Goal: Task Accomplishment & Management: Manage account settings

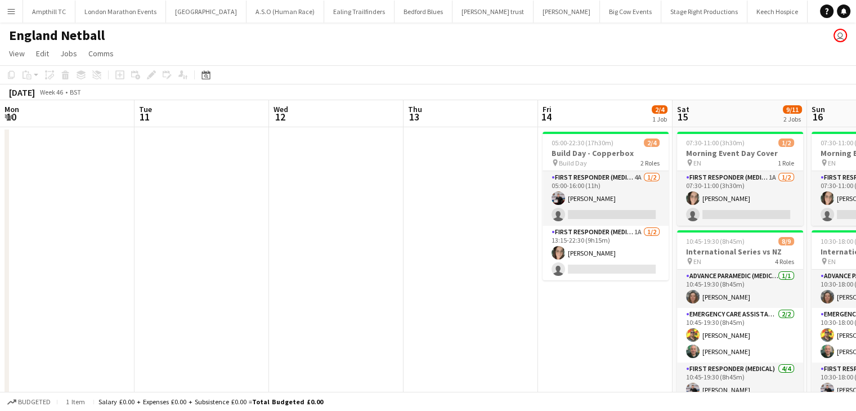
scroll to position [0, 387]
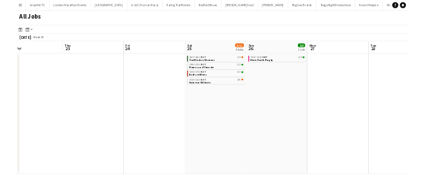
scroll to position [0, 303]
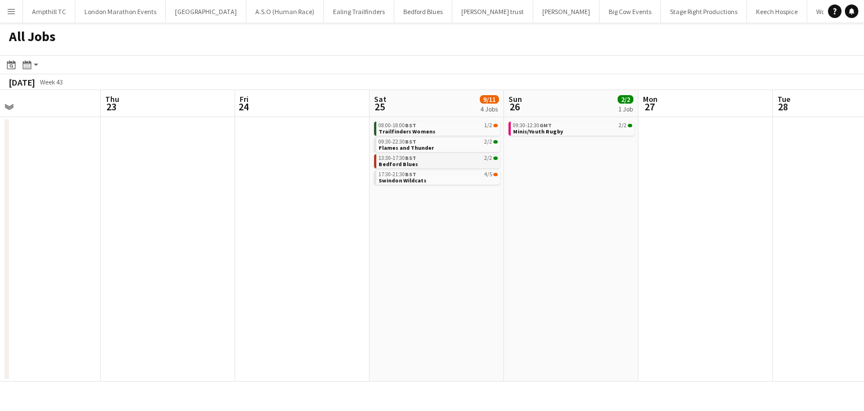
click at [449, 164] on link "13:30-17:30 BST 2/2 Bedford Blues" at bounding box center [438, 160] width 119 height 13
click at [430, 178] on link "17:30-21:30 BST 4/5 Swindon Wildcats" at bounding box center [438, 176] width 119 height 13
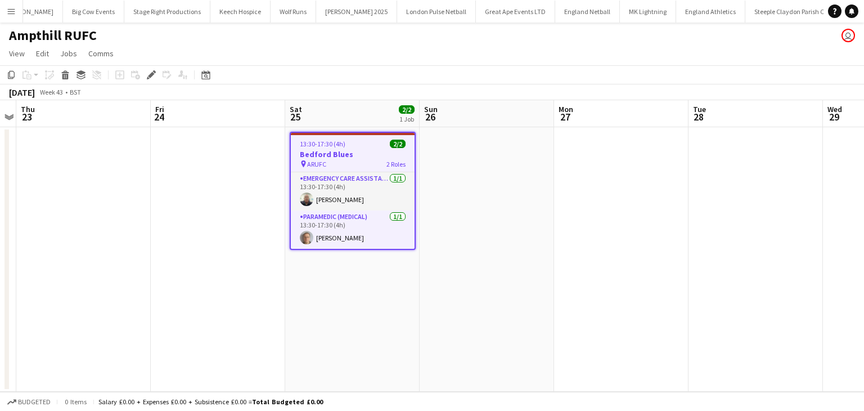
scroll to position [0, 540]
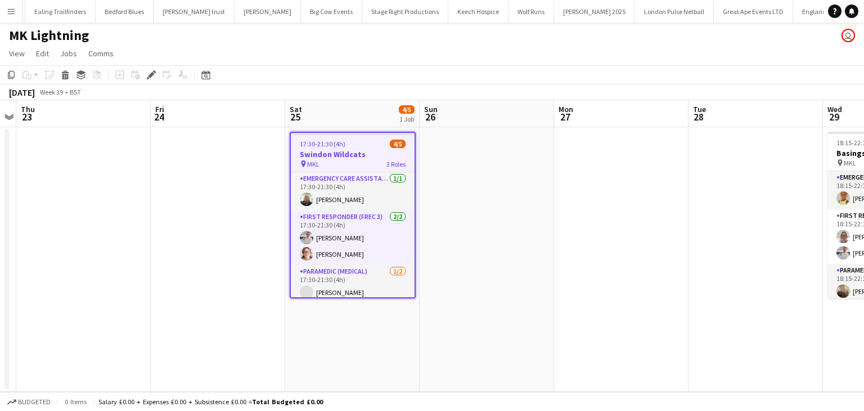
scroll to position [0, 308]
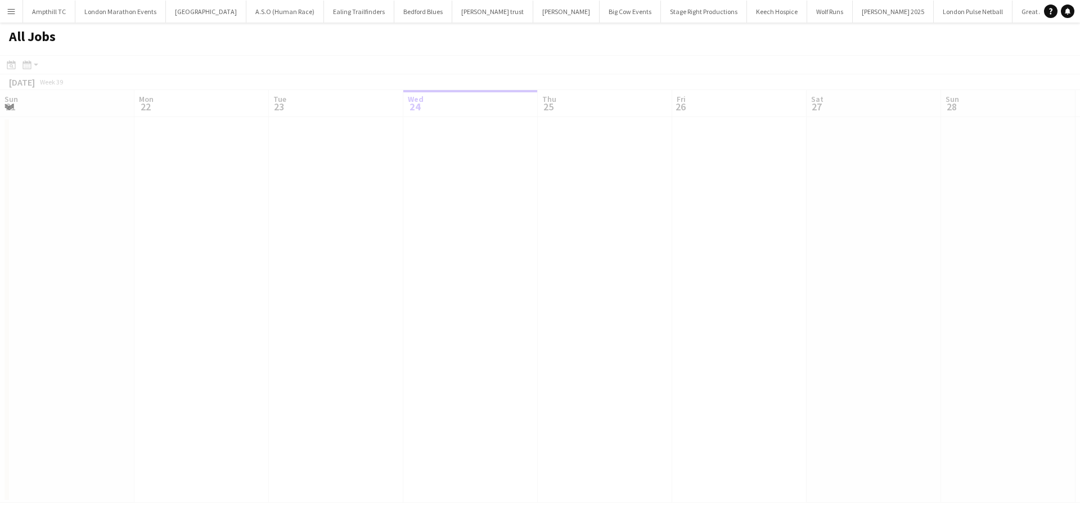
scroll to position [0, 269]
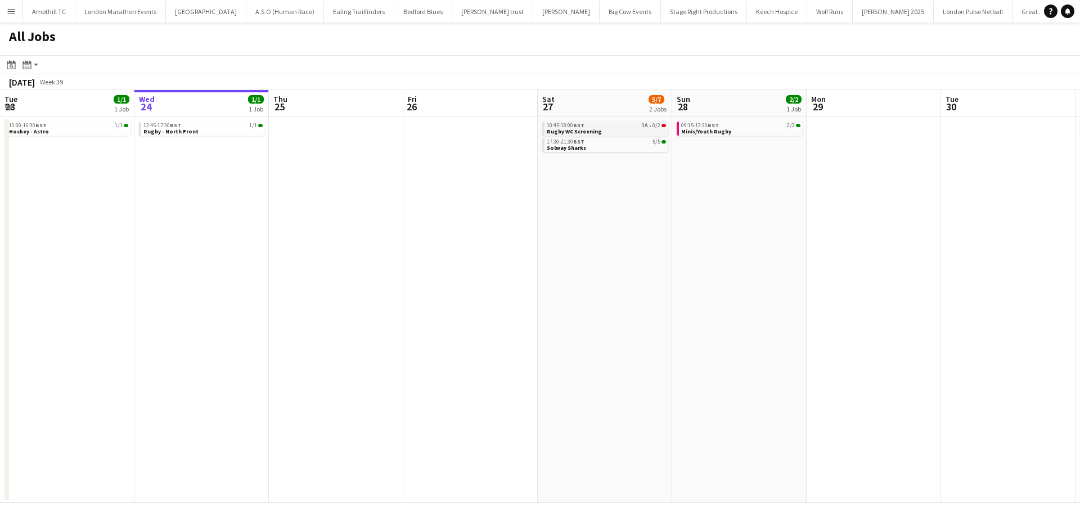
click at [622, 130] on link "10:45-18:00 BST 1A • 0/2 Rugby WC Screening" at bounding box center [606, 127] width 119 height 13
click at [598, 129] on link "10:45-18:00 BST 1A • 0/2 Rugby WC Screening" at bounding box center [606, 127] width 119 height 13
click at [1065, 12] on icon "Notifications" at bounding box center [1067, 11] width 7 height 7
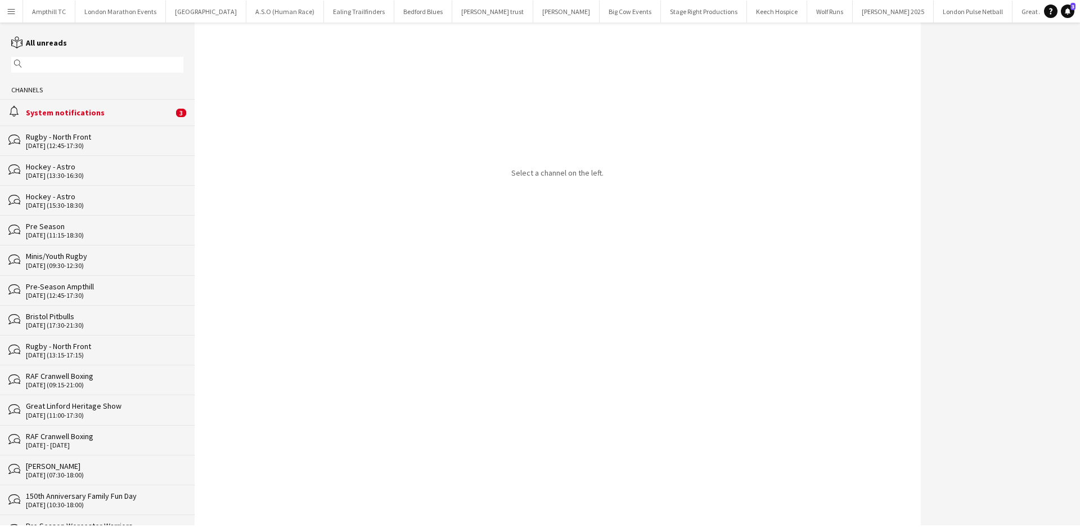
click at [137, 117] on div "System notifications" at bounding box center [99, 112] width 147 height 10
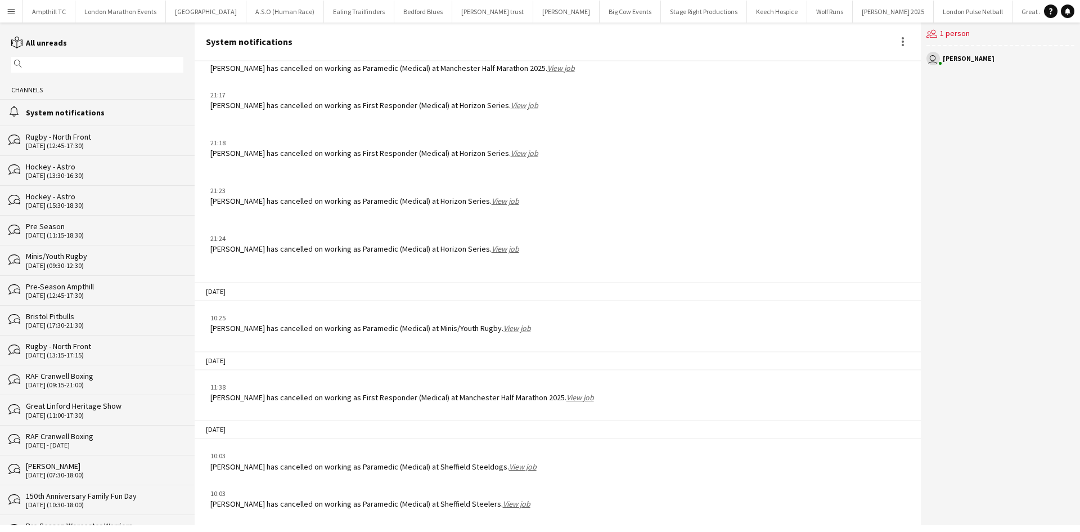
scroll to position [1321, 0]
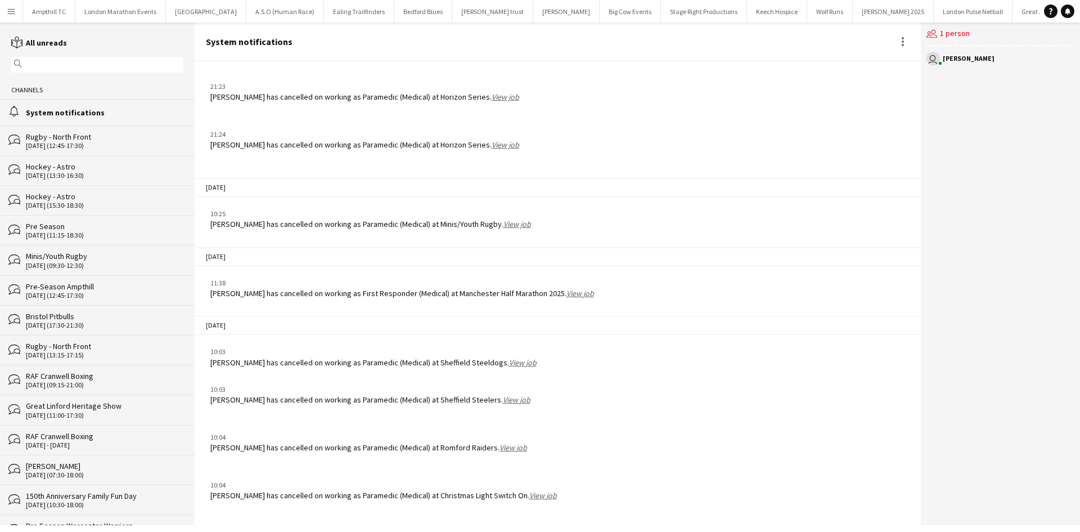
click at [16, 11] on button "Menu" at bounding box center [11, 11] width 22 height 22
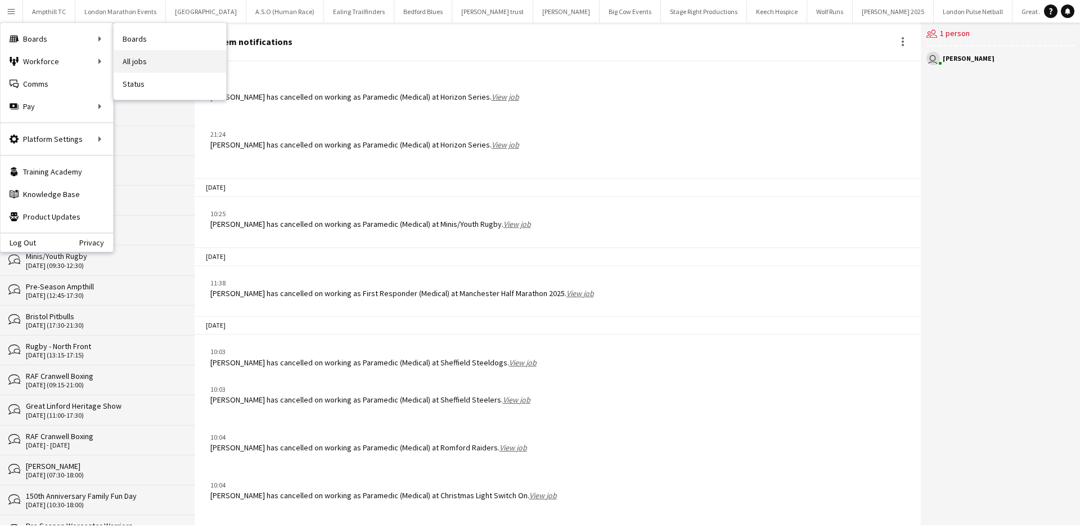
click at [152, 60] on link "All jobs" at bounding box center [170, 61] width 112 height 22
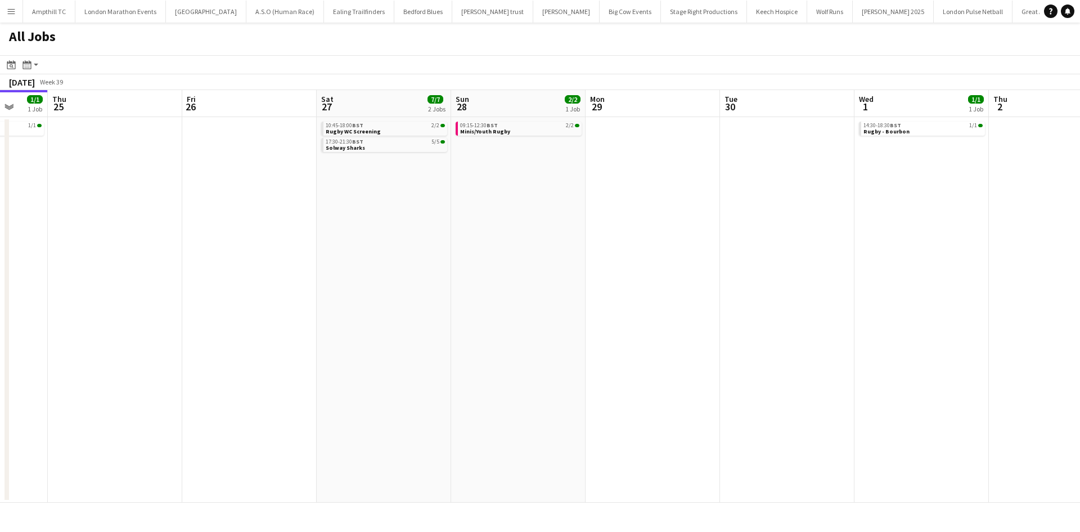
drag, startPoint x: 762, startPoint y: 251, endPoint x: 368, endPoint y: 273, distance: 393.8
click at [368, 273] on app-calendar-viewport "Sun 21 2/2 1 Job Mon 22 Tue 23 1/1 1 Job Wed 24 1/1 1 Job Thu 25 Fri 26 Sat 27 …" at bounding box center [540, 296] width 1080 height 412
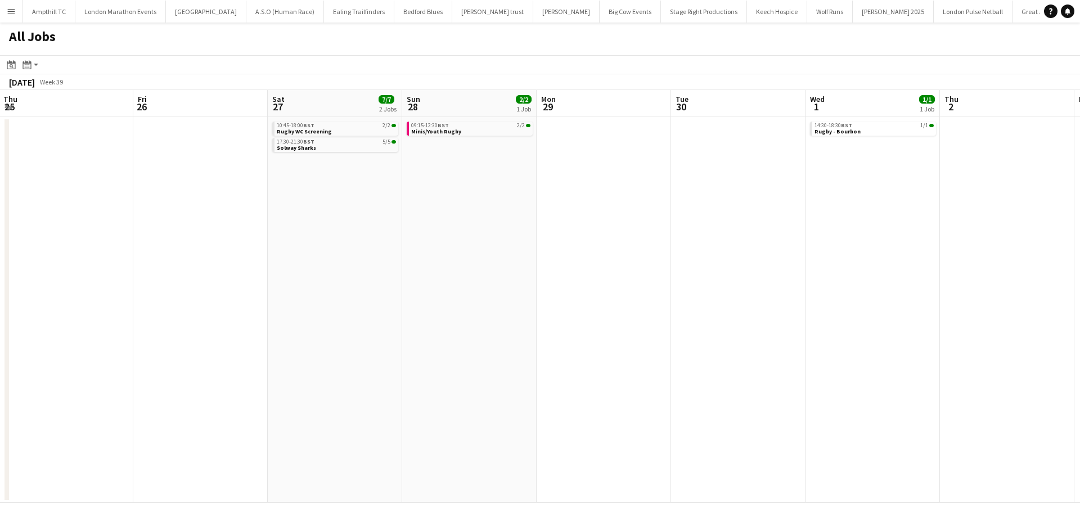
click at [357, 274] on app-all-jobs "All Jobs Date picker SEP 2025 SEP 2025 Monday M Tuesday T Wednesday W Thursday …" at bounding box center [540, 262] width 1080 height 480
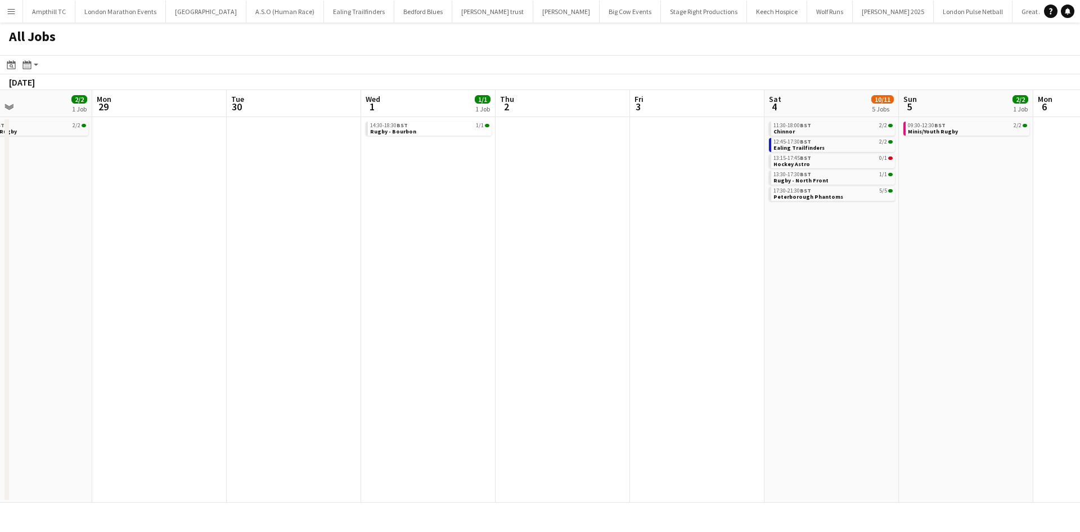
drag, startPoint x: 733, startPoint y: 265, endPoint x: 349, endPoint y: 281, distance: 385.0
click at [349, 281] on app-calendar-viewport "Fri 26 Sat 27 7/7 2 Jobs Sun 28 2/2 1 Job Mon 29 Tue 30 Wed 1 1/1 1 Job Thu 2 F…" at bounding box center [540, 296] width 1080 height 412
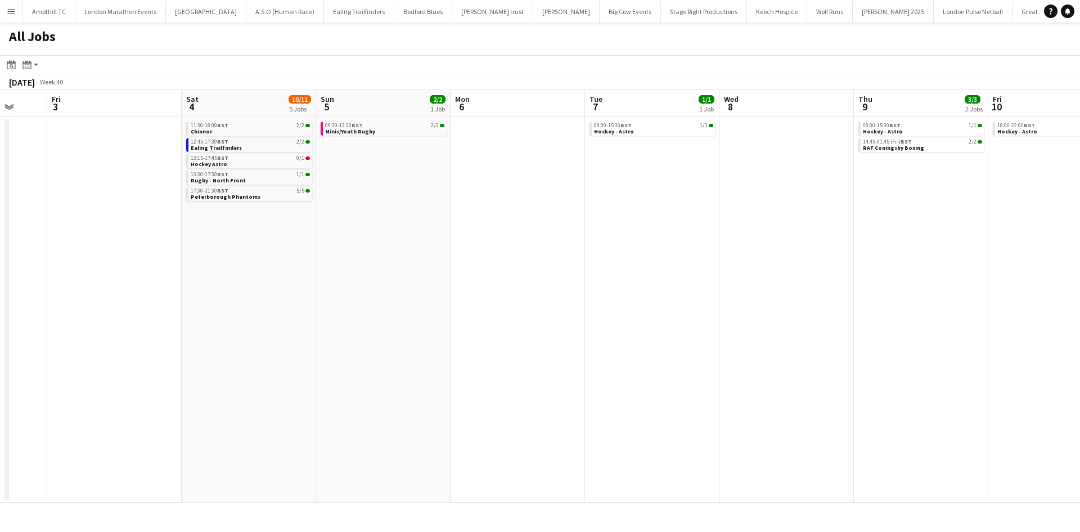
drag, startPoint x: 537, startPoint y: 271, endPoint x: 402, endPoint y: 282, distance: 134.9
click at [403, 282] on app-calendar-viewport "Tue 30 Wed 1 1/1 1 Job Thu 2 Fri 3 Sat 4 10/11 5 Jobs Sun 5 2/2 1 Job Mon 6 Tue…" at bounding box center [540, 296] width 1080 height 412
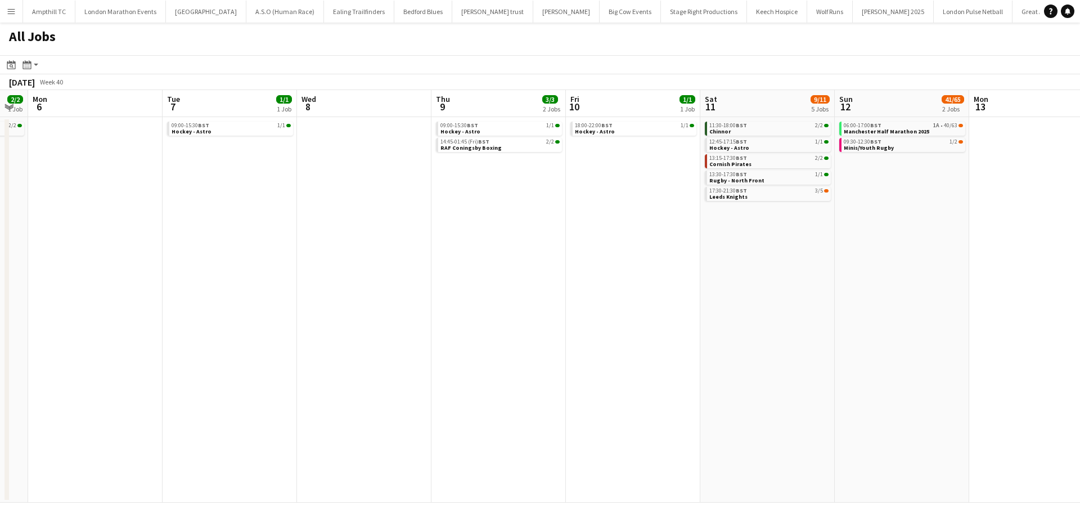
drag, startPoint x: 532, startPoint y: 267, endPoint x: 289, endPoint y: 264, distance: 242.4
click at [289, 264] on app-calendar-viewport "Thu 2 Fri 3 Sat 4 10/11 5 Jobs Sun 5 2/2 1 Job Mon 6 Tue 7 1/1 1 Job Wed 8 Thu …" at bounding box center [540, 296] width 1080 height 412
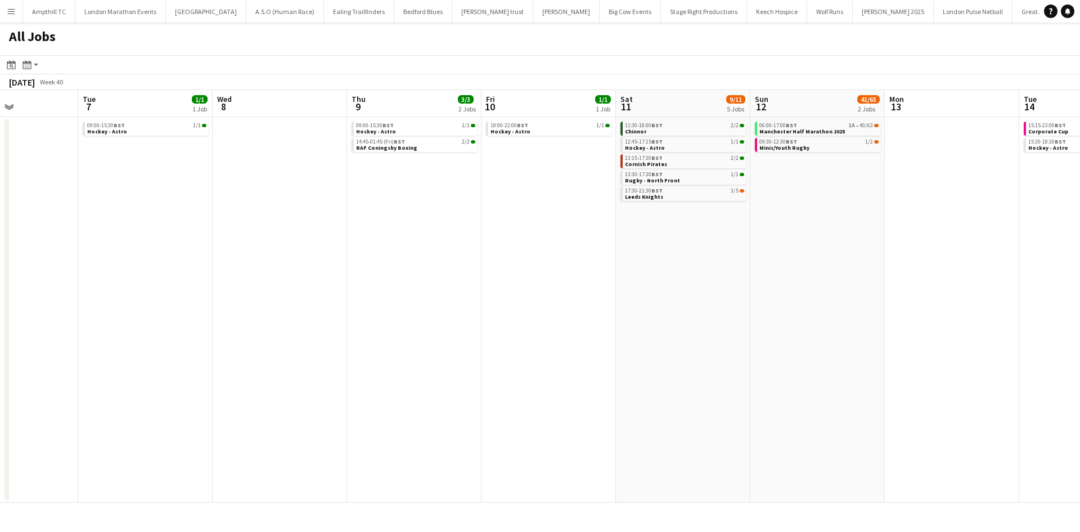
drag, startPoint x: 614, startPoint y: 280, endPoint x: 251, endPoint y: 287, distance: 362.3
click at [250, 287] on app-calendar-viewport "Thu 2 Fri 3 Sat 4 10/11 5 Jobs Sun 5 2/2 1 Job Mon 6 Tue 7 1/1 1 Job Wed 8 Thu …" at bounding box center [540, 296] width 1080 height 412
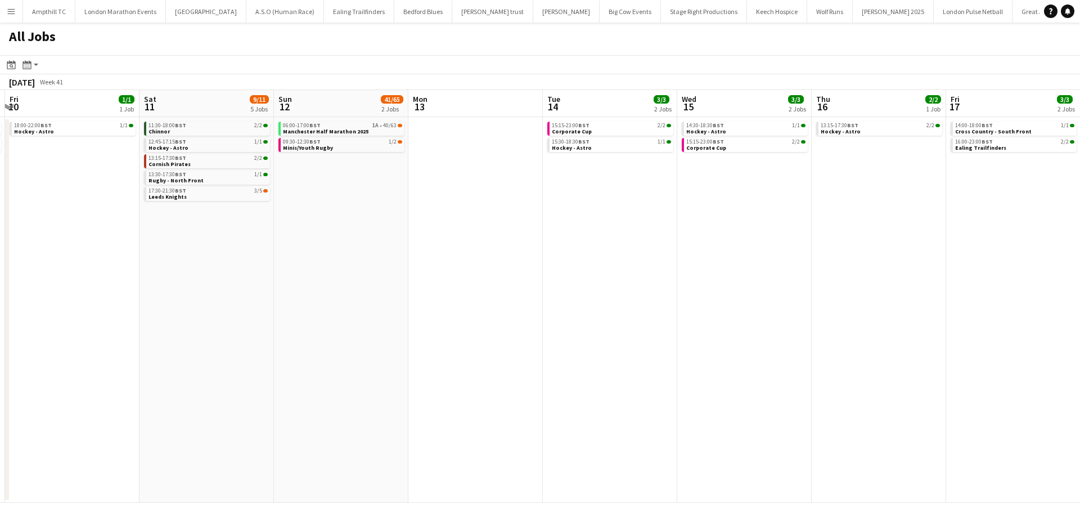
click at [400, 296] on app-all-jobs "All Jobs Date picker SEP 2025 SEP 2025 Monday M Tuesday T Wednesday W Thursday …" at bounding box center [540, 262] width 1080 height 480
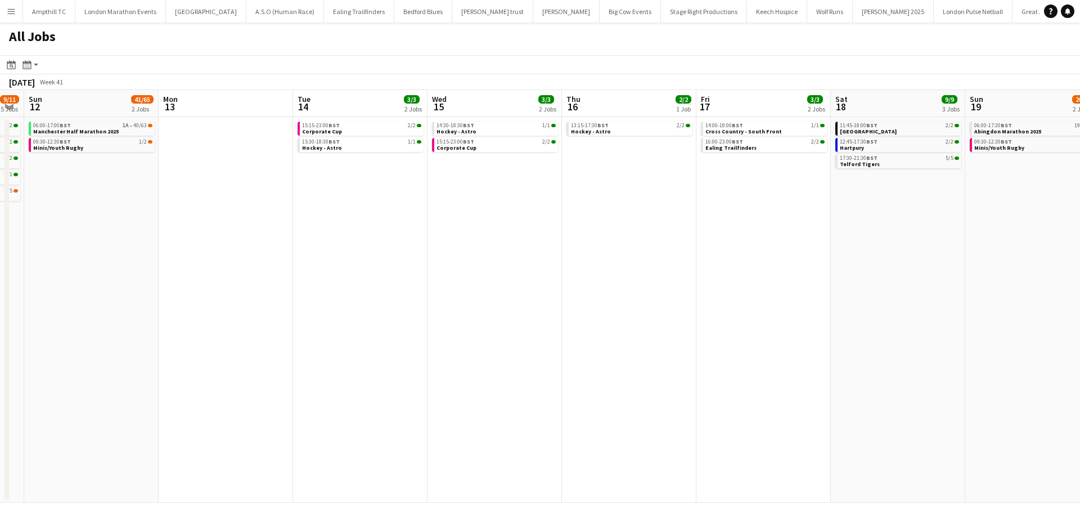
drag, startPoint x: 622, startPoint y: 294, endPoint x: 447, endPoint y: 286, distance: 175.1
click at [442, 294] on app-calendar-viewport "Wed 8 Thu 9 3/3 2 Jobs Fri 10 1/1 1 Job Sat 11 9/11 5 Jobs Sun 12 41/65 2 Jobs …" at bounding box center [540, 296] width 1080 height 412
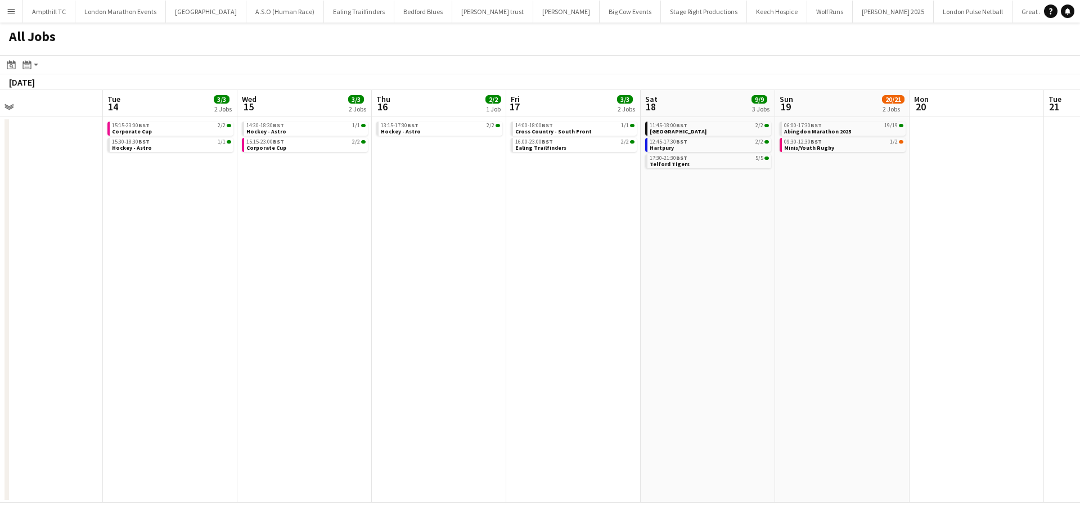
drag, startPoint x: 667, startPoint y: 288, endPoint x: 441, endPoint y: 288, distance: 226.1
click at [445, 288] on app-calendar-viewport "Fri 10 1/1 1 Job Sat 11 9/11 5 Jobs Sun 12 41/65 2 Jobs Mon 13 Tue 14 3/3 2 Job…" at bounding box center [540, 296] width 1080 height 412
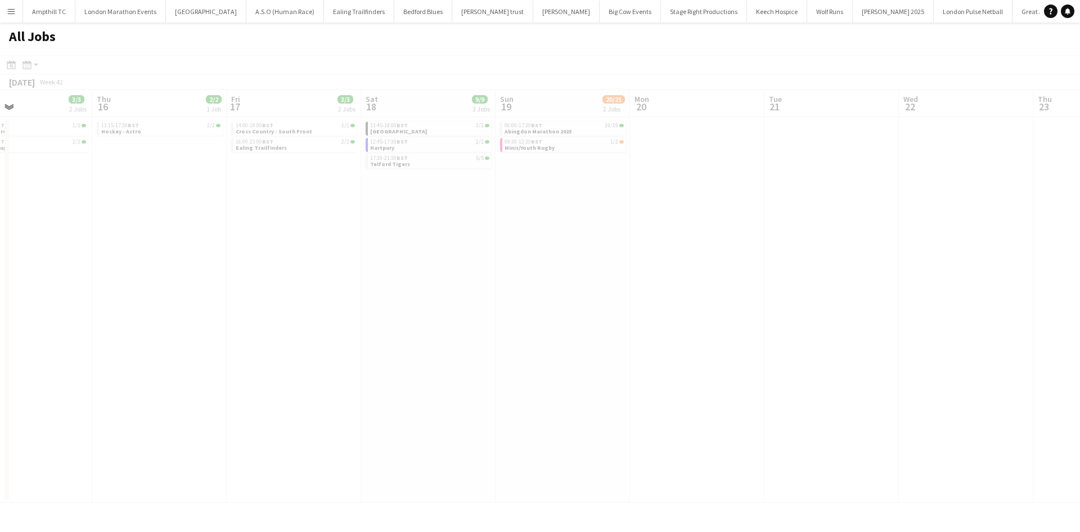
drag, startPoint x: 707, startPoint y: 276, endPoint x: 432, endPoint y: 274, distance: 275.1
click at [469, 276] on app-calendar-viewport "Sun 12 41/65 2 Jobs Mon 13 Tue 14 3/3 2 Jobs Wed 15 3/3 2 Jobs Thu 16 2/2 1 Job…" at bounding box center [540, 296] width 1080 height 412
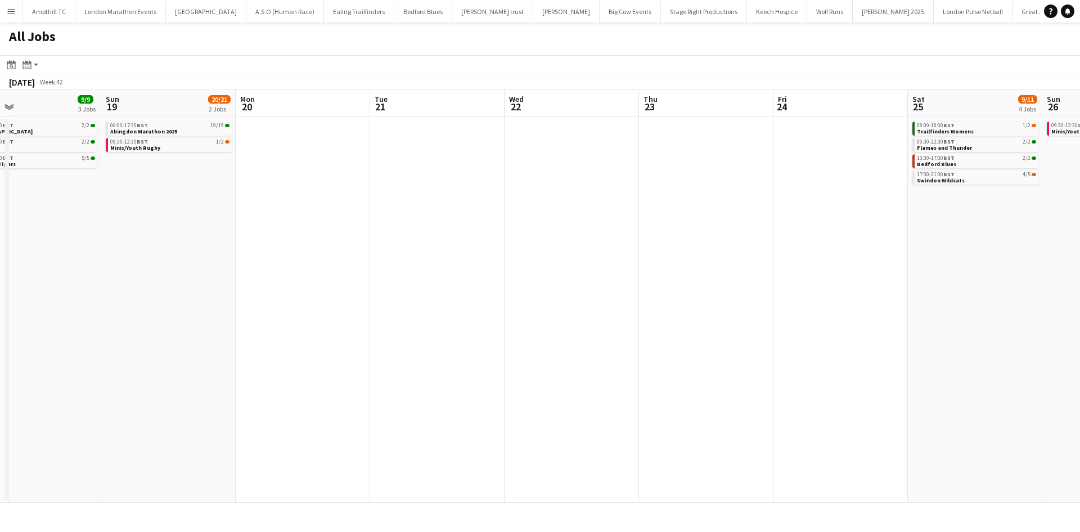
click at [363, 261] on app-all-jobs "All Jobs Date picker SEP 2025 SEP 2025 Monday M Tuesday T Wednesday W Thursday …" at bounding box center [540, 262] width 1080 height 480
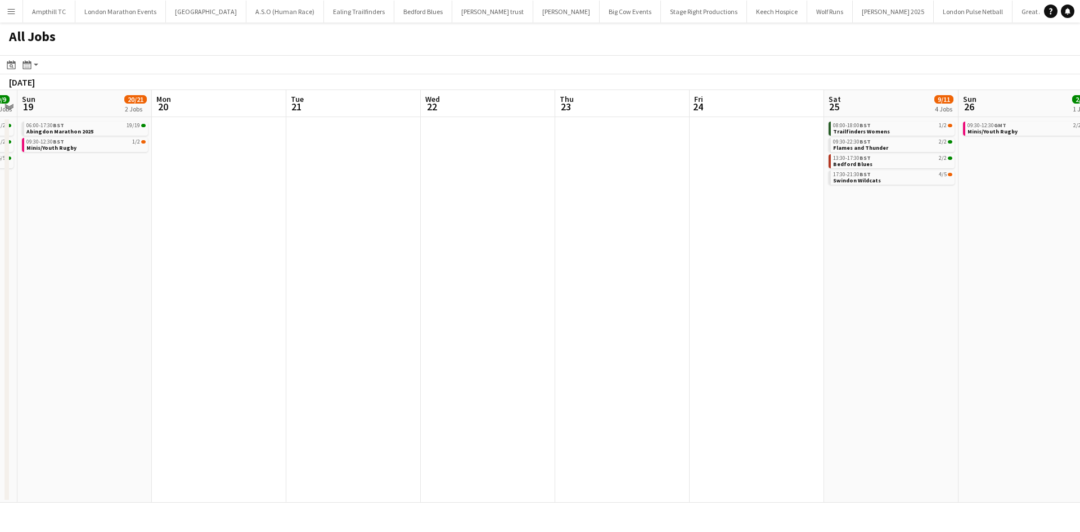
drag, startPoint x: 691, startPoint y: 263, endPoint x: 362, endPoint y: 268, distance: 329.1
click at [362, 268] on app-calendar-viewport "Thu 16 2/2 1 Job Fri 17 3/3 2 Jobs Sat 18 9/9 3 Jobs Sun 19 20/21 2 Jobs Mon 20…" at bounding box center [540, 296] width 1080 height 412
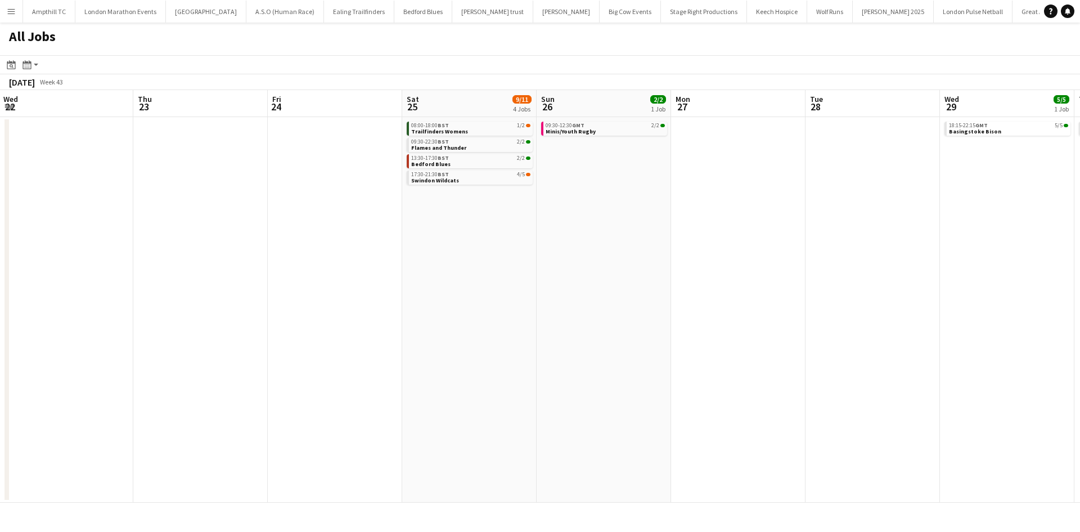
click at [381, 241] on app-all-jobs "All Jobs Date picker SEP 2025 SEP 2025 Monday M Tuesday T Wednesday W Thursday …" at bounding box center [540, 262] width 1080 height 480
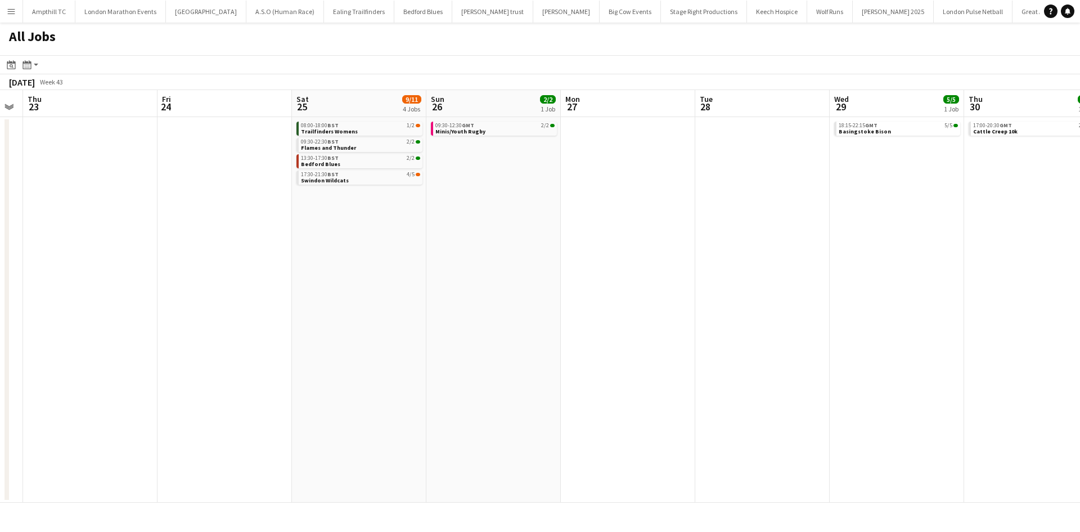
scroll to position [0, 310]
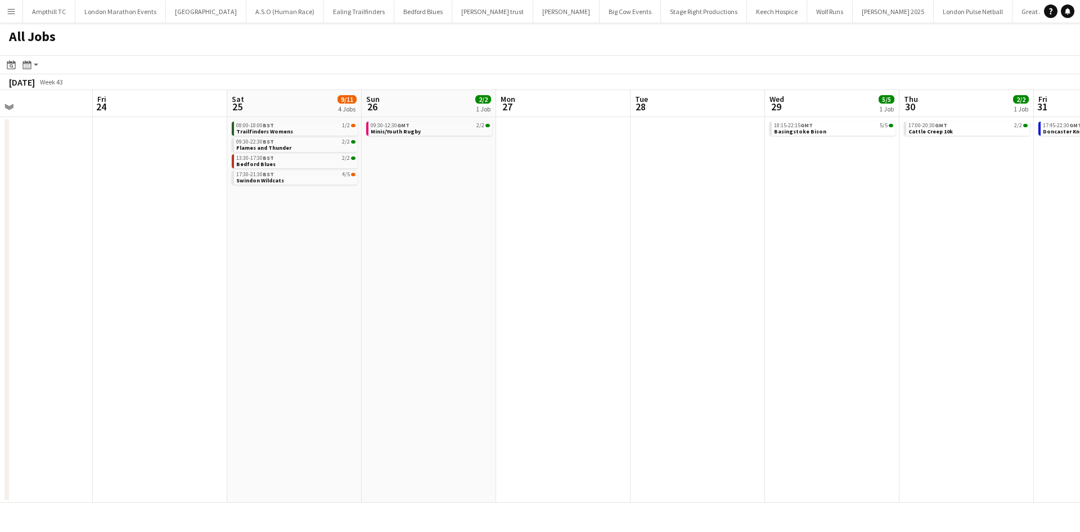
drag, startPoint x: 659, startPoint y: 237, endPoint x: 574, endPoint y: 247, distance: 85.5
click at [574, 247] on app-calendar-viewport "Tue 21 Wed 22 Thu 23 Fri 24 Sat 25 9/11 4 Jobs Sun 26 2/2 1 Job Mon 27 Tue 28 W…" at bounding box center [540, 296] width 1080 height 412
click at [316, 179] on link "17:30-21:30 BST 4/5 Swindon Wildcats" at bounding box center [295, 176] width 119 height 13
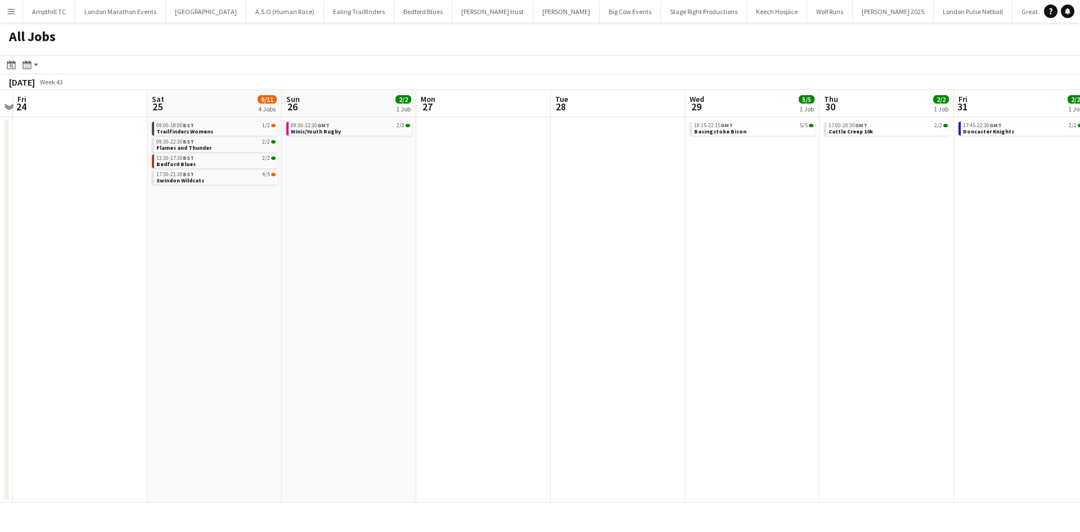
scroll to position [0, 431]
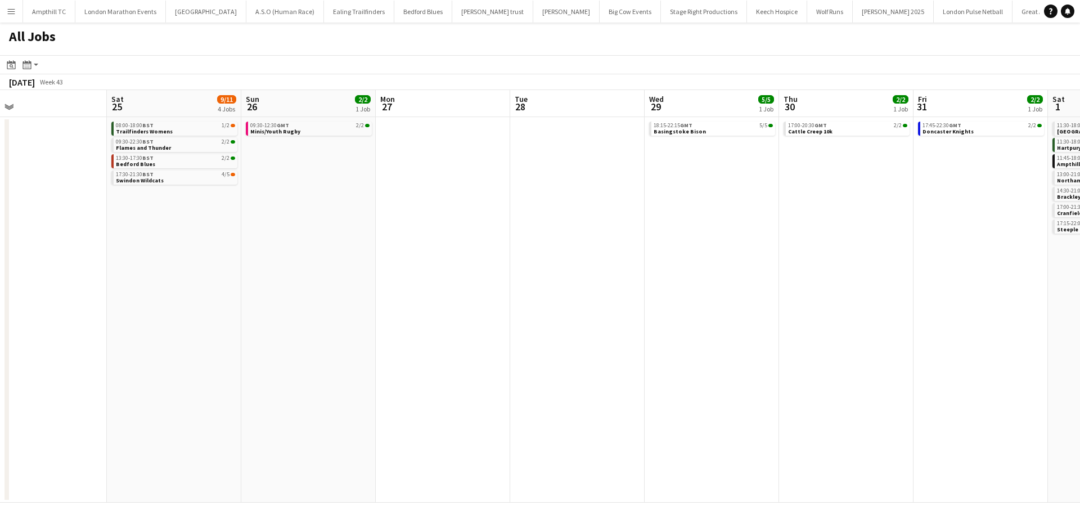
drag, startPoint x: 564, startPoint y: 221, endPoint x: 481, endPoint y: 224, distance: 83.3
click at [481, 224] on app-calendar-viewport "Tue 21 Wed 22 Thu 23 Fri 24 Sat 25 9/11 4 Jobs Sun 26 2/2 1 Job Mon 27 Tue 28 W…" at bounding box center [540, 296] width 1080 height 412
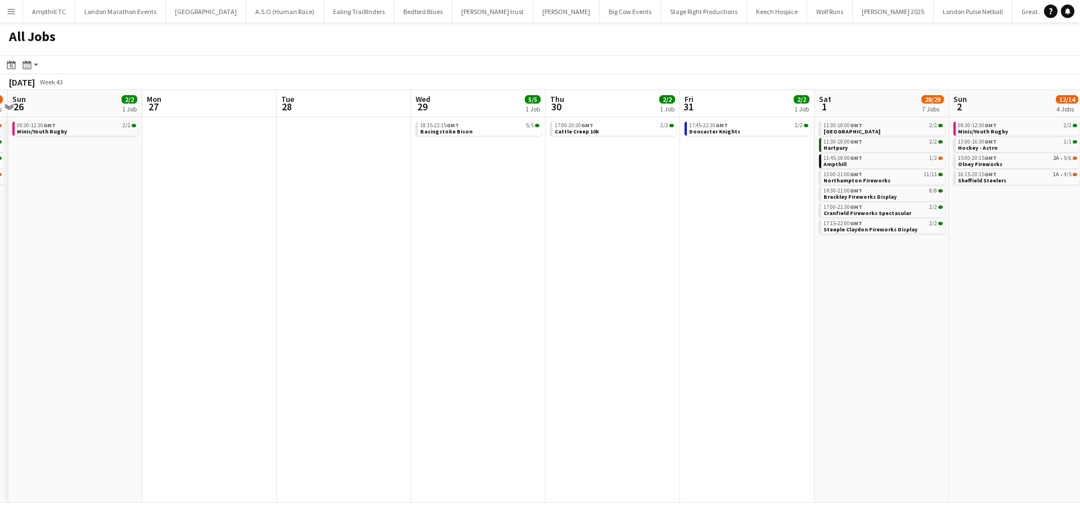
drag, startPoint x: 576, startPoint y: 265, endPoint x: 312, endPoint y: 270, distance: 263.8
click at [312, 270] on app-calendar-viewport "Thu 23 Fri 24 Sat 25 9/11 4 Jobs Sun 26 2/2 1 Job Mon 27 Tue 28 Wed 29 5/5 1 Jo…" at bounding box center [540, 296] width 1080 height 412
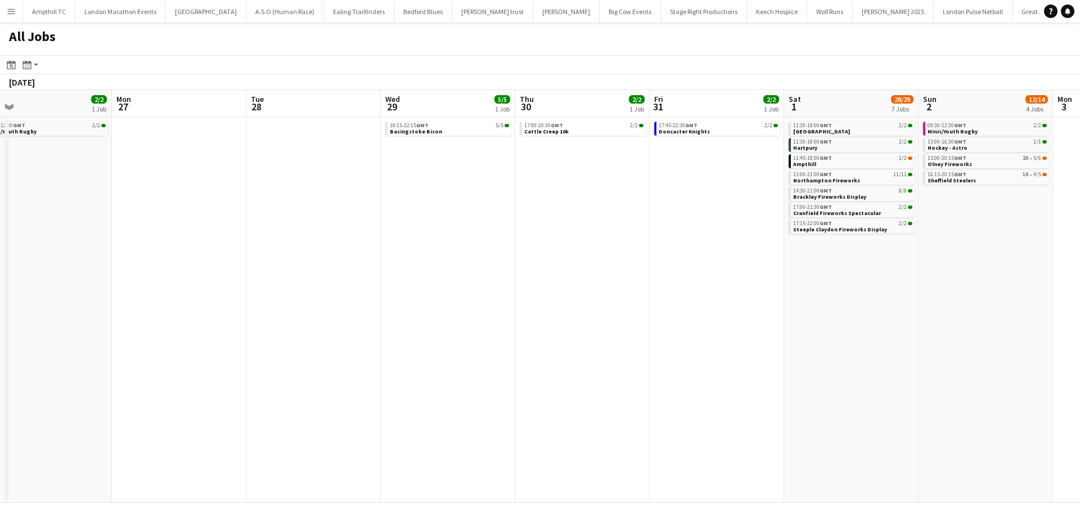
scroll to position [0, 375]
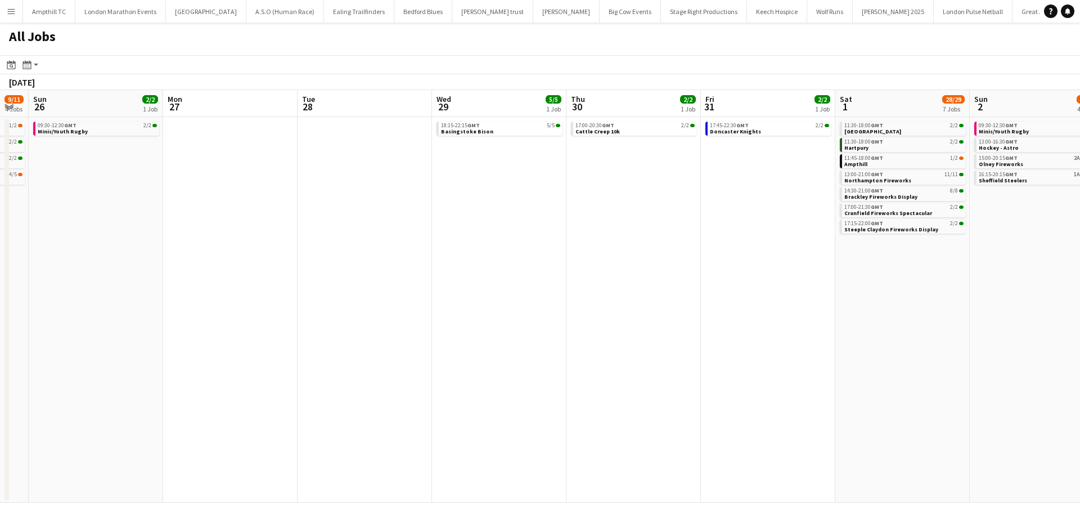
click at [309, 272] on app-all-jobs "All Jobs Date picker SEP 2025 SEP 2025 Monday M Tuesday T Wednesday W Thursday …" at bounding box center [540, 262] width 1080 height 480
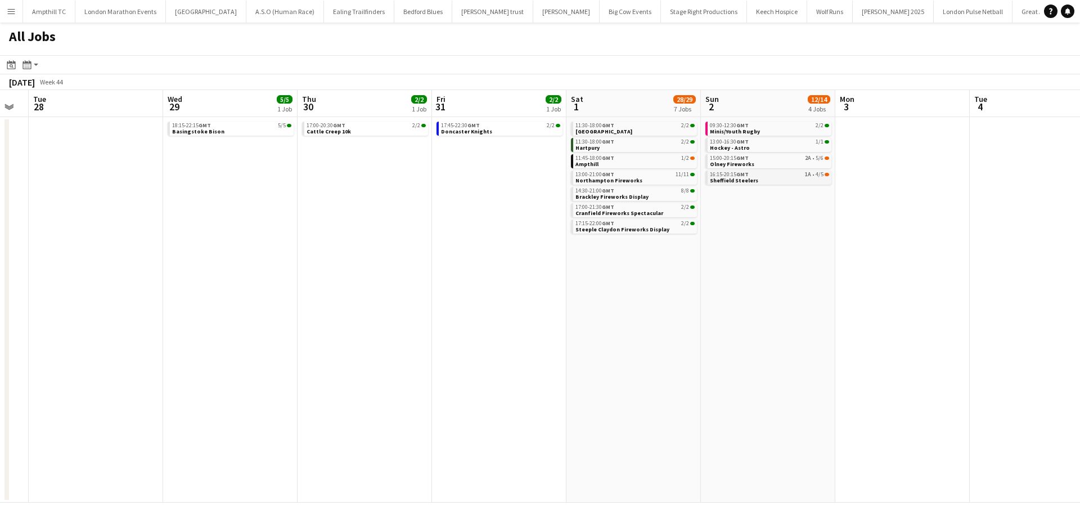
click at [786, 180] on link "16:15-20:15 GMT 1A • 4/5 Sheffield Steelers" at bounding box center [769, 176] width 119 height 13
click at [790, 145] on link "13:00-16:30 GMT 1/1 Hockey - Astro" at bounding box center [769, 144] width 119 height 13
click at [803, 134] on link "09:30-12:30 GMT 2/2 Minis/Youth Rugby" at bounding box center [769, 127] width 119 height 13
click at [661, 163] on link "11:45-18:00 GMT 1/2 Ampthill" at bounding box center [634, 160] width 119 height 13
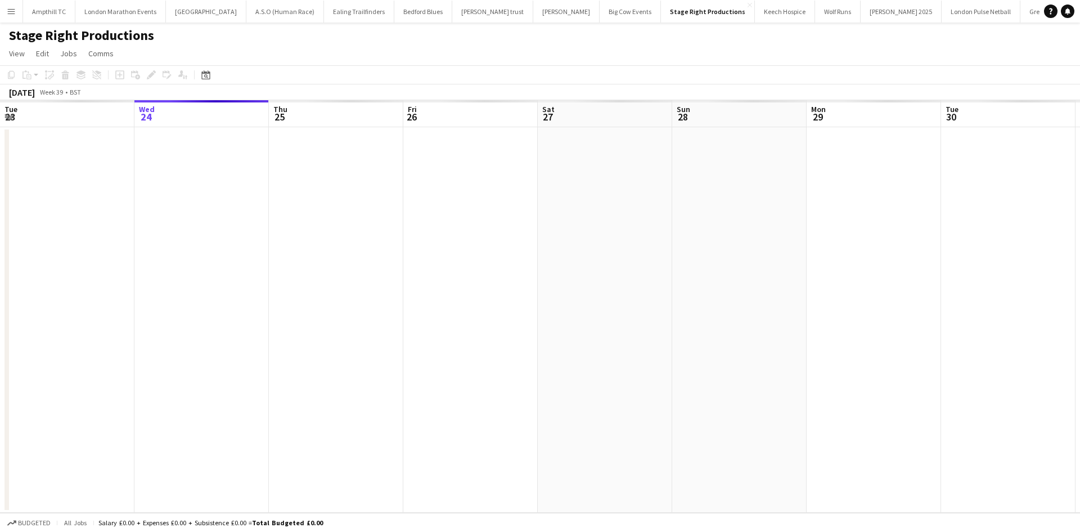
scroll to position [0, 387]
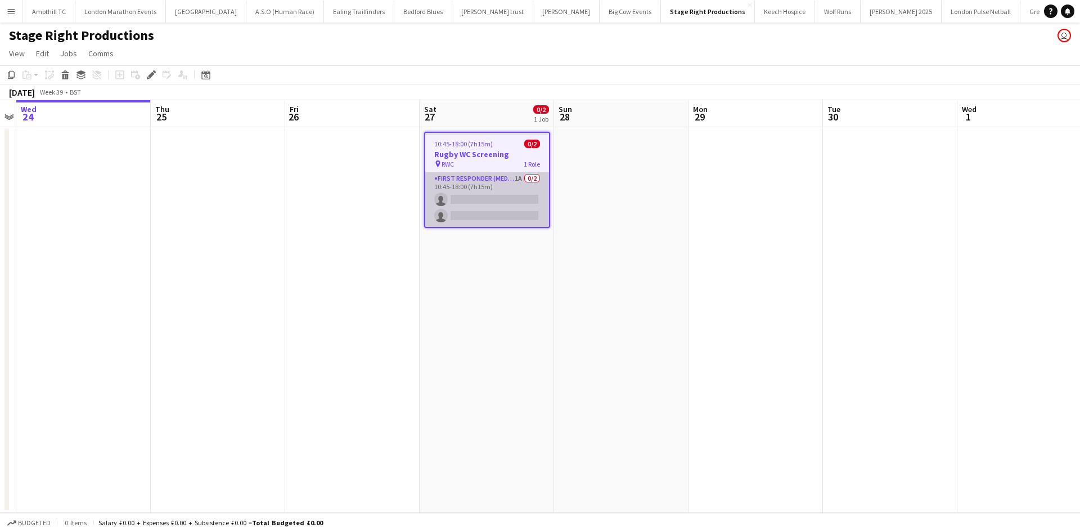
click at [494, 181] on app-card-role "First Responder (Medical) 1A 0/2 10:45-18:00 (7h15m) single-neutral-actions sin…" at bounding box center [487, 199] width 124 height 55
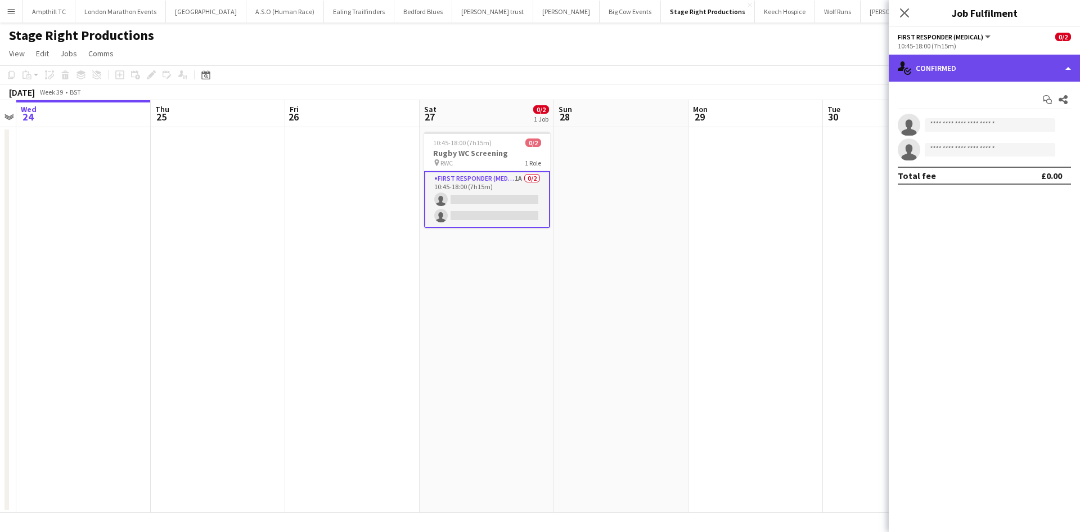
click at [979, 65] on div "single-neutral-actions-check-2 Confirmed" at bounding box center [984, 68] width 191 height 27
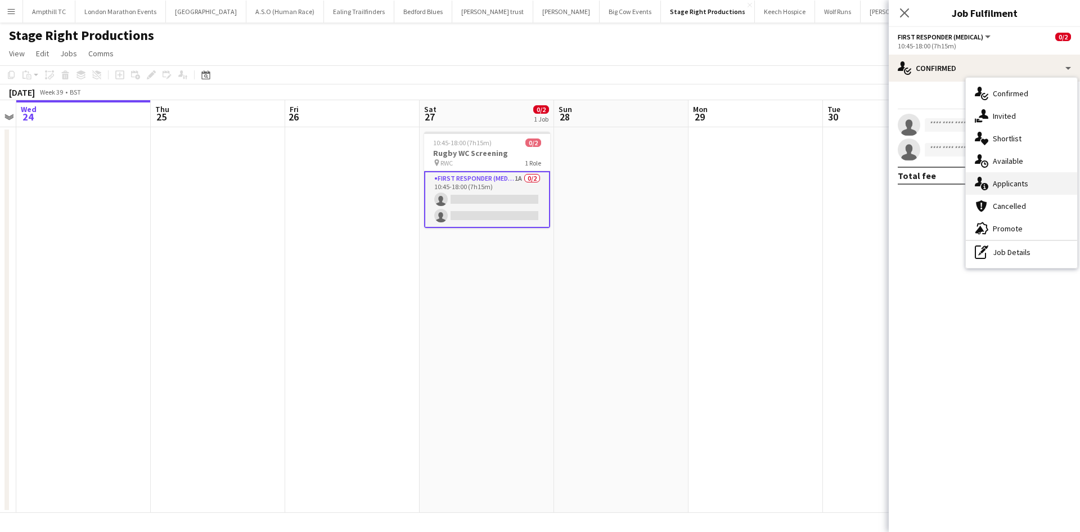
click at [1020, 182] on span "Applicants" at bounding box center [1010, 183] width 35 height 10
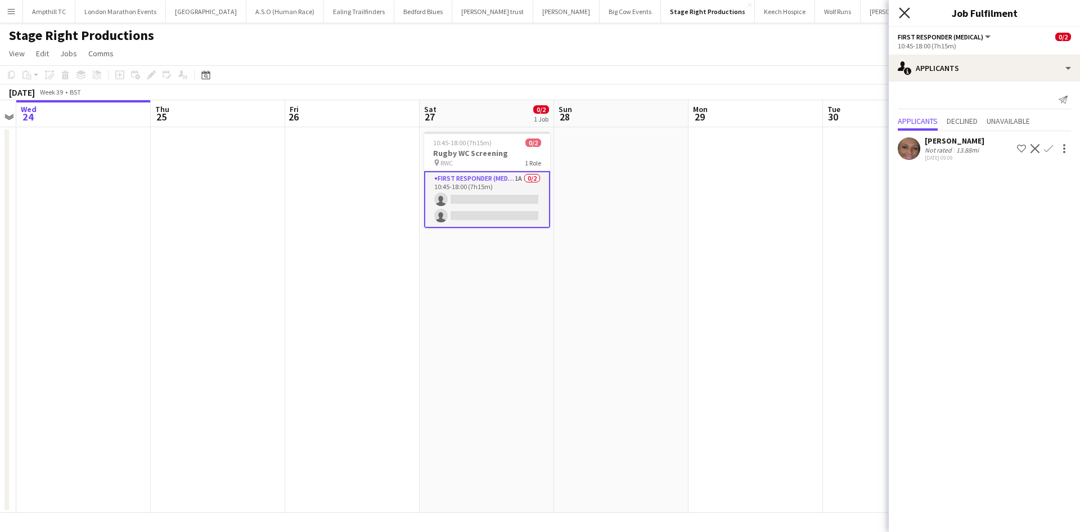
click at [906, 11] on icon at bounding box center [904, 12] width 11 height 11
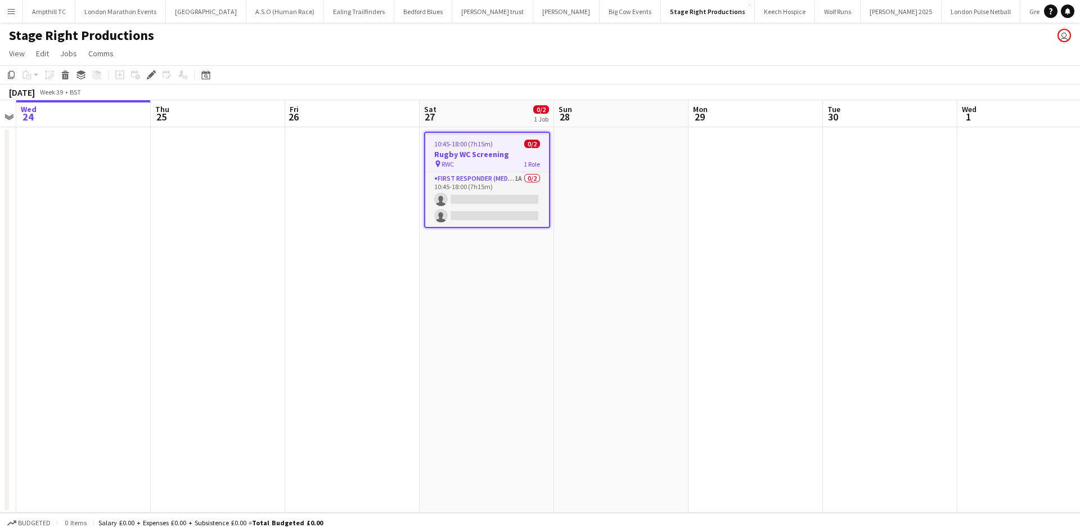
drag, startPoint x: 465, startPoint y: 199, endPoint x: 673, endPoint y: 190, distance: 208.3
click at [466, 199] on app-card-role "First Responder (Medical) 1A 0/2 10:45-18:00 (7h15m) single-neutral-actions sin…" at bounding box center [487, 199] width 124 height 55
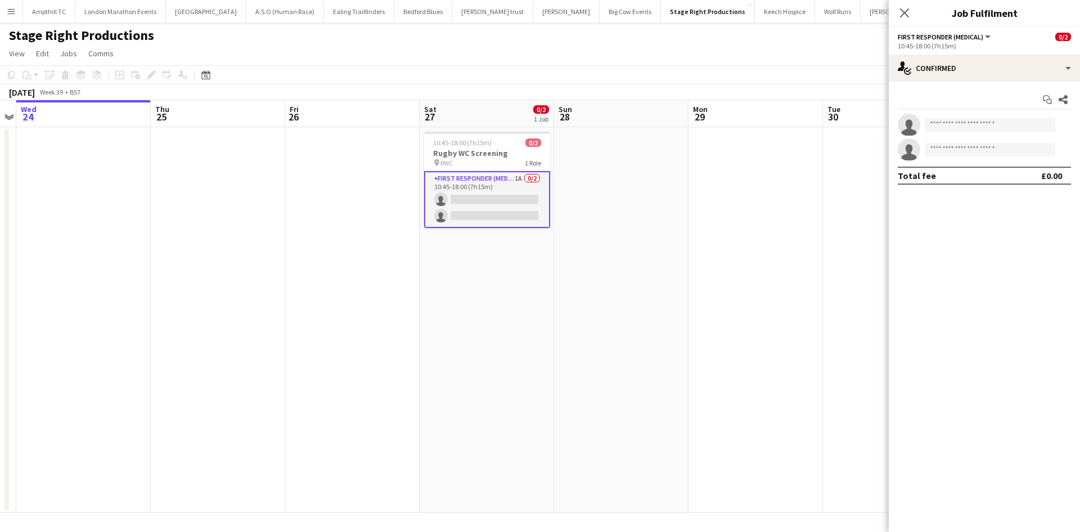
scroll to position [0, 386]
click at [969, 129] on input at bounding box center [990, 124] width 130 height 13
type input "****"
click at [976, 135] on div "Natasha Evans Active natasha.evans@aams-amb.co.uk +4407714034285" at bounding box center [990, 150] width 130 height 36
click at [990, 150] on span "natasha.evans@aams-amb.co.uk" at bounding box center [990, 150] width 112 height 9
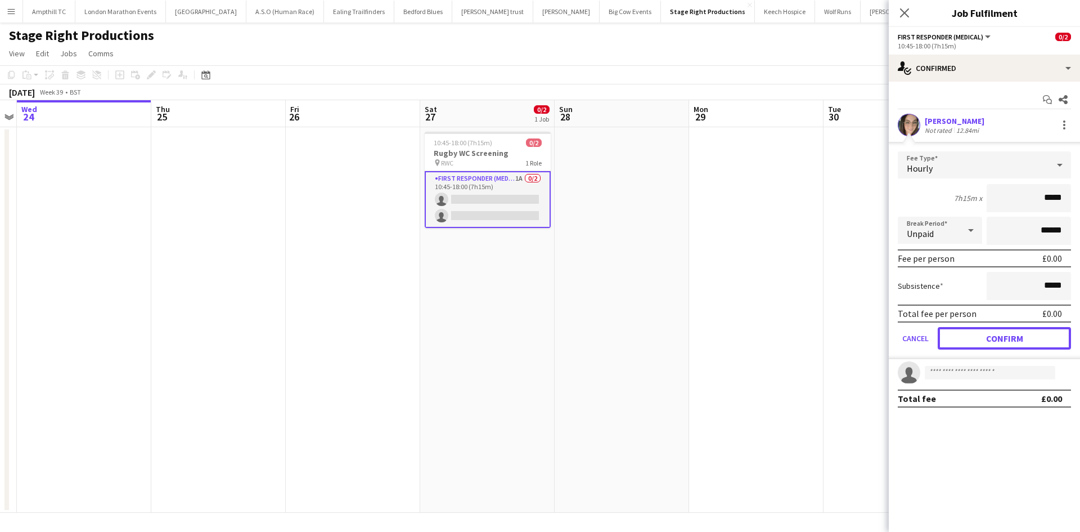
click at [1002, 331] on button "Confirm" at bounding box center [1004, 338] width 133 height 22
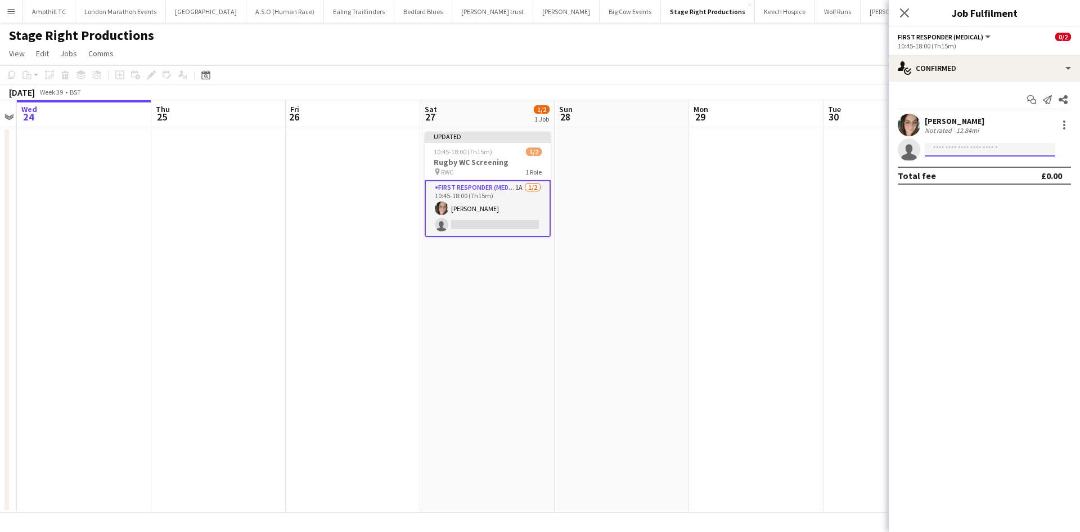
click at [990, 151] on input at bounding box center [990, 149] width 130 height 13
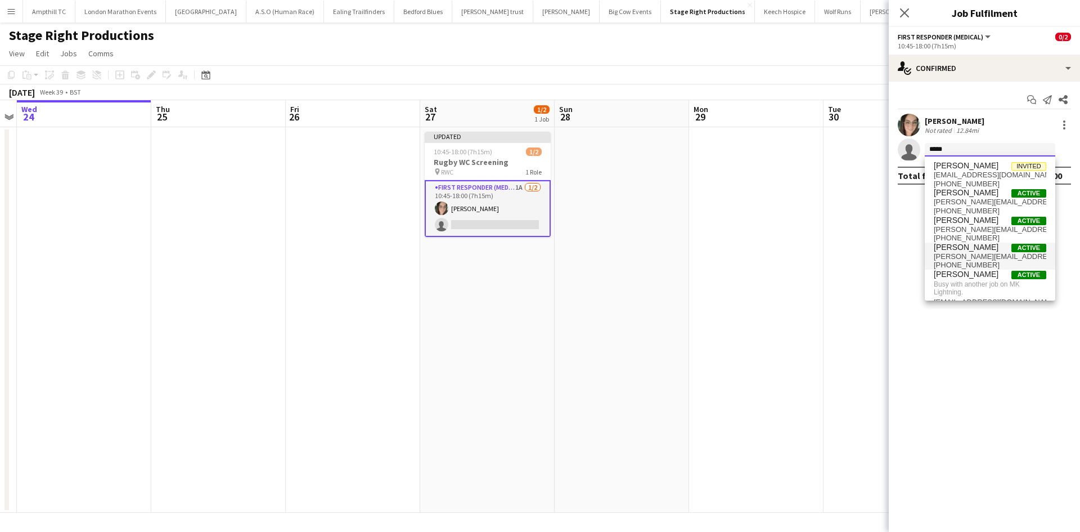
type input "*****"
click at [980, 255] on span "sarah.munday@aams-amb.co.uk" at bounding box center [990, 256] width 112 height 9
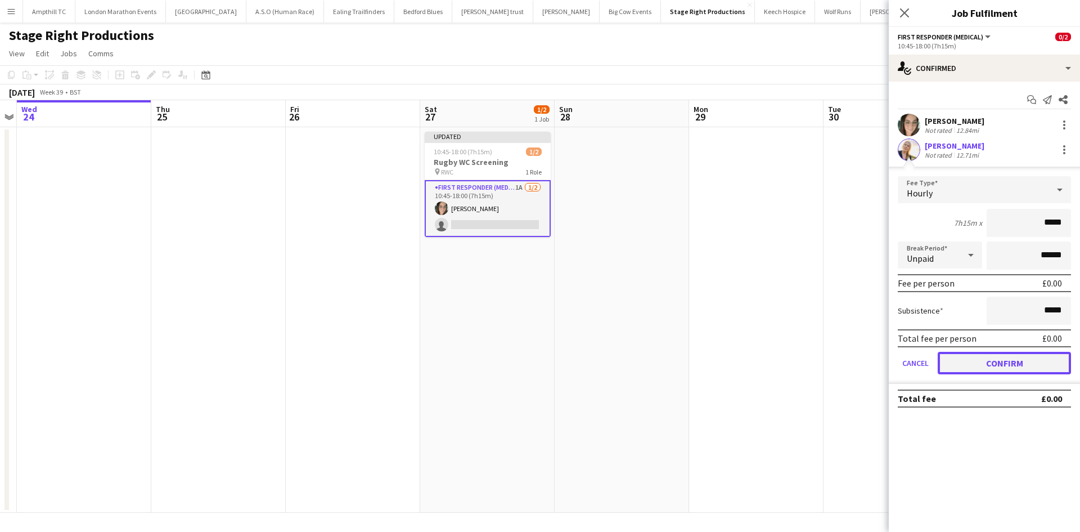
click at [983, 364] on button "Confirm" at bounding box center [1004, 363] width 133 height 22
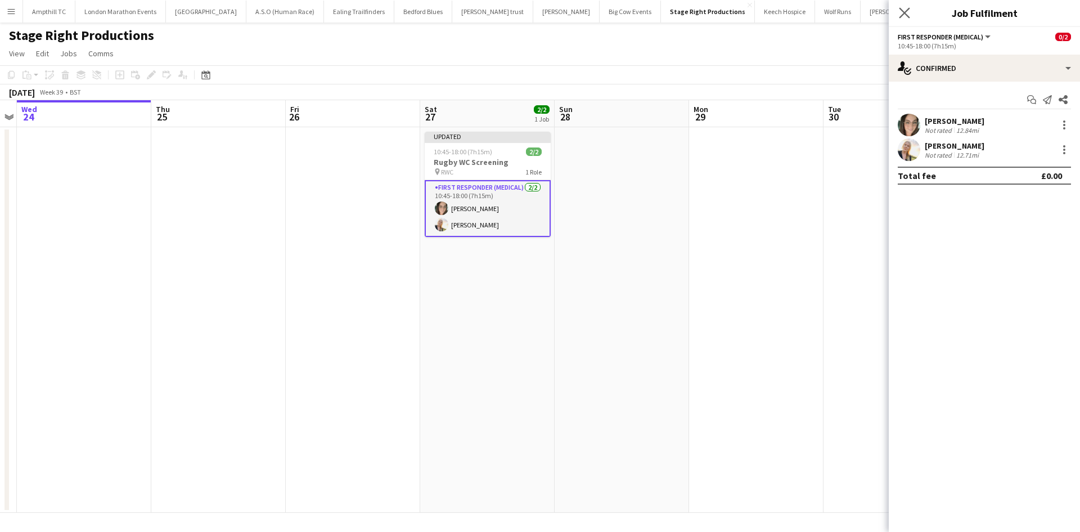
click at [900, 6] on app-icon "Close pop-in" at bounding box center [905, 13] width 16 height 16
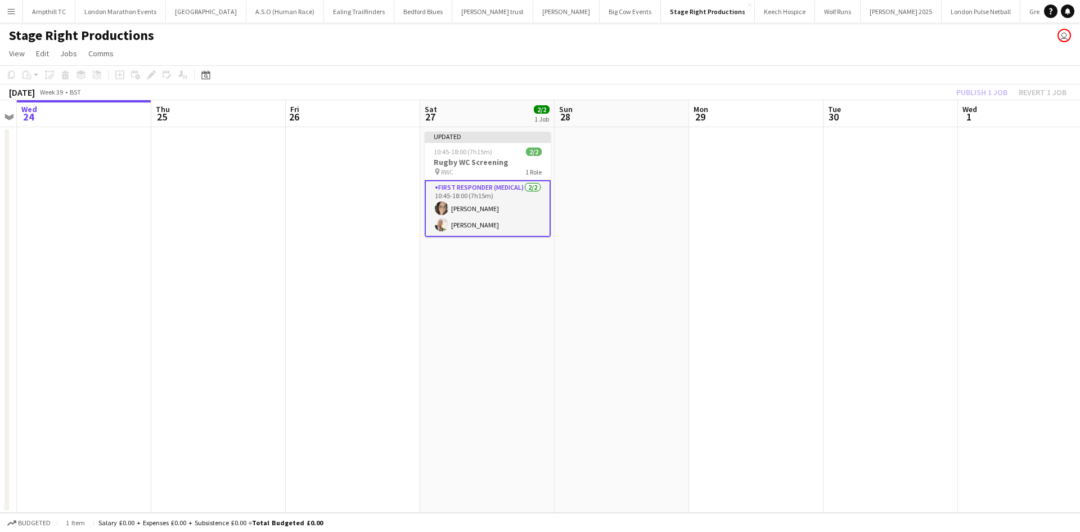
click at [960, 92] on div "Publish 1 job Revert 1 job" at bounding box center [1011, 92] width 137 height 15
click at [962, 92] on button "Publish 1 job" at bounding box center [982, 92] width 60 height 15
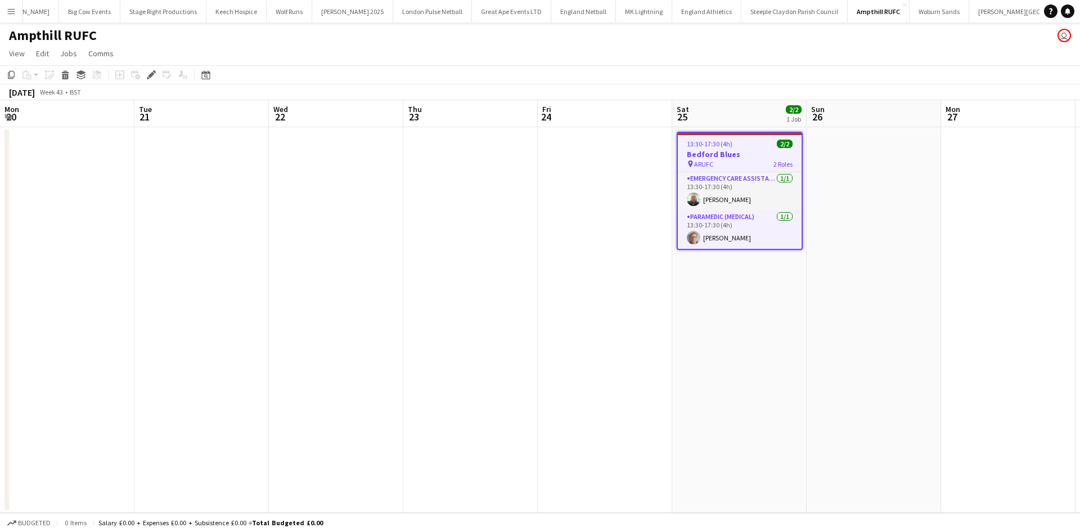
scroll to position [0, 387]
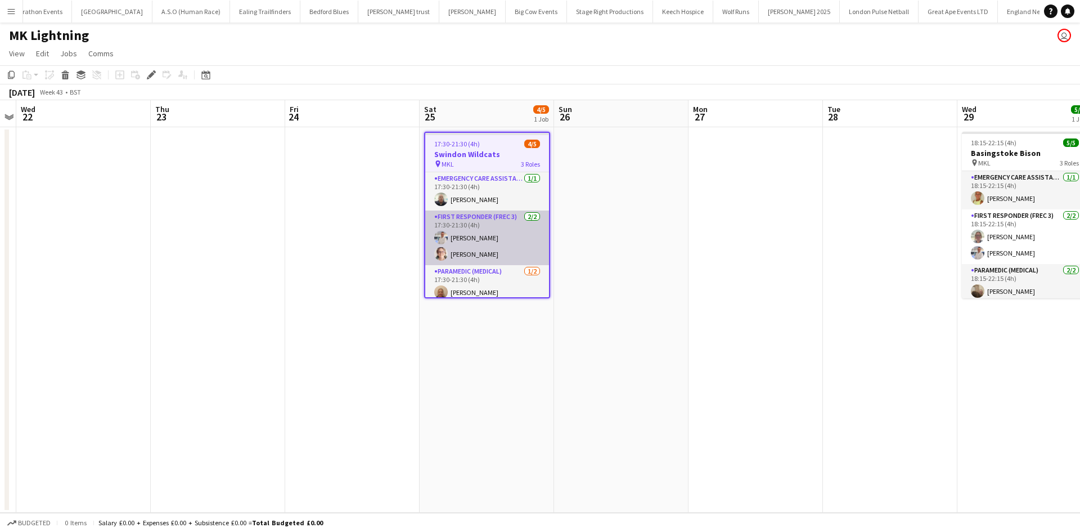
scroll to position [0, 94]
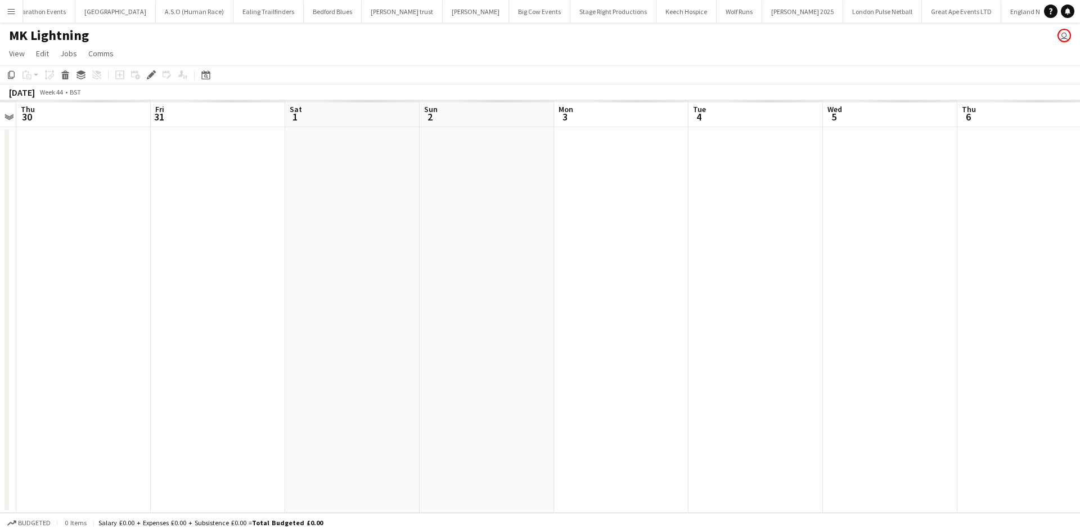
scroll to position [0, 94]
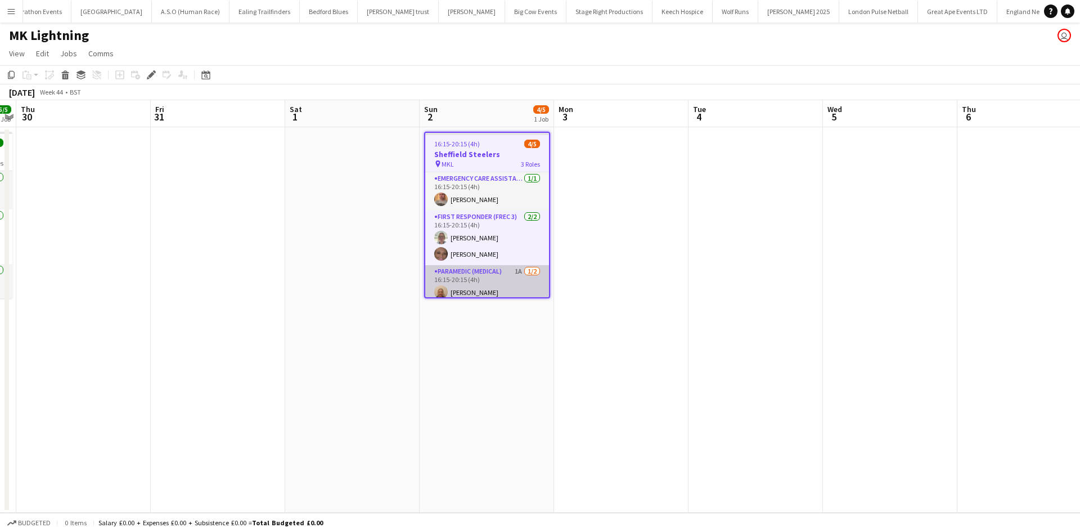
click at [494, 275] on app-card-role "Paramedic (Medical) 1A [DATE] 16:15-20:15 (4h) [PERSON_NAME] single-neutral-act…" at bounding box center [487, 292] width 124 height 55
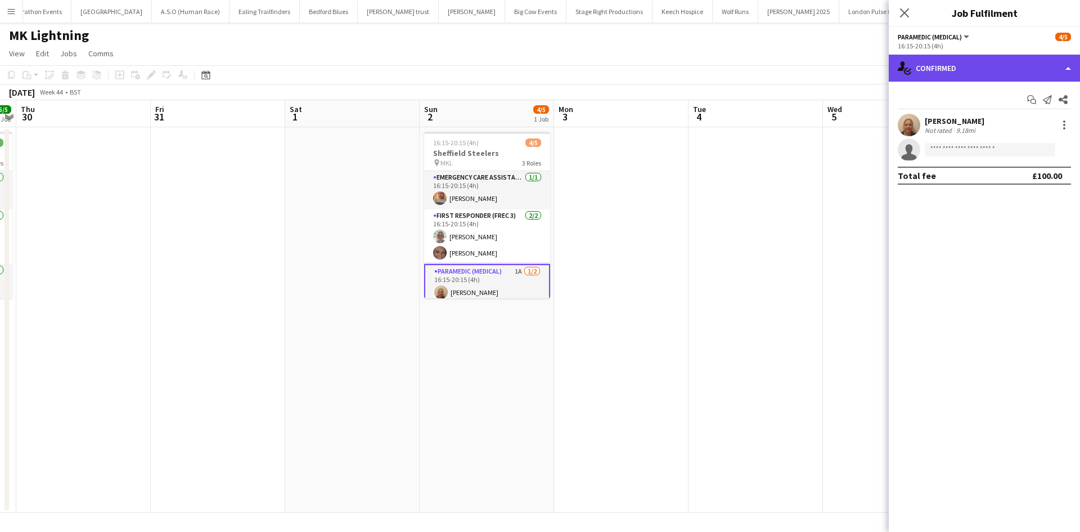
drag, startPoint x: 967, startPoint y: 71, endPoint x: 984, endPoint y: 127, distance: 58.7
click at [968, 71] on div "single-neutral-actions-check-2 Confirmed" at bounding box center [984, 68] width 191 height 27
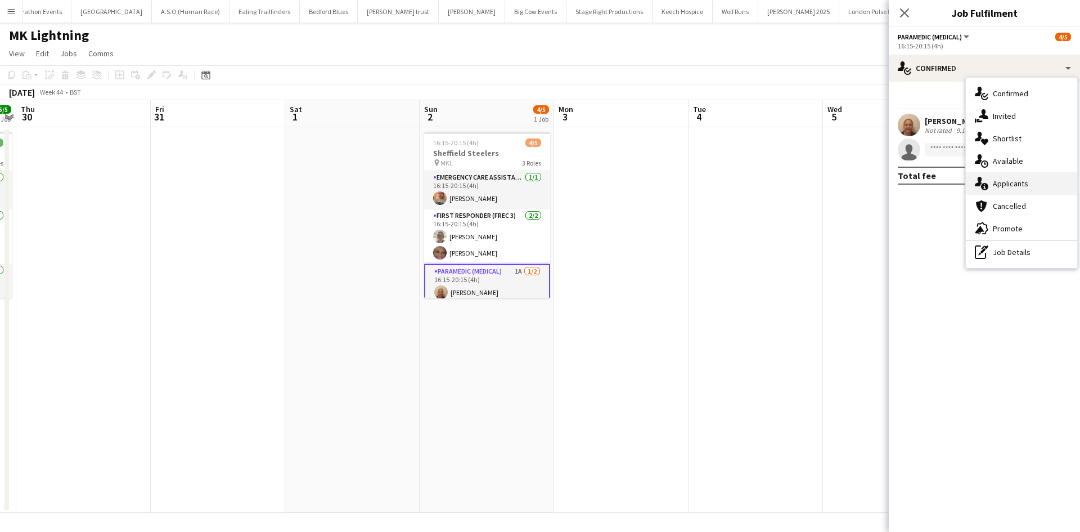
click at [1005, 182] on span "Applicants" at bounding box center [1010, 183] width 35 height 10
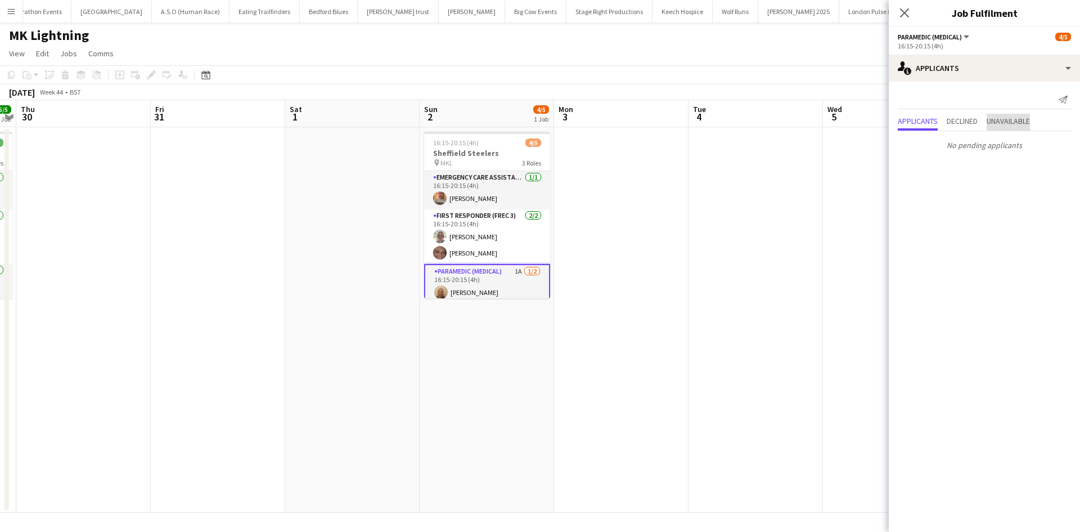
click at [1016, 123] on span "Unavailable" at bounding box center [1008, 121] width 43 height 8
click at [908, 12] on icon "Close pop-in" at bounding box center [904, 12] width 11 height 11
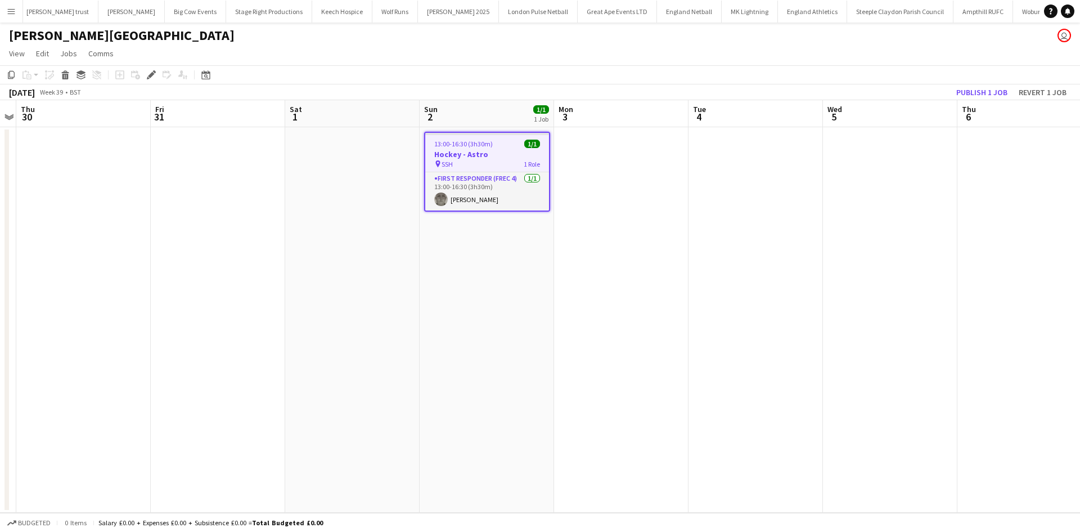
scroll to position [0, 443]
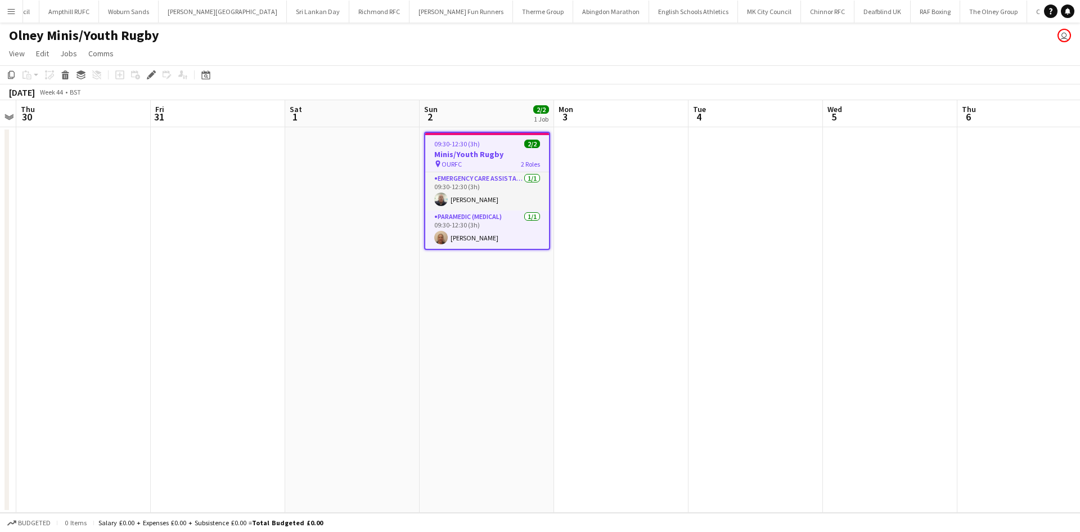
scroll to position [0, 1349]
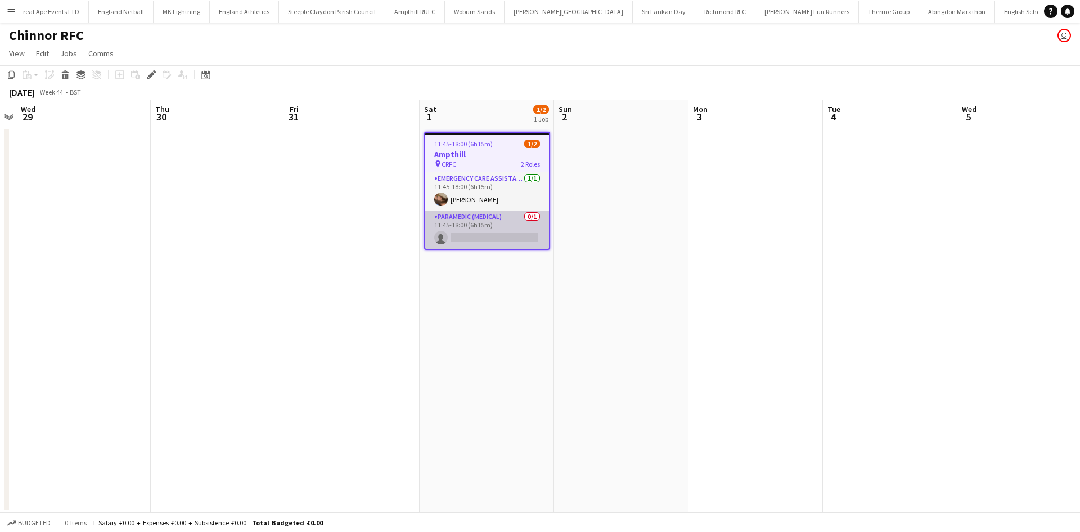
scroll to position [0, 1005]
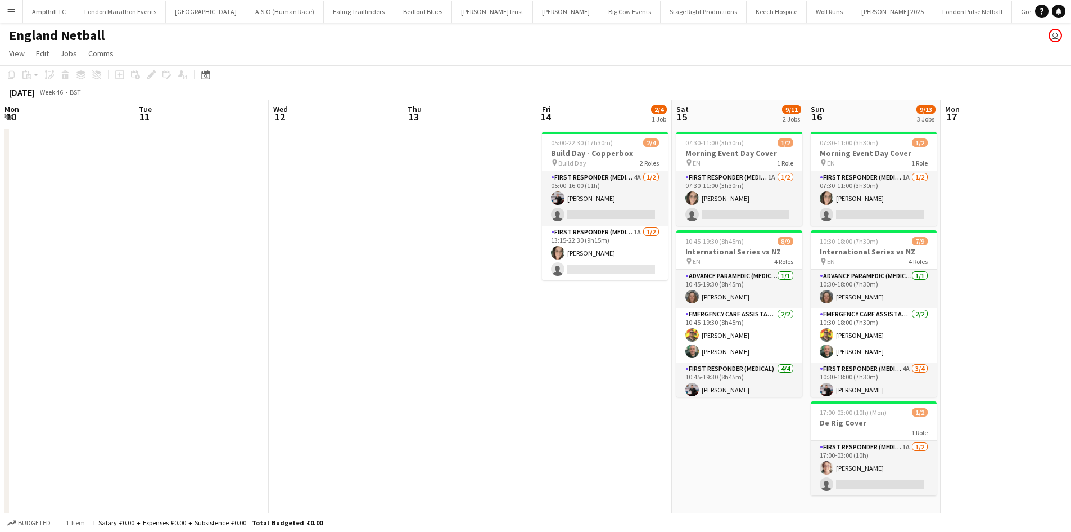
scroll to position [0, 387]
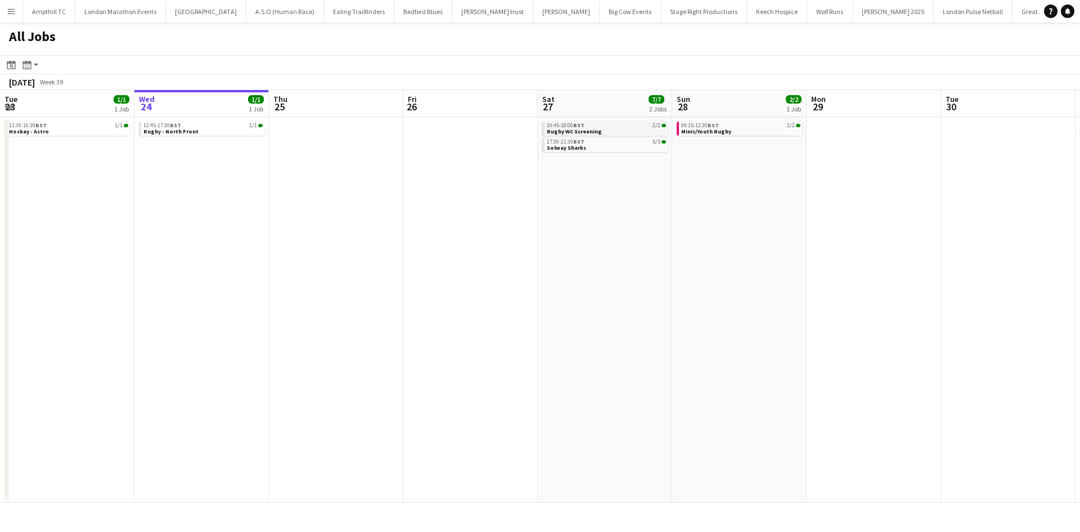
click at [621, 131] on link "10:45-18:00 BST 2/2 Rugby WC Screening" at bounding box center [606, 127] width 119 height 13
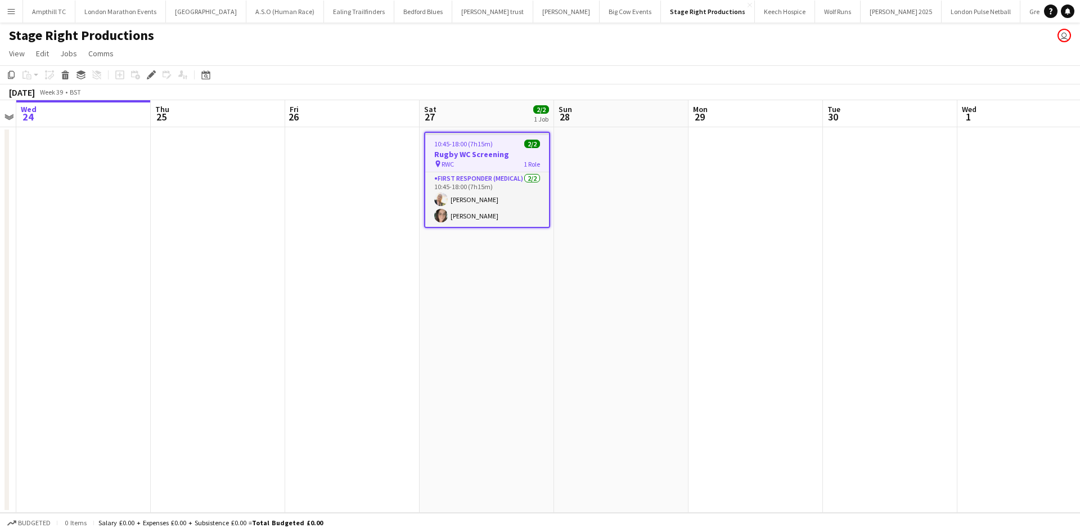
click at [483, 150] on h3 "Rugby WC Screening" at bounding box center [487, 154] width 124 height 10
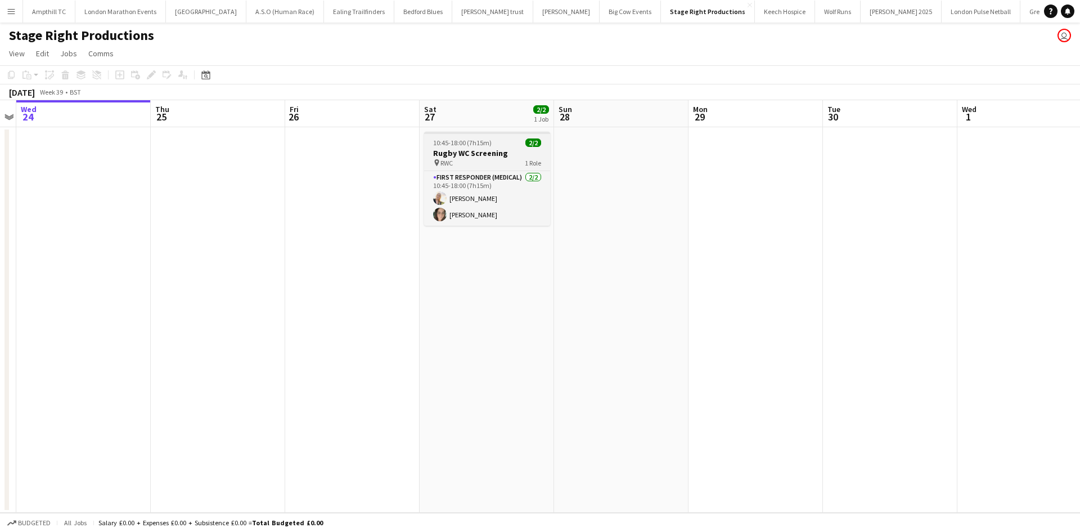
scroll to position [0, 388]
click at [484, 151] on h3 "Rugby WC Screening" at bounding box center [486, 153] width 126 height 10
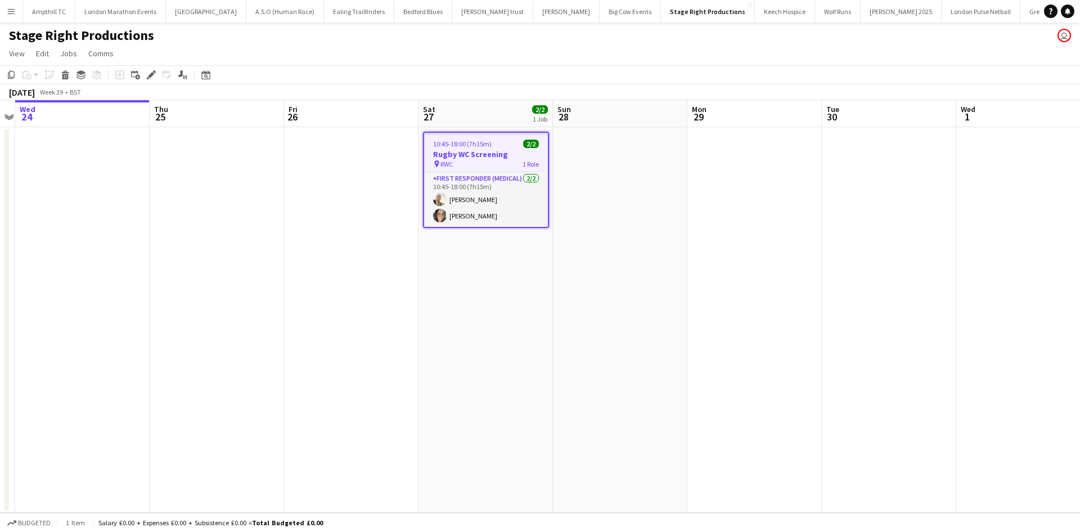
drag, startPoint x: 152, startPoint y: 77, endPoint x: 192, endPoint y: 89, distance: 41.6
click at [152, 76] on icon "Edit" at bounding box center [151, 74] width 9 height 9
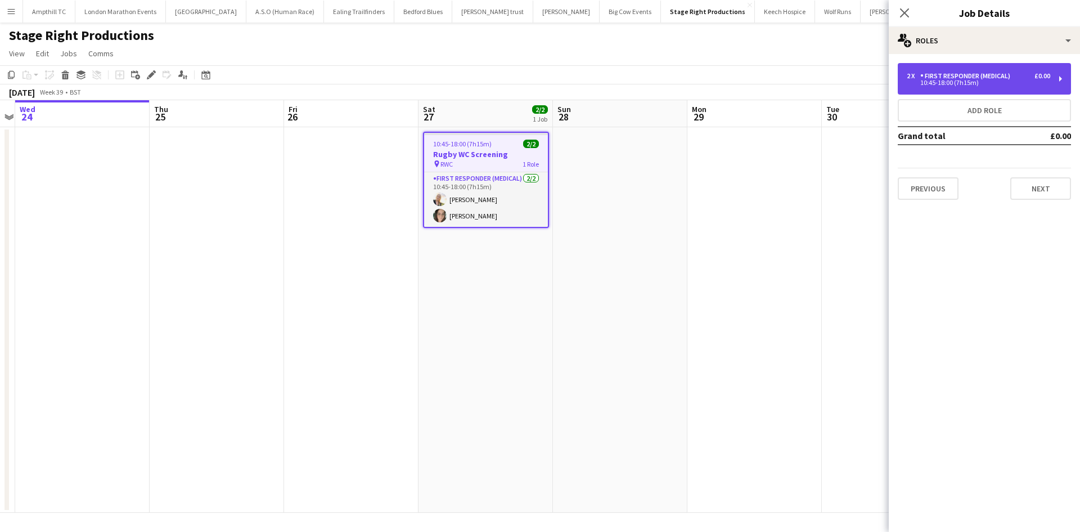
click at [1033, 79] on div "2 x First Responder (Medical) £0.00 10:45-18:00 (7h15m)" at bounding box center [978, 78] width 143 height 13
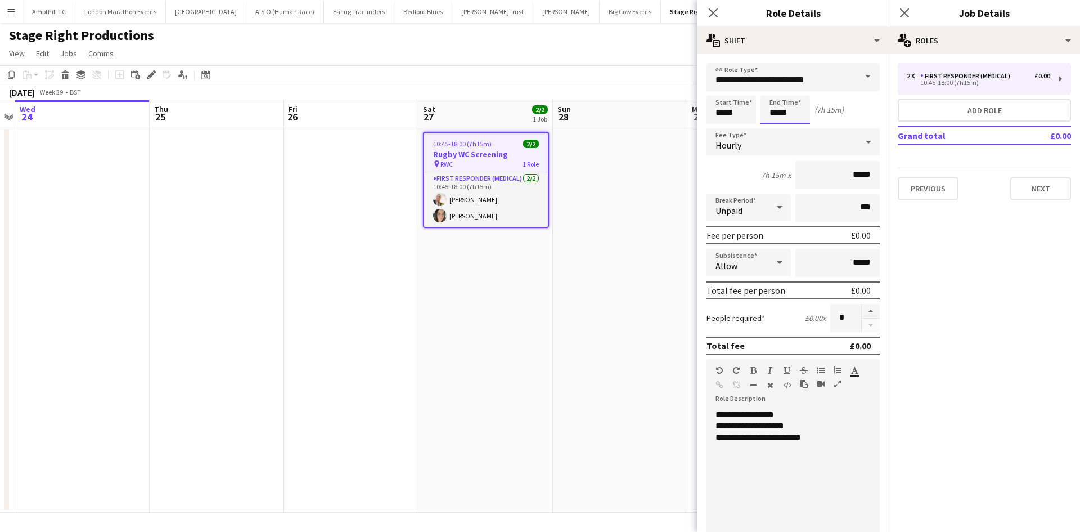
click at [800, 113] on input "*****" at bounding box center [784, 110] width 49 height 28
click at [779, 89] on div at bounding box center [774, 89] width 22 height 11
type input "*****"
click at [778, 89] on div at bounding box center [774, 89] width 22 height 11
click at [772, 412] on div "**********" at bounding box center [788, 476] width 165 height 135
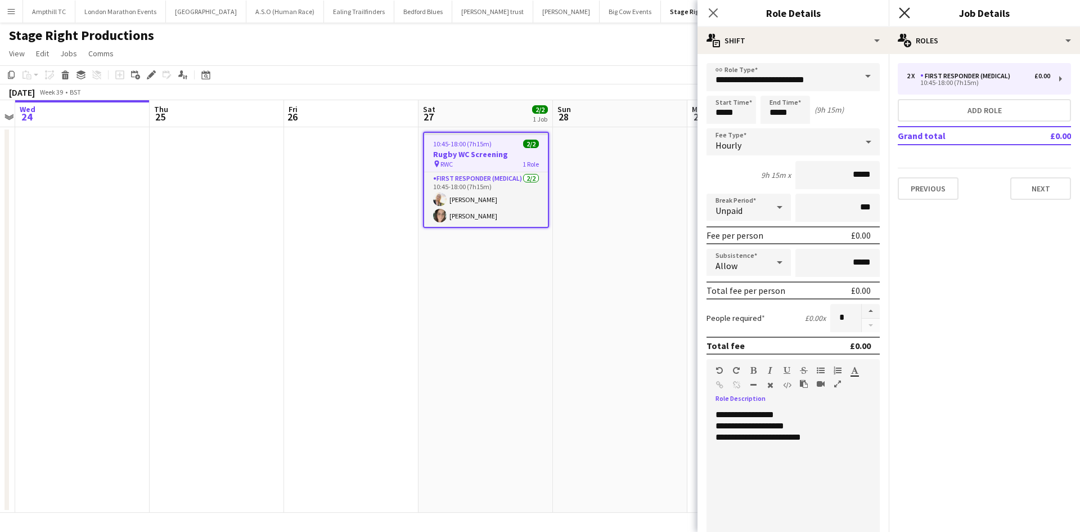
click at [902, 11] on icon "Close pop-in" at bounding box center [904, 12] width 11 height 11
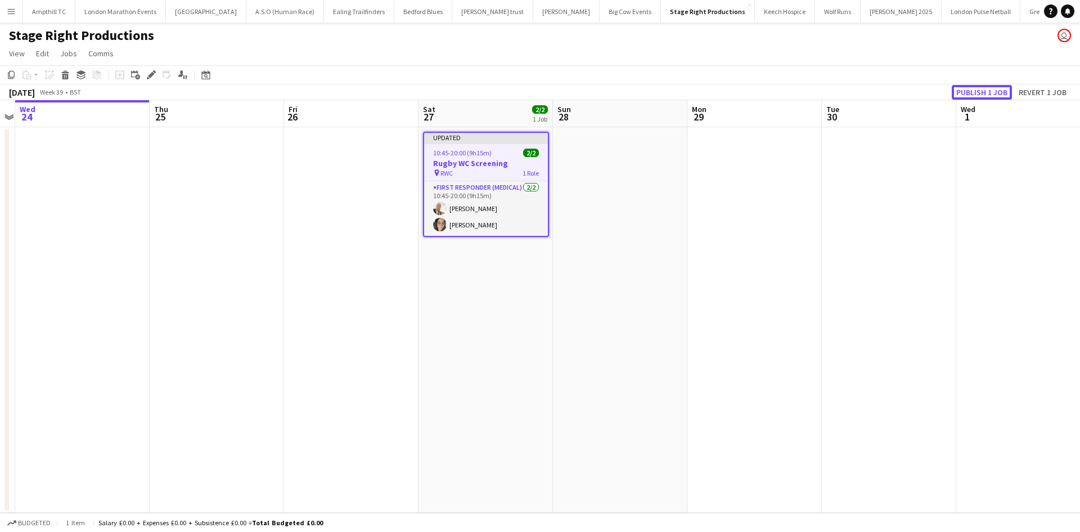
click at [965, 92] on button "Publish 1 job" at bounding box center [982, 92] width 60 height 15
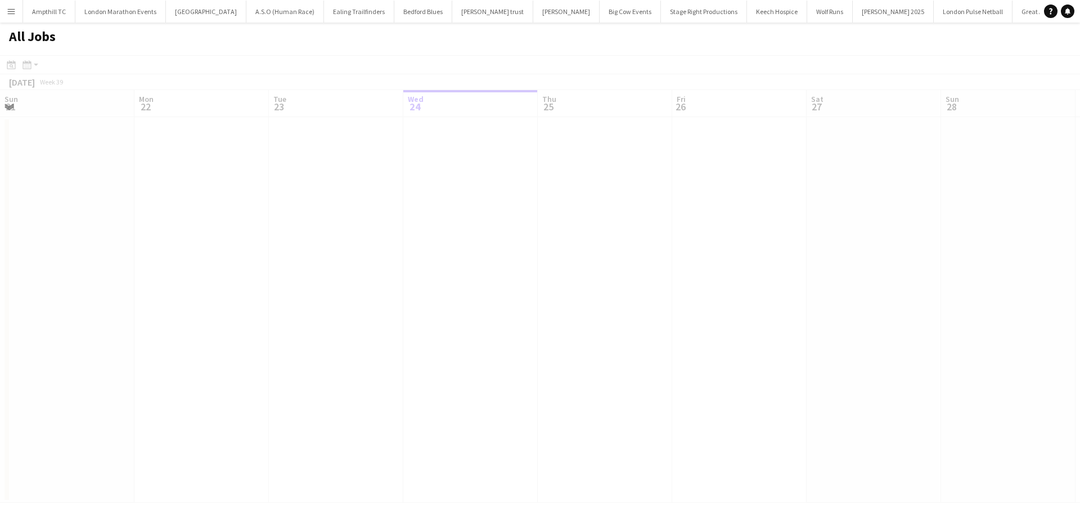
scroll to position [0, 269]
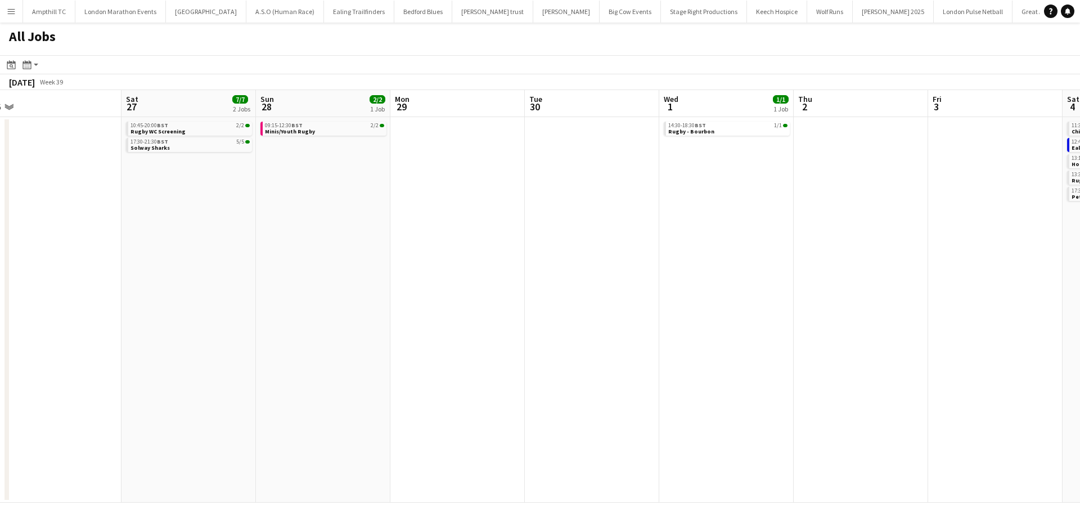
drag, startPoint x: 754, startPoint y: 229, endPoint x: 480, endPoint y: 247, distance: 274.5
click at [359, 245] on app-calendar-viewport "Tue 23 1/1 1 Job Wed 24 1/1 1 Job Thu 25 Fri 26 Sat 27 7/7 2 Jobs Sun 28 2/2 1 …" at bounding box center [540, 296] width 1080 height 412
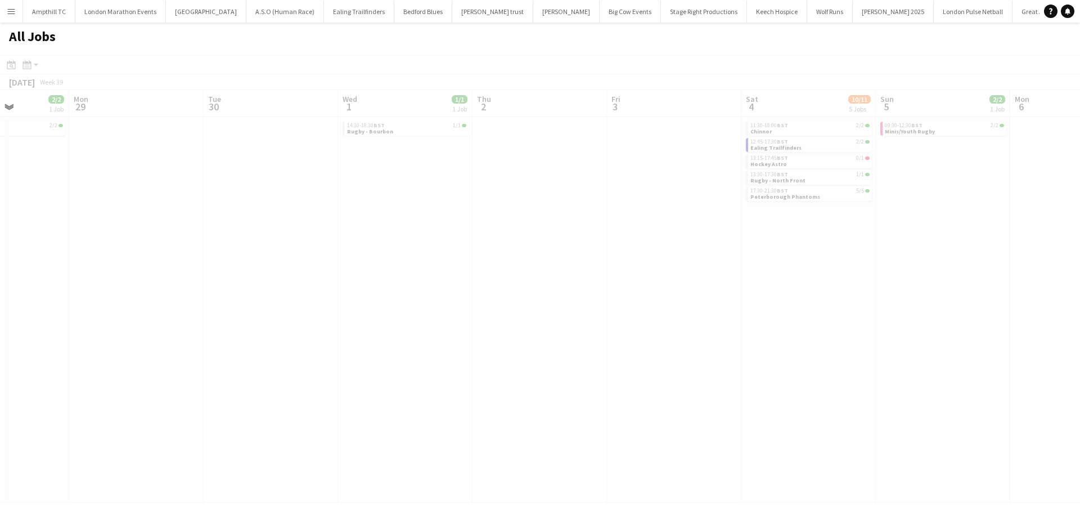
drag, startPoint x: 570, startPoint y: 319, endPoint x: 190, endPoint y: 281, distance: 381.6
click at [235, 298] on app-all-jobs "All Jobs Date picker SEP 2025 SEP 2025 Monday M Tuesday T Wednesday W Thursday …" at bounding box center [540, 262] width 1080 height 480
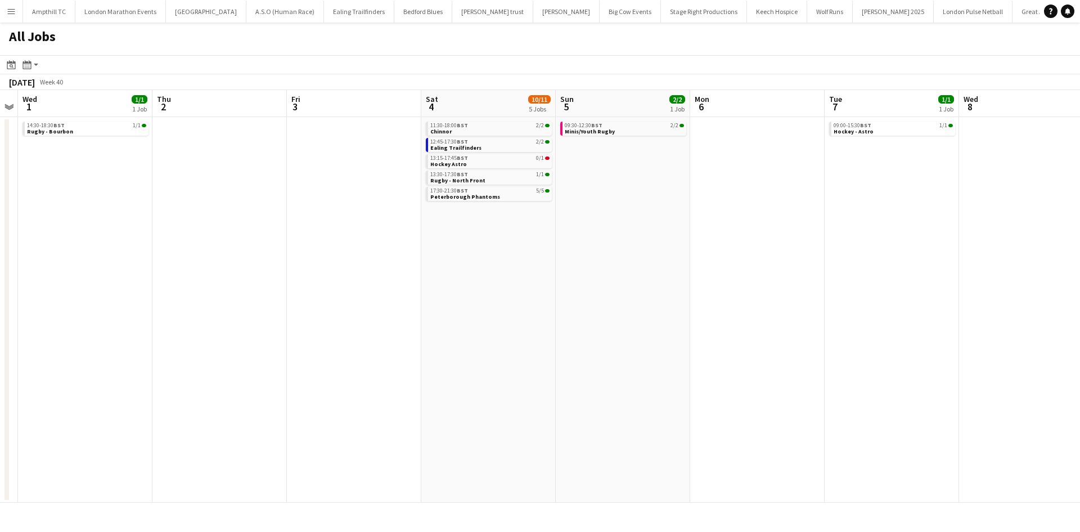
click at [343, 284] on app-all-jobs "All Jobs Date picker SEP 2025 SEP 2025 Monday M Tuesday T Wednesday W Thursday …" at bounding box center [540, 262] width 1080 height 480
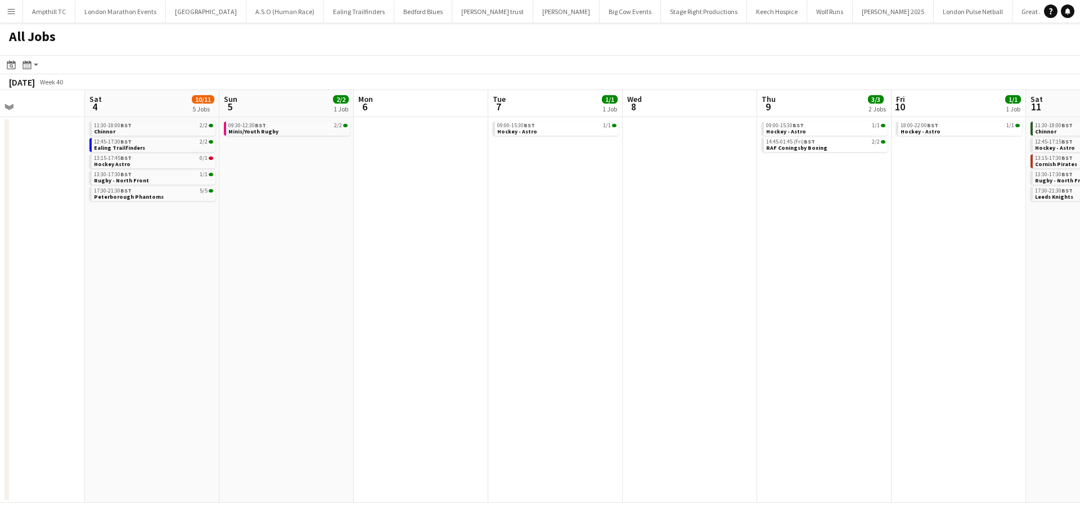
drag, startPoint x: 562, startPoint y: 280, endPoint x: 311, endPoint y: 267, distance: 251.2
click at [328, 271] on app-calendar-viewport "Mon 29 Tue 30 Wed 1 1/1 1 Job Thu 2 Fri 3 Sat 4 10/11 5 Jobs Sun 5 2/2 1 Job Mo…" at bounding box center [540, 296] width 1080 height 412
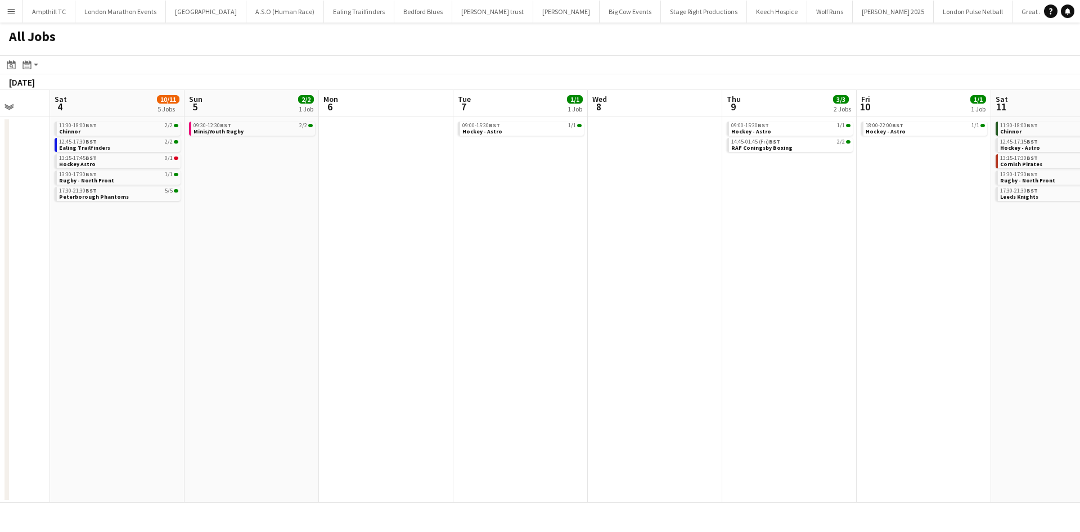
drag, startPoint x: 764, startPoint y: 268, endPoint x: 449, endPoint y: 266, distance: 315.5
click at [433, 266] on app-calendar-viewport "Wed 1 1/1 1 Job Thu 2 Fri 3 Sat 4 10/11 5 Jobs Sun 5 2/2 1 Job Mon 6 Tue 7 1/1 …" at bounding box center [540, 296] width 1080 height 412
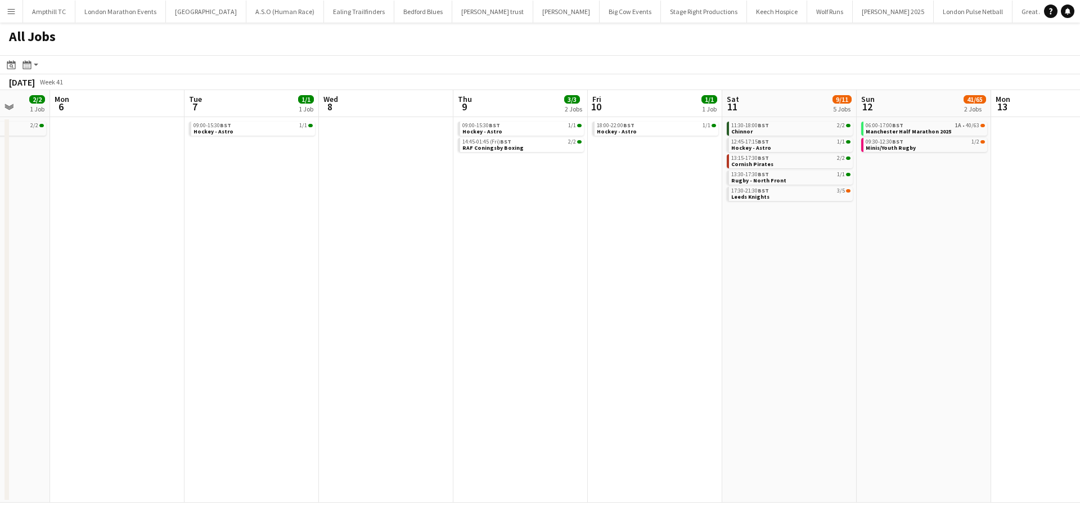
scroll to position [0, 438]
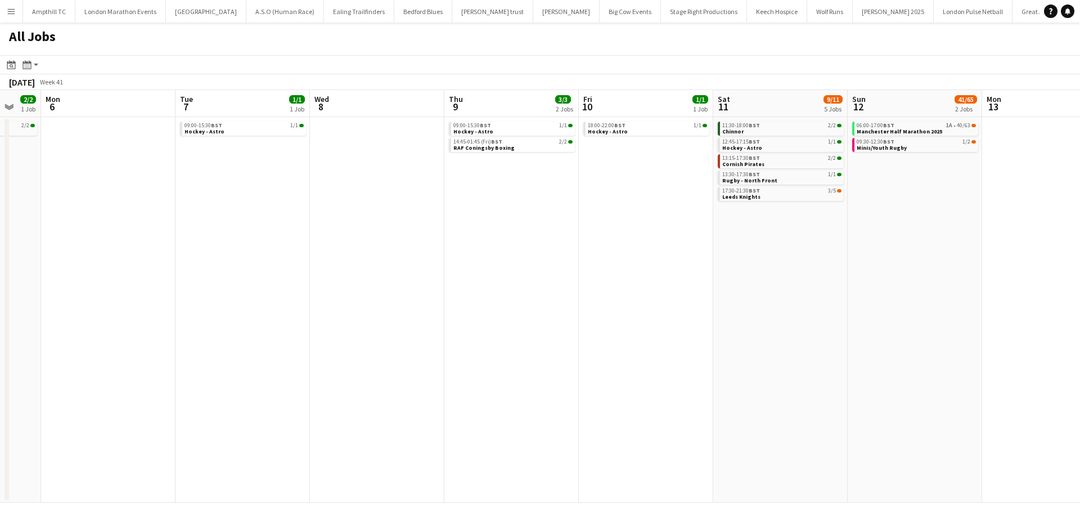
drag, startPoint x: 704, startPoint y: 291, endPoint x: 544, endPoint y: 291, distance: 159.7
click at [546, 291] on app-calendar-viewport "Fri 3 Sat 4 10/11 5 Jobs Sun 5 2/2 1 Job Mon 6 Tue 7 1/1 1 Job Wed 8 Thu 9 3/3 …" at bounding box center [540, 296] width 1080 height 412
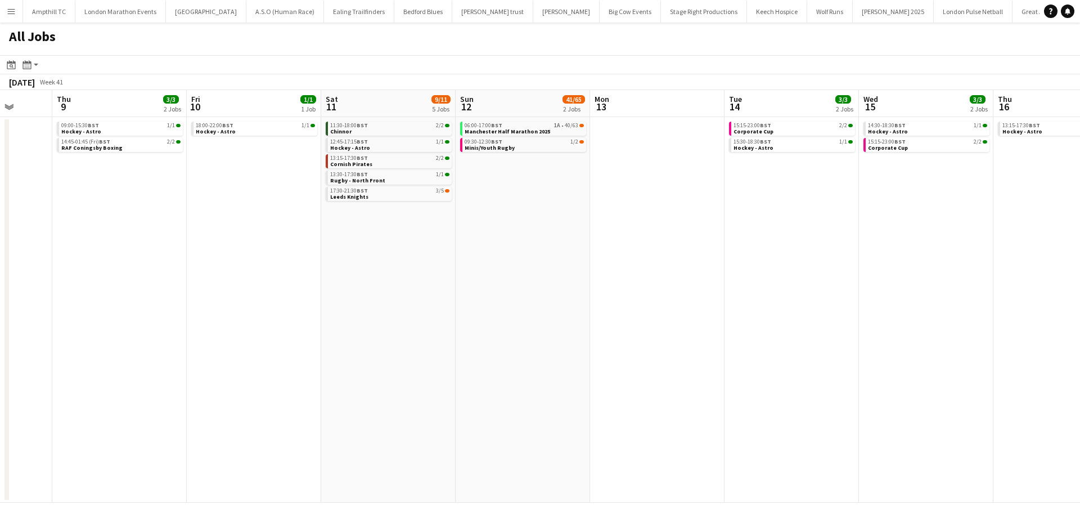
drag, startPoint x: 714, startPoint y: 282, endPoint x: 609, endPoint y: 282, distance: 105.2
click at [609, 282] on app-calendar-viewport "Sun 5 2/2 1 Job Mon 6 Tue 7 1/1 1 Job Wed 8 Thu 9 3/3 2 Jobs Fri 10 1/1 1 Job S…" at bounding box center [540, 296] width 1080 height 412
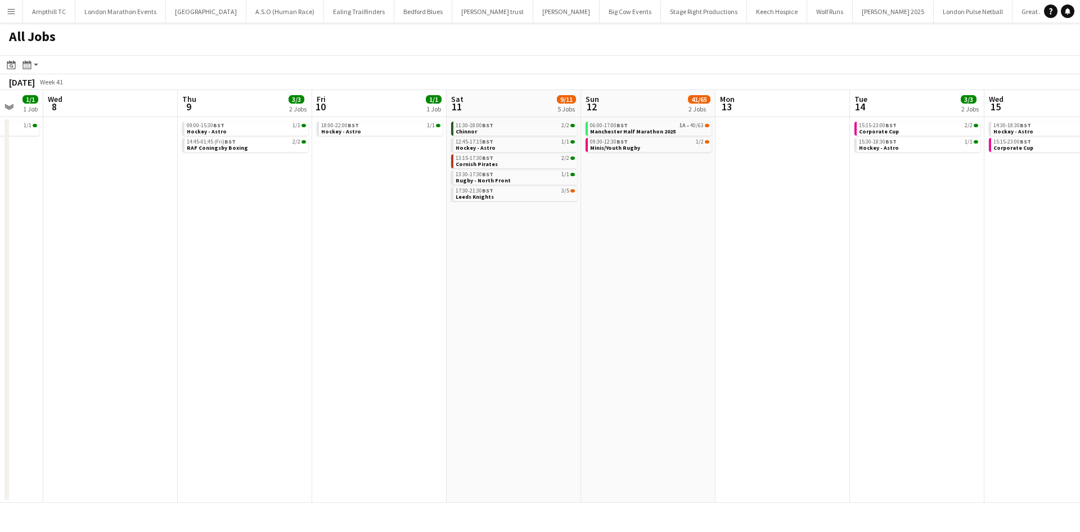
click at [494, 280] on app-all-jobs "All Jobs Date picker SEP 2025 SEP 2025 Monday M Tuesday T Wednesday W Thursday …" at bounding box center [540, 262] width 1080 height 480
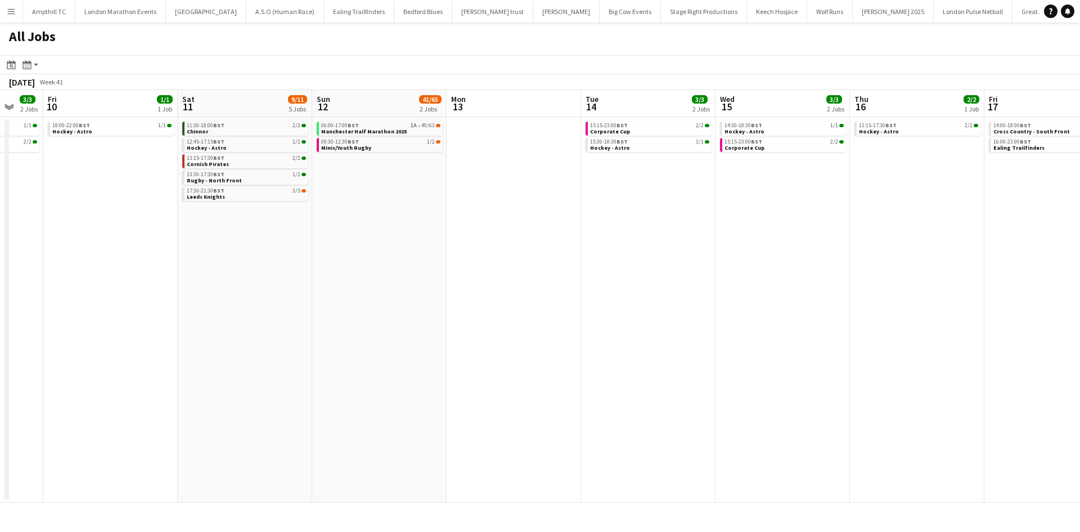
drag, startPoint x: 532, startPoint y: 302, endPoint x: 392, endPoint y: 300, distance: 140.1
click at [387, 302] on app-calendar-viewport "Tue 7 1/1 1 Job Wed 8 Thu 9 3/3 2 Jobs Fri 10 1/1 1 Job Sat 11 9/11 5 Jobs Sun …" at bounding box center [540, 296] width 1080 height 412
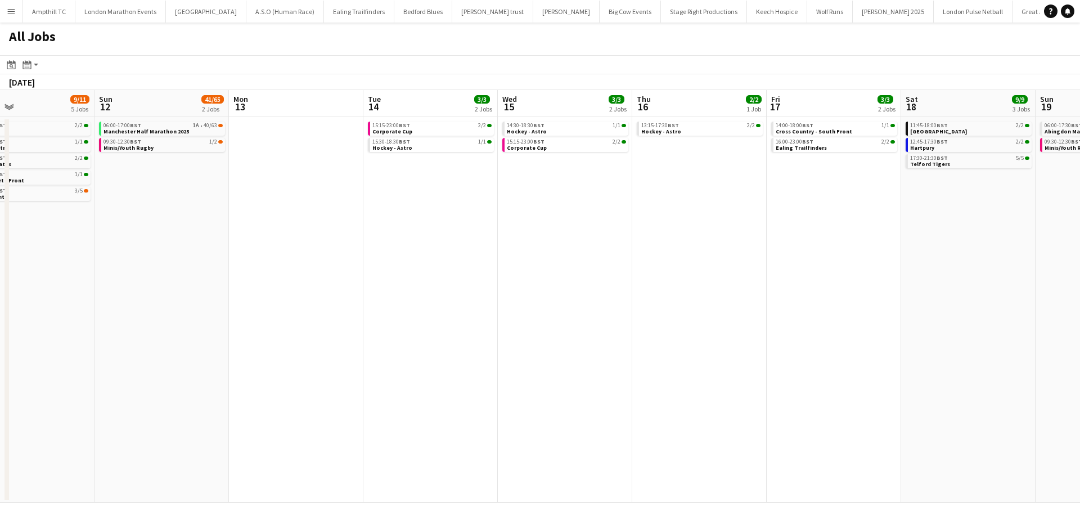
click at [310, 304] on app-all-jobs "All Jobs Date picker SEP 2025 SEP 2025 Monday M Tuesday T Wednesday W Thursday …" at bounding box center [540, 262] width 1080 height 480
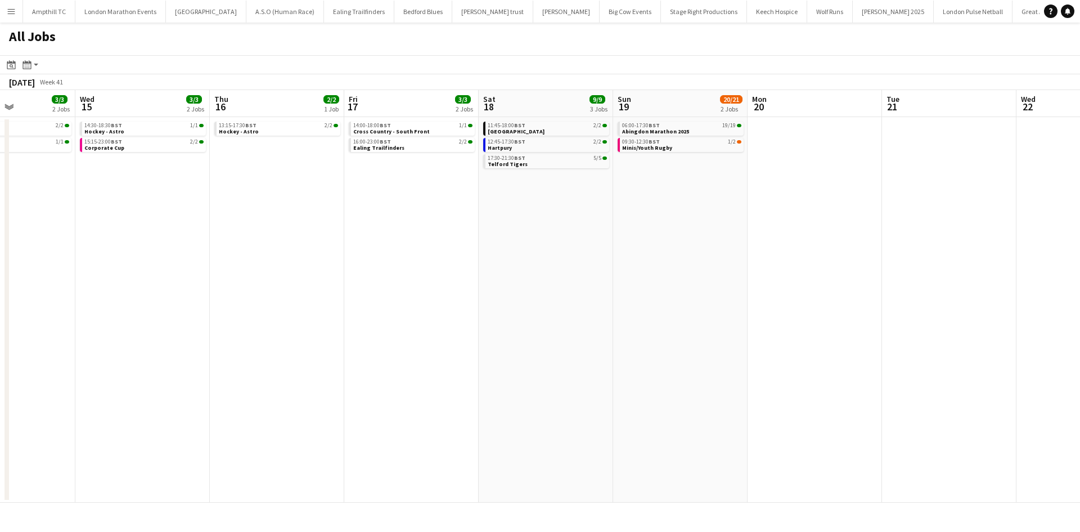
click at [377, 301] on app-calendar-viewport "Sat 11 9/11 5 Jobs Sun 12 41/65 2 Jobs Mon 13 Tue 14 3/3 2 Jobs Wed 15 3/3 2 Jo…" at bounding box center [540, 296] width 1080 height 412
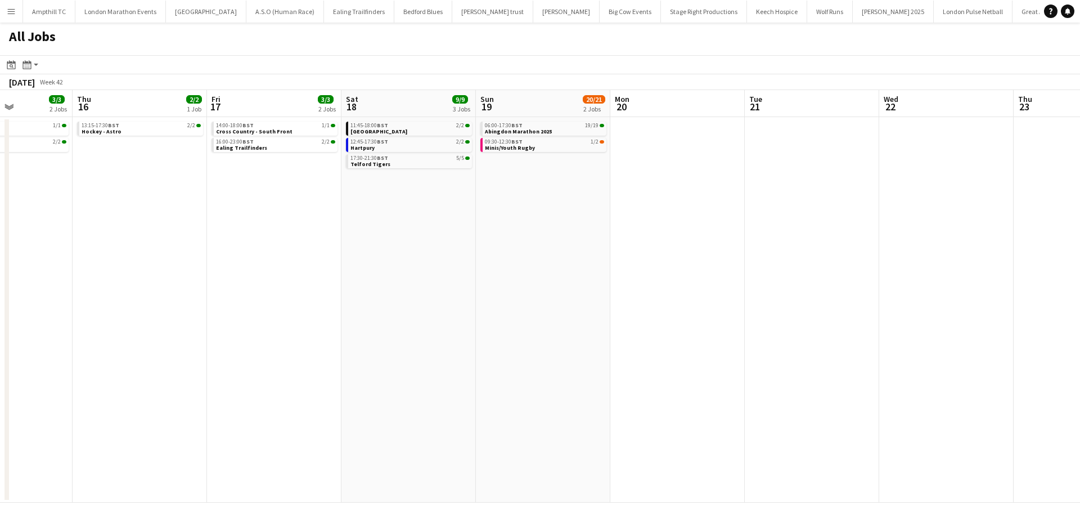
drag, startPoint x: 565, startPoint y: 296, endPoint x: 378, endPoint y: 299, distance: 186.8
click at [378, 300] on app-calendar-viewport "Sat 11 9/11 5 Jobs Sun 12 41/65 2 Jobs Mon 13 Tue 14 3/3 2 Jobs Wed 15 3/3 2 Jo…" at bounding box center [540, 296] width 1080 height 412
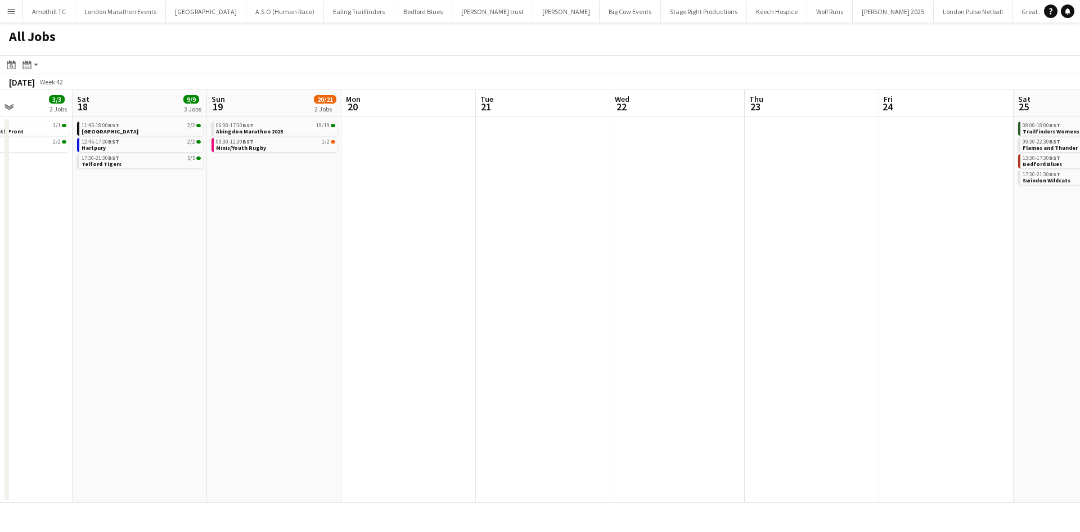
scroll to position [0, 412]
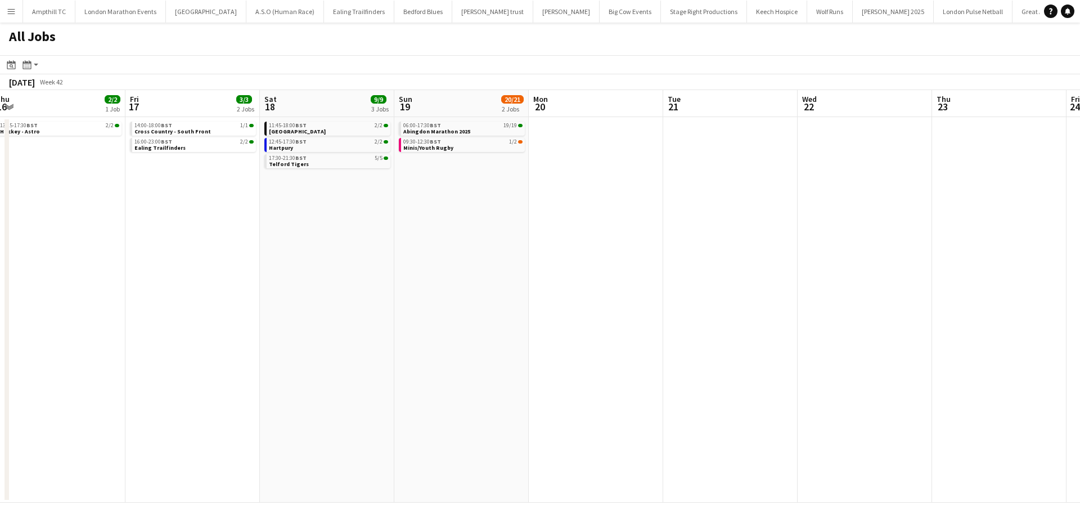
drag, startPoint x: 613, startPoint y: 194, endPoint x: 345, endPoint y: 200, distance: 268.4
click at [345, 200] on app-calendar-viewport "Mon 13 Tue 14 3/3 2 Jobs Wed 15 3/3 2 Jobs Thu 16 2/2 1 Job Fri 17 3/3 2 Jobs S…" at bounding box center [540, 296] width 1080 height 412
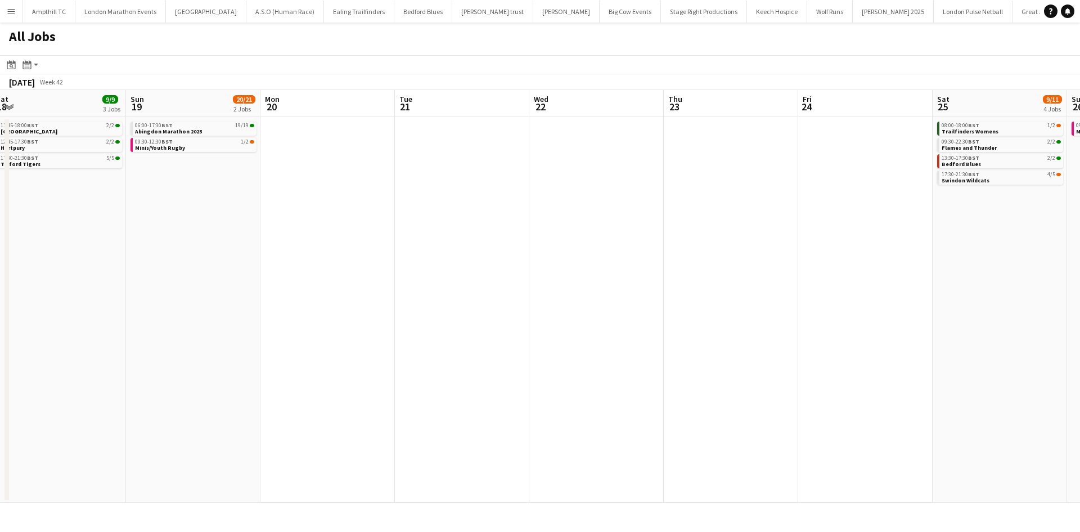
drag, startPoint x: 671, startPoint y: 247, endPoint x: 420, endPoint y: 262, distance: 251.9
click at [438, 262] on app-calendar-viewport "Thu 16 2/2 1 Job Fri 17 3/3 2 Jobs Sat 18 9/9 3 Jobs Sun 19 20/21 2 Jobs Mon 20…" at bounding box center [540, 296] width 1080 height 412
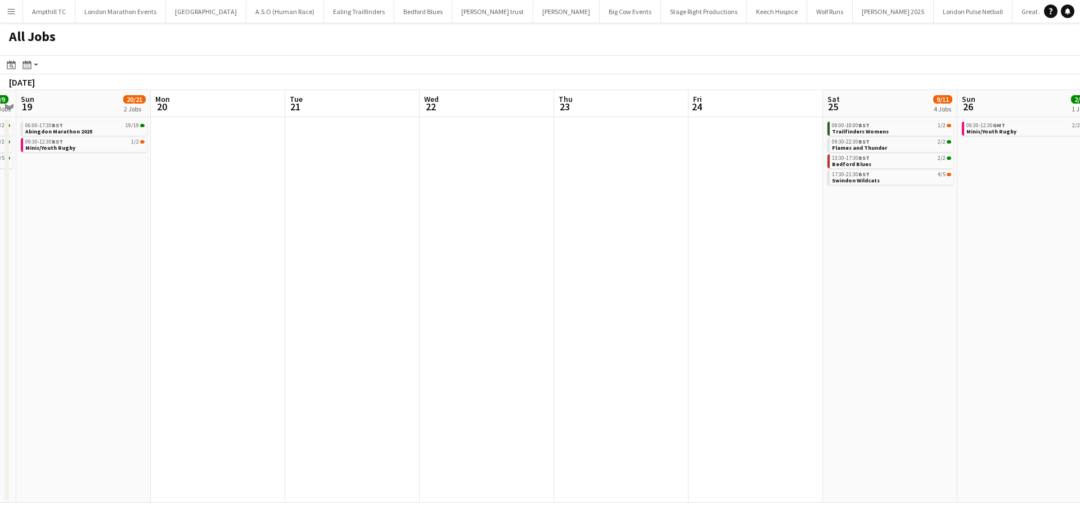
drag, startPoint x: 876, startPoint y: 255, endPoint x: 713, endPoint y: 256, distance: 162.6
click at [715, 259] on app-calendar-viewport "Thu 16 2/2 1 Job Fri 17 3/3 2 Jobs Sat 18 9/9 3 Jobs Sun 19 20/21 2 Jobs Mon 20…" at bounding box center [540, 296] width 1080 height 412
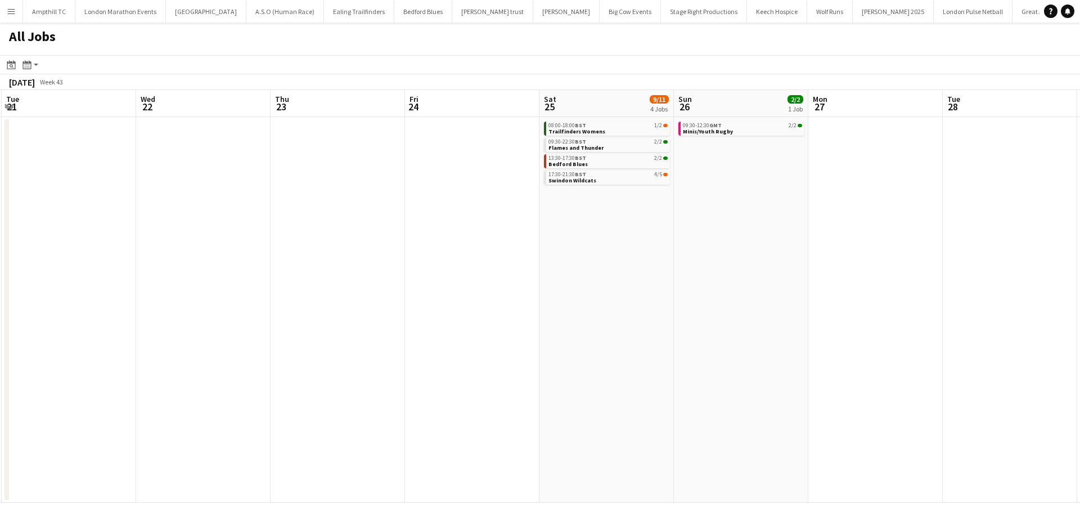
click at [456, 238] on app-all-jobs "All Jobs Date picker SEP 2025 SEP 2025 Monday M Tuesday T Wednesday W Thursday …" at bounding box center [540, 262] width 1080 height 480
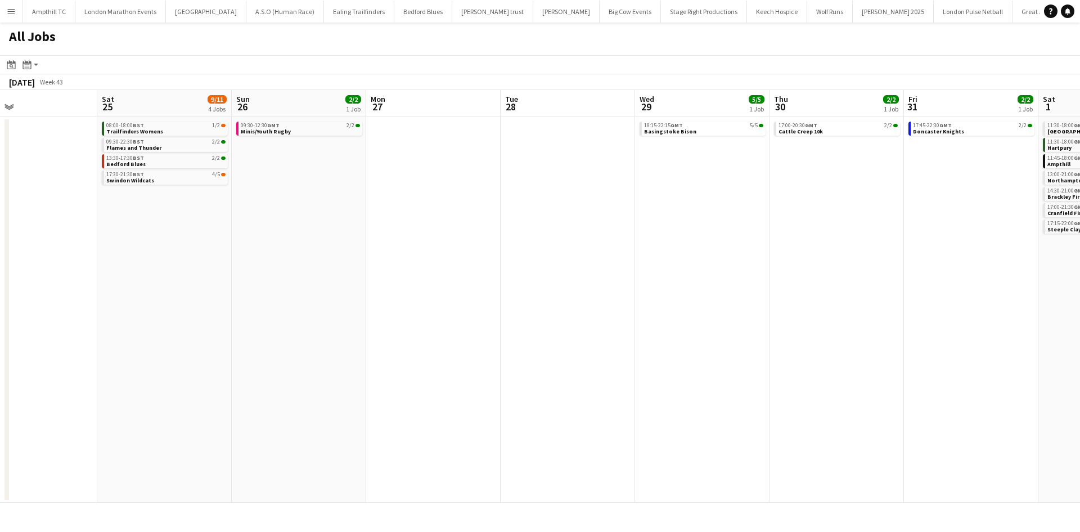
drag, startPoint x: 735, startPoint y: 277, endPoint x: 661, endPoint y: 270, distance: 73.5
click at [521, 281] on app-calendar-viewport "Tue 21 Wed 22 Thu 23 Fri 24 Sat 25 9/11 4 Jobs Sun 26 2/2 1 Job Mon 27 Tue 28 W…" at bounding box center [540, 296] width 1080 height 412
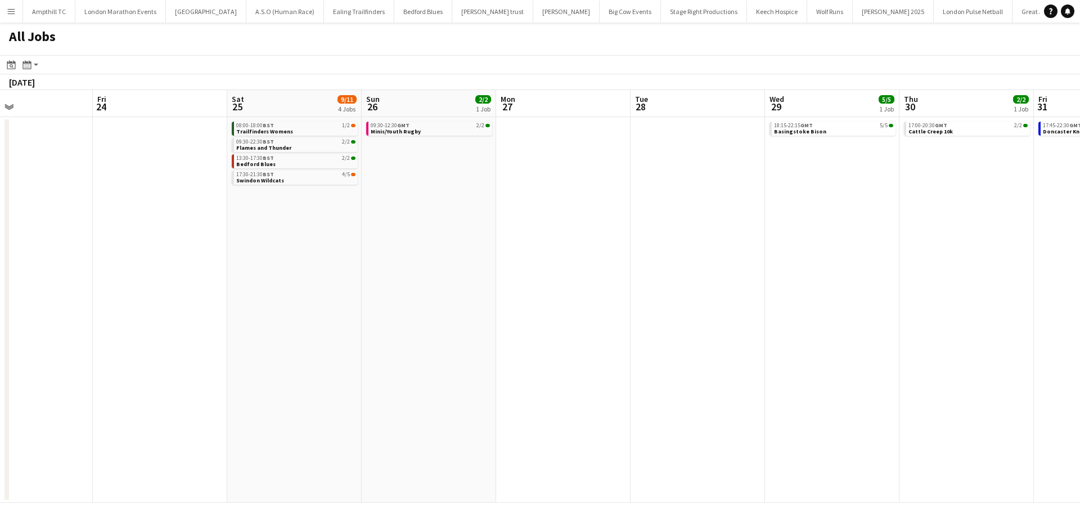
click at [530, 291] on app-all-jobs "All Jobs Date picker SEP 2025 SEP 2025 Monday M Tuesday T Wednesday W Thursday …" at bounding box center [540, 262] width 1080 height 480
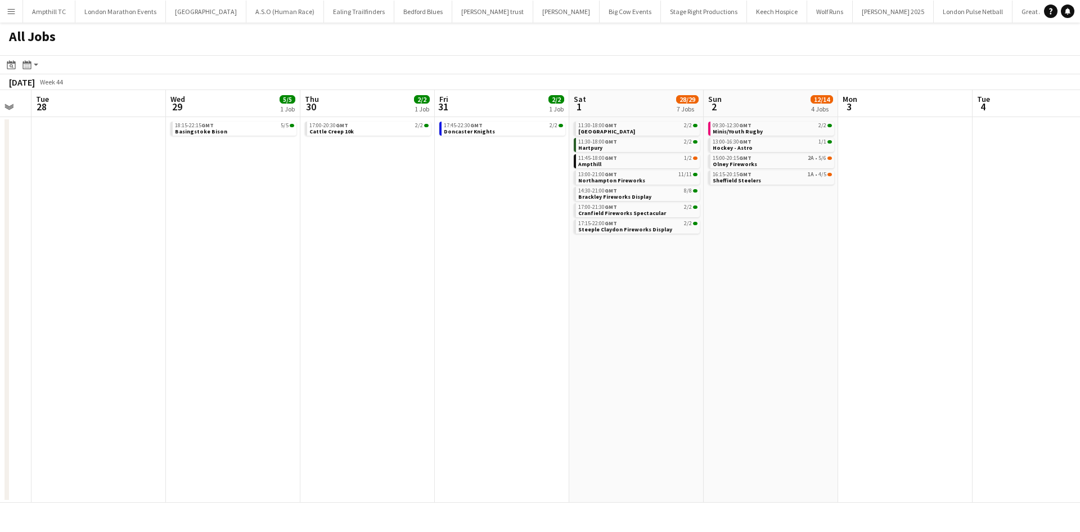
drag, startPoint x: 758, startPoint y: 311, endPoint x: 654, endPoint y: 316, distance: 103.6
click at [654, 316] on app-calendar-viewport "Sat 25 9/11 4 Jobs Sun 26 2/2 1 Job Mon 27 Tue 28 Wed 29 5/5 1 Job Thu 30 2/2 1…" at bounding box center [540, 296] width 1080 height 412
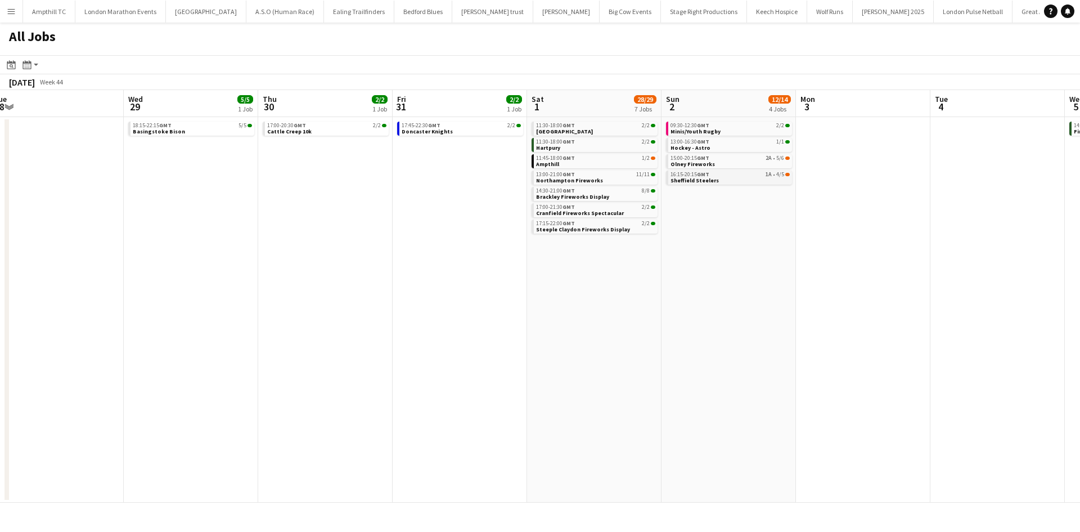
click at [754, 175] on div "16:15-20:15 GMT 1A • 4/5" at bounding box center [729, 175] width 119 height 6
click at [763, 162] on link "15:00-20:15 GMT 2A • 5/6 Olney Fireworks" at bounding box center [729, 160] width 119 height 13
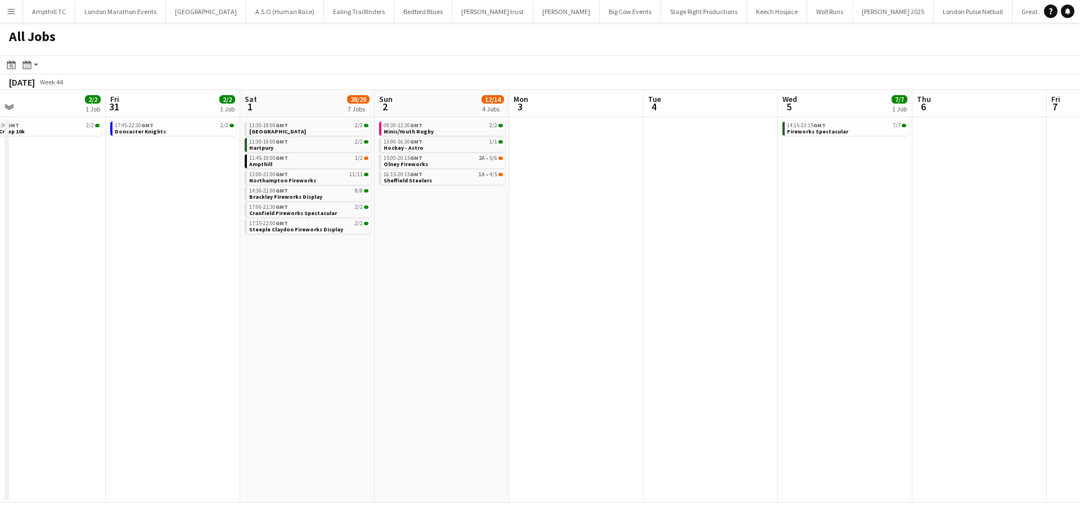
drag, startPoint x: 874, startPoint y: 253, endPoint x: 545, endPoint y: 255, distance: 329.0
click at [546, 256] on app-calendar-viewport "Mon 27 Tue 28 Wed 29 5/5 1 Job Thu 30 2/2 1 Job Fri 31 2/2 1 Job Sat 1 28/29 7 …" at bounding box center [540, 296] width 1080 height 412
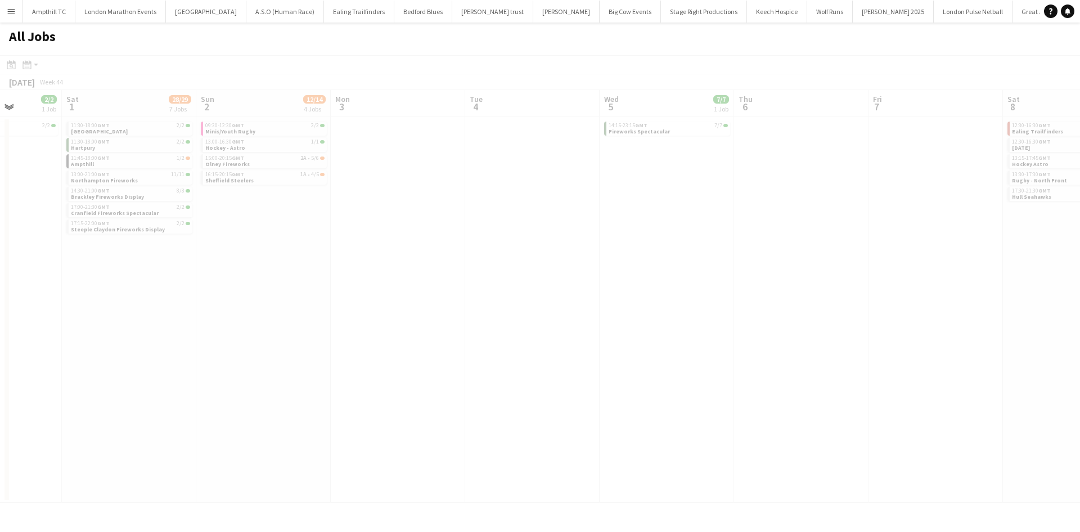
drag, startPoint x: 578, startPoint y: 254, endPoint x: 394, endPoint y: 254, distance: 183.9
click at [257, 254] on app-all-jobs "All Jobs Date picker SEP 2025 SEP 2025 Monday M Tuesday T Wednesday W Thursday …" at bounding box center [540, 262] width 1080 height 480
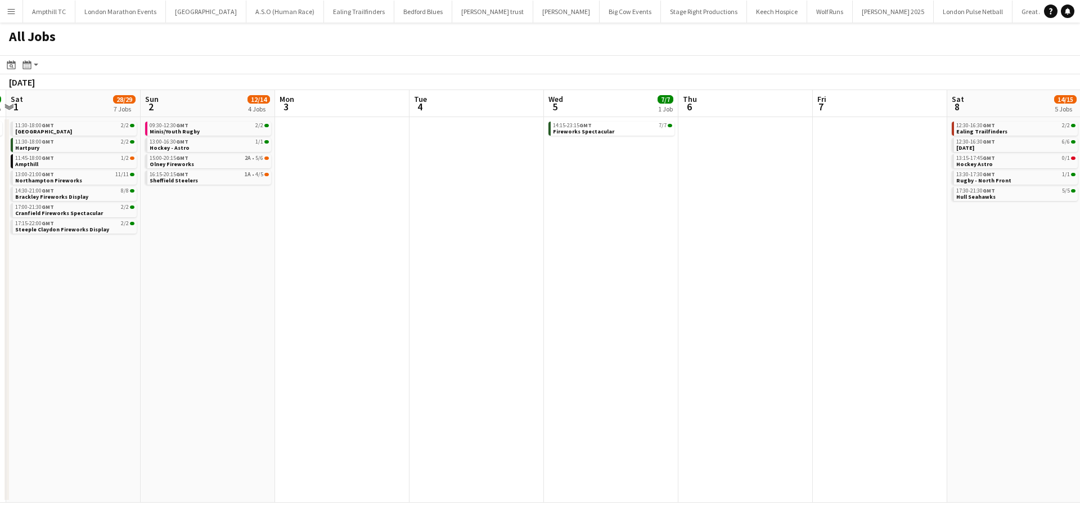
drag, startPoint x: 748, startPoint y: 263, endPoint x: 468, endPoint y: 262, distance: 280.1
click at [386, 262] on app-calendar-viewport "Wed 29 5/5 1 Job Thu 30 2/2 1 Job Fri 31 2/2 1 Job Sat 1 28/29 7 Jobs Sun 2 12/…" at bounding box center [540, 296] width 1080 height 412
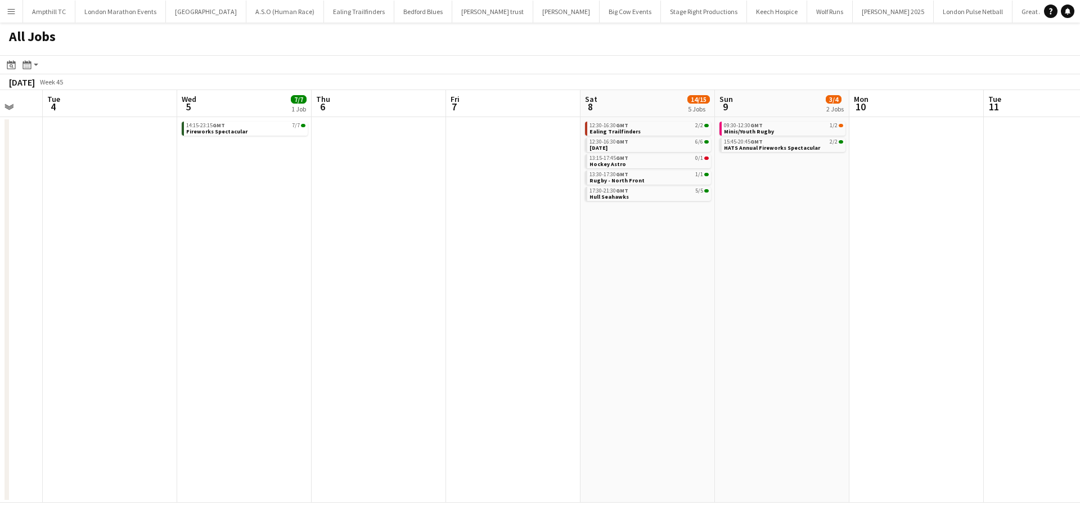
scroll to position [0, 318]
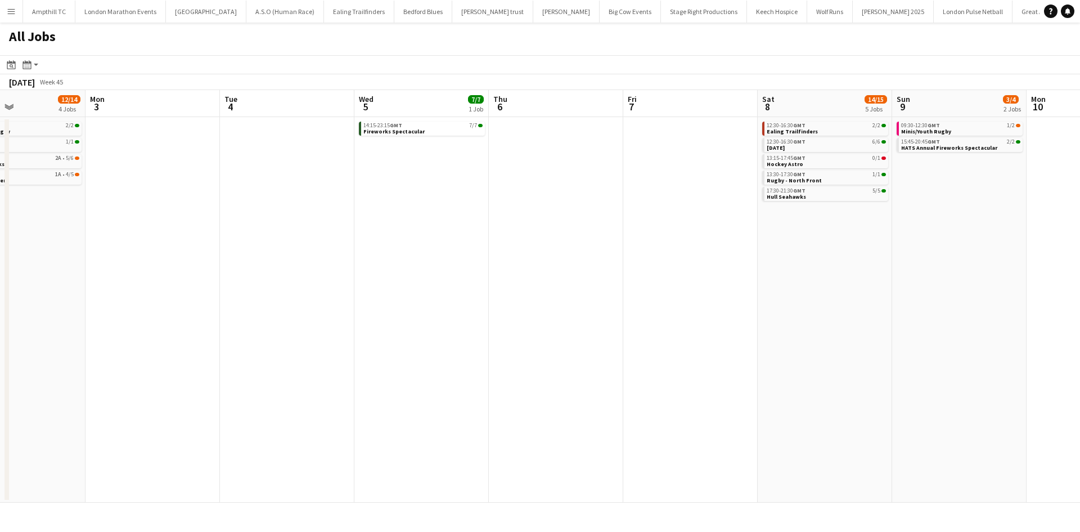
click at [690, 270] on app-all-jobs "All Jobs Date picker SEP 2025 SEP 2025 Monday M Tuesday T Wednesday W Thursday …" at bounding box center [540, 262] width 1080 height 480
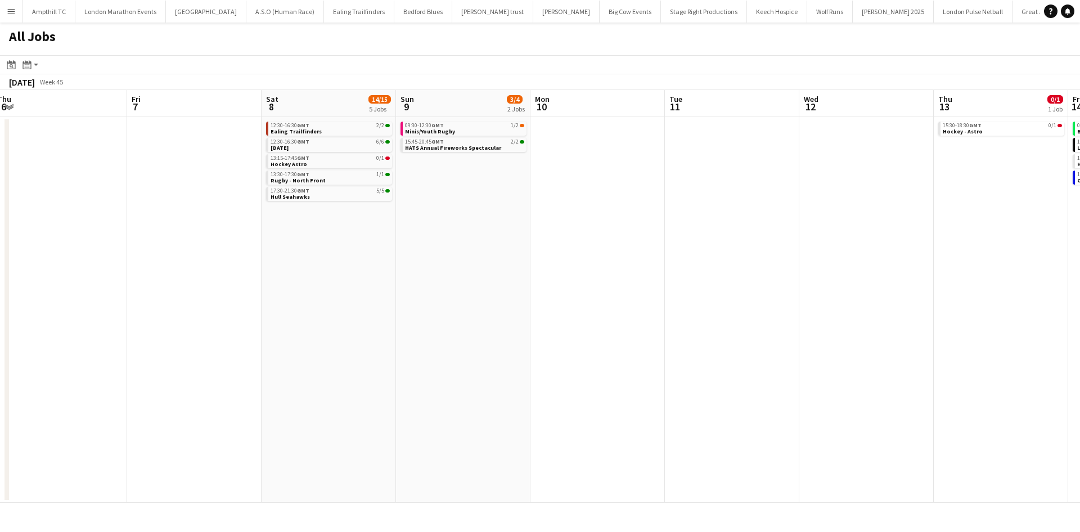
drag, startPoint x: 802, startPoint y: 270, endPoint x: 402, endPoint y: 249, distance: 400.5
click at [380, 250] on app-calendar-viewport "Sun 2 12/14 4 Jobs Mon 3 Tue 4 Wed 5 7/7 1 Job Thu 6 Fri 7 Sat 8 14/15 5 Jobs S…" at bounding box center [540, 296] width 1080 height 412
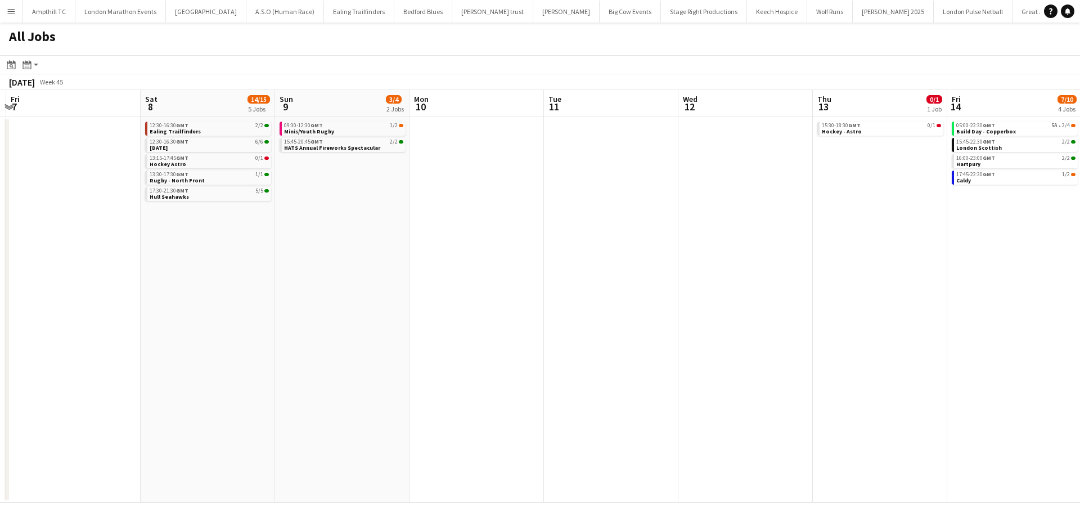
click at [388, 250] on app-all-jobs "All Jobs Date picker SEP 2025 SEP 2025 Monday M Tuesday T Wednesday W Thursday …" at bounding box center [540, 262] width 1080 height 480
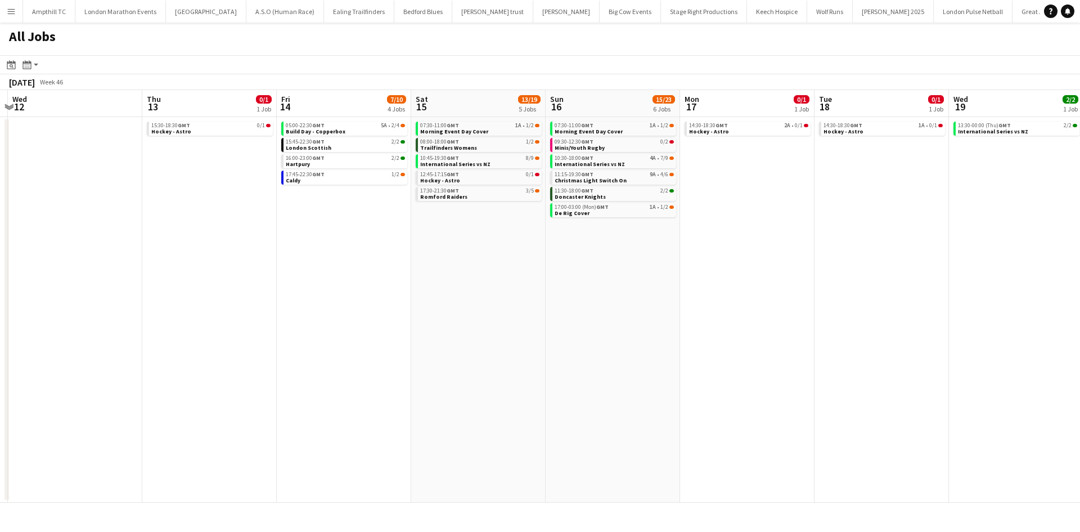
drag, startPoint x: 572, startPoint y: 244, endPoint x: 483, endPoint y: 242, distance: 88.9
click at [483, 242] on app-calendar-viewport "Sat 8 14/15 5 Jobs Sun 9 3/4 2 Jobs Mon 10 Tue 11 Wed 12 Thu 13 0/1 1 Job Fri 1…" at bounding box center [540, 296] width 1080 height 412
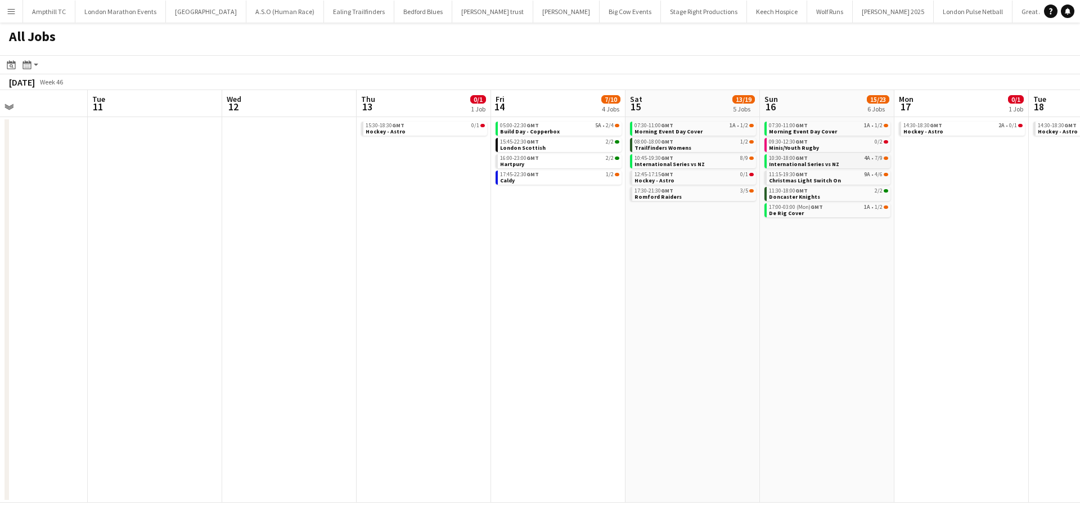
click at [848, 164] on link "10:30-18:00 GMT 4A • 7/9 International Series vs NZ" at bounding box center [828, 160] width 119 height 13
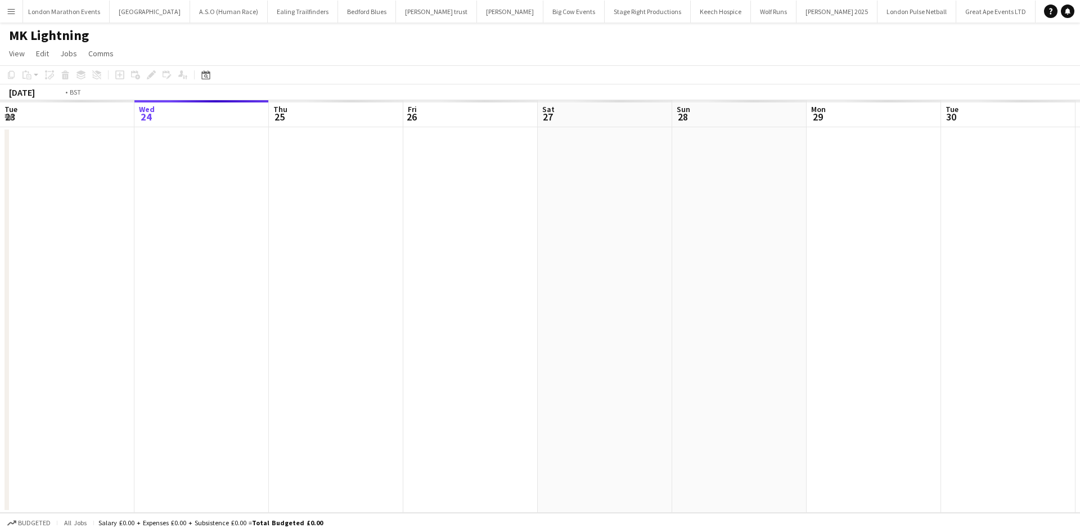
scroll to position [0, 387]
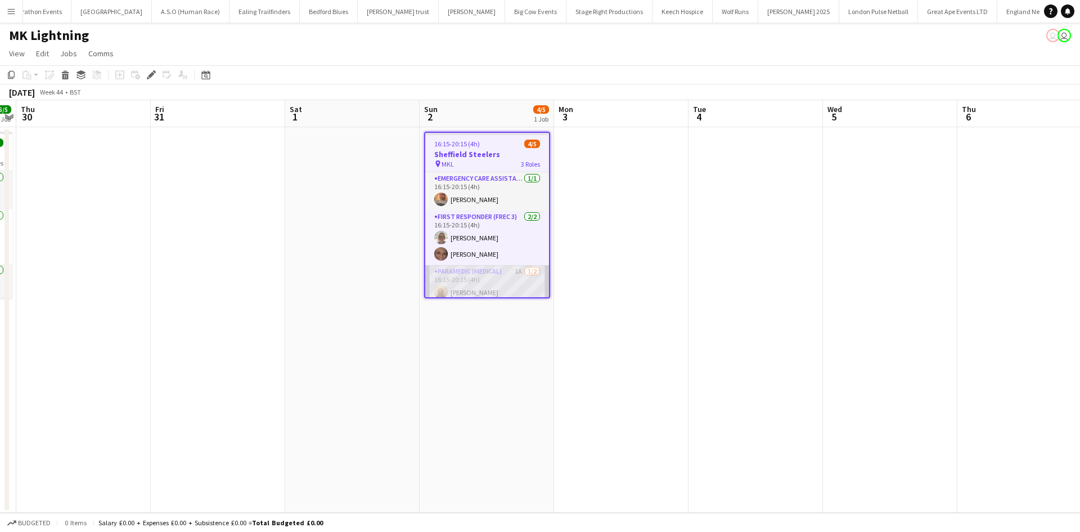
click at [506, 274] on app-card-role "Paramedic (Medical) 1A [DATE] 16:15-20:15 (4h) [PERSON_NAME] single-neutral-act…" at bounding box center [487, 292] width 124 height 55
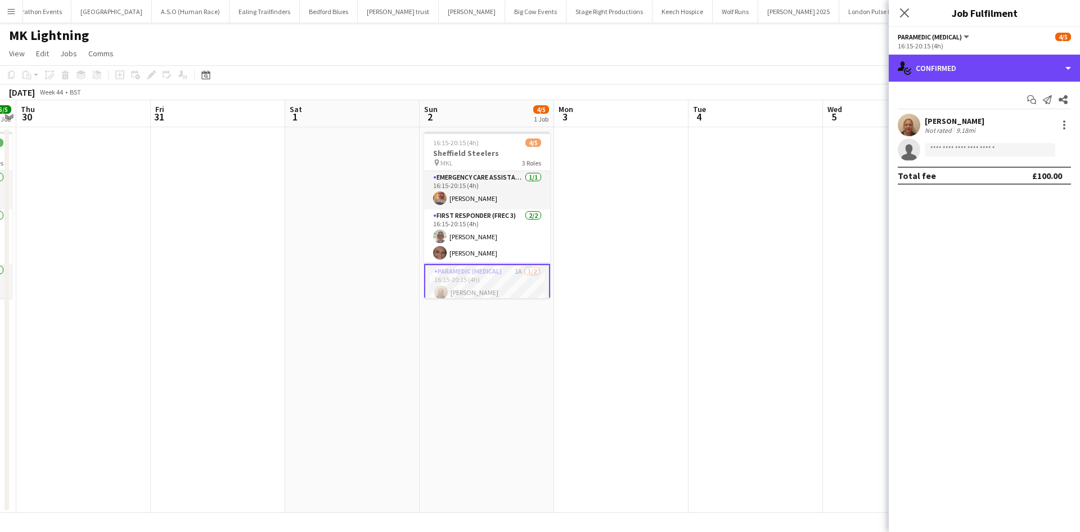
click at [1024, 74] on div "single-neutral-actions-check-2 Confirmed" at bounding box center [984, 68] width 191 height 27
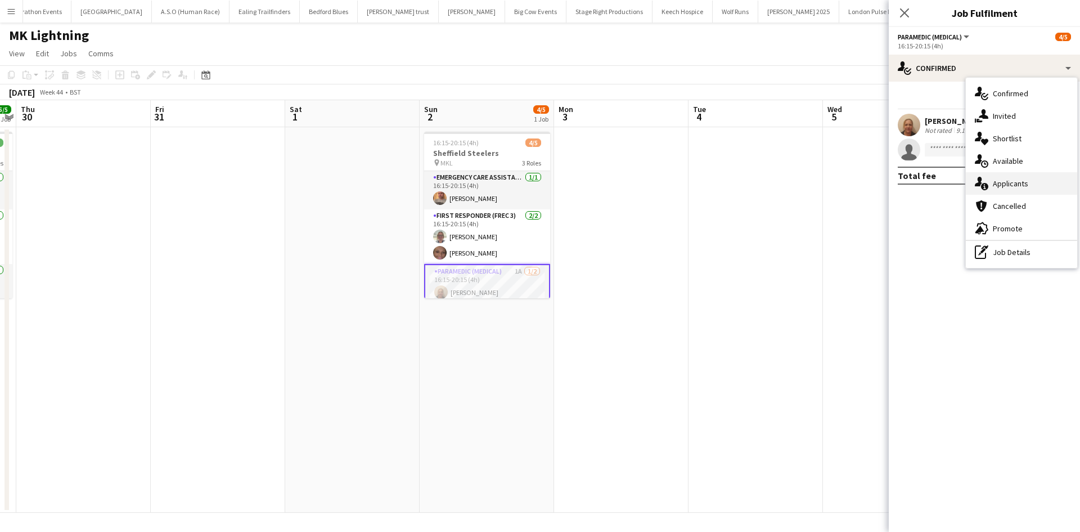
click at [1027, 183] on span "Applicants" at bounding box center [1010, 183] width 35 height 10
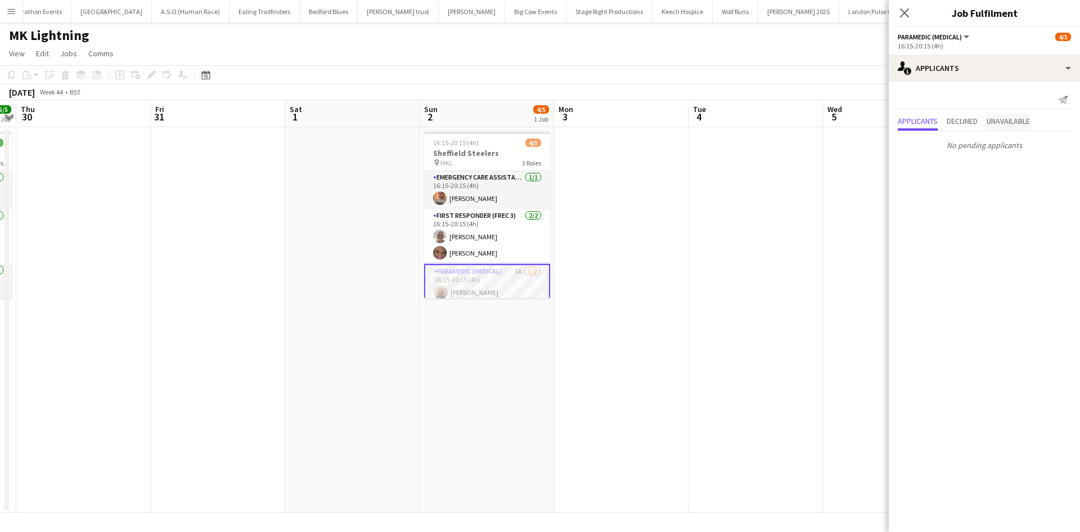
click at [1021, 121] on span "Unavailable" at bounding box center [1008, 121] width 43 height 8
click at [1050, 125] on app-icon "Decline" at bounding box center [1050, 125] width 9 height 9
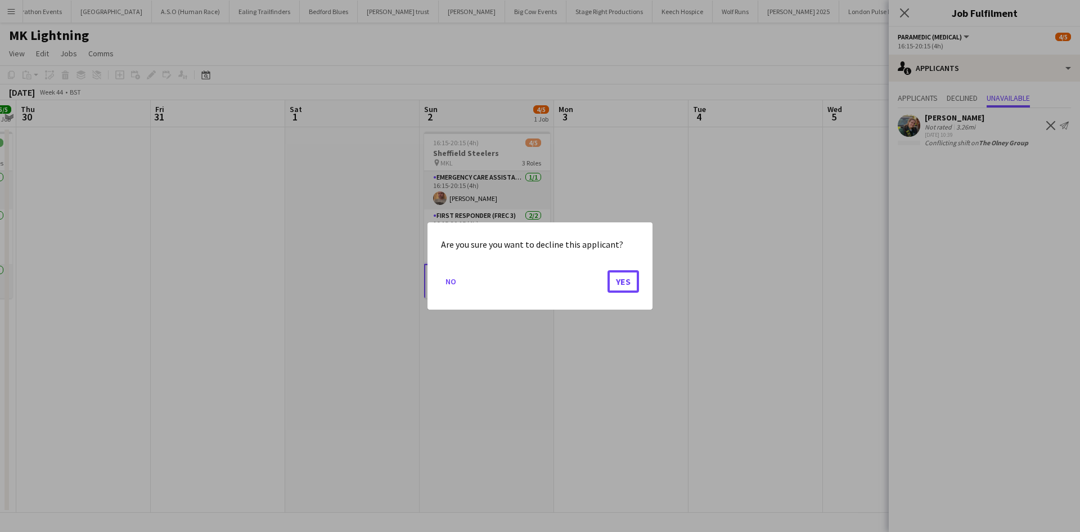
drag, startPoint x: 627, startPoint y: 282, endPoint x: 659, endPoint y: 224, distance: 66.2
click at [628, 281] on button "Yes" at bounding box center [622, 281] width 31 height 22
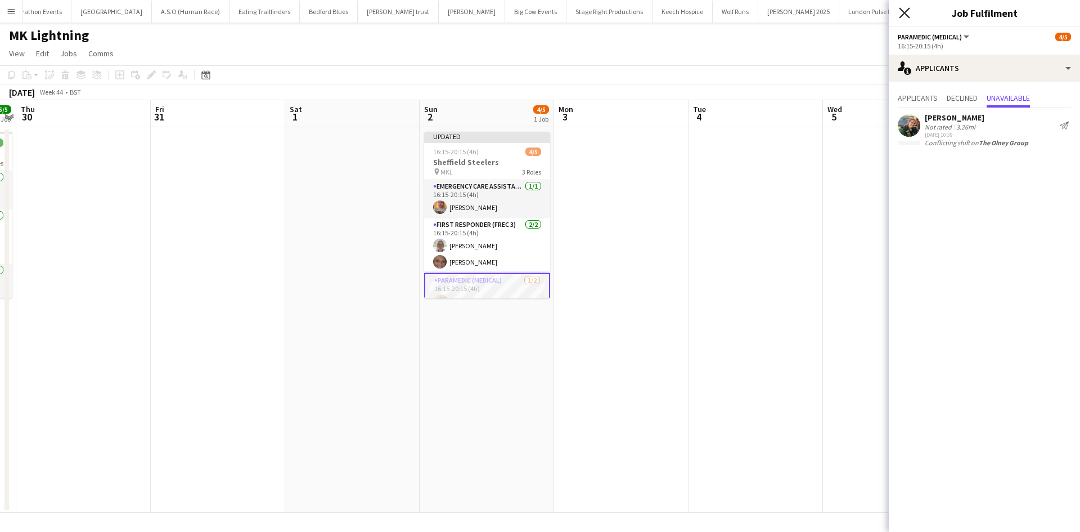
drag, startPoint x: 908, startPoint y: 13, endPoint x: 870, endPoint y: 40, distance: 46.8
click at [908, 13] on icon "Close pop-in" at bounding box center [904, 12] width 11 height 11
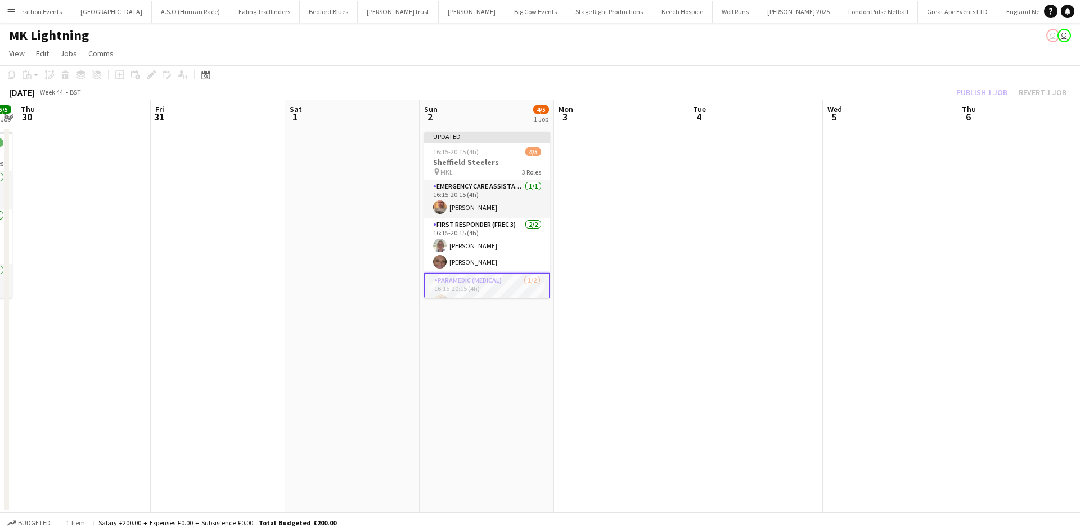
click at [901, 96] on div "October 2025 Week 44 • BST Publish 1 job Revert 1 job" at bounding box center [540, 92] width 1080 height 16
click at [969, 89] on button "Publish 1 job" at bounding box center [982, 92] width 60 height 15
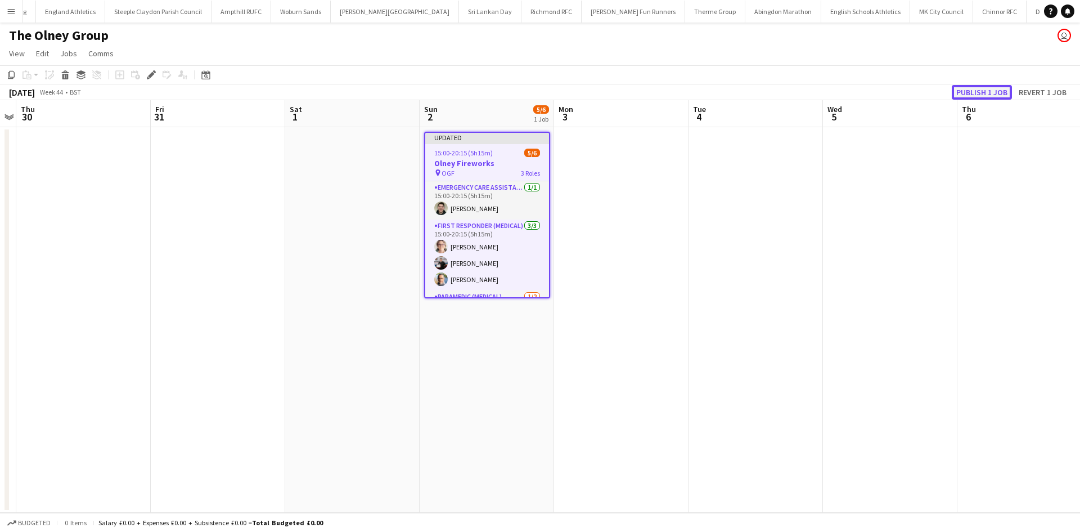
click at [976, 94] on button "Publish 1 job" at bounding box center [982, 92] width 60 height 15
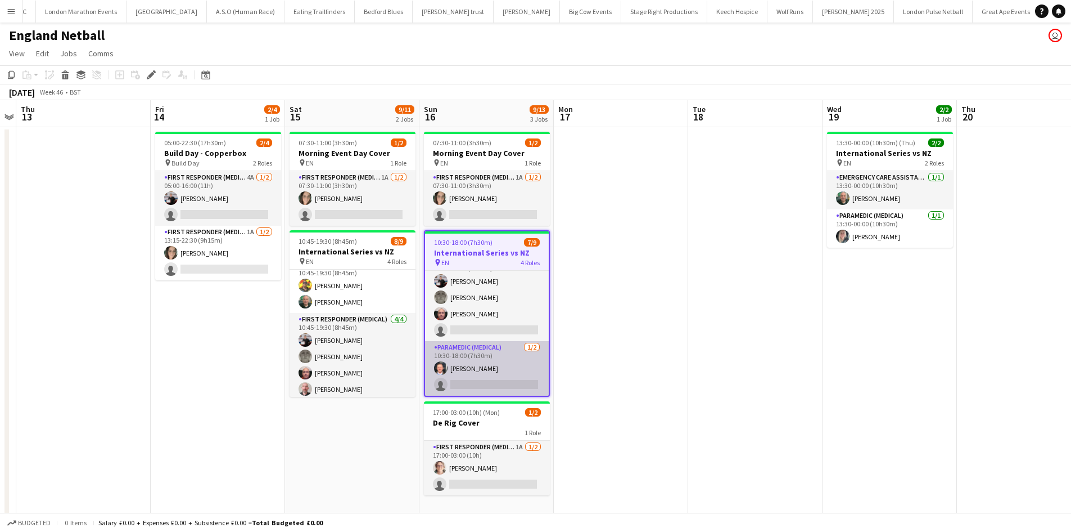
scroll to position [107, 0]
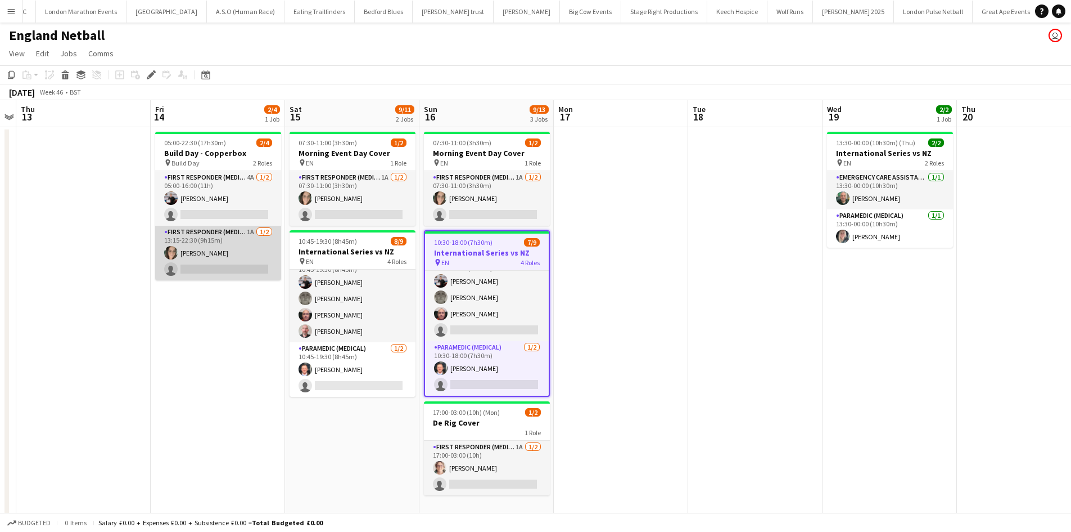
click at [240, 239] on app-card-role "First Responder (Medical) 1A 1/2 13:15-22:30 (9h15m) Natasha Evans single-neutr…" at bounding box center [218, 253] width 126 height 55
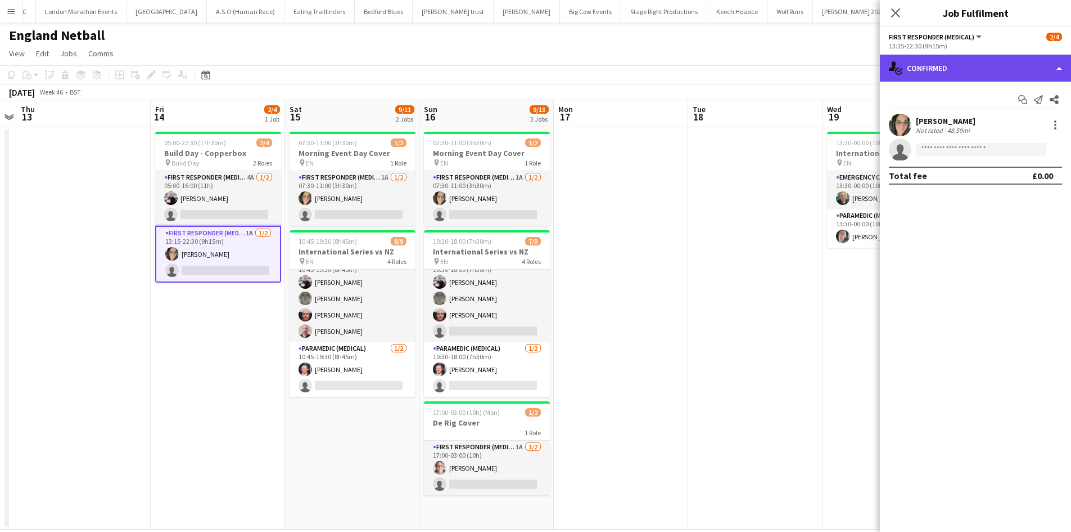
click at [998, 71] on div "single-neutral-actions-check-2 Confirmed" at bounding box center [975, 68] width 191 height 27
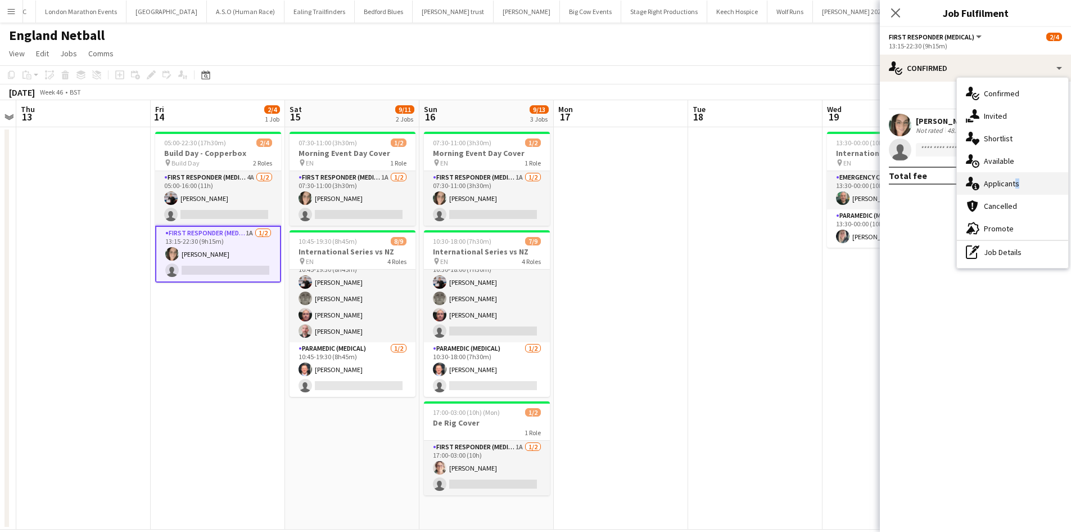
click at [1015, 184] on span "Applicants" at bounding box center [1001, 183] width 35 height 10
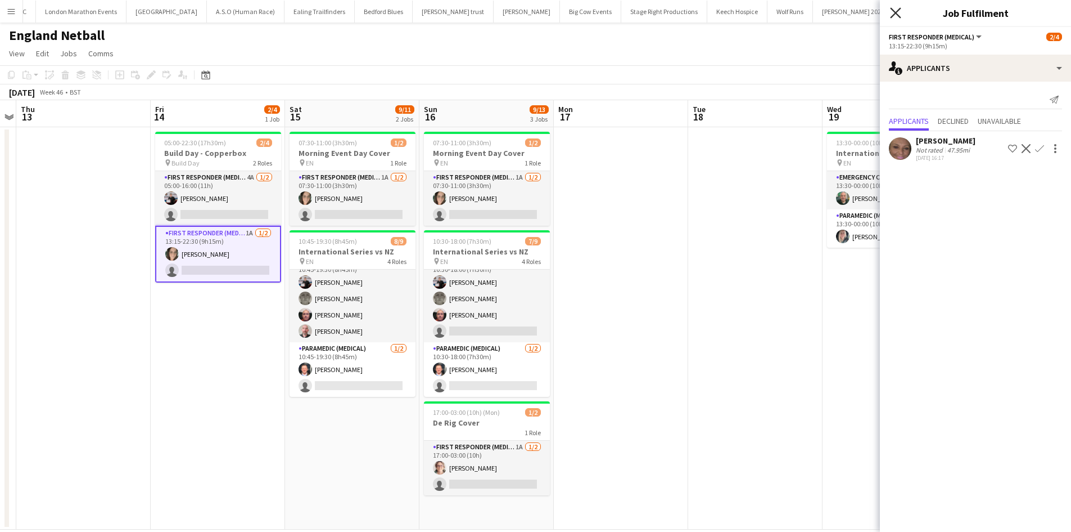
click at [893, 12] on icon "Close pop-in" at bounding box center [895, 12] width 11 height 11
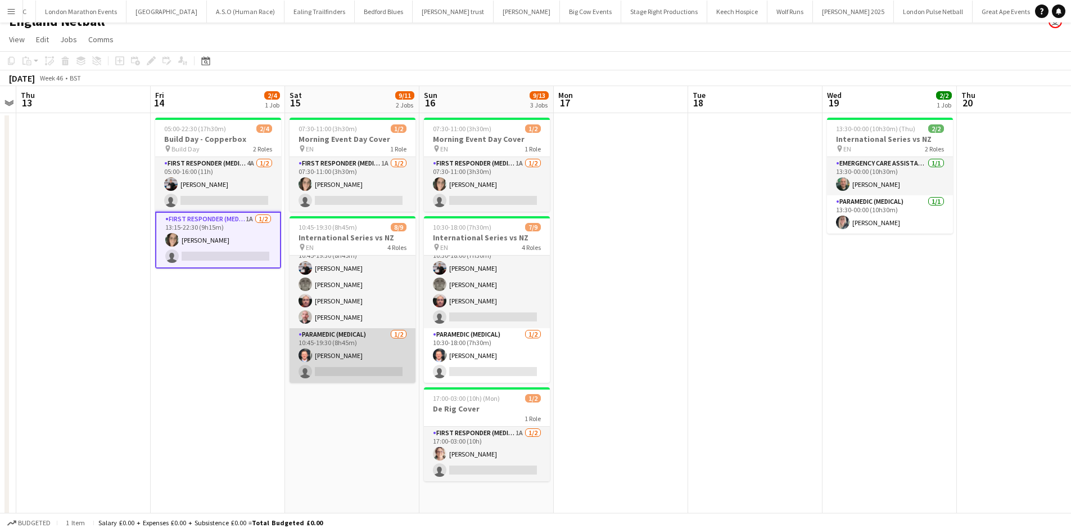
scroll to position [17, 0]
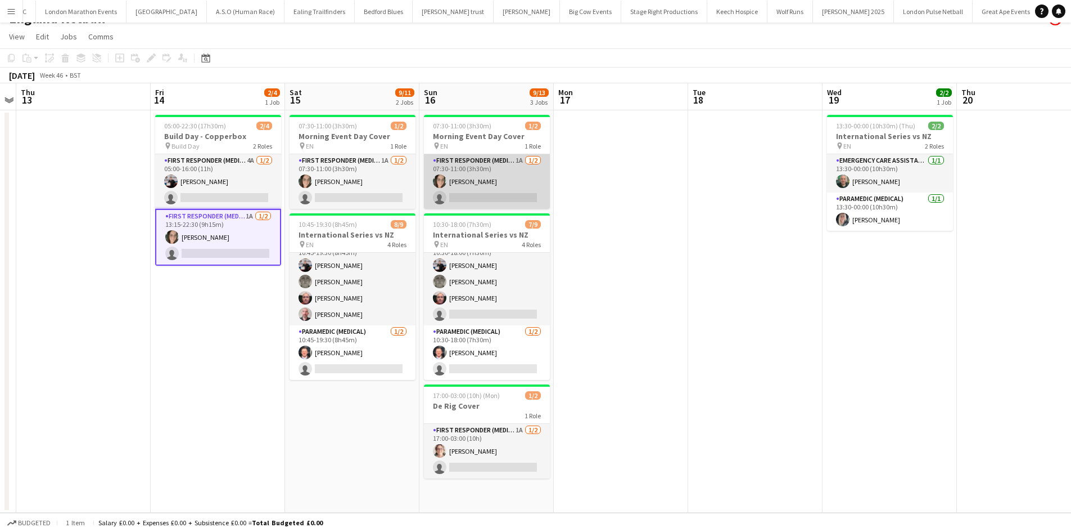
click at [488, 171] on app-card-role "First Responder (Medical) 1A 1/2 07:30-11:00 (3h30m) Natasha Evans single-neutr…" at bounding box center [487, 181] width 126 height 55
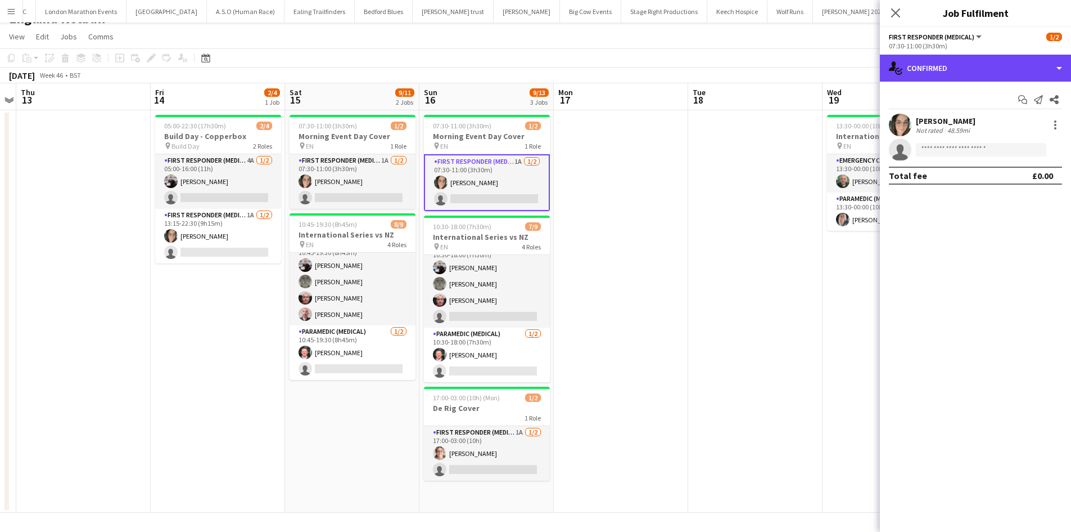
drag, startPoint x: 978, startPoint y: 67, endPoint x: 989, endPoint y: 114, distance: 47.5
click at [978, 67] on div "single-neutral-actions-check-2 Confirmed" at bounding box center [975, 68] width 191 height 27
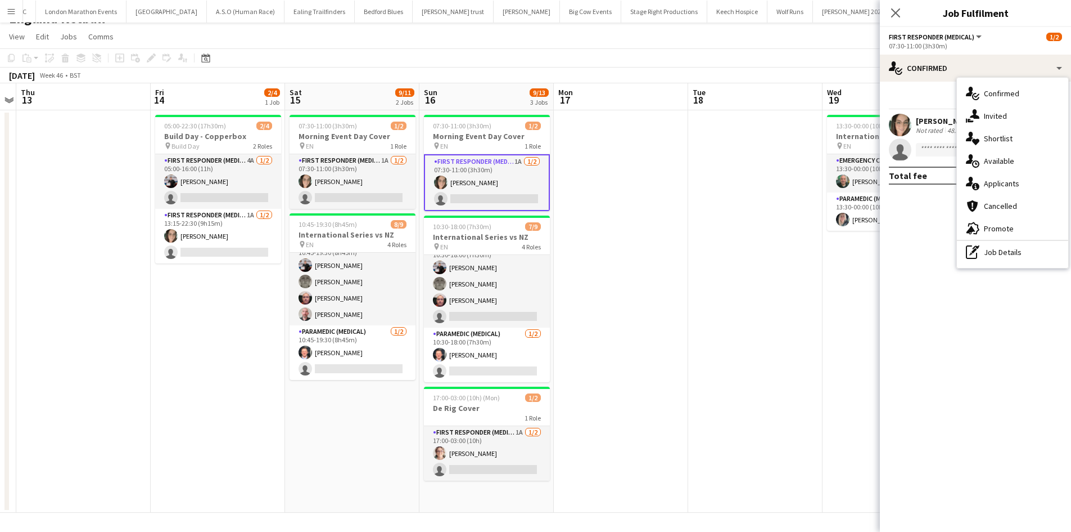
click at [1007, 182] on span "Applicants" at bounding box center [1001, 183] width 35 height 10
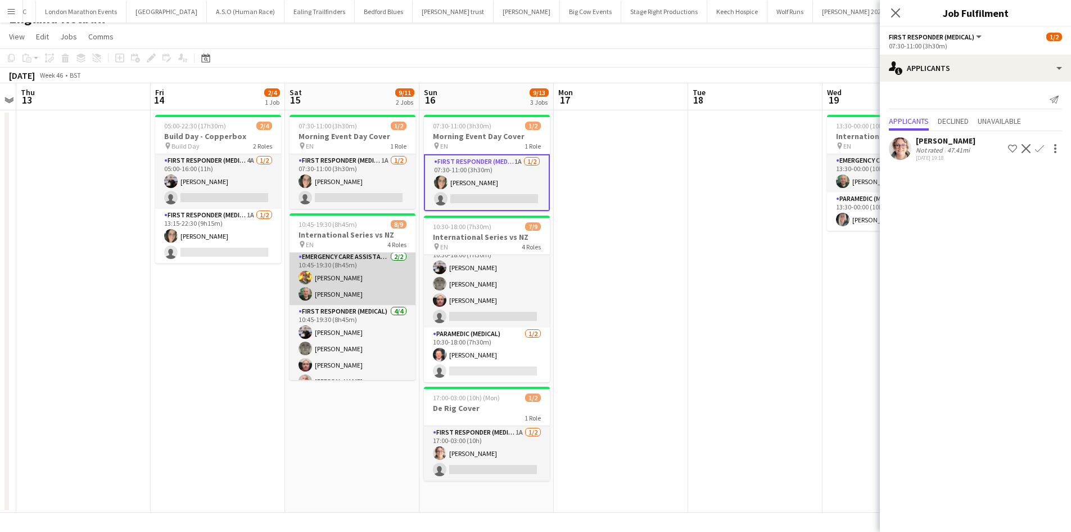
scroll to position [56, 0]
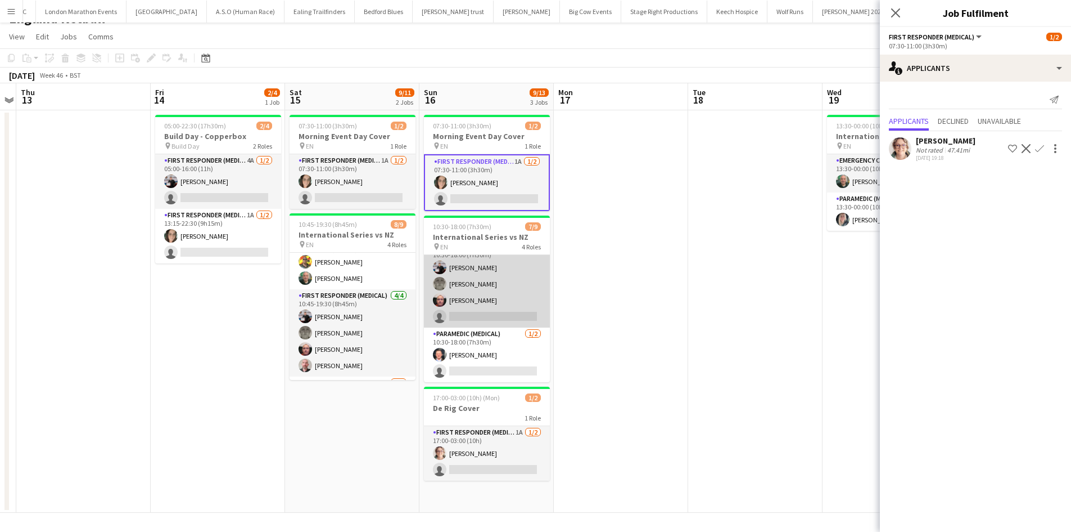
click at [503, 316] on app-card-role "First Responder (Medical) 4A 3/4 10:30-18:00 (7h30m) Keown Seldon Darren Clarke…" at bounding box center [487, 283] width 126 height 87
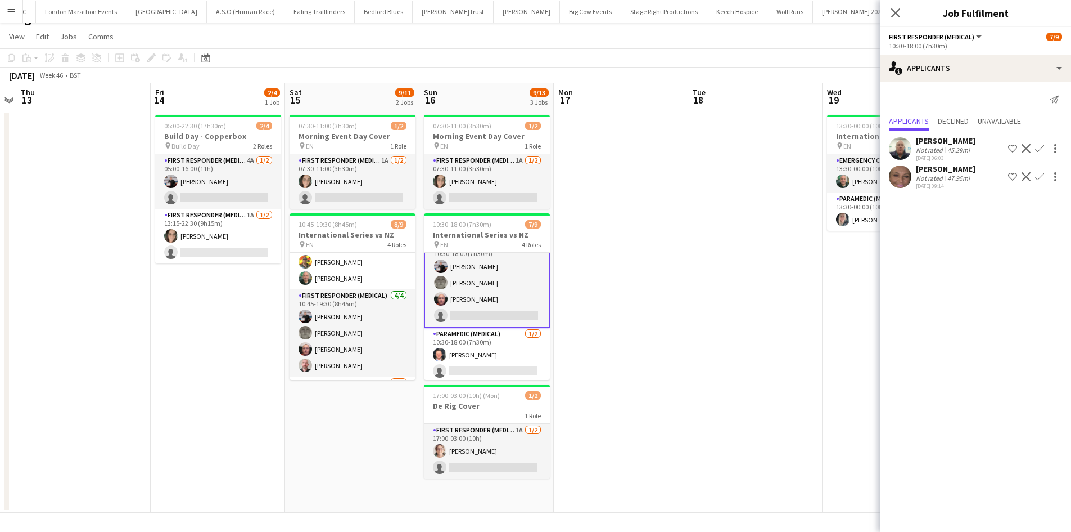
scroll to position [109, 0]
click at [490, 311] on app-card-role "First Responder (Medical) 4A 3/4 10:30-18:00 (7h30m) Keown Seldon Darren Clarke…" at bounding box center [487, 281] width 126 height 89
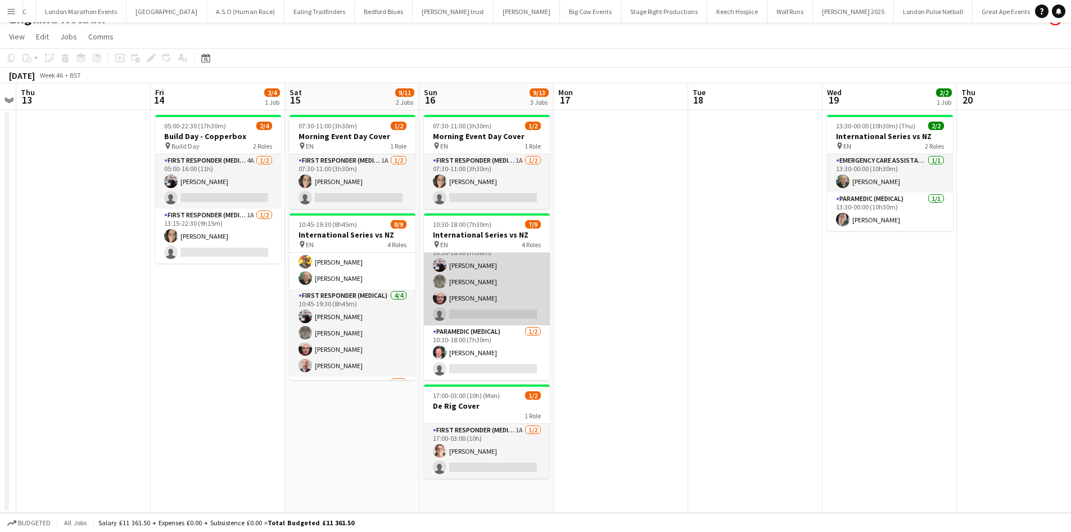
scroll to position [0, 389]
click at [499, 309] on app-card-role "First Responder (Medical) 4A 3/4 10:30-18:00 (7h30m) Keown Seldon Darren Clarke…" at bounding box center [485, 281] width 126 height 87
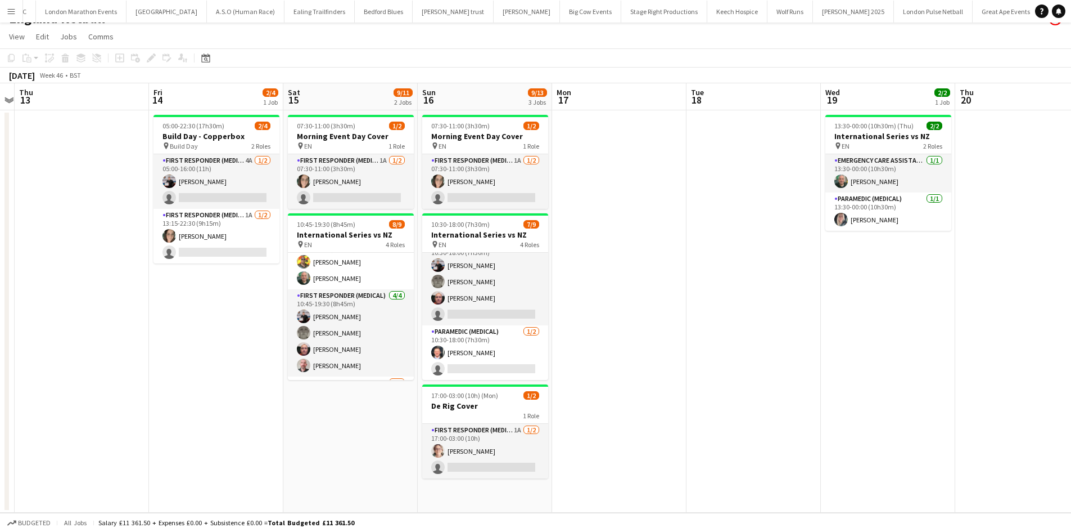
scroll to position [109, 0]
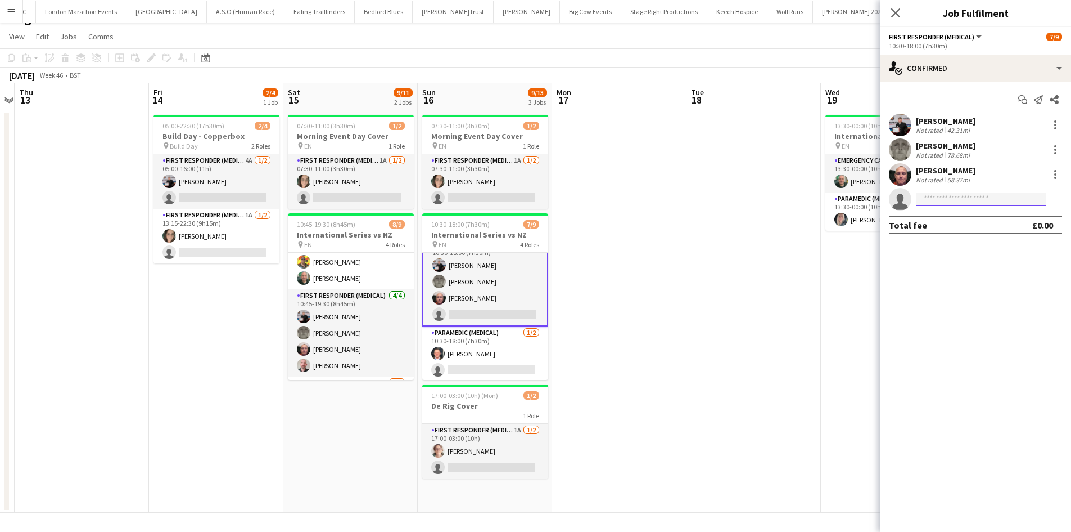
click at [937, 197] on input at bounding box center [981, 198] width 130 height 13
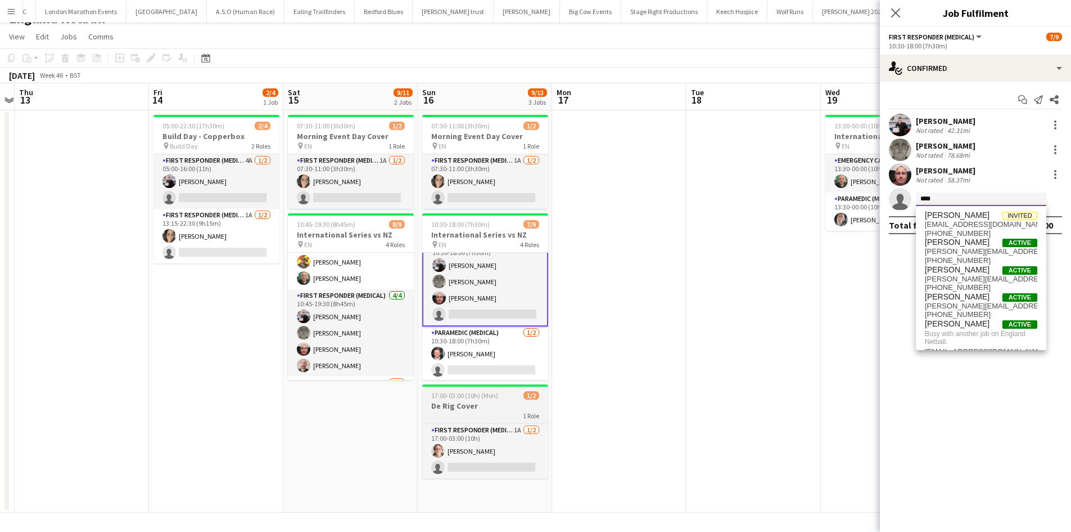
type input "****"
click at [485, 400] on h3 "De Rig Cover" at bounding box center [485, 405] width 126 height 10
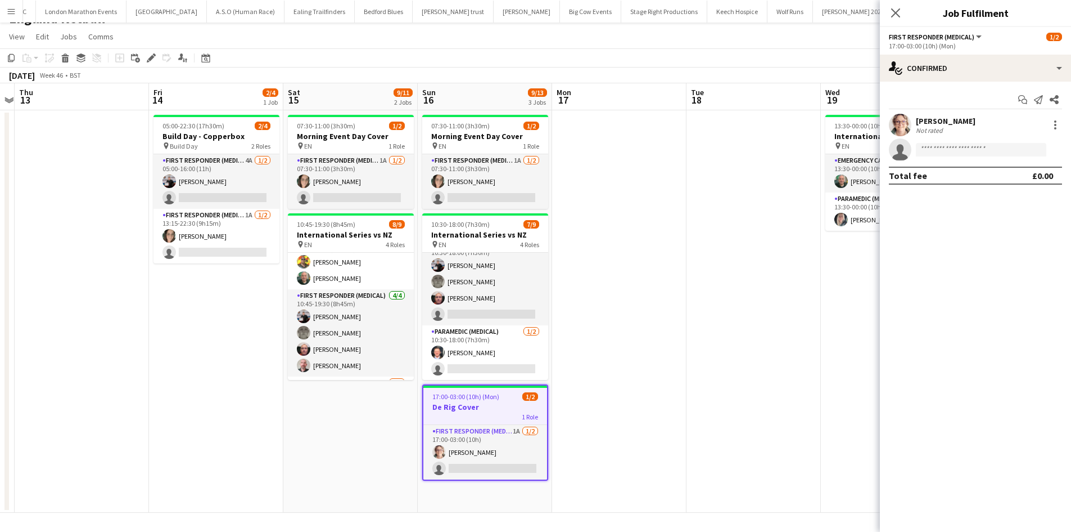
scroll to position [107, 0]
click at [154, 58] on icon "Edit" at bounding box center [151, 57] width 9 height 9
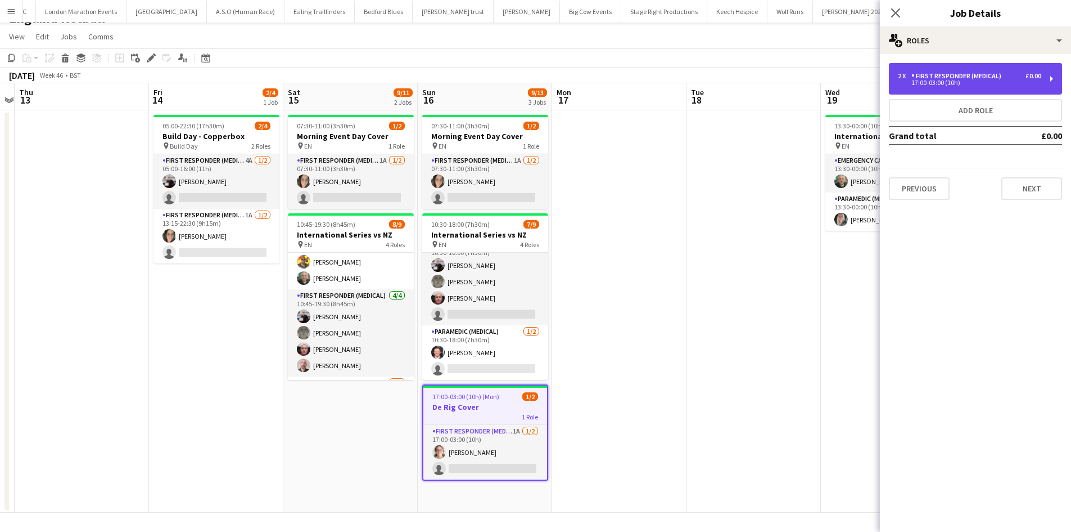
click at [923, 79] on div "First Responder (Medical)" at bounding box center [959, 76] width 94 height 8
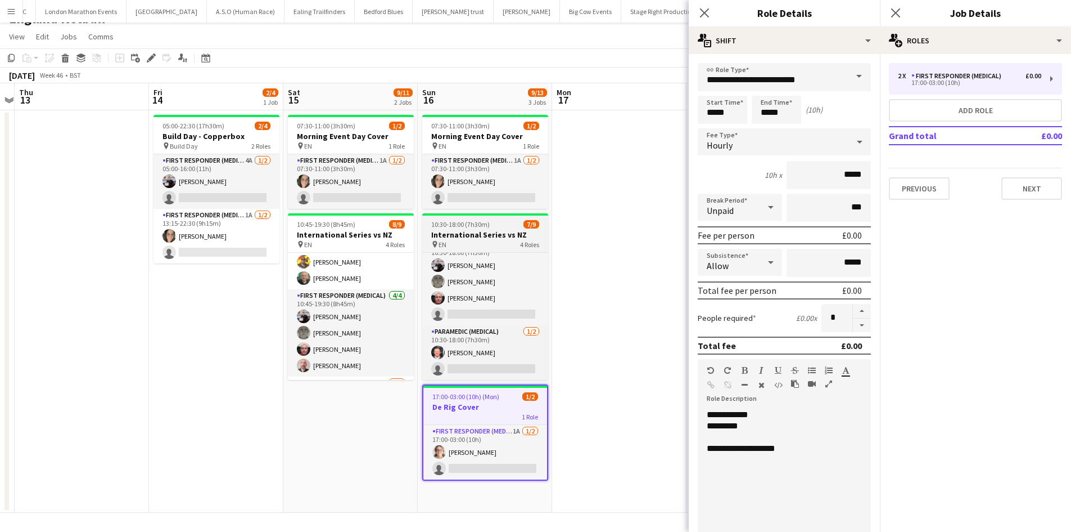
click at [499, 236] on h3 "International Series vs NZ" at bounding box center [485, 234] width 126 height 10
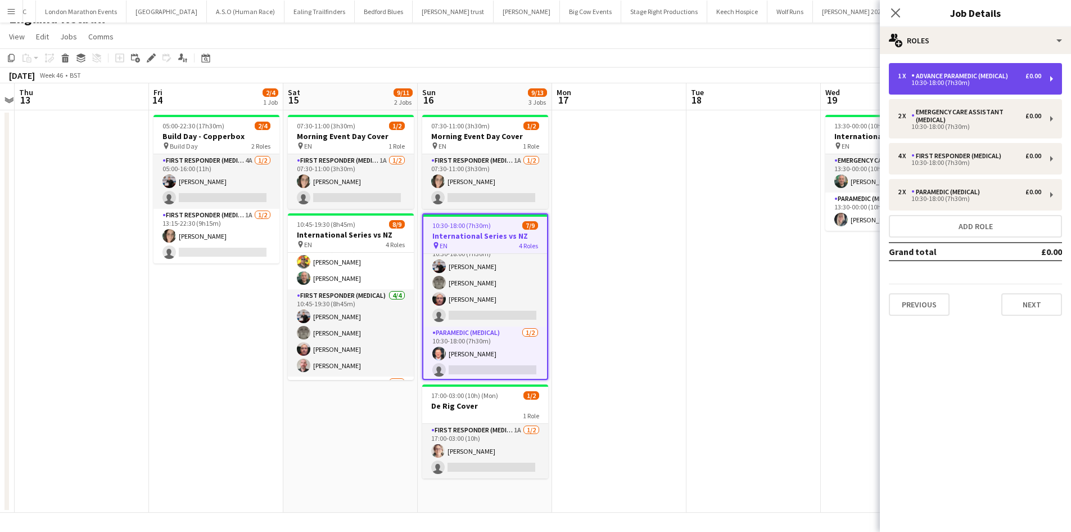
click at [960, 84] on div "10:30-18:00 (7h30m)" at bounding box center [969, 83] width 143 height 6
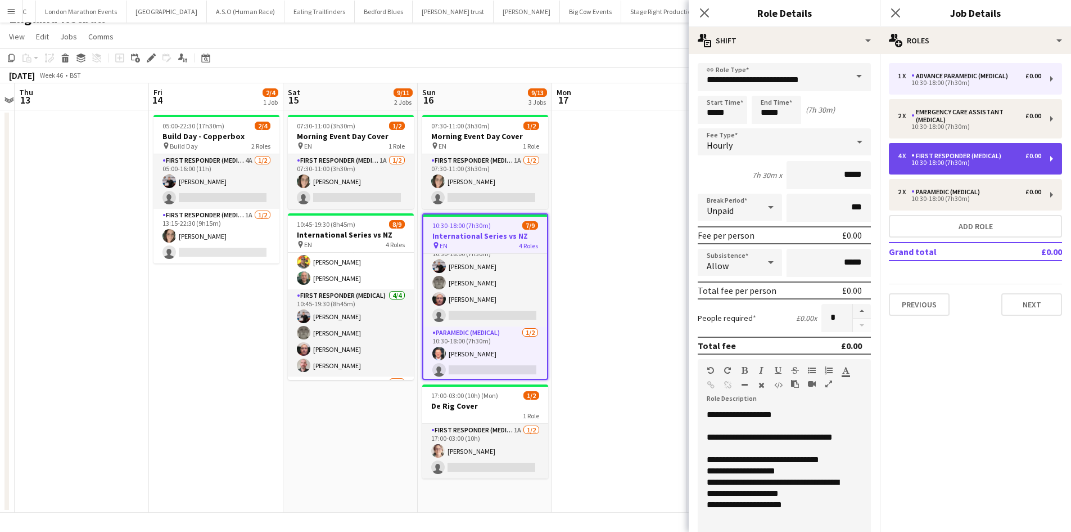
click at [1048, 164] on div "4 x First Responder (Medical) £0.00 10:30-18:00 (7h30m)" at bounding box center [975, 158] width 173 height 31
type input "**********"
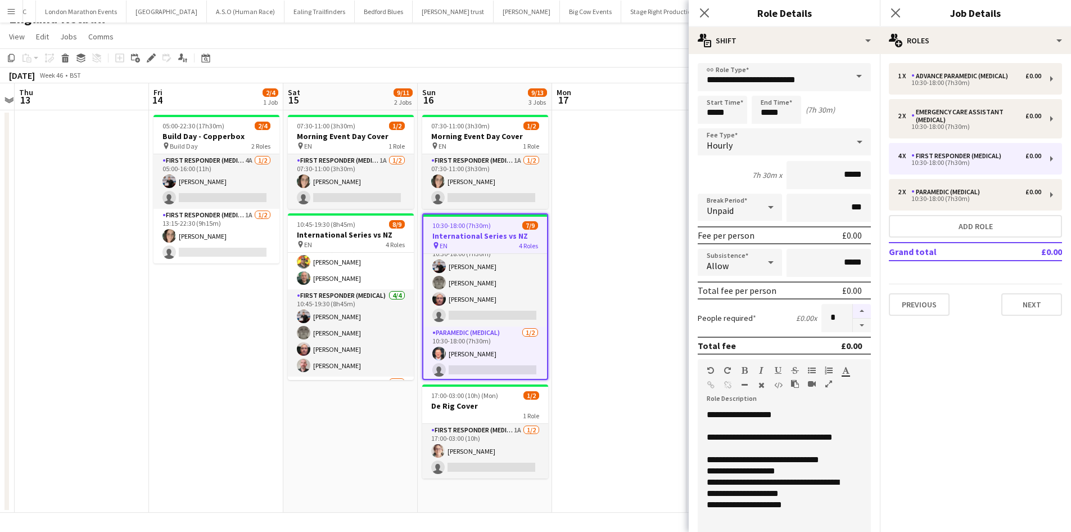
click at [855, 306] on button "button" at bounding box center [862, 311] width 18 height 15
click at [853, 320] on button "button" at bounding box center [862, 325] width 18 height 14
click at [854, 325] on button "button" at bounding box center [862, 325] width 18 height 14
click at [854, 325] on div at bounding box center [862, 318] width 19 height 28
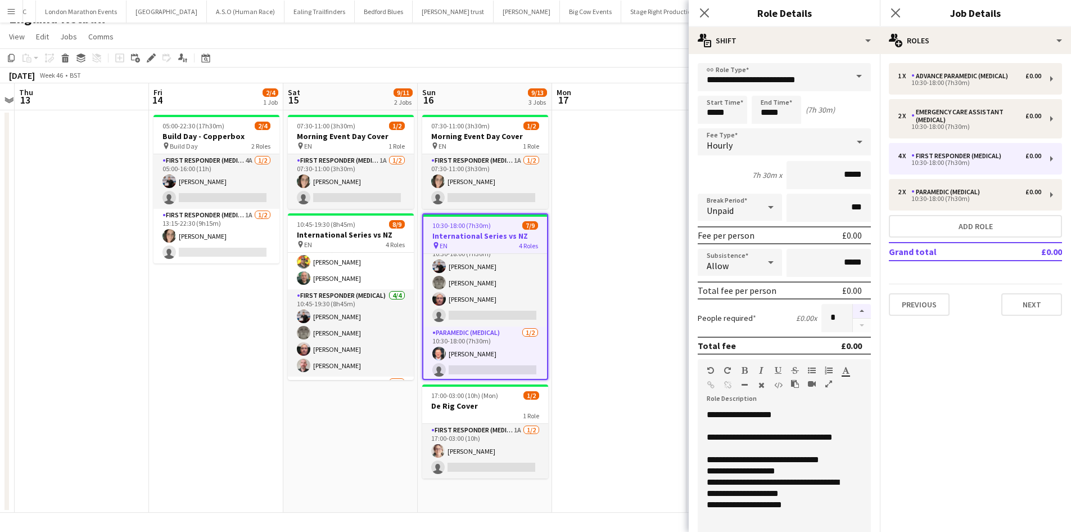
click at [856, 312] on button "button" at bounding box center [862, 311] width 18 height 15
click at [856, 326] on button "button" at bounding box center [862, 325] width 18 height 14
type input "*"
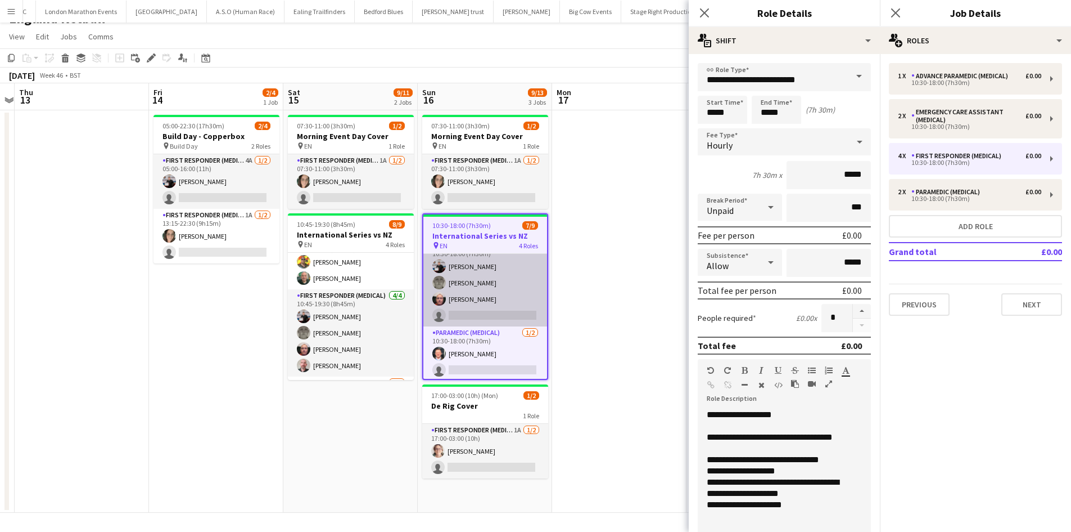
click at [486, 285] on app-card-role "First Responder (Medical) 4A 3/4 10:30-18:00 (7h30m) Keown Seldon Darren Clarke…" at bounding box center [486, 282] width 124 height 87
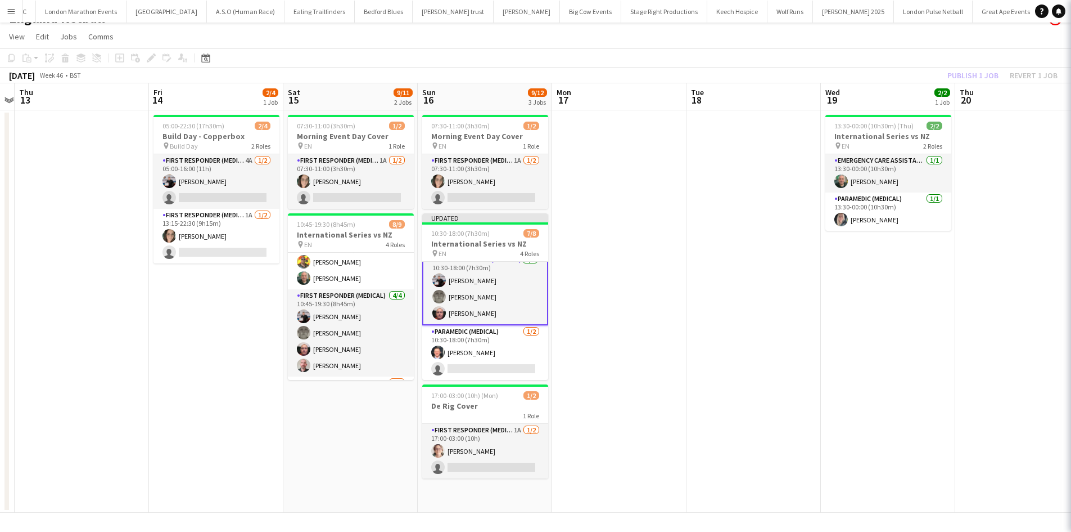
scroll to position [102, 0]
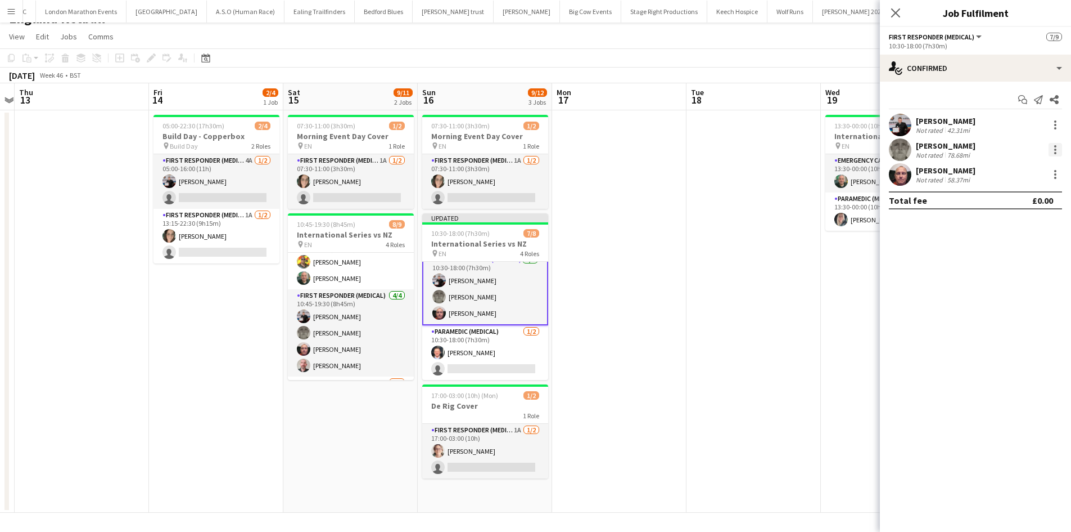
click at [1053, 154] on div at bounding box center [1055, 149] width 13 height 13
click at [1024, 277] on span "Remove" at bounding box center [1019, 278] width 70 height 10
click at [901, 13] on icon "Close pop-in" at bounding box center [895, 12] width 11 height 11
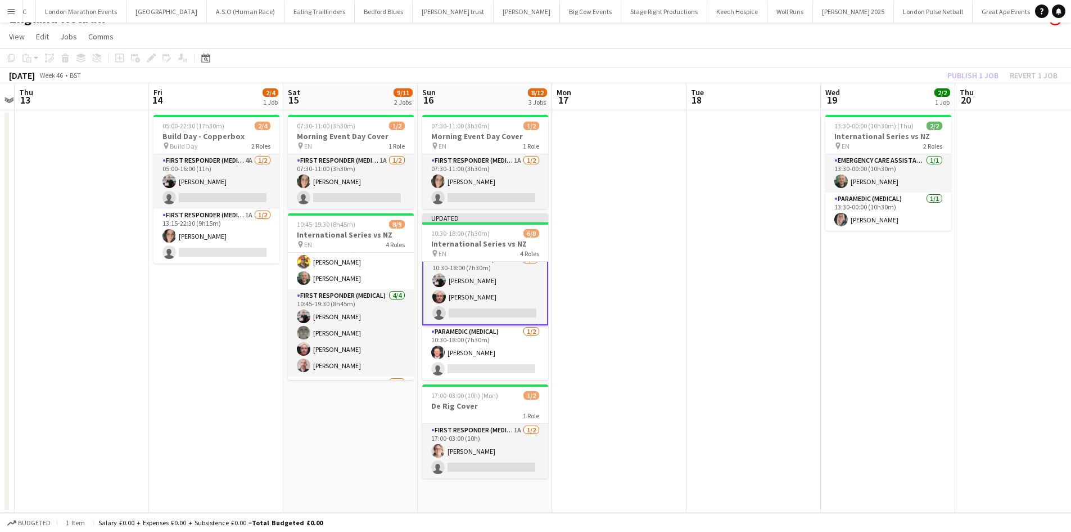
click at [492, 274] on app-card-role "First Responder (Medical) 4A 2/3 10:30-18:00 (7h30m) Keown Seldon Darren Butche…" at bounding box center [485, 288] width 126 height 73
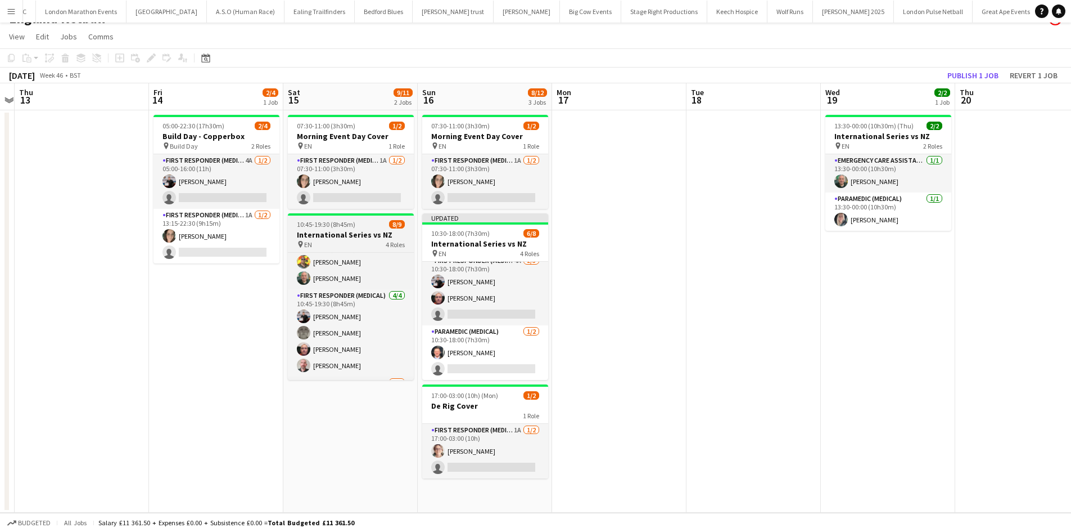
scroll to position [100, 0]
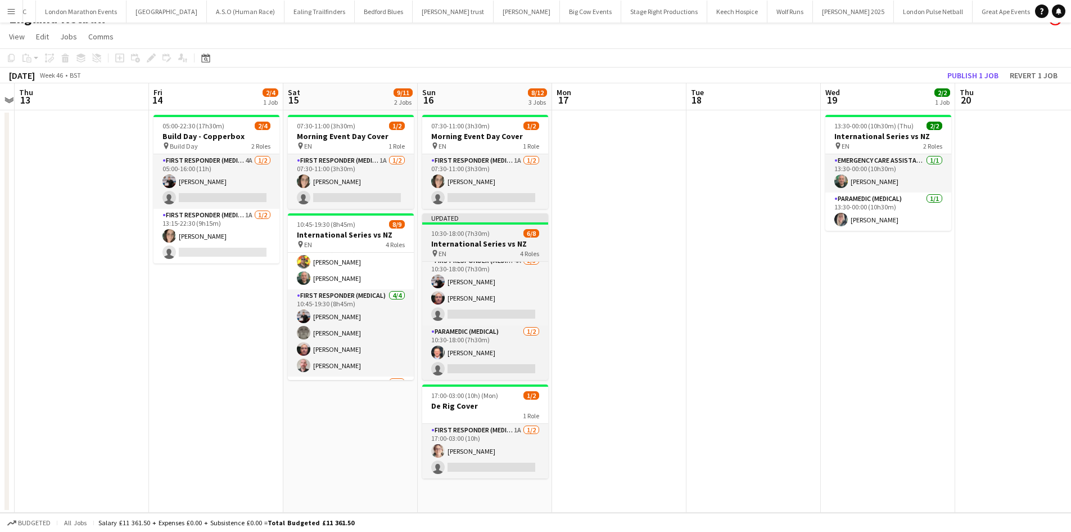
click at [467, 246] on h3 "International Series vs NZ" at bounding box center [485, 243] width 126 height 10
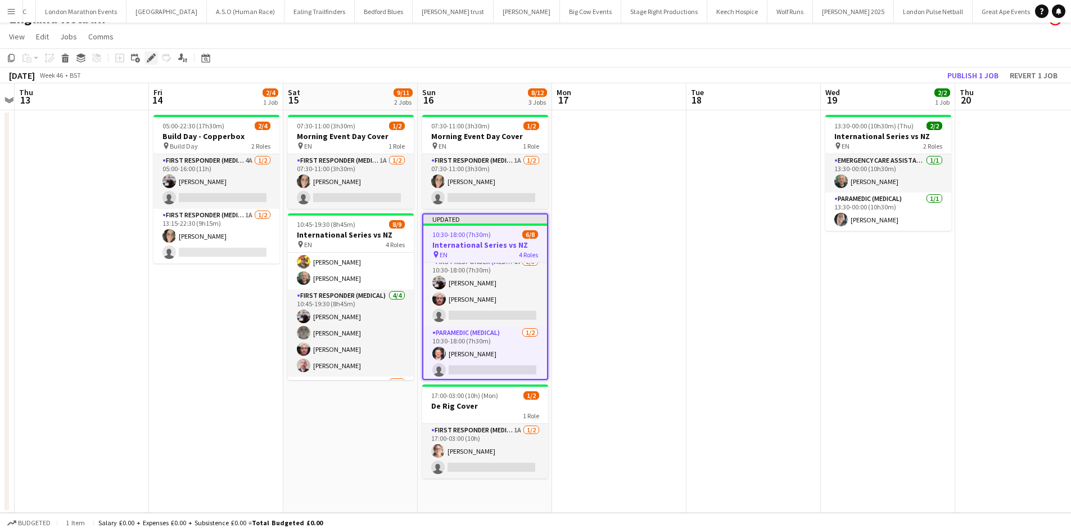
click at [152, 60] on icon "Edit" at bounding box center [151, 57] width 9 height 9
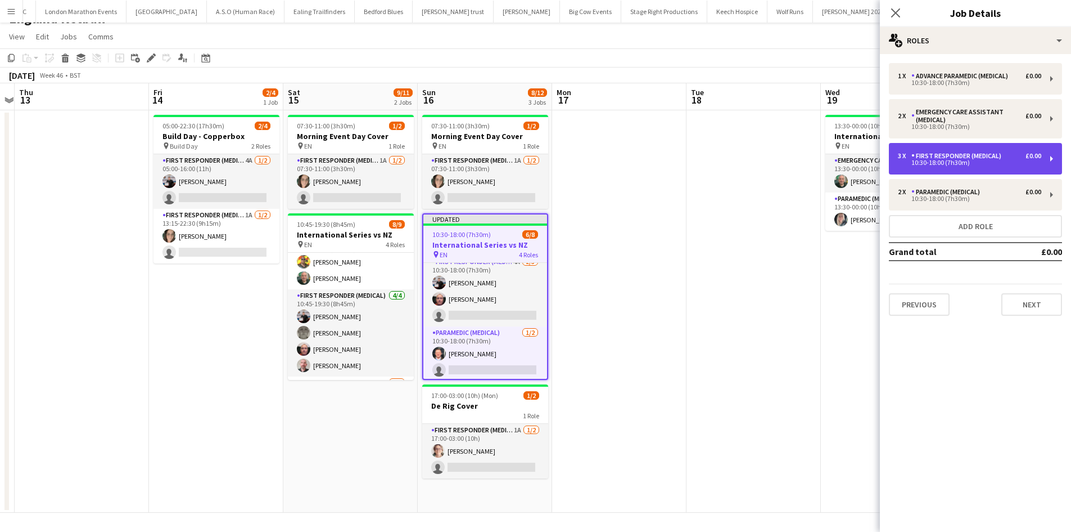
click at [996, 160] on div "10:30-18:00 (7h30m)" at bounding box center [969, 163] width 143 height 6
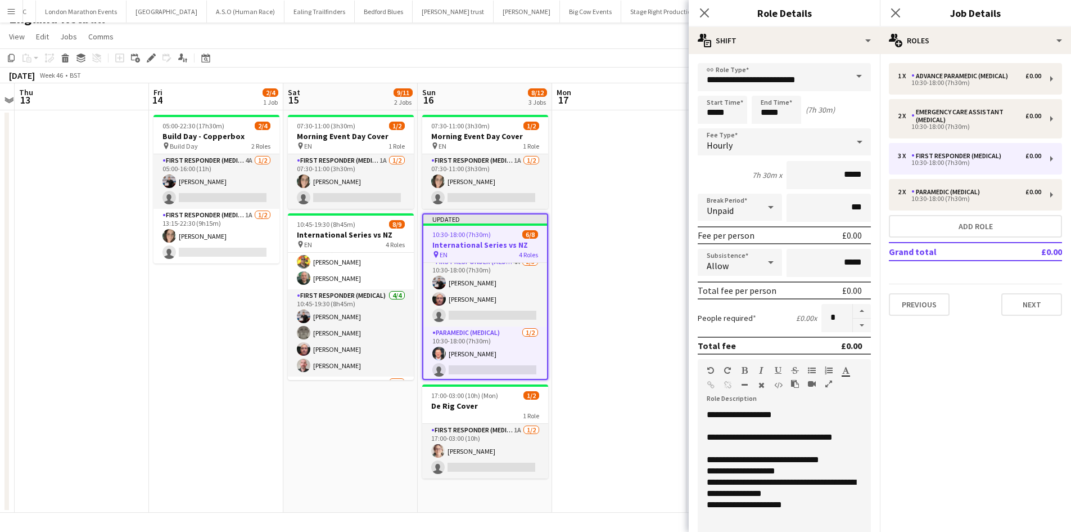
click at [853, 324] on button "button" at bounding box center [862, 325] width 18 height 14
type input "*"
click at [899, 8] on icon "Close pop-in" at bounding box center [896, 12] width 9 height 9
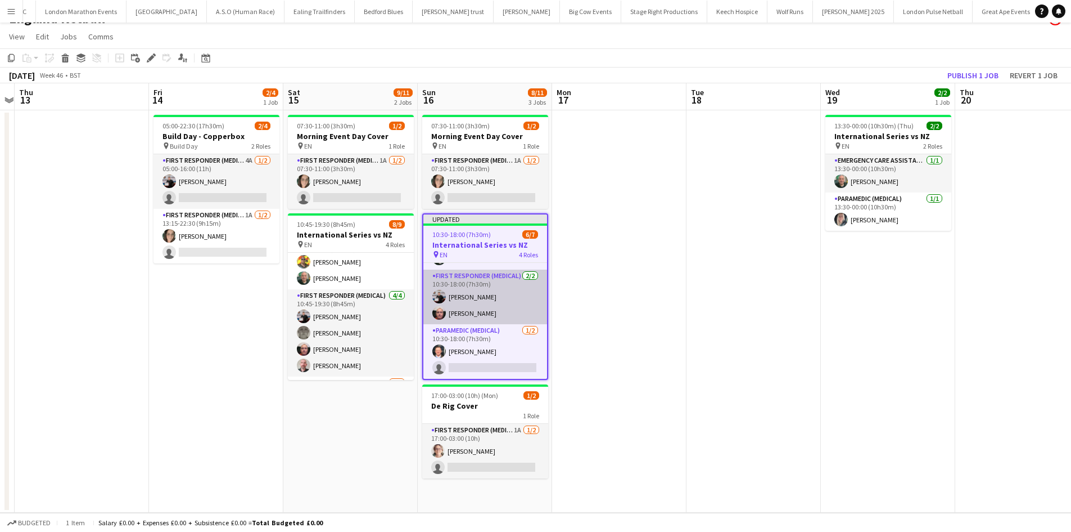
scroll to position [0, 0]
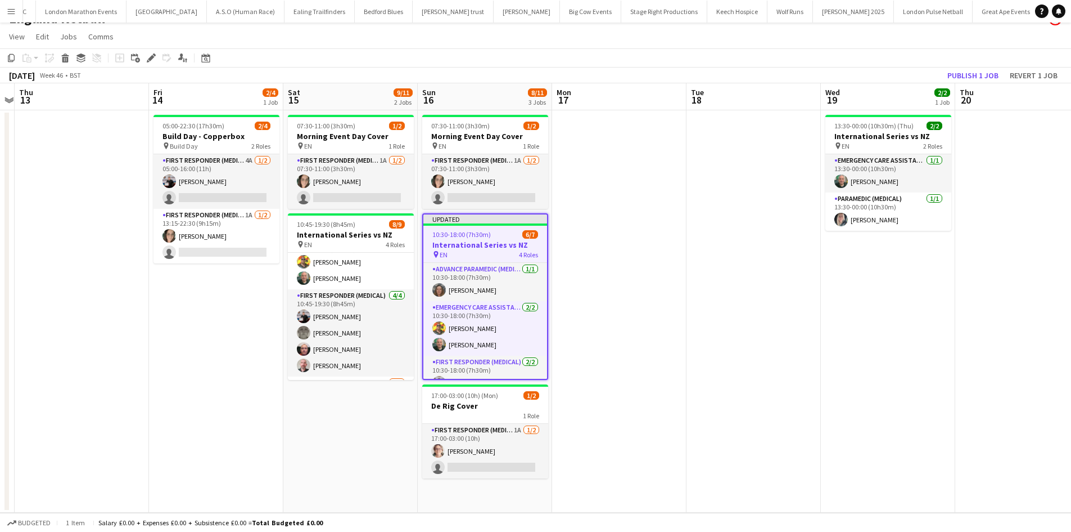
click at [481, 241] on h3 "International Series vs NZ" at bounding box center [486, 245] width 124 height 10
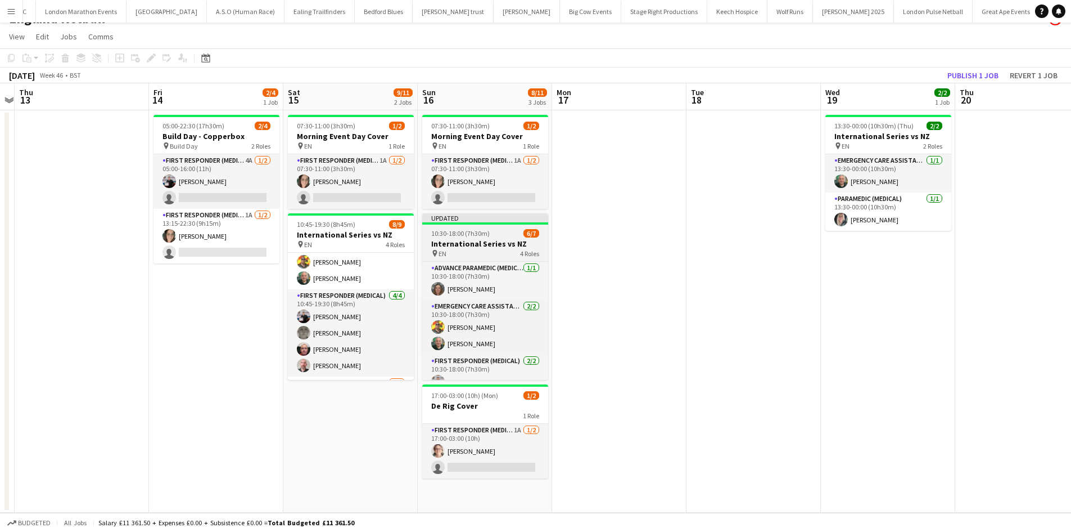
click at [481, 241] on h3 "International Series vs NZ" at bounding box center [485, 243] width 126 height 10
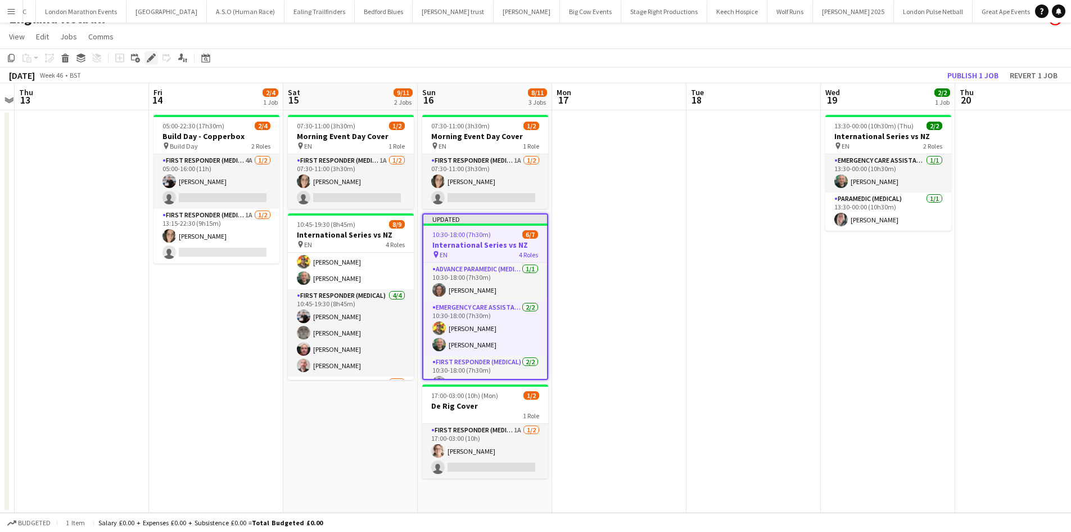
click at [149, 61] on icon at bounding box center [148, 61] width 3 height 3
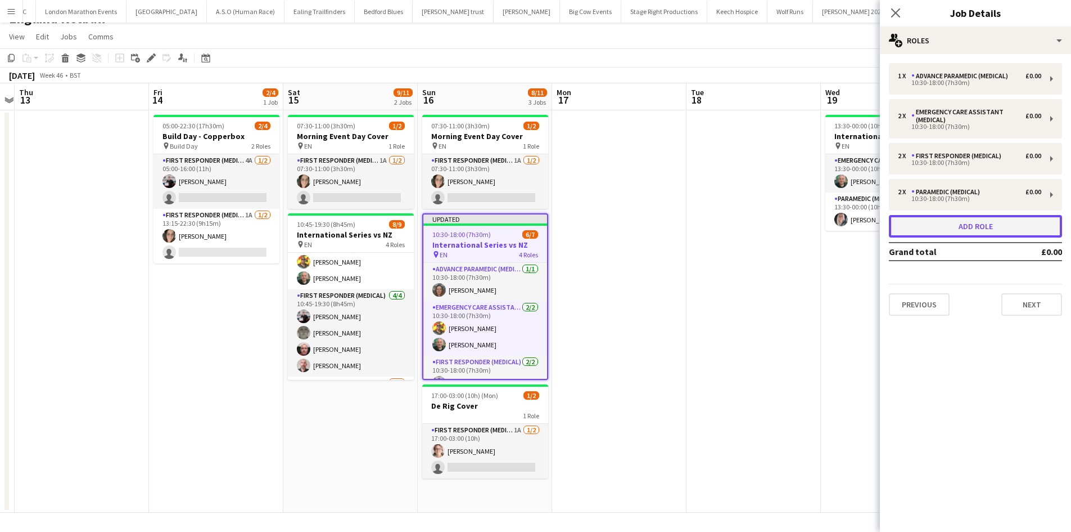
click at [992, 227] on button "Add role" at bounding box center [975, 226] width 173 height 22
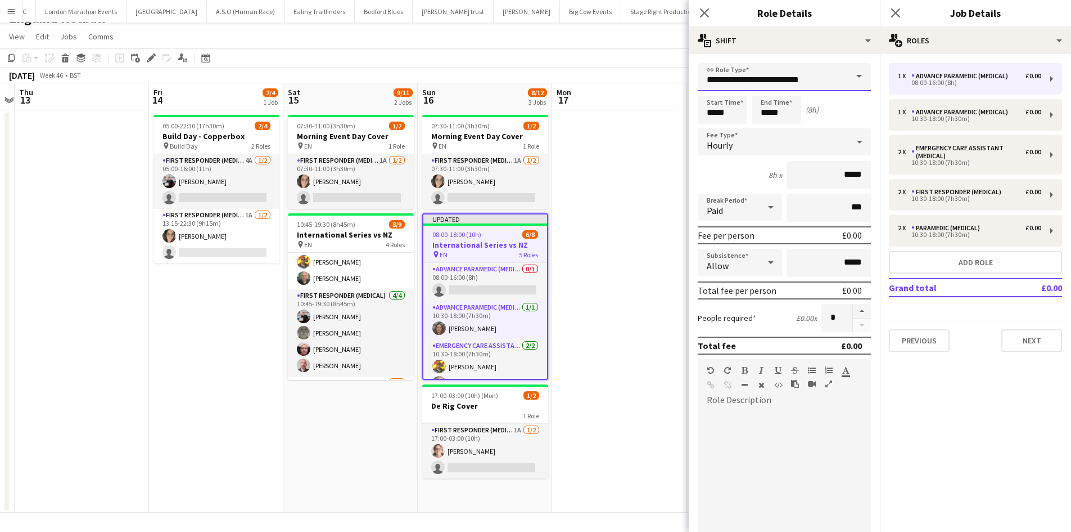
click at [762, 82] on input "**********" at bounding box center [784, 77] width 173 height 28
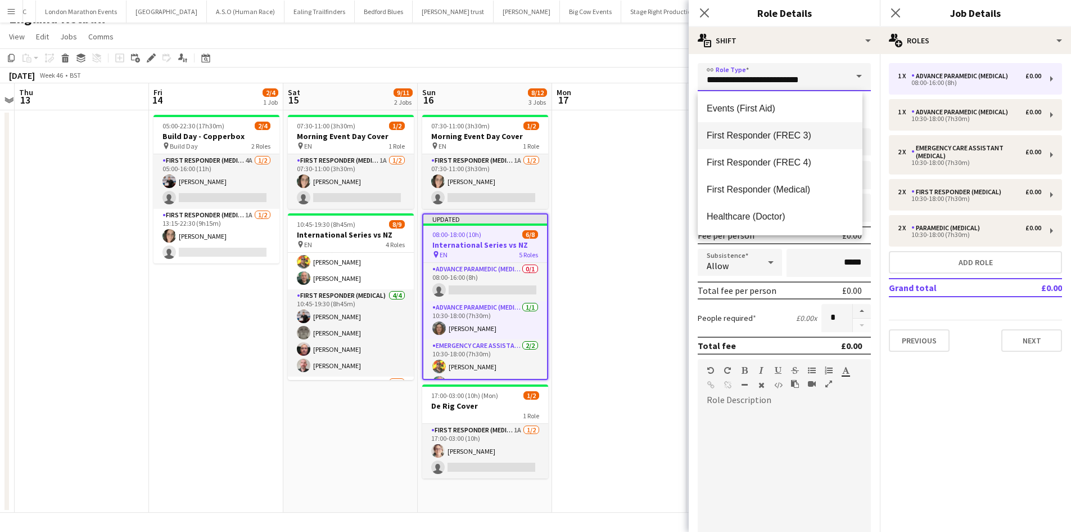
scroll to position [225, 0]
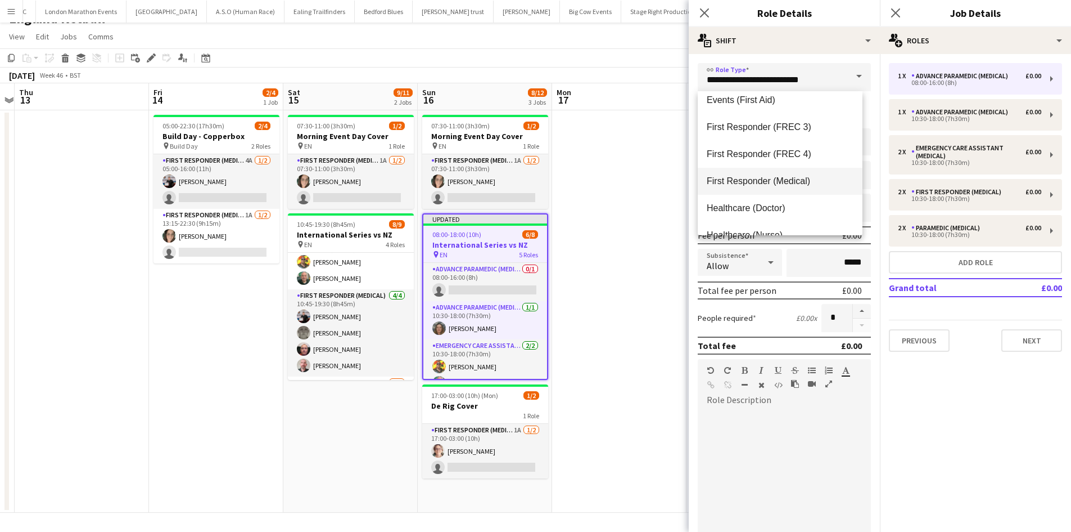
click at [800, 179] on span "First Responder (Medical)" at bounding box center [780, 180] width 147 height 11
type input "**********"
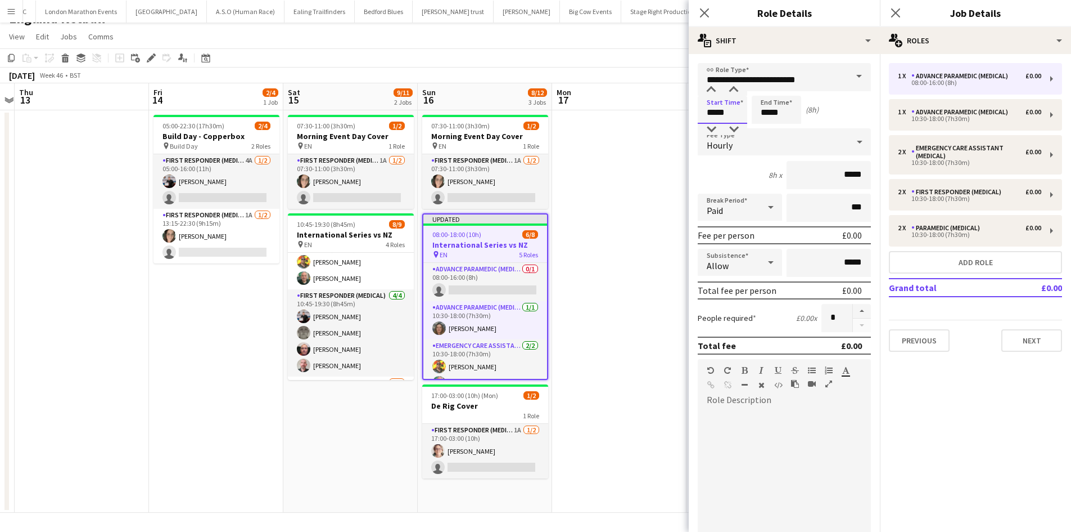
click at [739, 116] on input "*****" at bounding box center [722, 110] width 49 height 28
click at [713, 89] on div at bounding box center [711, 89] width 22 height 11
type input "*****"
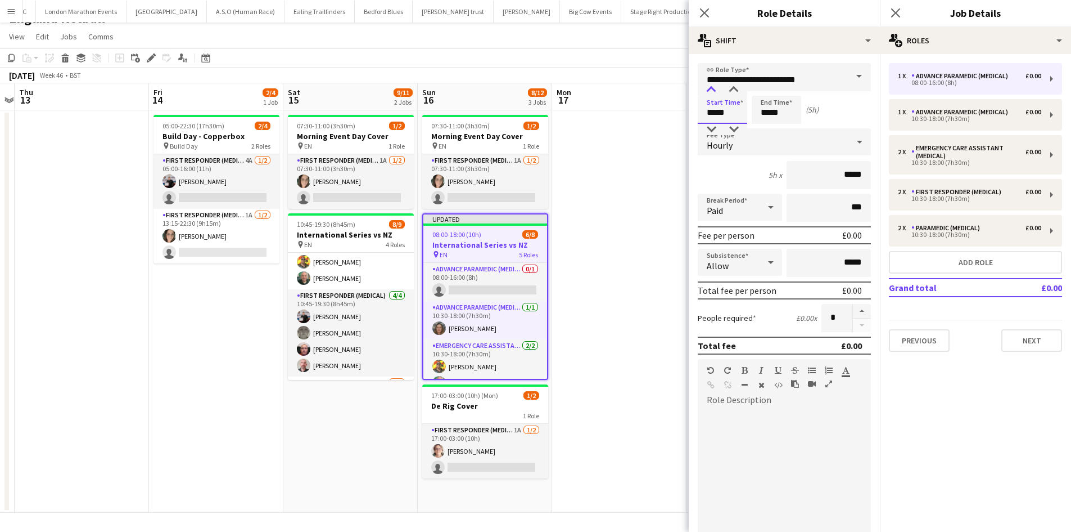
click at [713, 89] on div at bounding box center [711, 89] width 22 height 11
click at [781, 105] on input "*****" at bounding box center [776, 110] width 49 height 28
click at [769, 90] on div at bounding box center [765, 89] width 22 height 11
type input "*****"
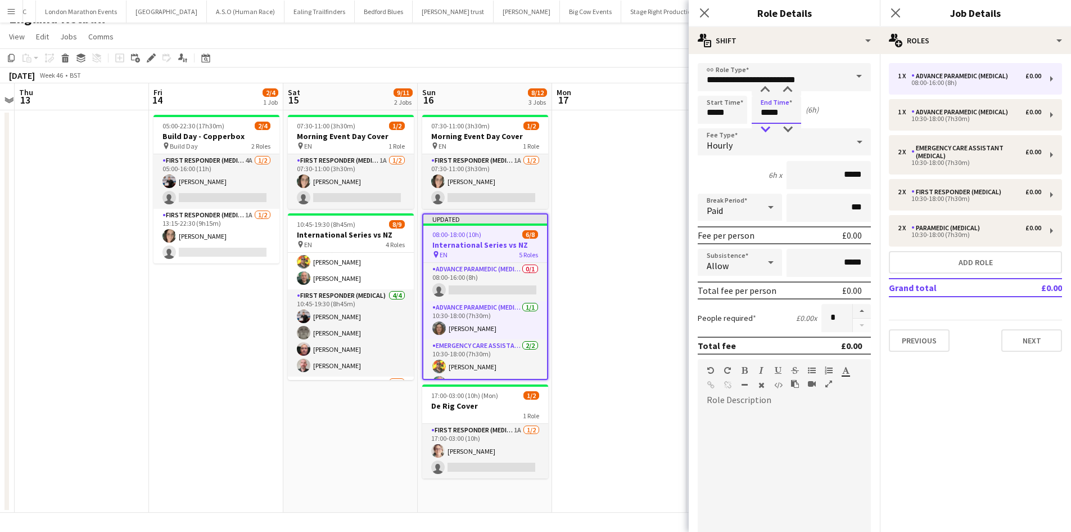
click at [768, 129] on div at bounding box center [765, 129] width 22 height 11
click at [726, 118] on input "*****" at bounding box center [722, 110] width 49 height 28
click at [716, 127] on div at bounding box center [711, 129] width 22 height 11
click at [713, 128] on div at bounding box center [711, 129] width 22 height 11
click at [734, 90] on div at bounding box center [734, 89] width 22 height 11
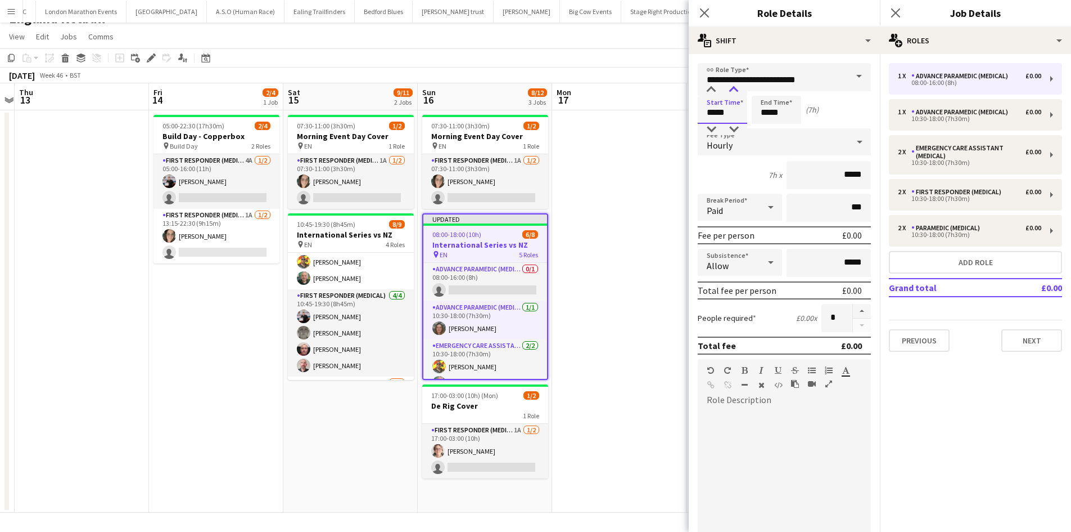
type input "*****"
click at [734, 90] on div at bounding box center [734, 89] width 22 height 11
click at [856, 311] on button "button" at bounding box center [862, 311] width 18 height 15
type input "*"
click at [894, 13] on icon "Close pop-in" at bounding box center [895, 12] width 11 height 11
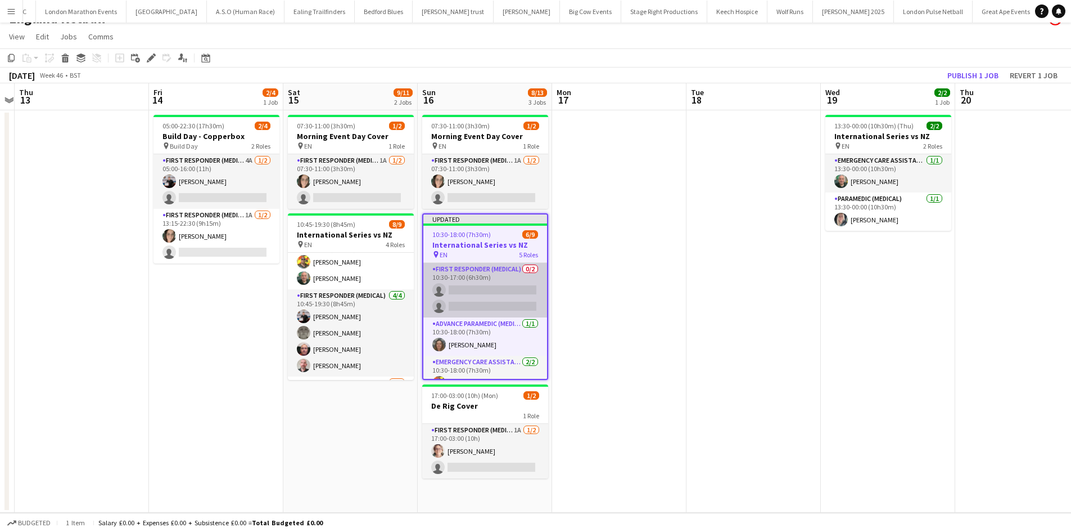
click at [480, 282] on app-card-role "First Responder (Medical) 0/2 10:30-17:00 (6h30m) single-neutral-actions single…" at bounding box center [486, 290] width 124 height 55
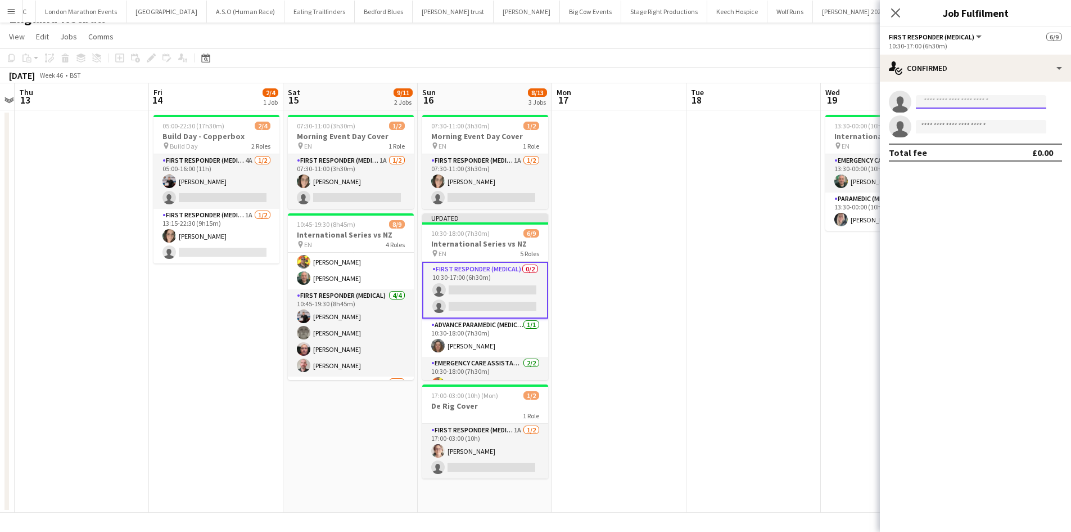
click at [967, 105] on input at bounding box center [981, 101] width 130 height 13
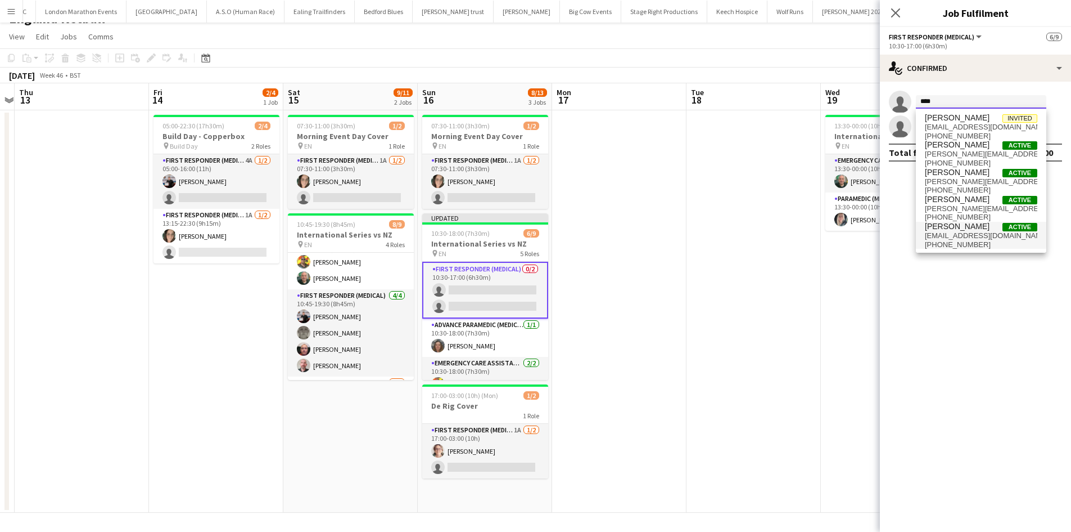
type input "****"
click at [967, 229] on span "Sarah Rose Active" at bounding box center [981, 227] width 112 height 10
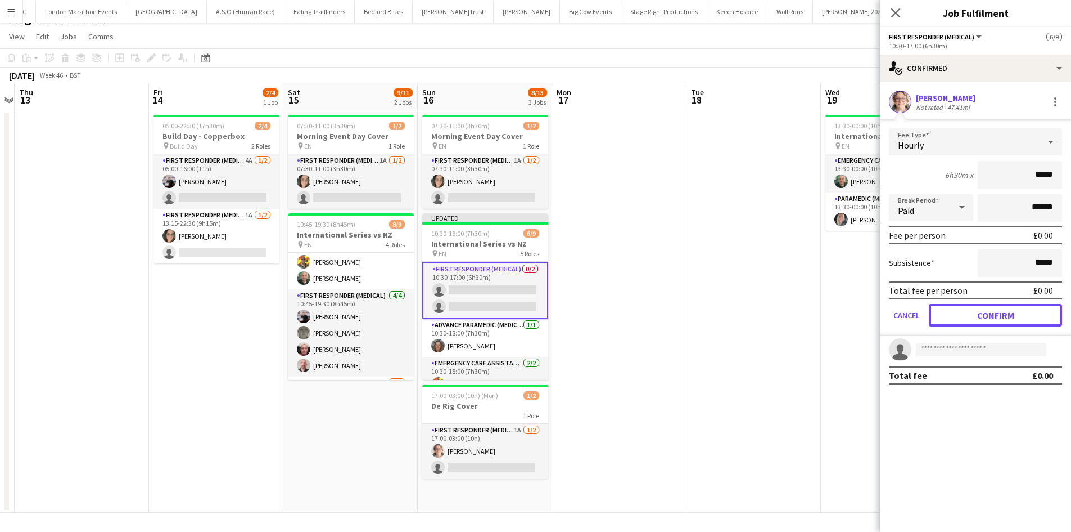
drag, startPoint x: 968, startPoint y: 313, endPoint x: 949, endPoint y: 314, distance: 18.6
click at [968, 313] on button "Confirm" at bounding box center [995, 315] width 133 height 22
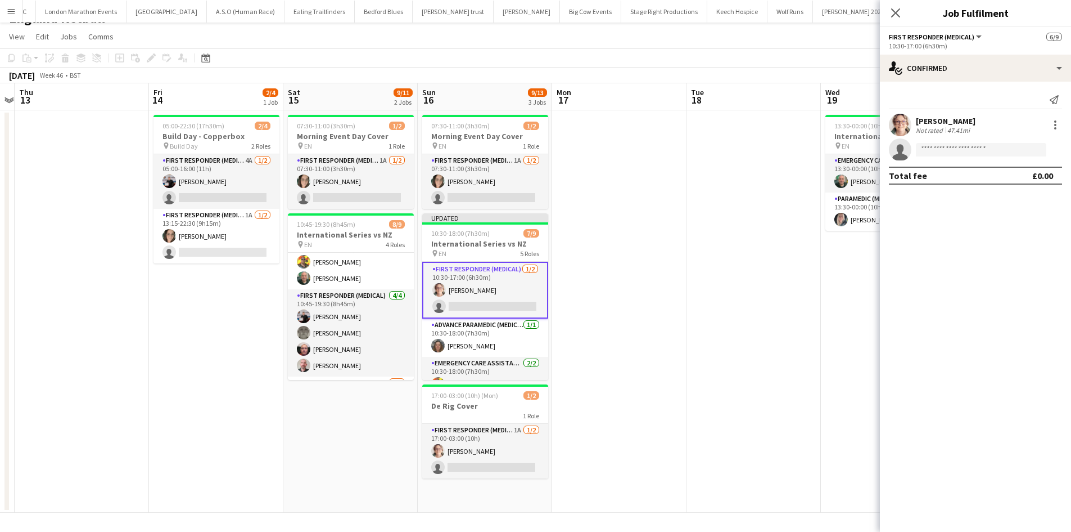
click at [496, 307] on app-card-role "First Responder (Medical) 1/2 10:30-17:00 (6h30m) Sarah Rose single-neutral-act…" at bounding box center [485, 290] width 126 height 57
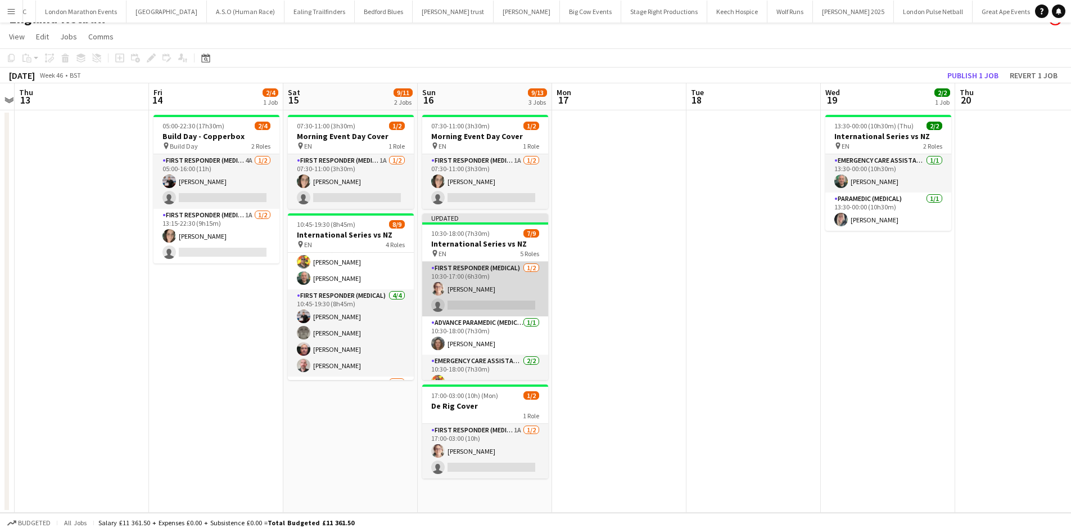
click at [498, 307] on app-card-role "First Responder (Medical) 1/2 10:30-17:00 (6h30m) Sarah Rose single-neutral-act…" at bounding box center [485, 289] width 126 height 55
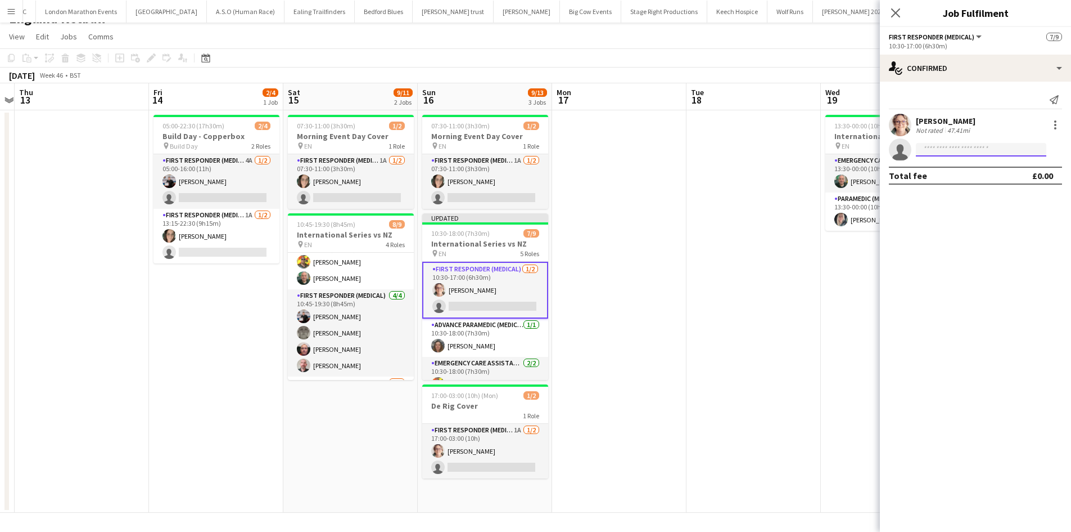
click at [938, 150] on input at bounding box center [981, 149] width 130 height 13
type input "****"
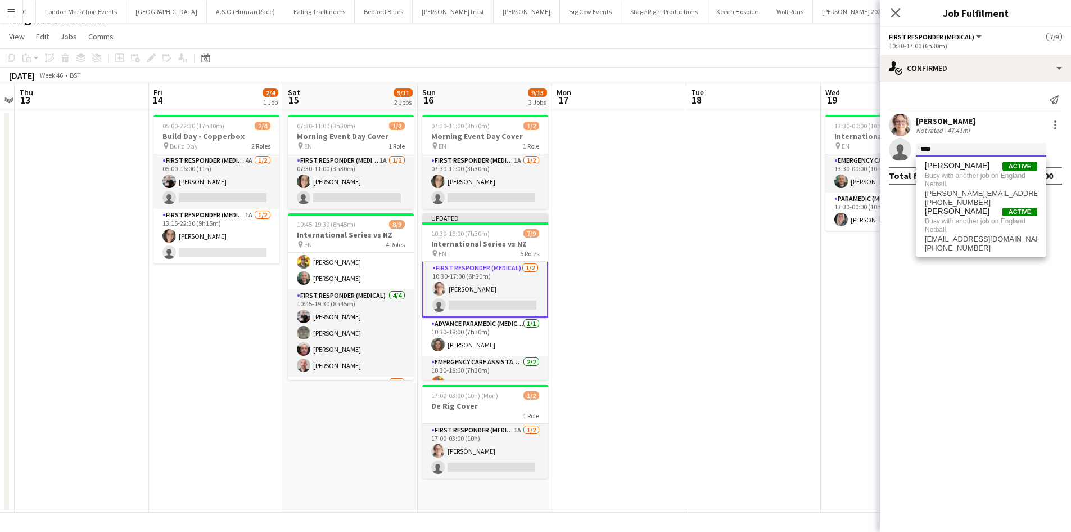
scroll to position [0, 0]
click at [898, 11] on icon at bounding box center [895, 12] width 11 height 11
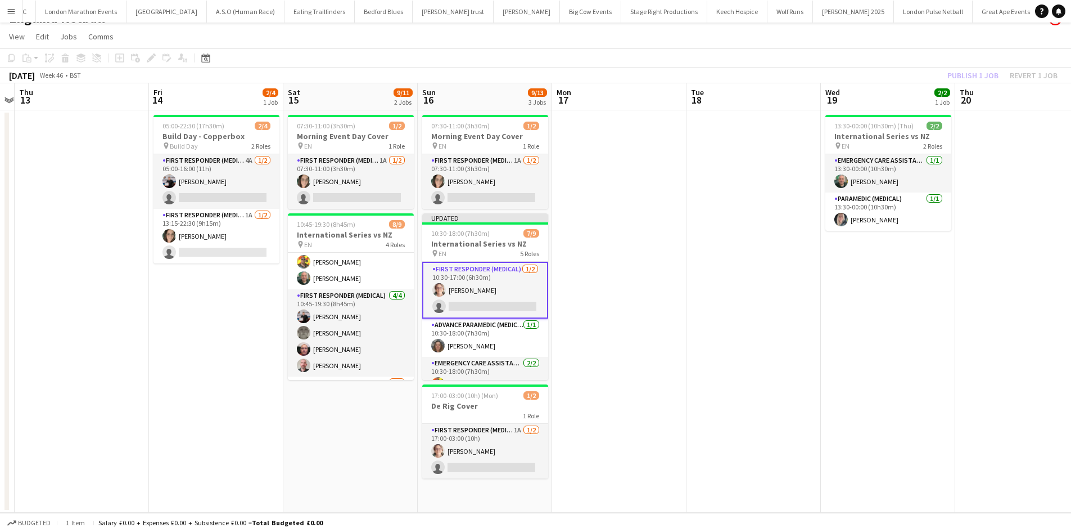
click at [961, 69] on div "Publish 1 job Revert 1 job" at bounding box center [1002, 75] width 137 height 15
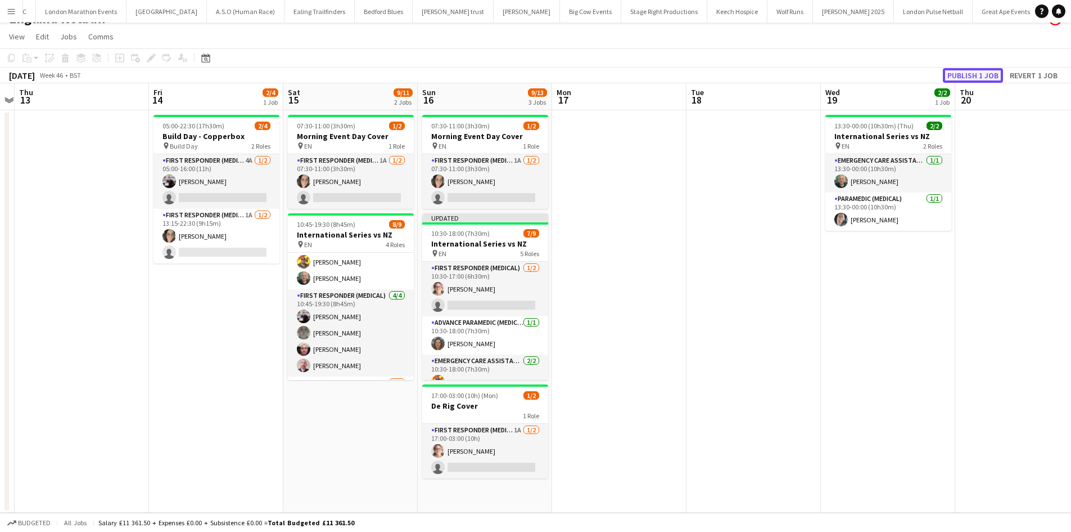
click at [961, 72] on button "Publish 1 job" at bounding box center [973, 75] width 60 height 15
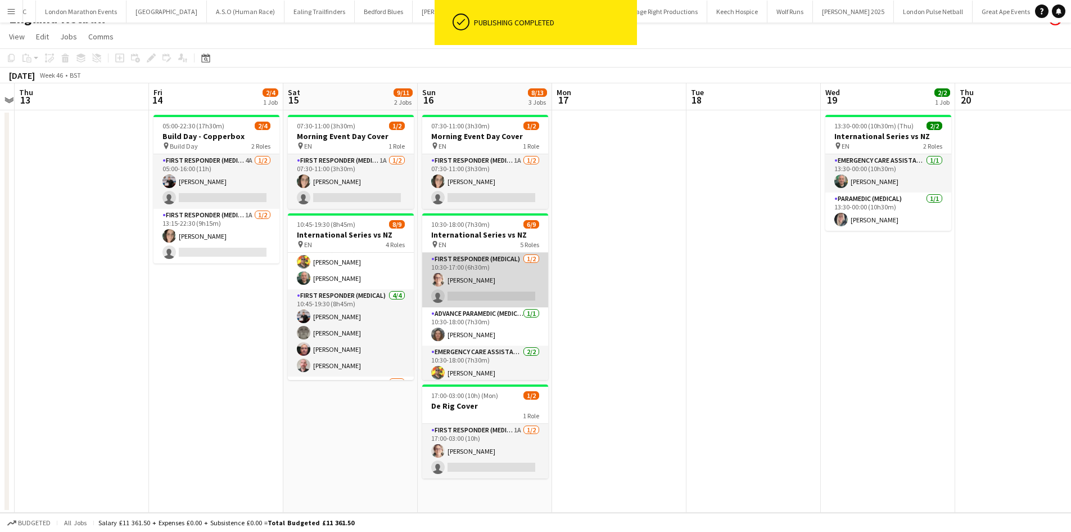
click at [517, 294] on app-card-role "First Responder (Medical) 1/2 10:30-17:00 (6h30m) Sarah Rose single-neutral-act…" at bounding box center [485, 280] width 126 height 55
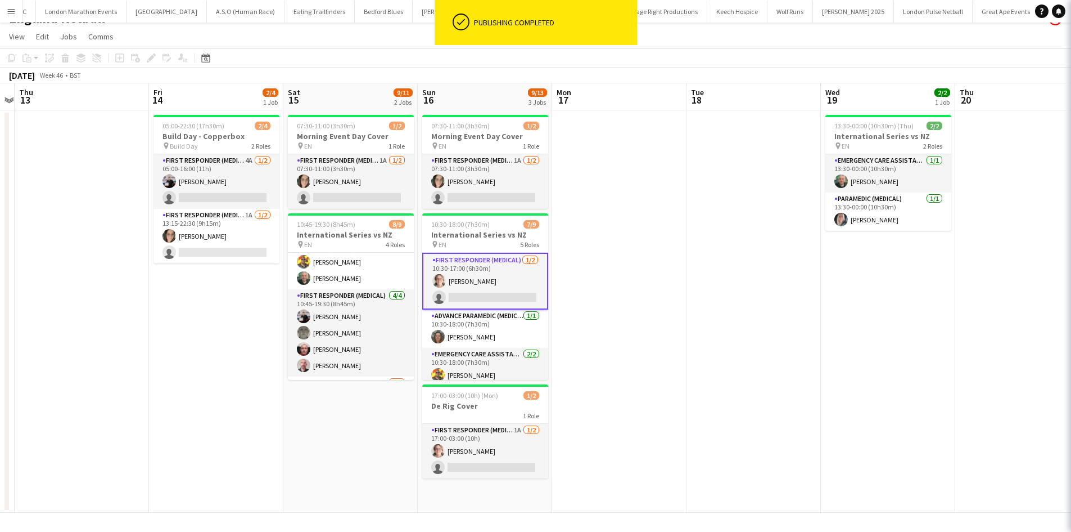
scroll to position [0, 388]
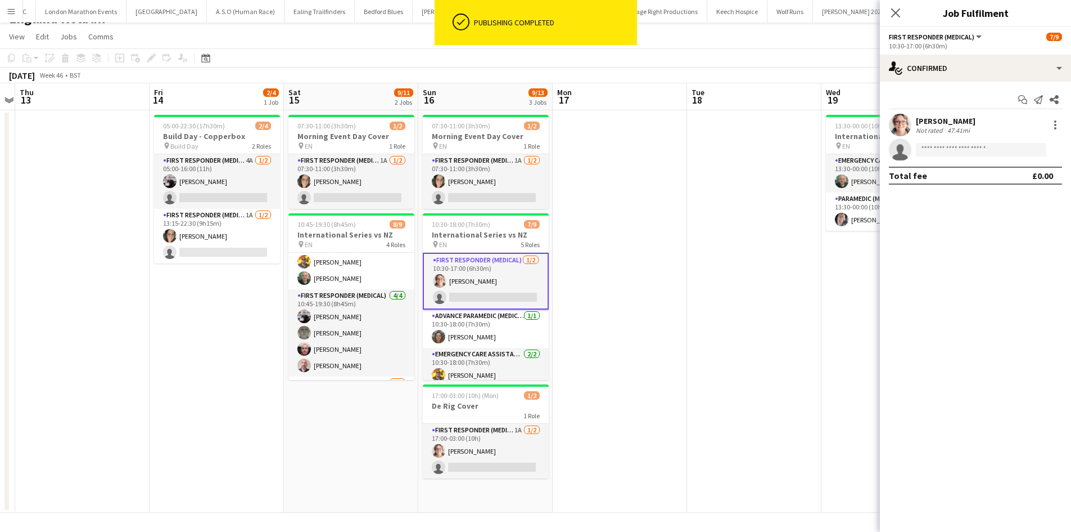
click at [947, 142] on app-invite-slot "single-neutral-actions" at bounding box center [975, 149] width 191 height 22
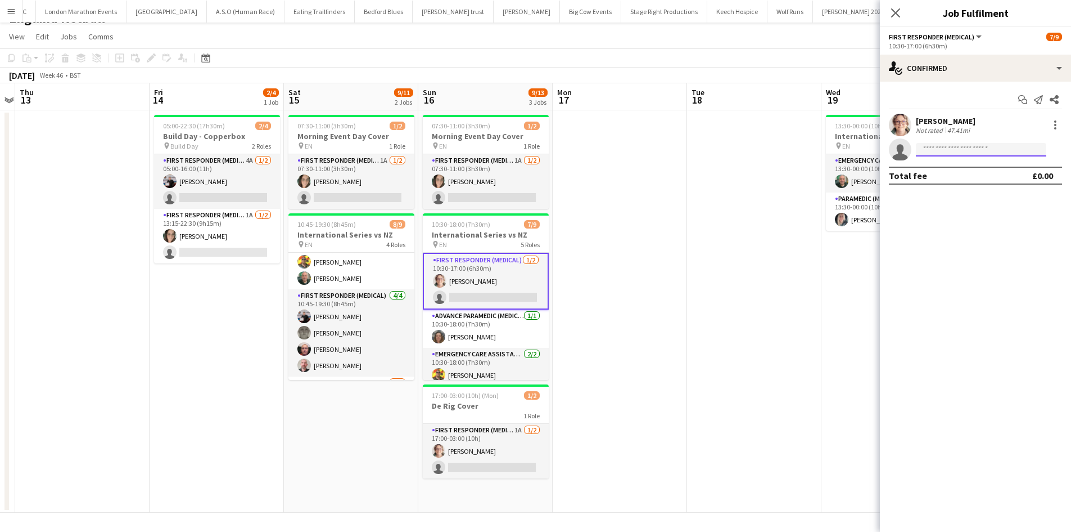
click at [944, 149] on input at bounding box center [981, 149] width 130 height 13
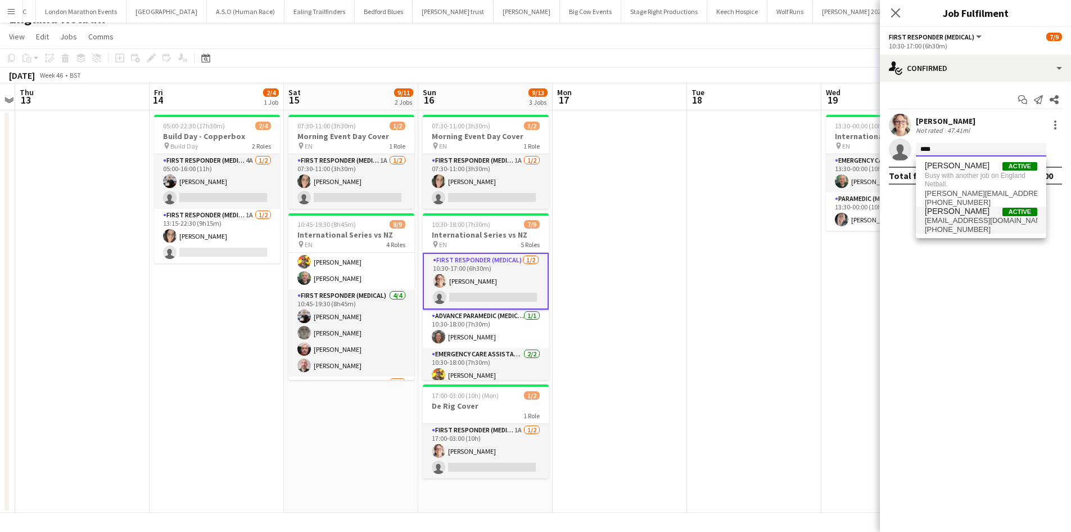
type input "****"
click at [966, 209] on span "Darren Clarke" at bounding box center [957, 211] width 65 height 10
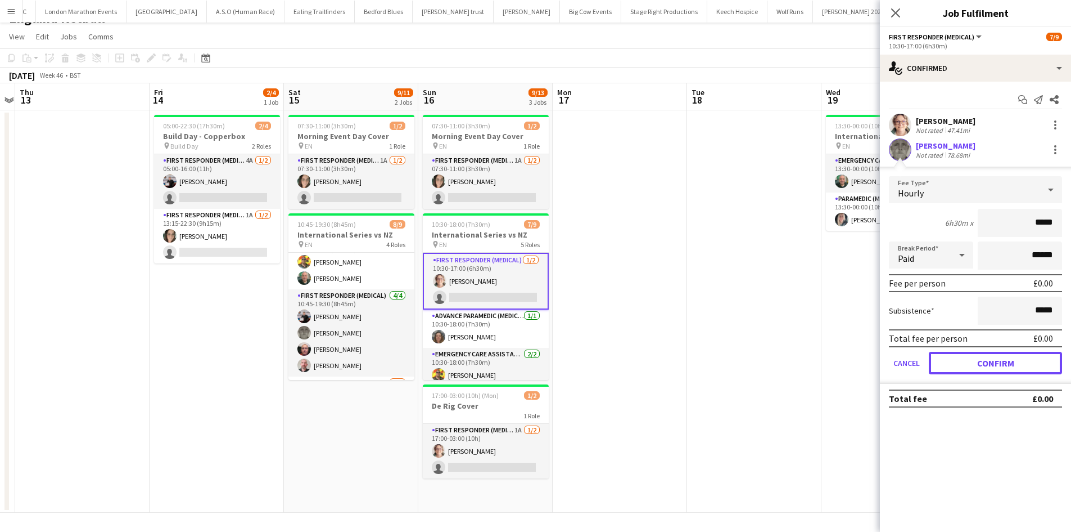
click at [960, 357] on button "Confirm" at bounding box center [995, 363] width 133 height 22
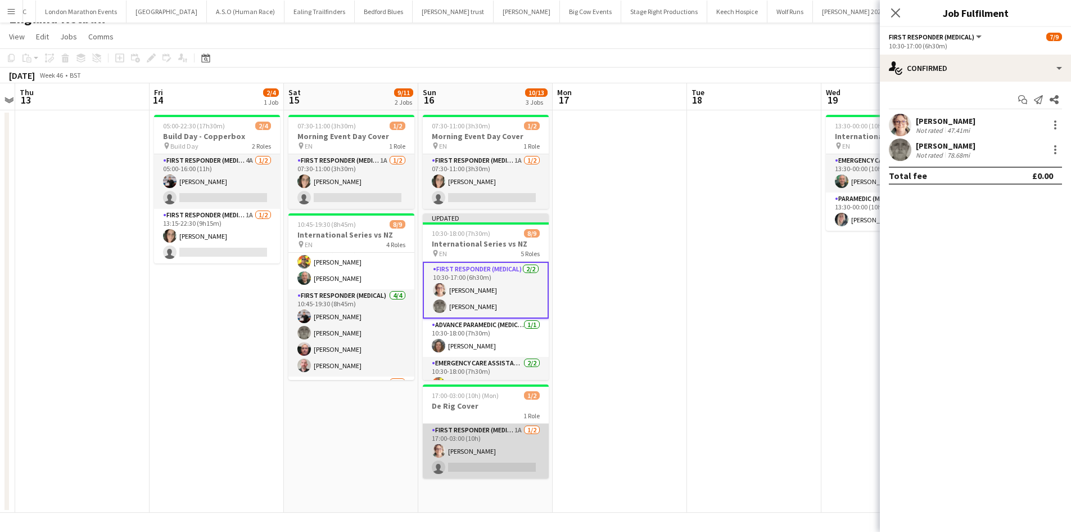
drag, startPoint x: 525, startPoint y: 465, endPoint x: 529, endPoint y: 459, distance: 6.9
click at [525, 465] on app-card-role "First Responder (Medical) 1A 1/2 17:00-03:00 (10h) Sarah Rose single-neutral-ac…" at bounding box center [486, 451] width 126 height 55
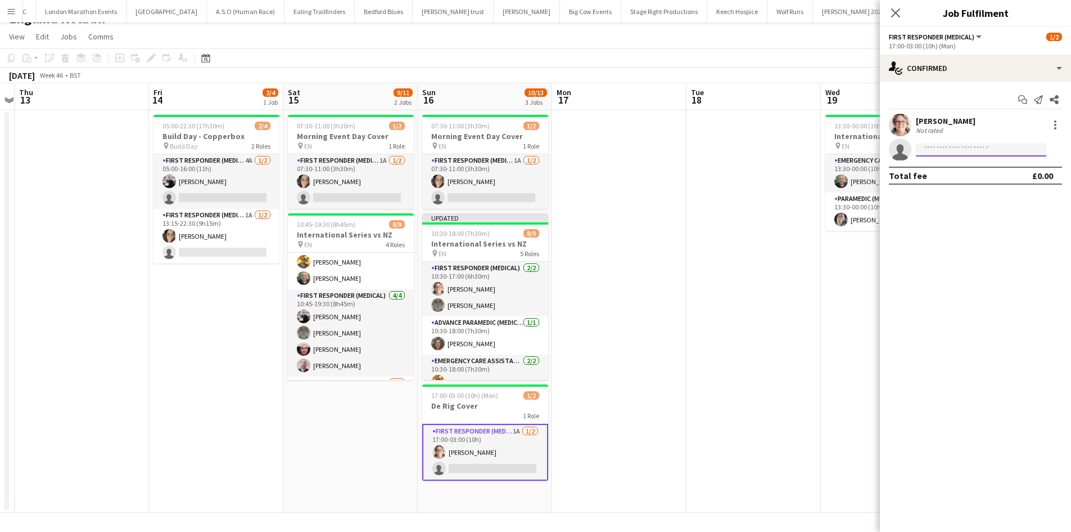
click at [933, 147] on input at bounding box center [981, 149] width 130 height 13
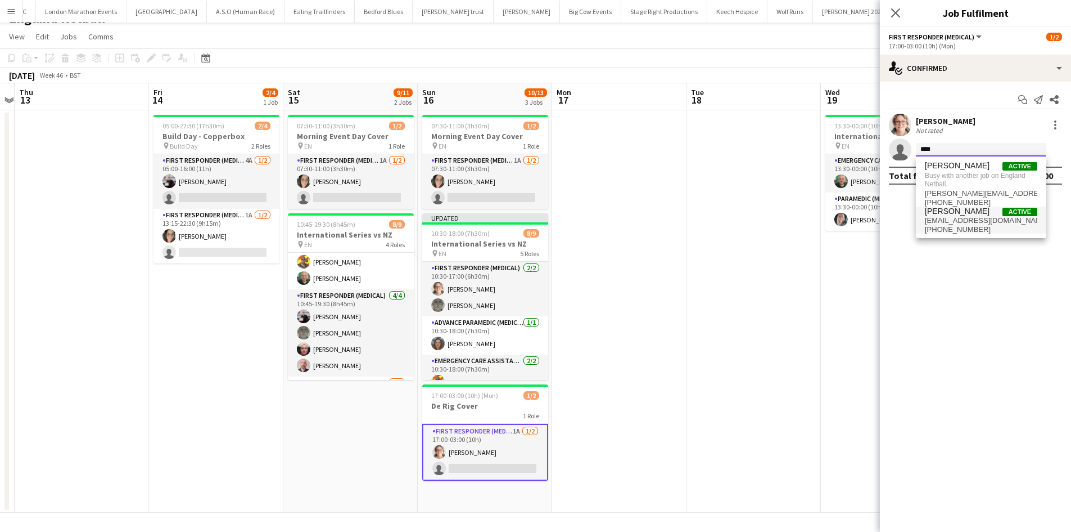
type input "****"
click at [959, 221] on span "darren_clarke44@yahoo.co.uk" at bounding box center [981, 220] width 112 height 9
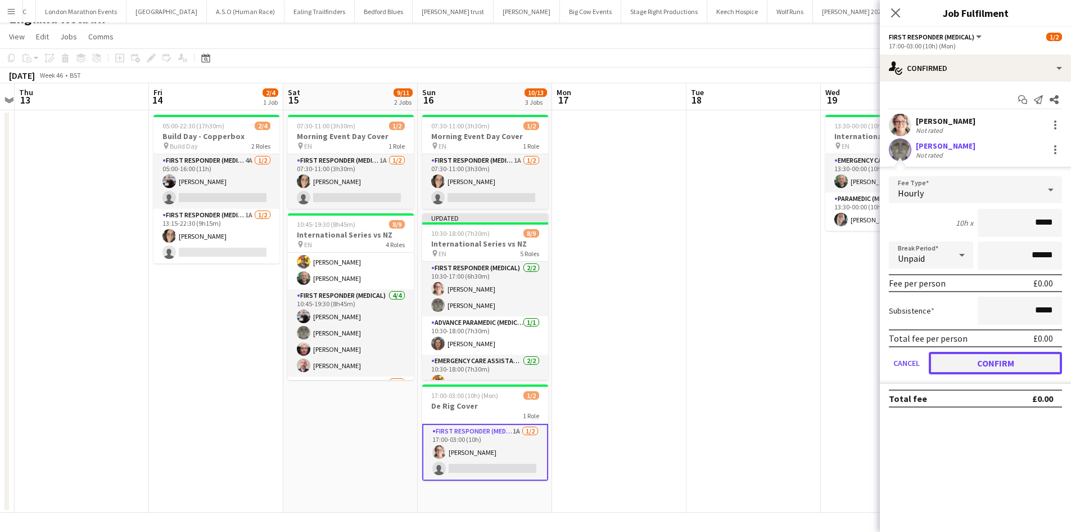
click at [954, 367] on button "Confirm" at bounding box center [995, 363] width 133 height 22
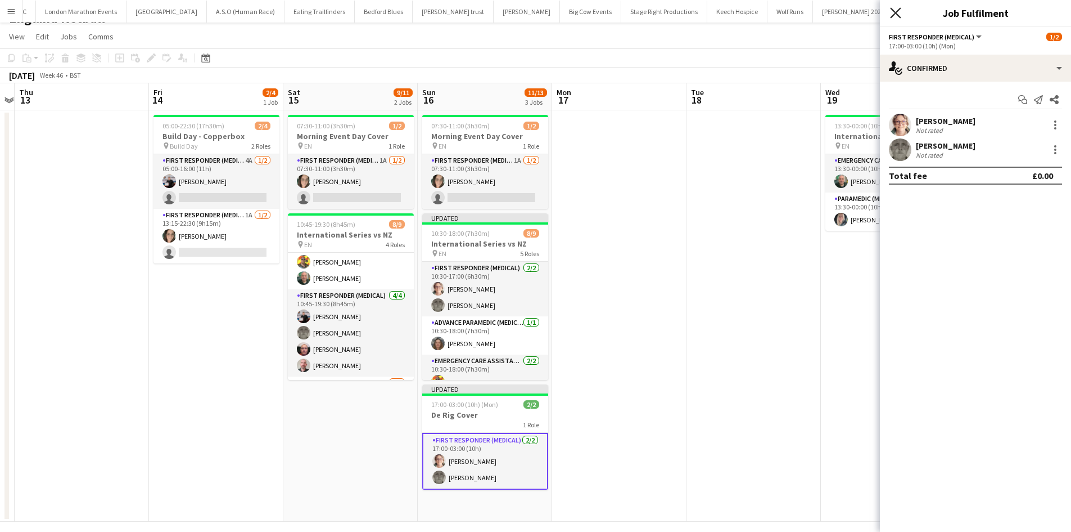
click at [895, 15] on icon "Close pop-in" at bounding box center [895, 12] width 11 height 11
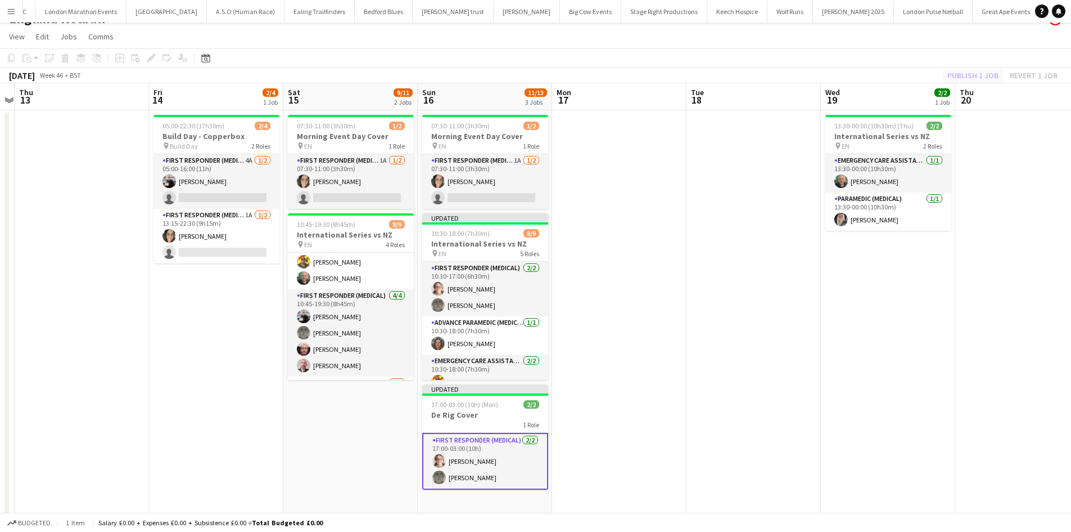
click at [970, 74] on div "Publish 1 job Revert 1 job" at bounding box center [1002, 75] width 137 height 15
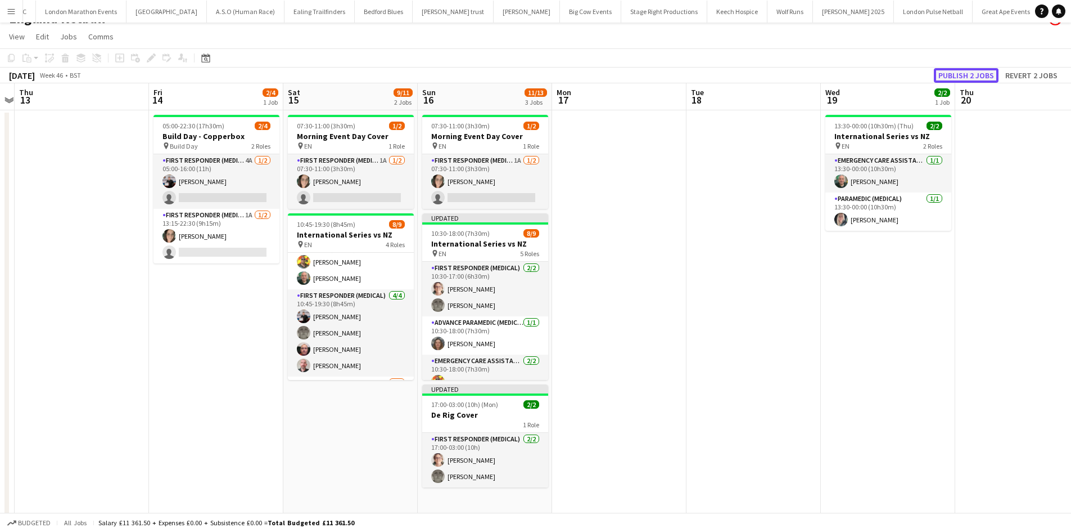
click at [957, 76] on button "Publish 2 jobs" at bounding box center [966, 75] width 65 height 15
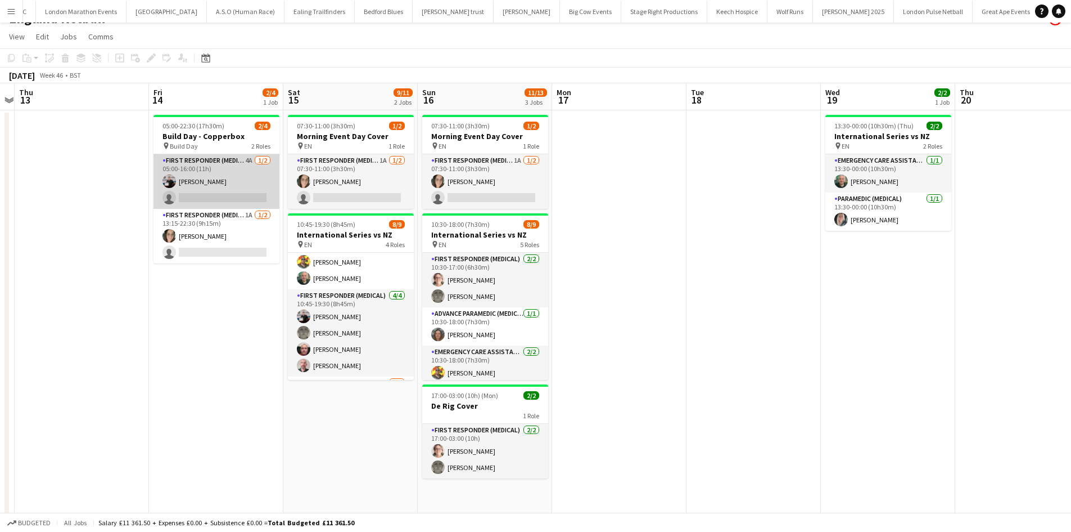
click at [223, 167] on app-card-role "First Responder (Medical) 4A 1/2 05:00-16:00 (11h) Keown Seldon single-neutral-…" at bounding box center [217, 181] width 126 height 55
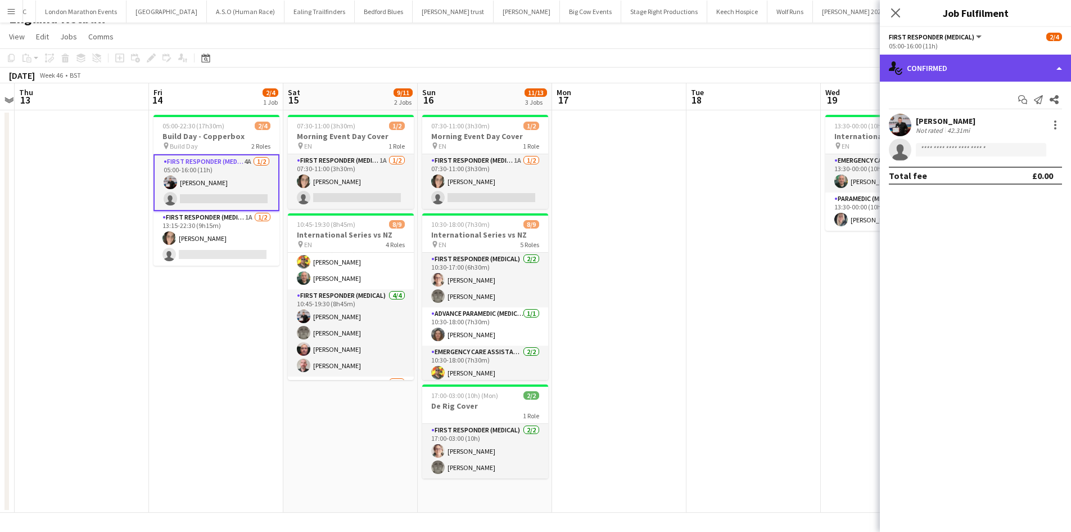
click at [965, 75] on div "single-neutral-actions-check-2 Confirmed" at bounding box center [975, 68] width 191 height 27
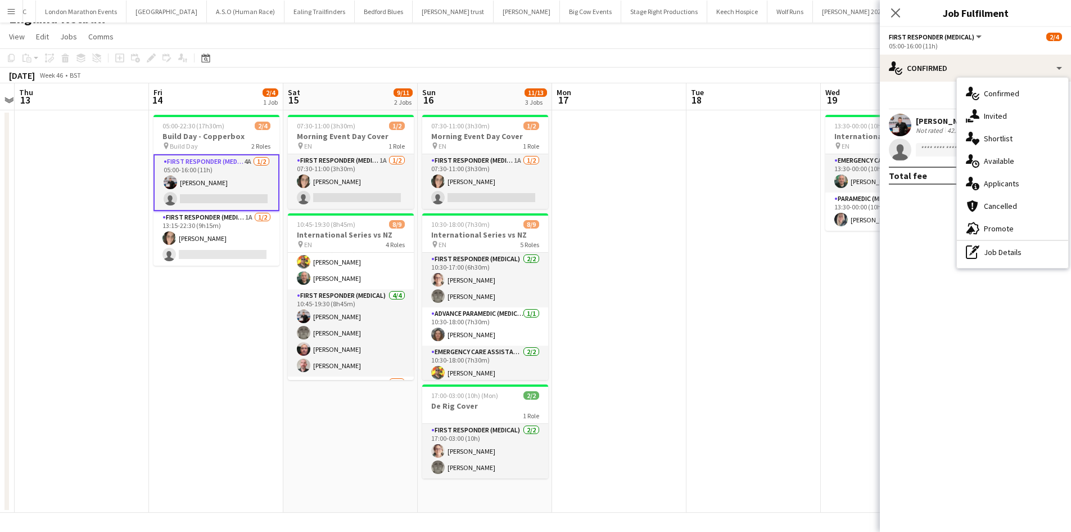
click at [1010, 184] on span "Applicants" at bounding box center [1001, 183] width 35 height 10
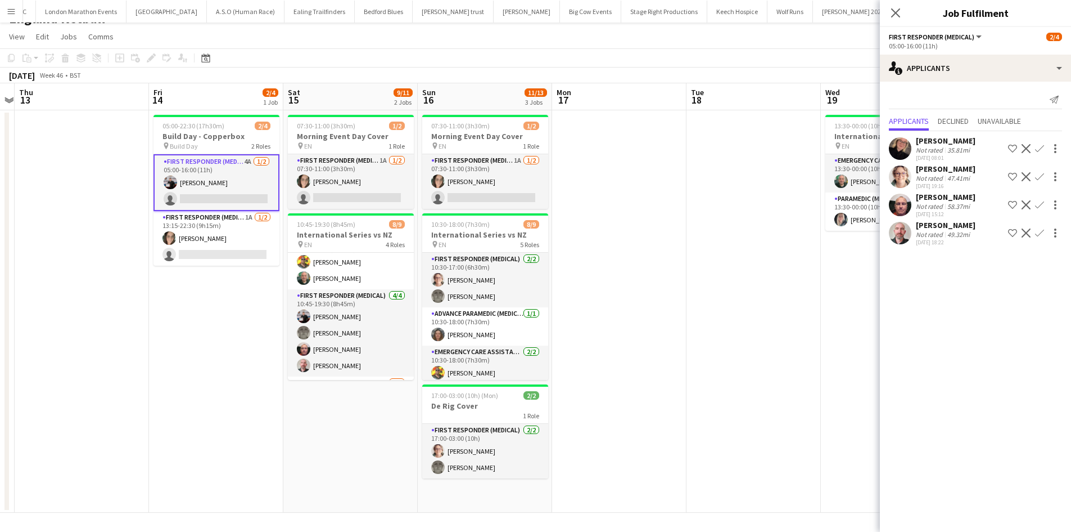
click at [897, 16] on icon "Close pop-in" at bounding box center [896, 12] width 9 height 9
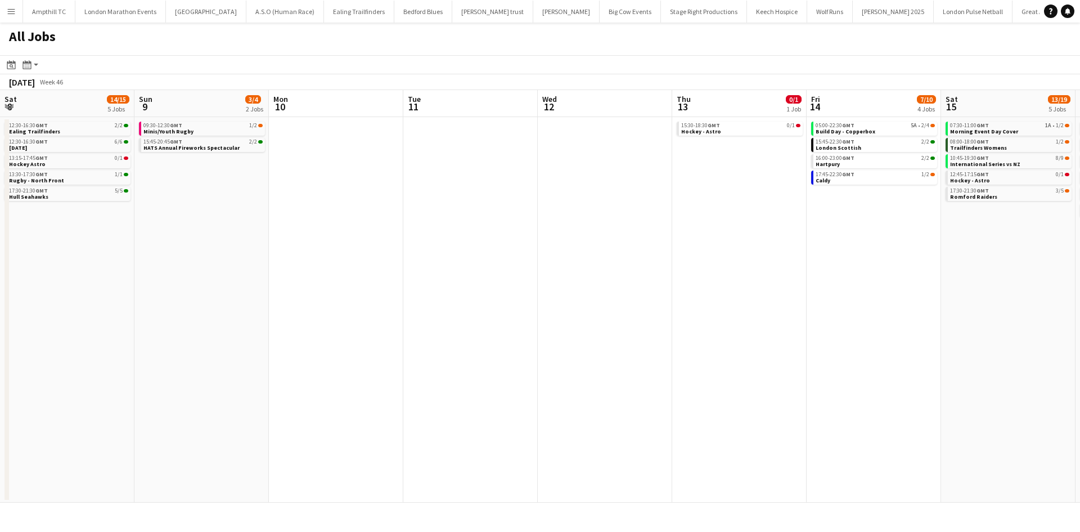
scroll to position [0, 316]
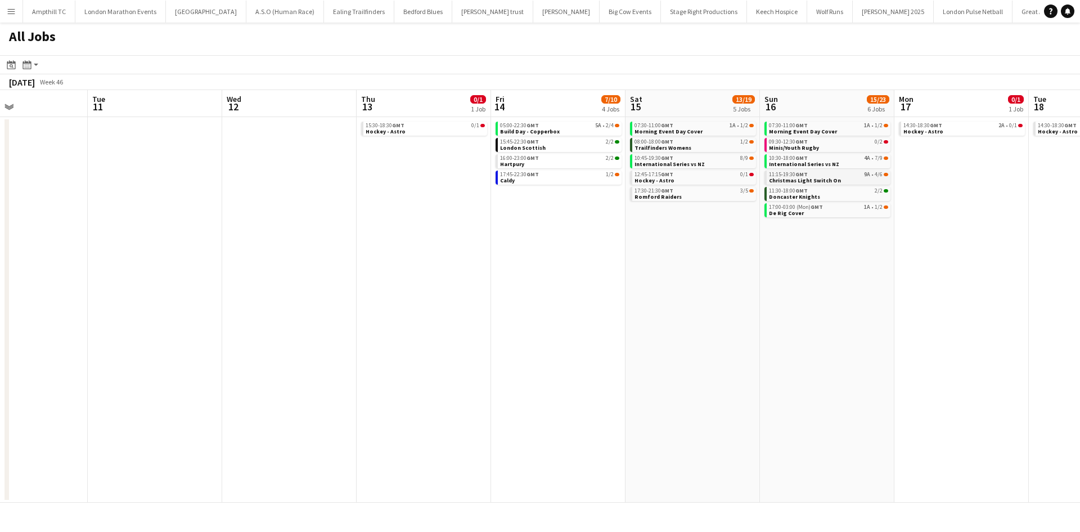
click at [853, 176] on div "11:15-19:30 GMT 9A • 4/6" at bounding box center [828, 175] width 119 height 6
click at [597, 129] on link "05:00-22:30 GMT 5A • 2/4 Build Day - Copperbox" at bounding box center [559, 127] width 119 height 13
click at [953, 132] on link "14:30-18:30 GMT 2A • 0/1 Hockey - Astro" at bounding box center [962, 127] width 119 height 13
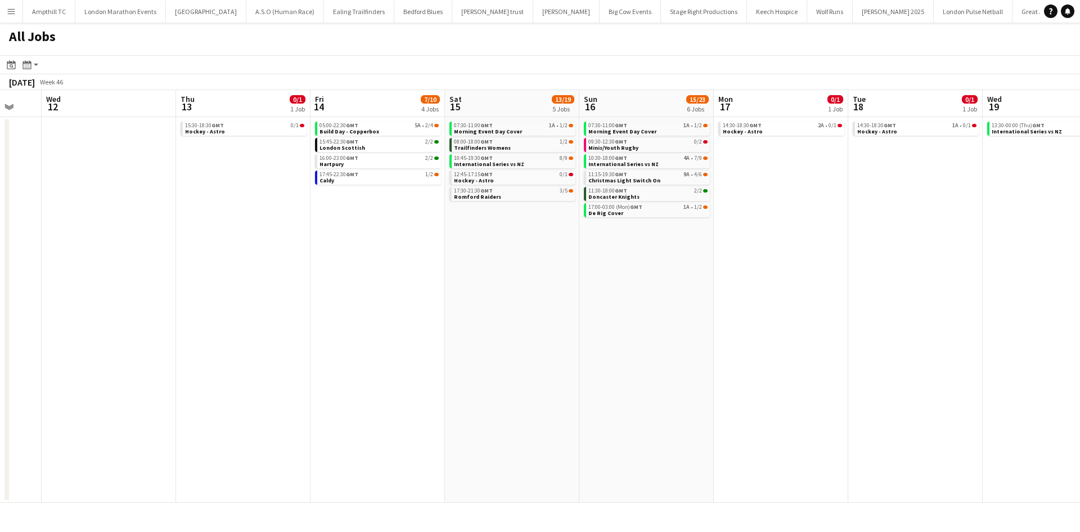
click at [398, 250] on app-all-jobs "All Jobs Date picker [DATE] [DATE] [DATE] M [DATE] T [DATE] W [DATE] T [DATE] F…" at bounding box center [540, 262] width 1080 height 480
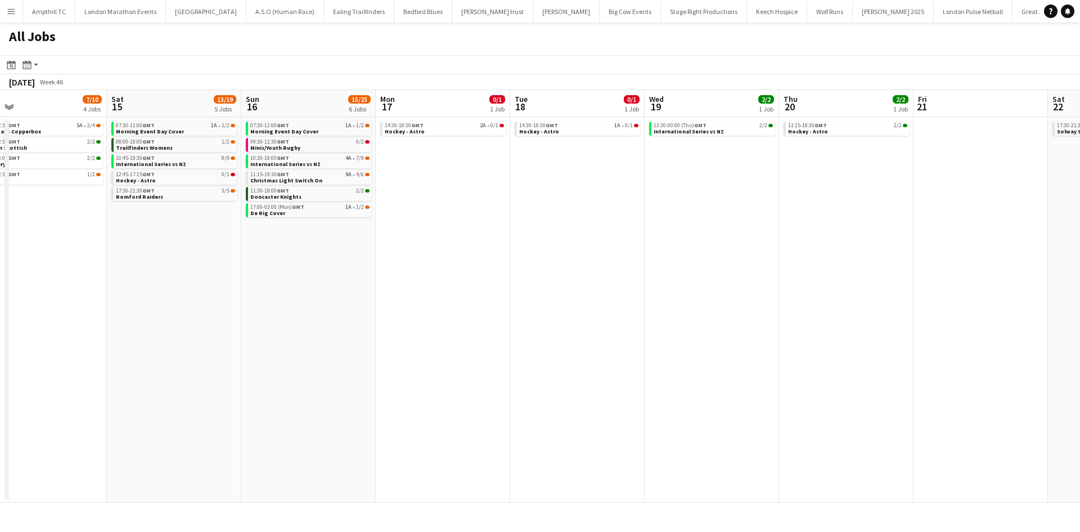
drag, startPoint x: 673, startPoint y: 253, endPoint x: 553, endPoint y: 258, distance: 119.9
click at [407, 254] on app-calendar-viewport "Mon 10 Tue 11 Wed 12 Thu 13 0/1 1 Job Fri 14 7/10 4 Jobs Sat 15 13/19 5 Jobs Su…" at bounding box center [540, 296] width 1080 height 412
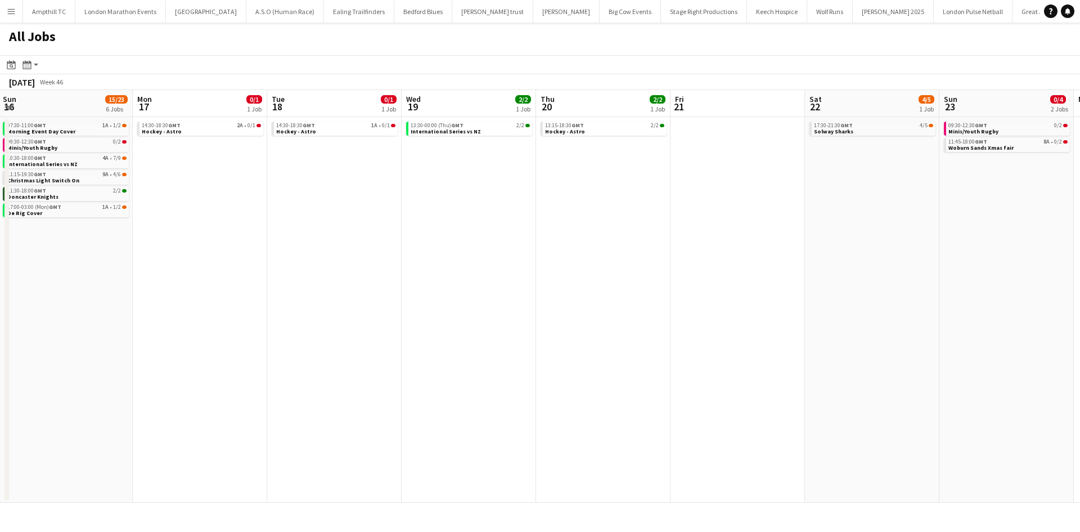
click at [443, 241] on app-all-jobs "All Jobs Date picker [DATE] [DATE] [DATE] M [DATE] T [DATE] W [DATE] T [DATE] F…" at bounding box center [540, 262] width 1080 height 480
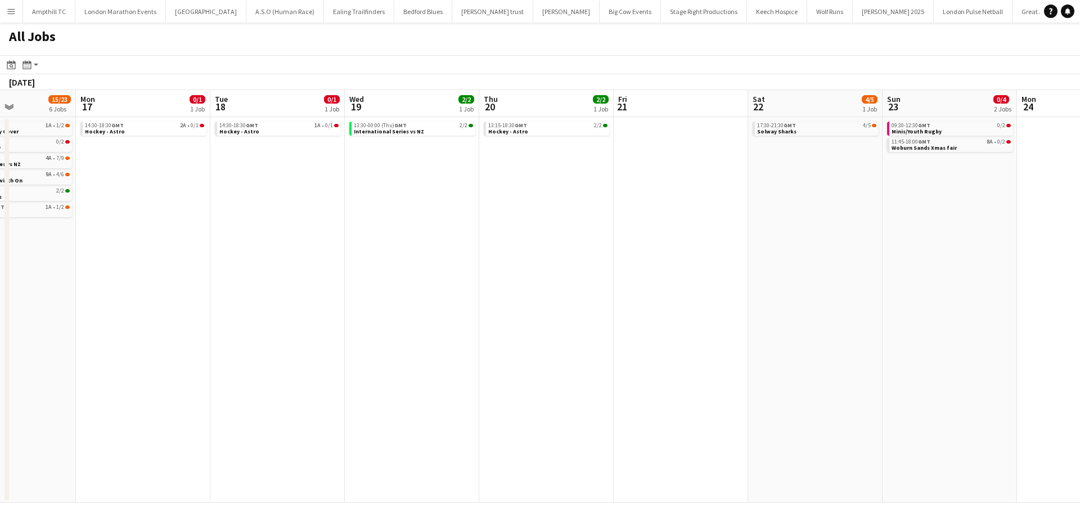
drag, startPoint x: 681, startPoint y: 245, endPoint x: 560, endPoint y: 246, distance: 120.9
click at [529, 246] on app-calendar-viewport "Fri 14 7/10 4 Jobs Sat 15 13/19 5 Jobs Sun 16 15/23 6 Jobs Mon 17 0/1 1 Job Tue…" at bounding box center [540, 296] width 1080 height 412
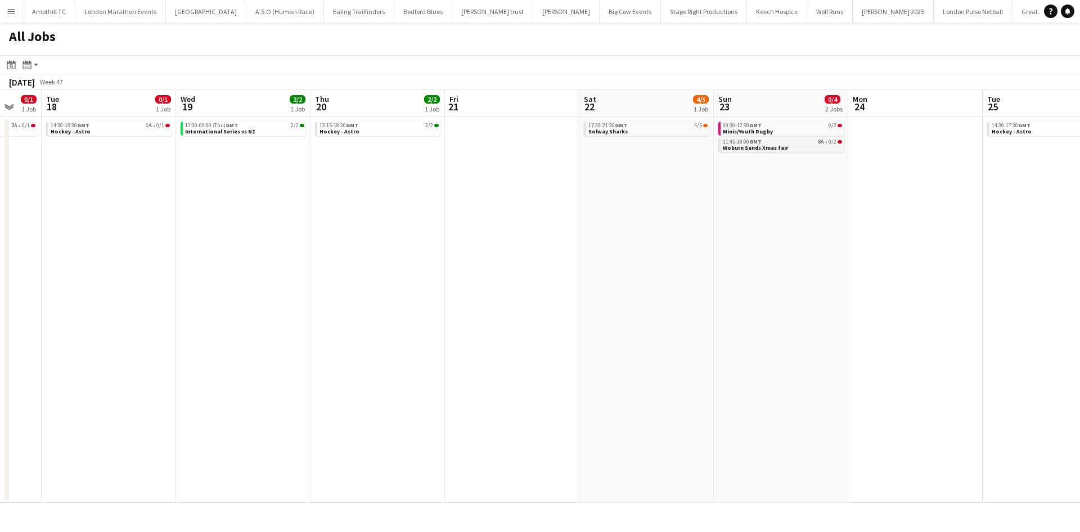
click at [790, 148] on link "11:45-18:00 GMT 8A • 0/2 Woburn Sands Xmas fair" at bounding box center [782, 144] width 119 height 13
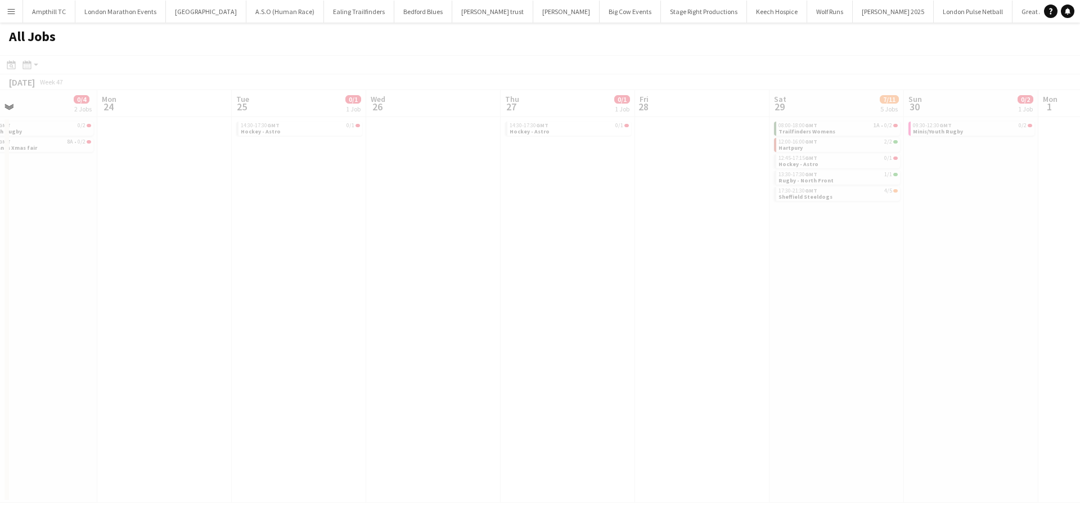
drag, startPoint x: 980, startPoint y: 307, endPoint x: 574, endPoint y: 291, distance: 406.4
click at [370, 300] on app-all-jobs "All Jobs Date picker [DATE] [DATE] [DATE] M [DATE] T [DATE] W [DATE] T [DATE] F…" at bounding box center [540, 262] width 1080 height 480
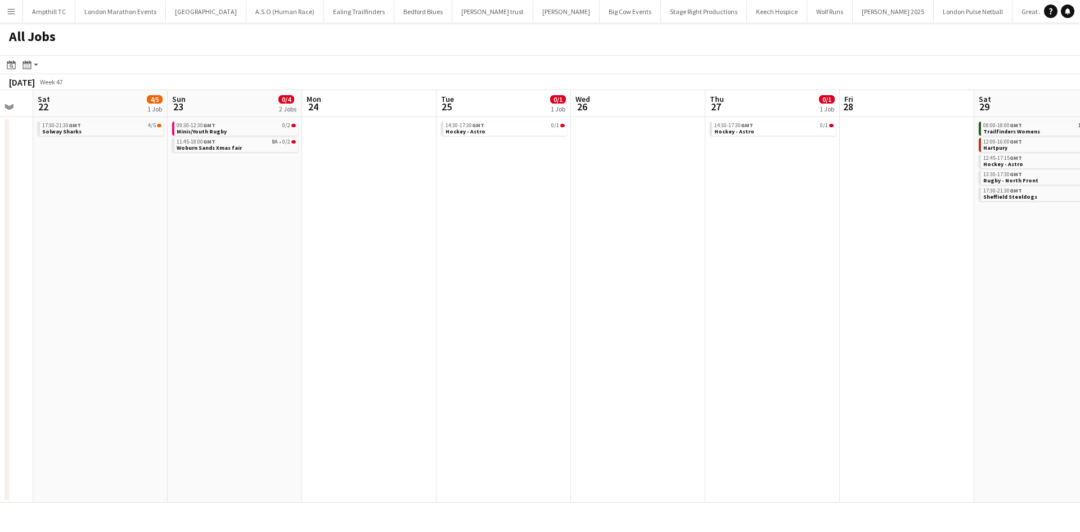
scroll to position [0, 499]
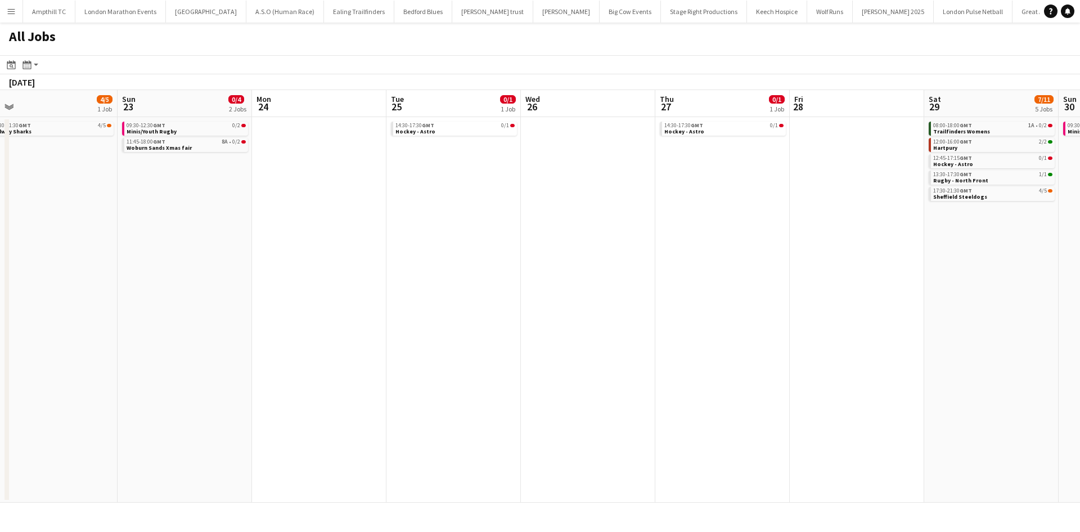
drag, startPoint x: 697, startPoint y: 291, endPoint x: 357, endPoint y: 280, distance: 341.0
click at [340, 285] on app-calendar-viewport "Wed 19 2/2 1 Job Thu 20 2/2 1 Job Fri 21 Sat 22 4/5 1 Job Sun 23 0/4 2 Jobs Mon…" at bounding box center [540, 296] width 1080 height 412
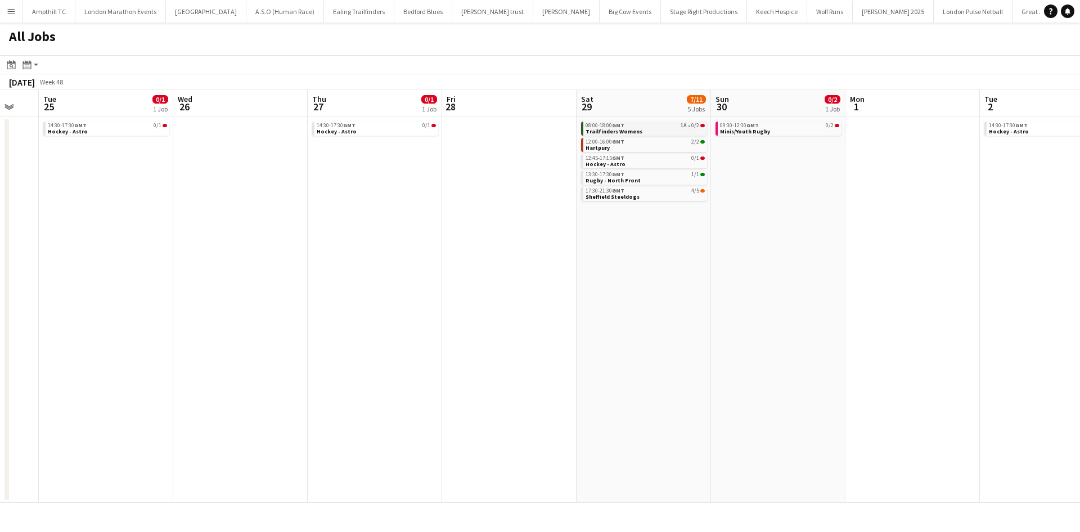
click at [684, 128] on span "1A" at bounding box center [684, 126] width 6 height 6
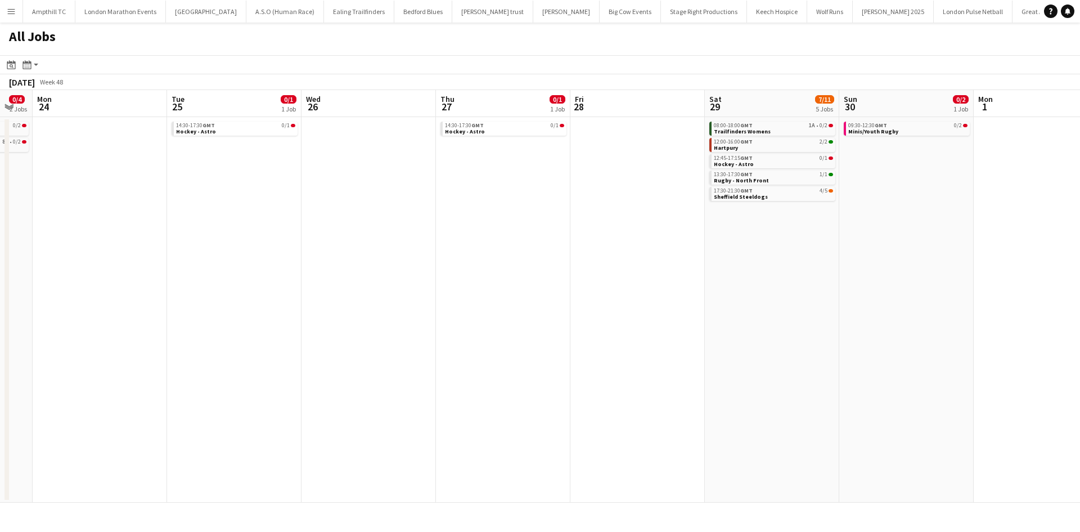
click at [482, 219] on app-all-jobs "All Jobs Date picker [DATE] [DATE] [DATE] M [DATE] T [DATE] W [DATE] T [DATE] F…" at bounding box center [540, 262] width 1080 height 480
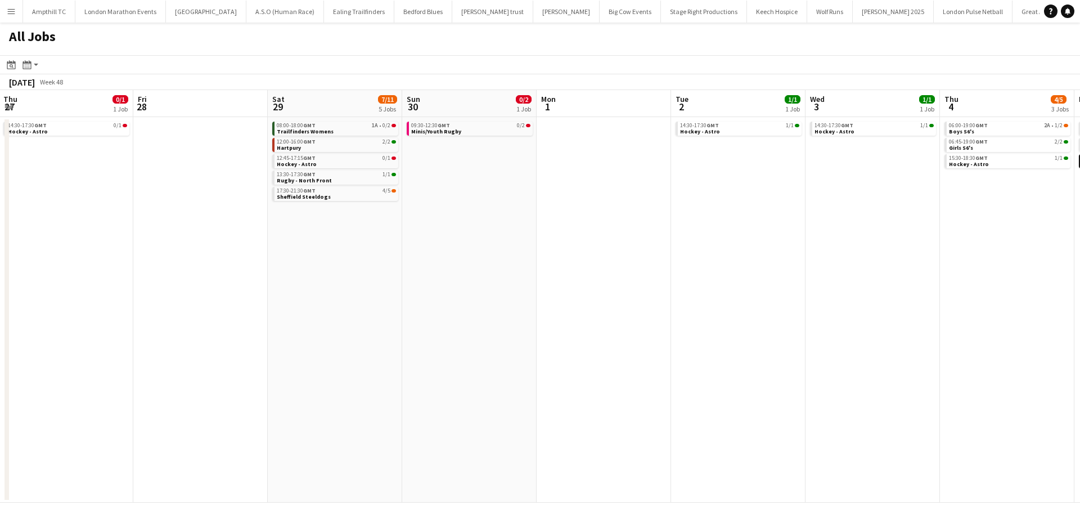
drag, startPoint x: 733, startPoint y: 229, endPoint x: 681, endPoint y: 220, distance: 53.1
click at [511, 229] on app-calendar-viewport "Sun 23 0/4 2 Jobs Mon 24 Tue 25 0/1 1 Job Wed 26 Thu 27 0/1 1 Job Fri 28 Sat 29…" at bounding box center [540, 296] width 1080 height 412
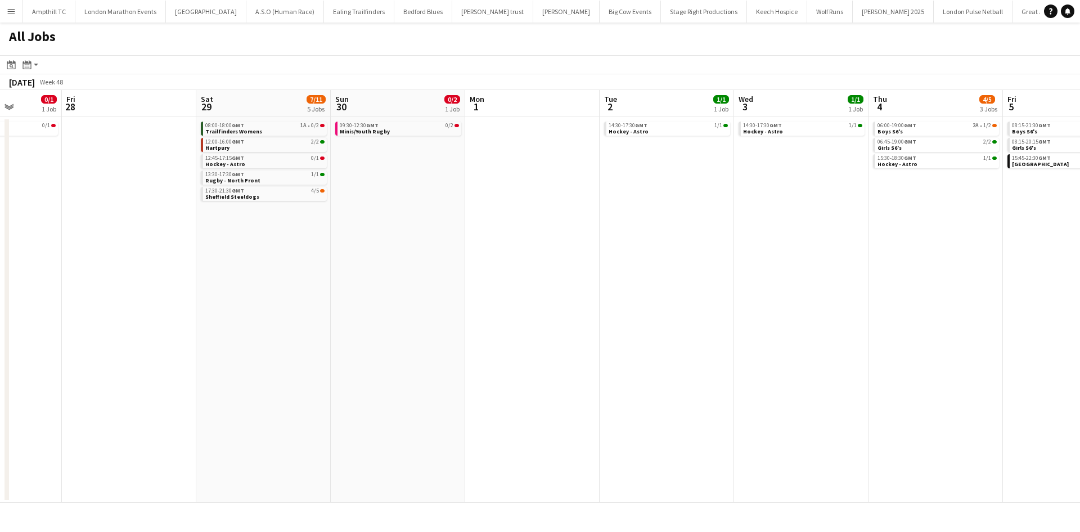
click at [423, 227] on app-all-jobs "All Jobs Date picker [DATE] [DATE] [DATE] M [DATE] T [DATE] W [DATE] T [DATE] F…" at bounding box center [540, 262] width 1080 height 480
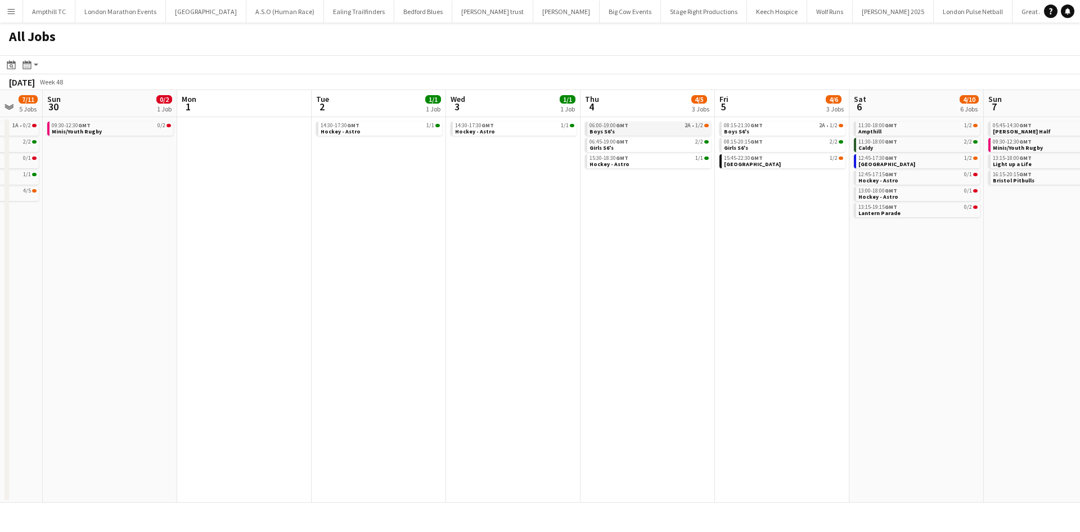
click at [688, 129] on link "06:00-19:00 GMT 2A • 1/2 Boys S6's" at bounding box center [648, 127] width 119 height 13
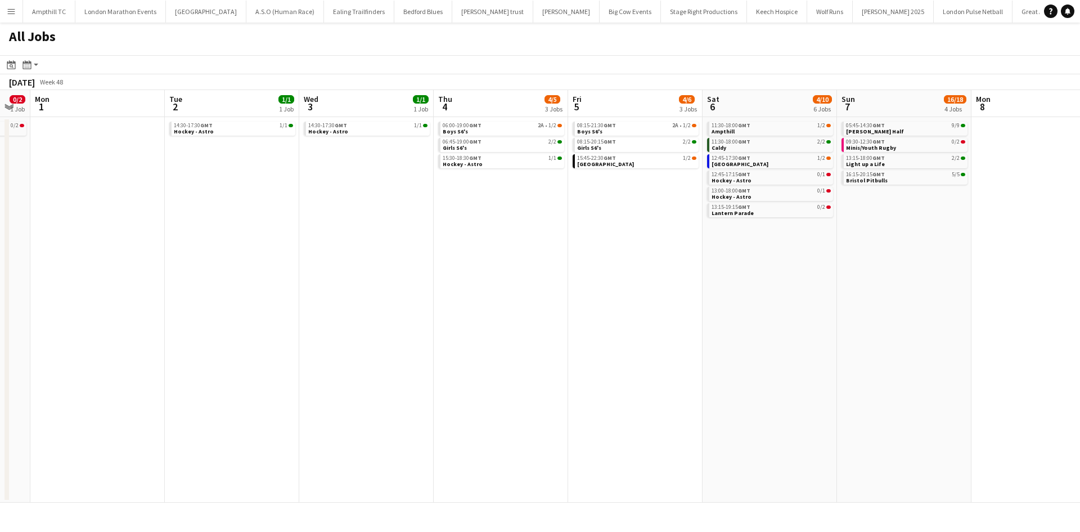
drag, startPoint x: 750, startPoint y: 233, endPoint x: 602, endPoint y: 237, distance: 148.5
click at [607, 237] on app-calendar-viewport "Thu 27 0/1 1 Job Fri 28 Sat 29 7/11 5 Jobs Sun 30 0/2 1 Job Mon 1 Tue 2 1/1 1 J…" at bounding box center [540, 296] width 1080 height 412
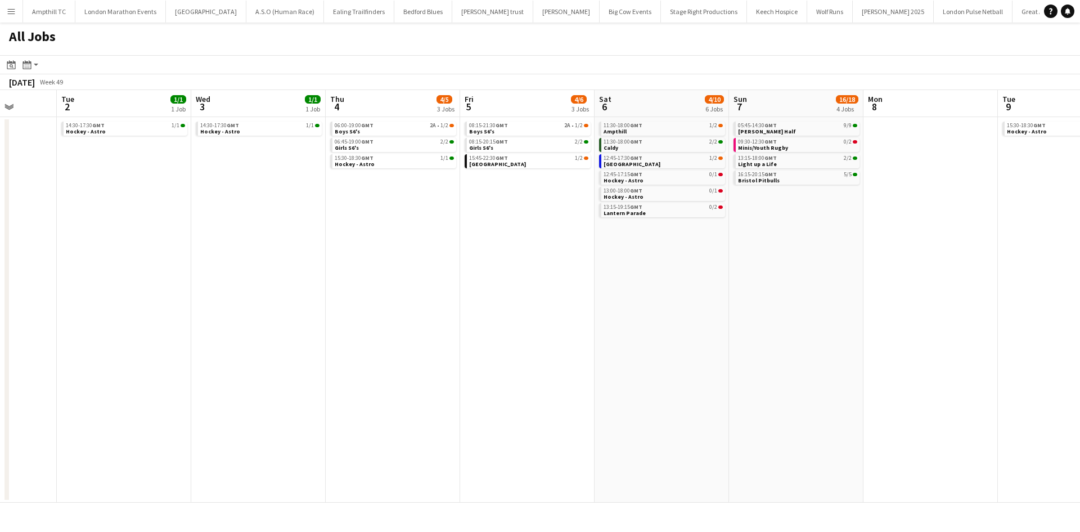
scroll to position [0, 381]
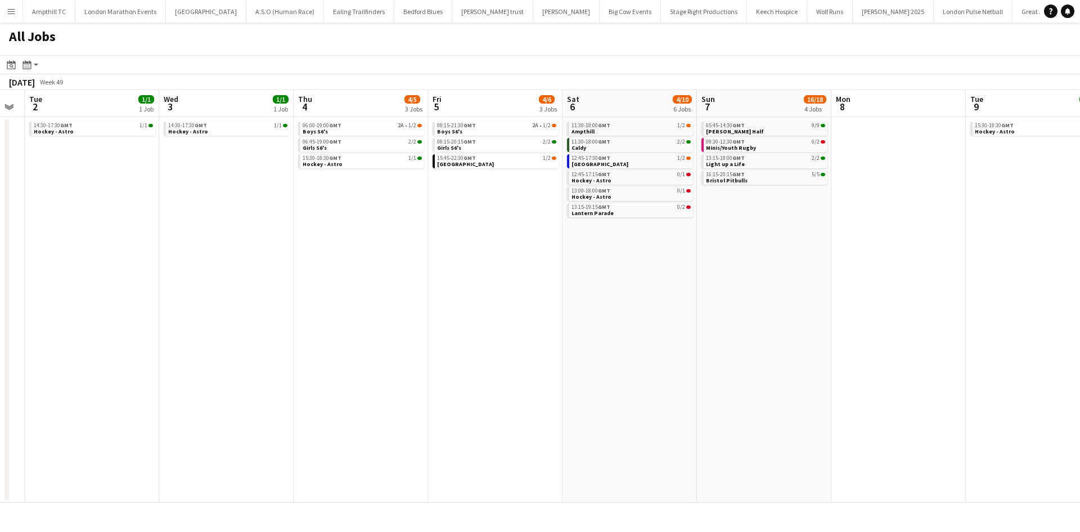
drag, startPoint x: 840, startPoint y: 242, endPoint x: 726, endPoint y: 249, distance: 114.4
click at [730, 256] on app-calendar-viewport "Sat 29 7/11 5 Jobs Sun 30 0/2 1 Job Mon 1 Tue 2 1/1 1 Job Wed 3 1/1 1 Job Thu 4…" at bounding box center [540, 296] width 1080 height 412
drag, startPoint x: 691, startPoint y: 236, endPoint x: 655, endPoint y: 236, distance: 36.0
click at [664, 236] on app-calendar-viewport "Sat 29 7/11 5 Jobs Sun 30 0/2 1 Job Mon 1 Tue 2 1/1 1 Job Wed 3 1/1 1 Job Thu 4…" at bounding box center [540, 296] width 1080 height 412
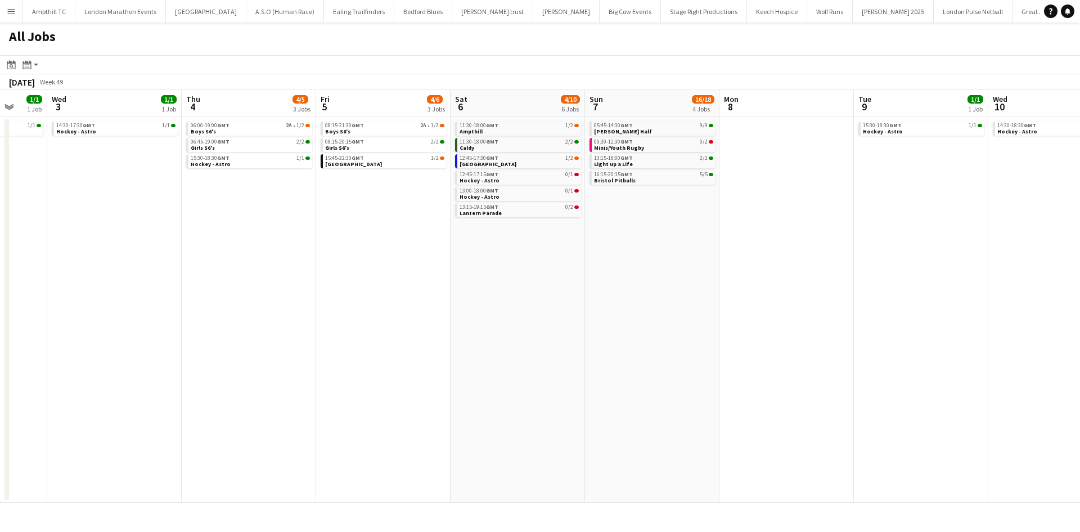
click at [599, 242] on app-all-jobs "All Jobs Date picker SEP 2025 SEP 2025 Monday M Tuesday T Wednesday W Thursday …" at bounding box center [540, 262] width 1080 height 480
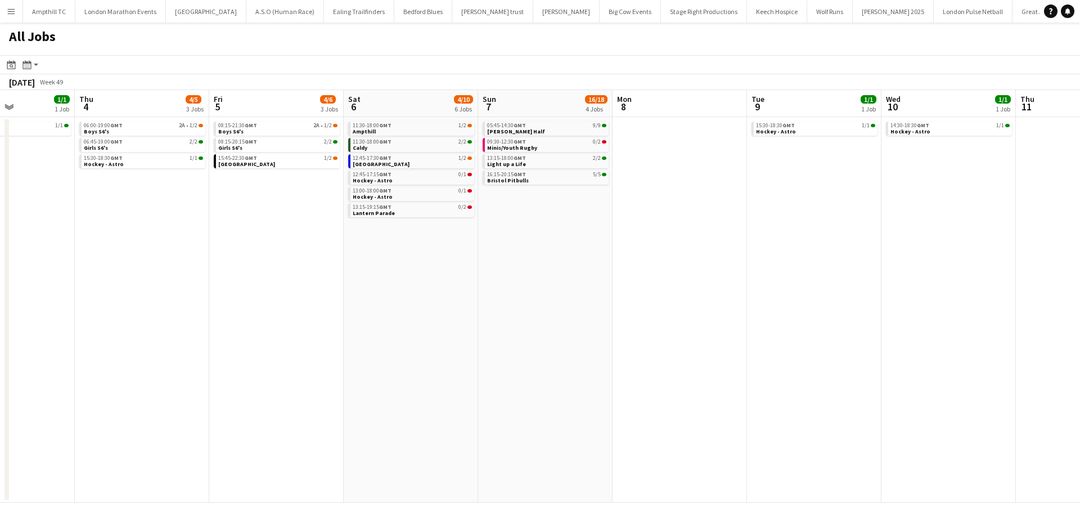
drag, startPoint x: 613, startPoint y: 246, endPoint x: 636, endPoint y: 246, distance: 22.5
click at [556, 246] on app-calendar-viewport "Mon 1 Tue 2 1/1 1 Job Wed 3 1/1 1 Job Thu 4 4/5 3 Jobs Fri 5 4/6 3 Jobs Sat 6 4…" at bounding box center [540, 296] width 1080 height 412
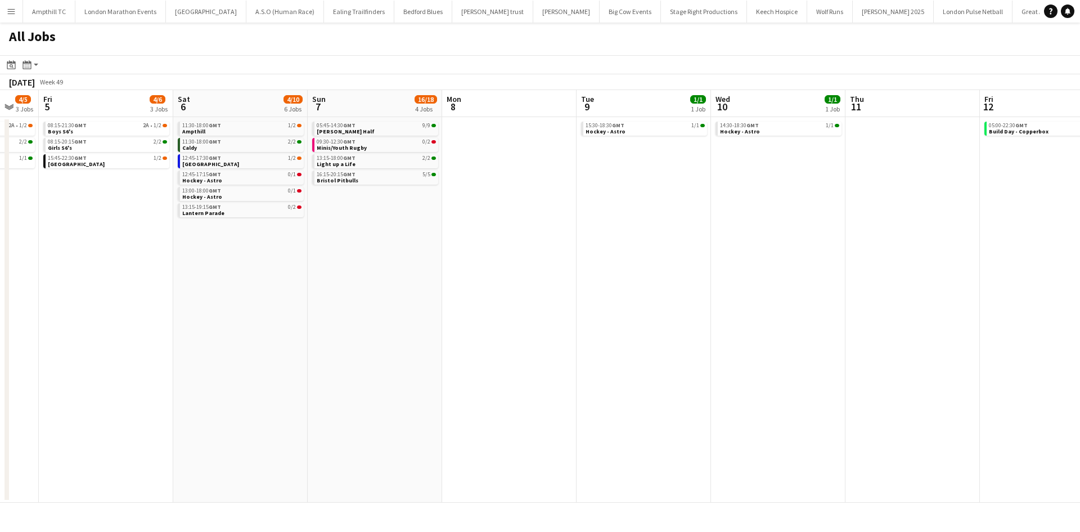
drag, startPoint x: 683, startPoint y: 246, endPoint x: 349, endPoint y: 246, distance: 334.1
click at [365, 246] on app-calendar-viewport "Mon 1 Tue 2 1/1 1 Job Wed 3 1/1 1 Job Thu 4 4/5 3 Jobs Fri 5 4/6 3 Jobs Sat 6 4…" at bounding box center [540, 296] width 1080 height 412
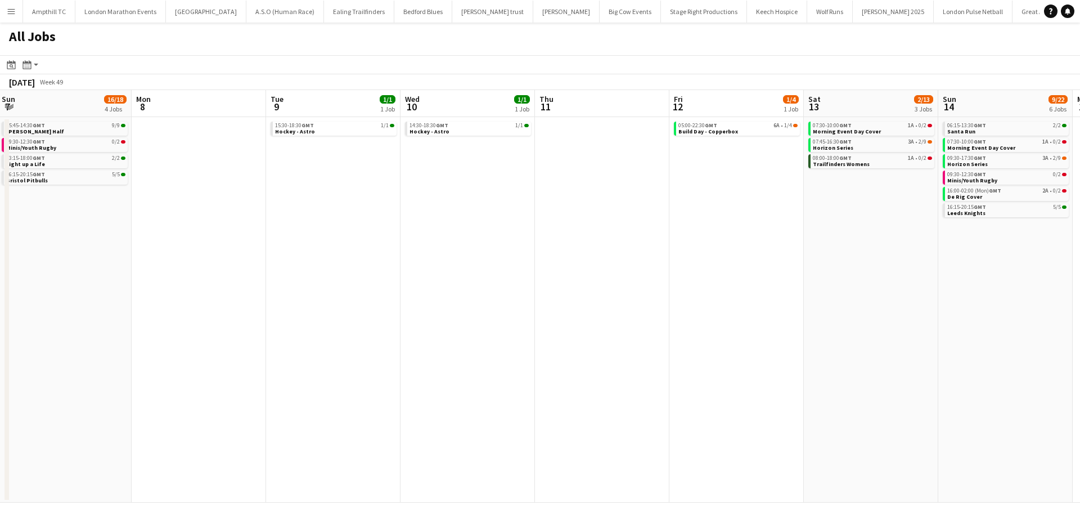
click at [322, 246] on app-all-jobs "All Jobs Date picker SEP 2025 SEP 2025 Monday M Tuesday T Wednesday W Thursday …" at bounding box center [540, 262] width 1080 height 480
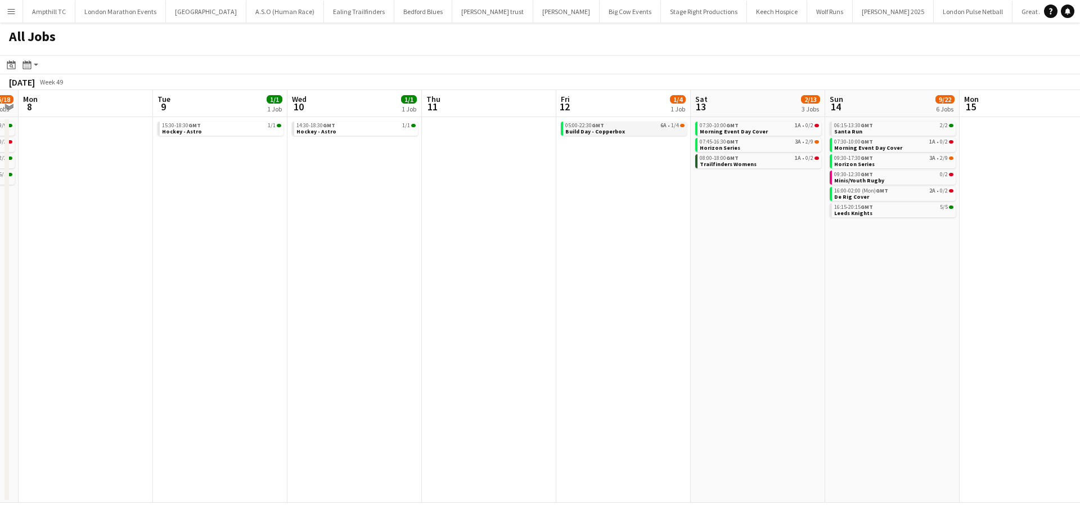
click at [648, 133] on link "05:00-22:30 GMT 6A • 1/4 Build Day - Copperbox" at bounding box center [624, 127] width 119 height 13
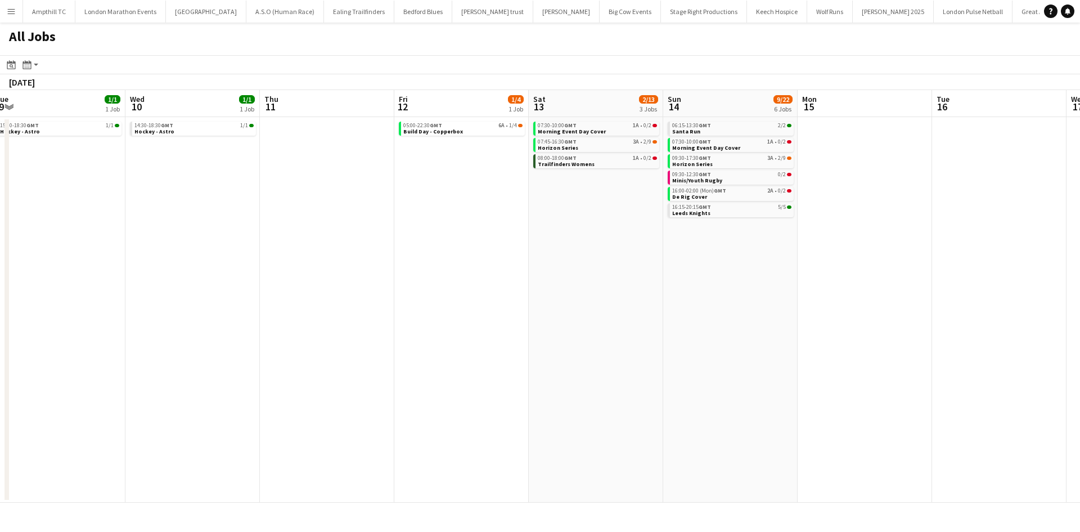
drag, startPoint x: 592, startPoint y: 258, endPoint x: 579, endPoint y: 258, distance: 12.4
click at [580, 258] on app-calendar-viewport "Fri 5 4/6 3 Jobs Sat 6 4/10 6 Jobs Sun 7 16/18 4 Jobs Mon 8 Tue 9 1/1 1 Job Wed…" at bounding box center [540, 296] width 1080 height 412
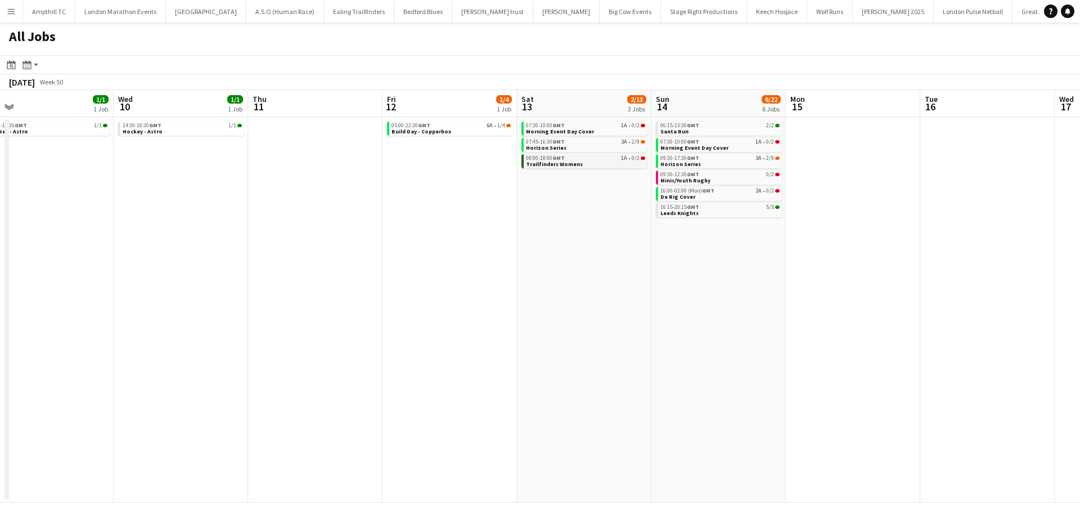
click at [623, 161] on span "1A" at bounding box center [624, 158] width 6 height 6
drag, startPoint x: 856, startPoint y: 167, endPoint x: 490, endPoint y: 213, distance: 367.9
click at [602, 204] on app-calendar-viewport "Fri 5 4/6 3 Jobs Sat 6 4/10 6 Jobs Sun 7 16/18 4 Jobs Mon 8 Tue 9 1/1 1 Job Wed…" at bounding box center [540, 296] width 1080 height 412
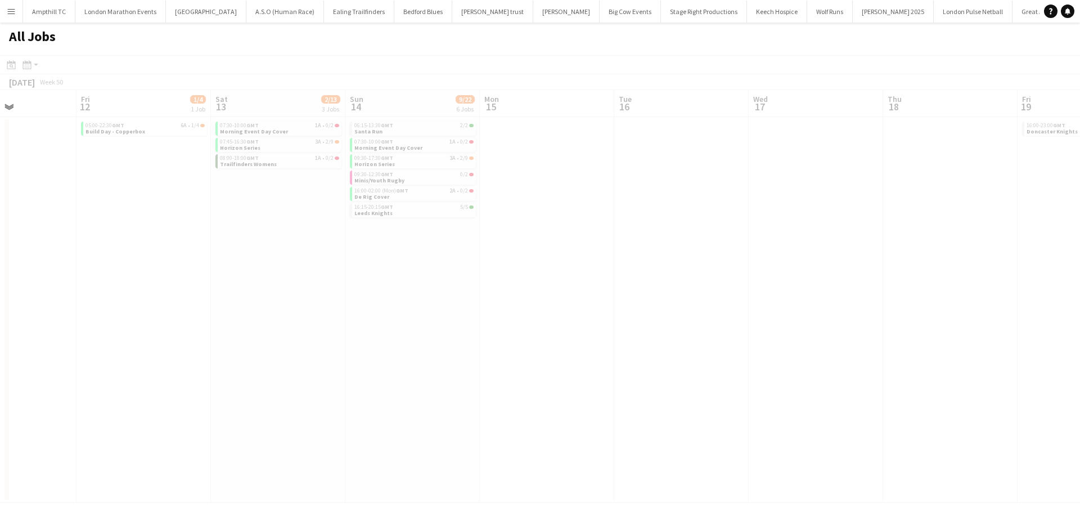
drag, startPoint x: 670, startPoint y: 213, endPoint x: 273, endPoint y: 278, distance: 402.9
click at [289, 277] on app-all-jobs "All Jobs Date picker SEP 2025 SEP 2025 Monday M Tuesday T Wednesday W Thursday …" at bounding box center [540, 262] width 1080 height 480
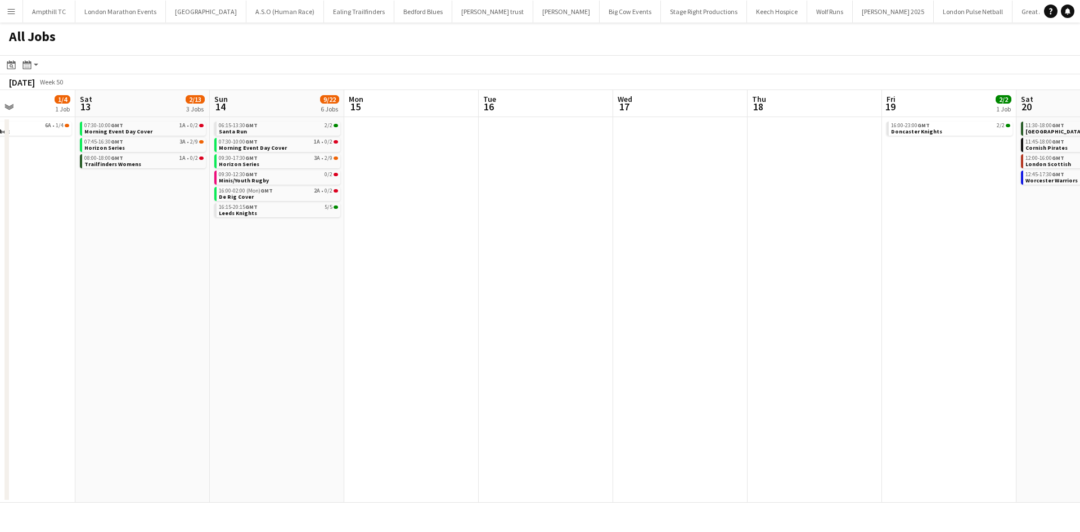
drag, startPoint x: 712, startPoint y: 277, endPoint x: 282, endPoint y: 336, distance: 433.1
click at [335, 336] on app-calendar-viewport "Tue 9 1/1 1 Job Wed 10 1/1 1 Job Thu 11 Fri 12 1/4 1 Job Sat 13 2/13 3 Jobs Sun…" at bounding box center [540, 296] width 1080 height 412
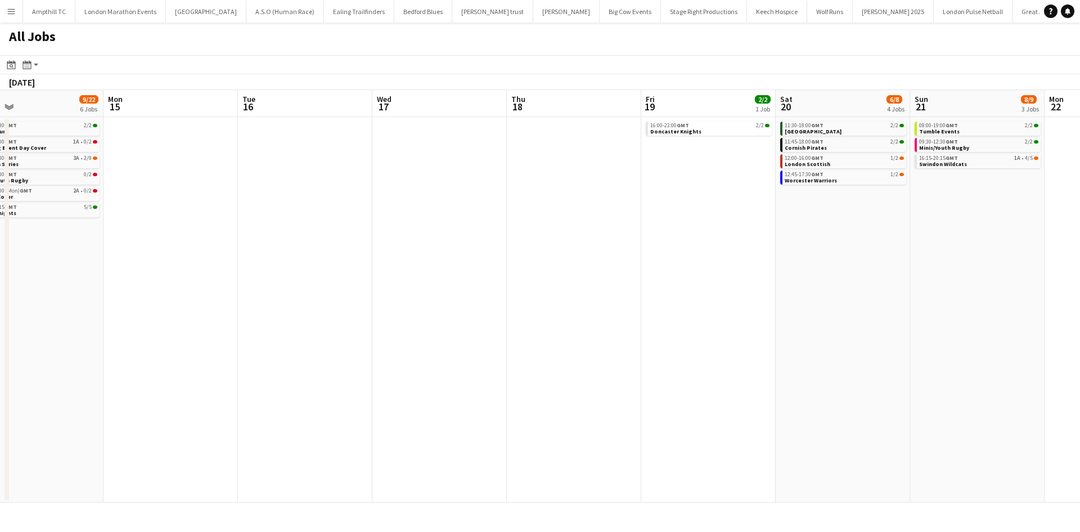
scroll to position [0, 366]
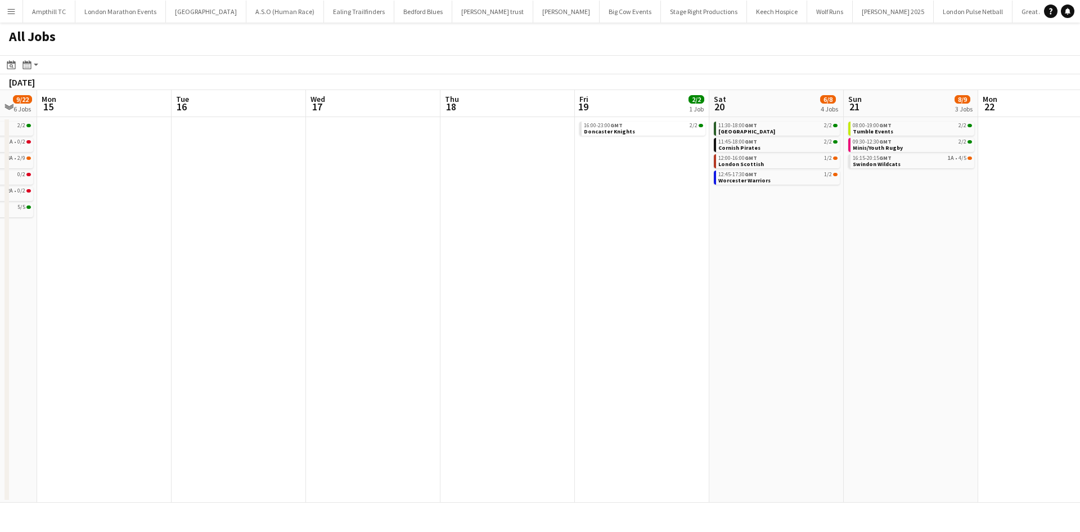
click at [378, 327] on app-all-jobs "All Jobs Date picker SEP 2025 SEP 2025 Monday M Tuesday T Wednesday W Thursday …" at bounding box center [540, 262] width 1080 height 480
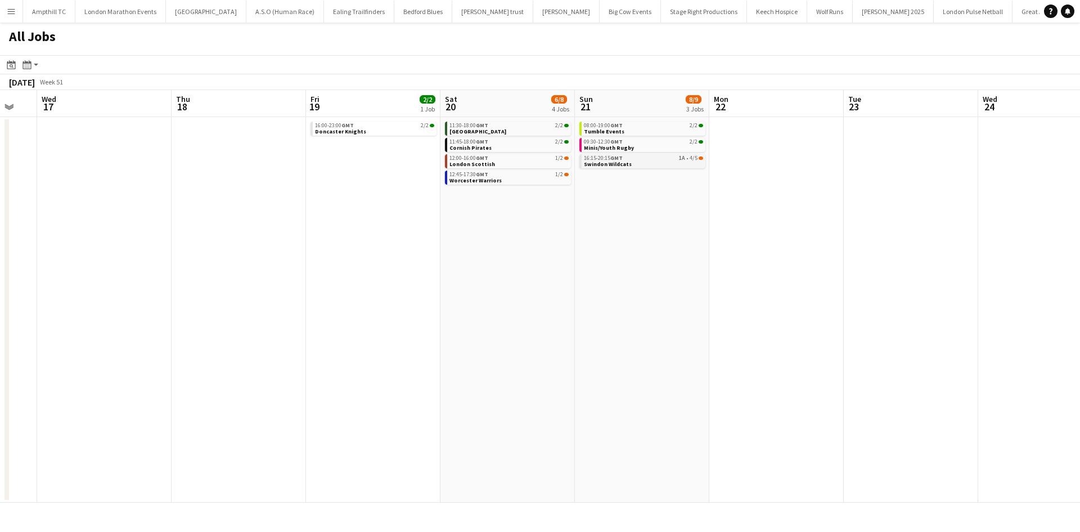
click at [672, 161] on link "16:15-20:15 GMT 1A • 4/5 Swindon Wildcats" at bounding box center [643, 160] width 119 height 13
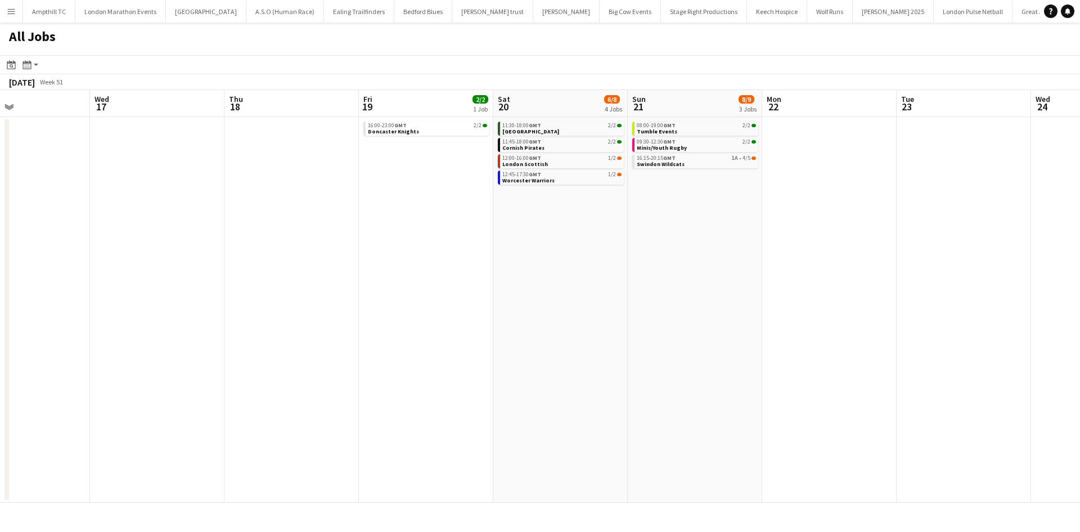
drag, startPoint x: 505, startPoint y: 296, endPoint x: 395, endPoint y: 298, distance: 109.1
click at [395, 298] on app-calendar-viewport "Sun 14 9/22 6 Jobs Mon 15 Tue 16 Wed 17 Thu 18 Fri 19 2/2 1 Job Sat 20 6/8 4 Jo…" at bounding box center [540, 296] width 1080 height 412
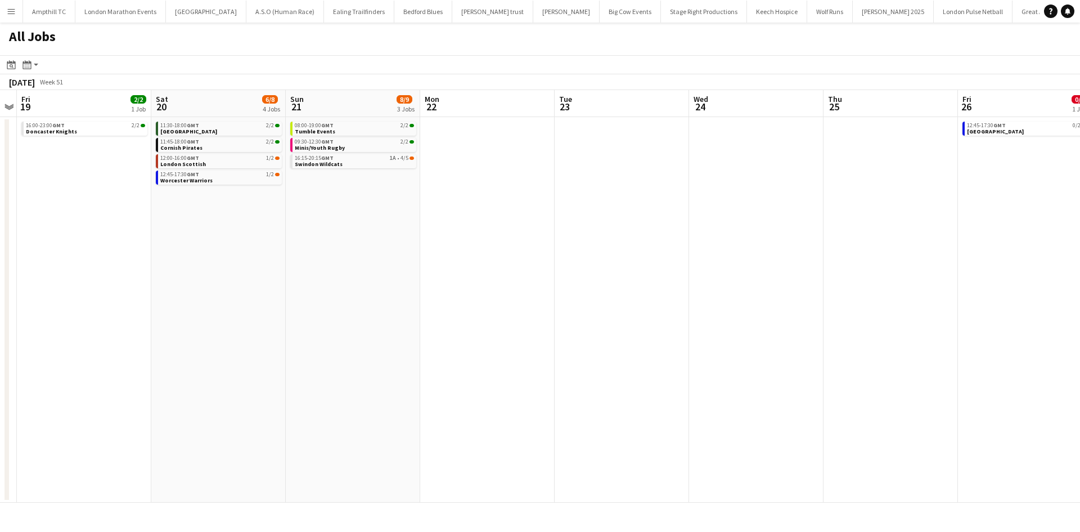
click at [310, 318] on app-all-jobs "All Jobs Date picker SEP 2025 SEP 2025 Monday M Tuesday T Wednesday W Thursday …" at bounding box center [540, 262] width 1080 height 480
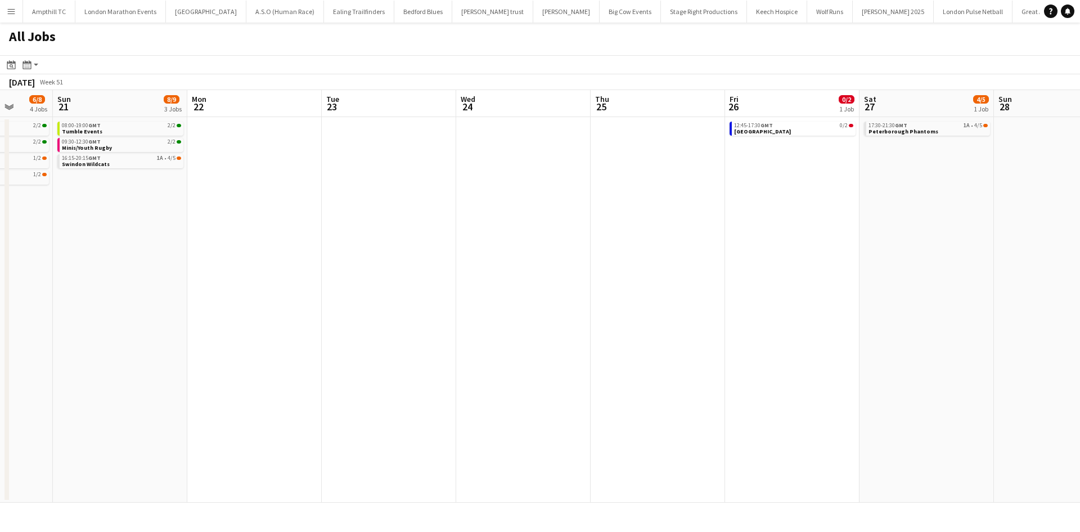
drag, startPoint x: 788, startPoint y: 285, endPoint x: 833, endPoint y: 253, distance: 55.3
click at [818, 258] on app-calendar-viewport "Thu 18 Fri 19 2/2 1 Job Sat 20 6/8 4 Jobs Sun 21 8/9 3 Jobs Mon 22 Tue 23 Wed 2…" at bounding box center [540, 296] width 1080 height 412
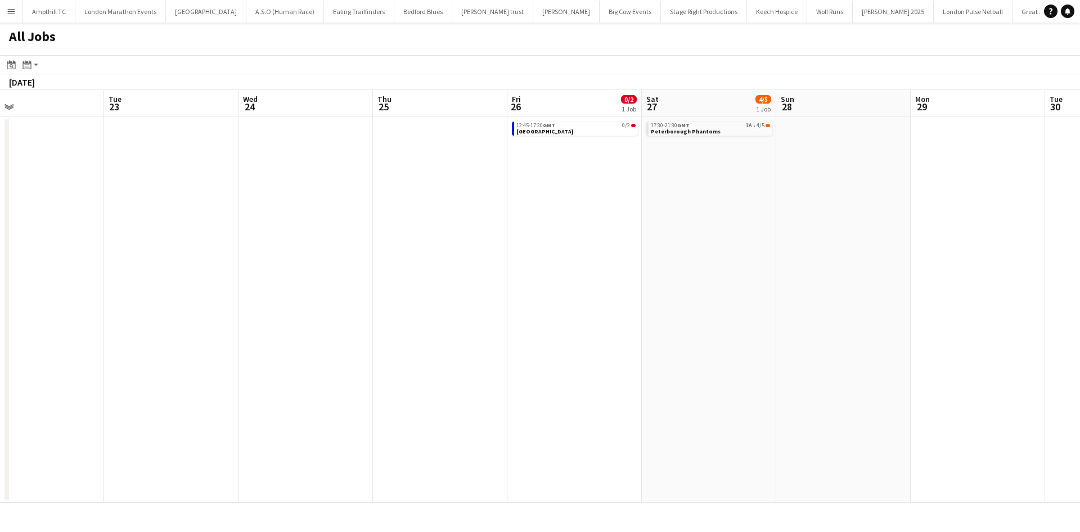
drag, startPoint x: 835, startPoint y: 250, endPoint x: 529, endPoint y: 289, distance: 307.9
click at [536, 289] on app-calendar-viewport "Thu 18 Fri 19 2/2 1 Job Sat 20 6/8 4 Jobs Sun 21 8/9 3 Jobs Mon 22 Tue 23 Wed 2…" at bounding box center [540, 296] width 1080 height 412
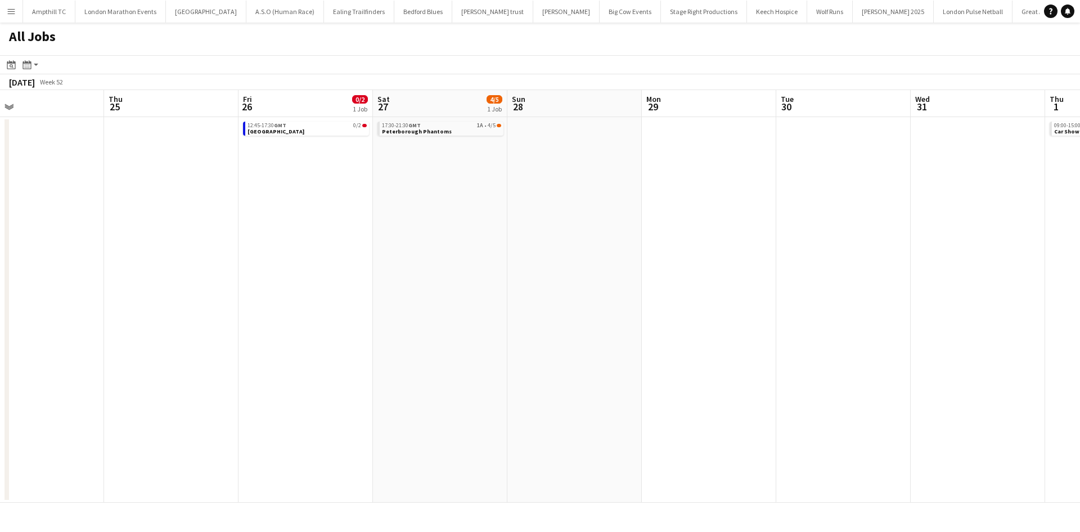
scroll to position [0, 376]
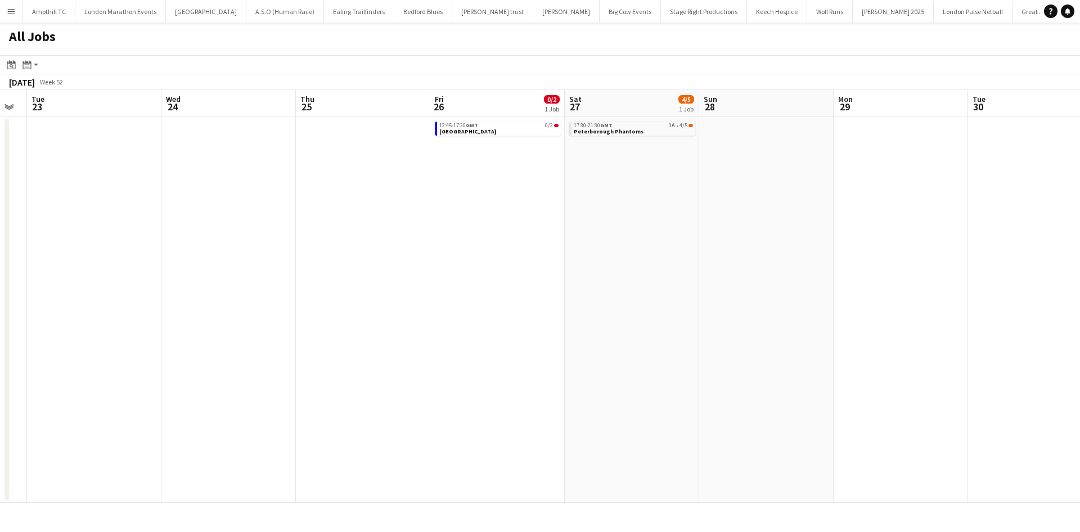
drag, startPoint x: 605, startPoint y: 221, endPoint x: 513, endPoint y: 241, distance: 93.8
click at [530, 237] on app-calendar-viewport "Sat 20 6/8 4 Jobs Sun 21 8/9 3 Jobs Mon 22 Tue 23 Wed 24 Thu 25 Fri 26 0/2 1 Jo…" at bounding box center [540, 296] width 1080 height 412
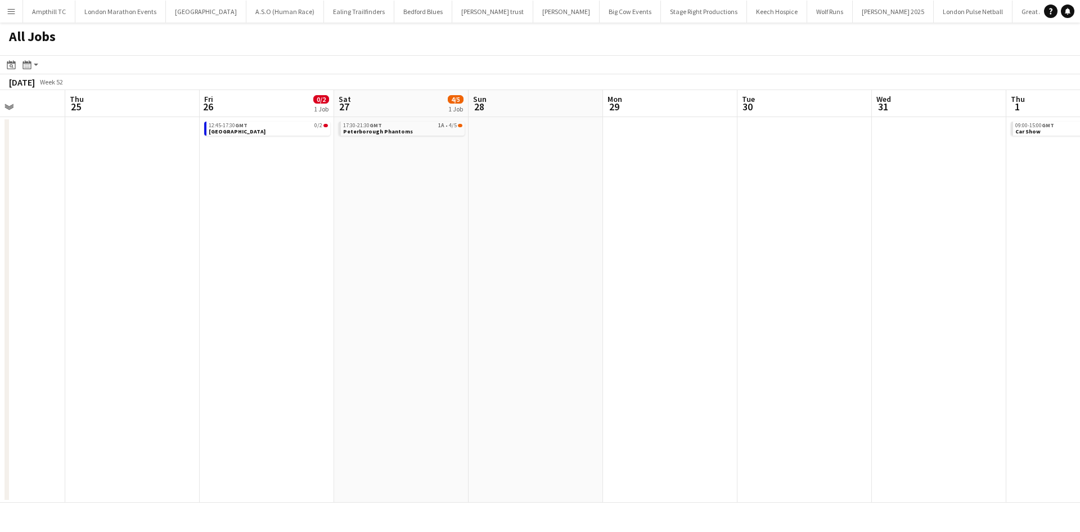
drag, startPoint x: 600, startPoint y: 278, endPoint x: 409, endPoint y: 328, distance: 197.7
click at [362, 333] on app-calendar-viewport "Mon 22 Tue 23 Wed 24 Thu 25 Fri 26 0/2 1 Job Sat 27 4/5 1 Job Sun 28 Mon 29 Tue…" at bounding box center [540, 296] width 1080 height 412
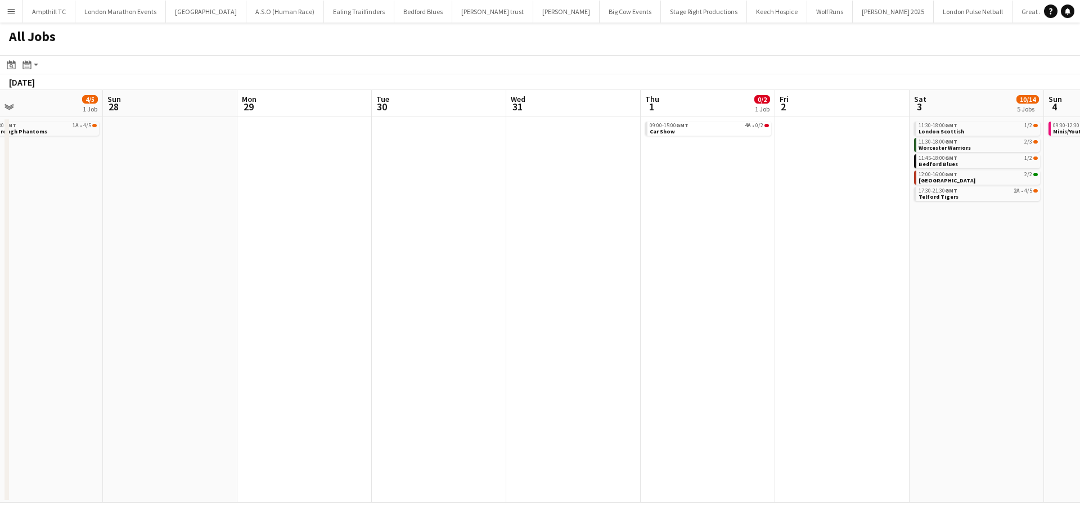
click at [521, 341] on app-all-jobs "All Jobs Date picker SEP 2025 SEP 2025 Monday M Tuesday T Wednesday W Thursday …" at bounding box center [540, 262] width 1080 height 480
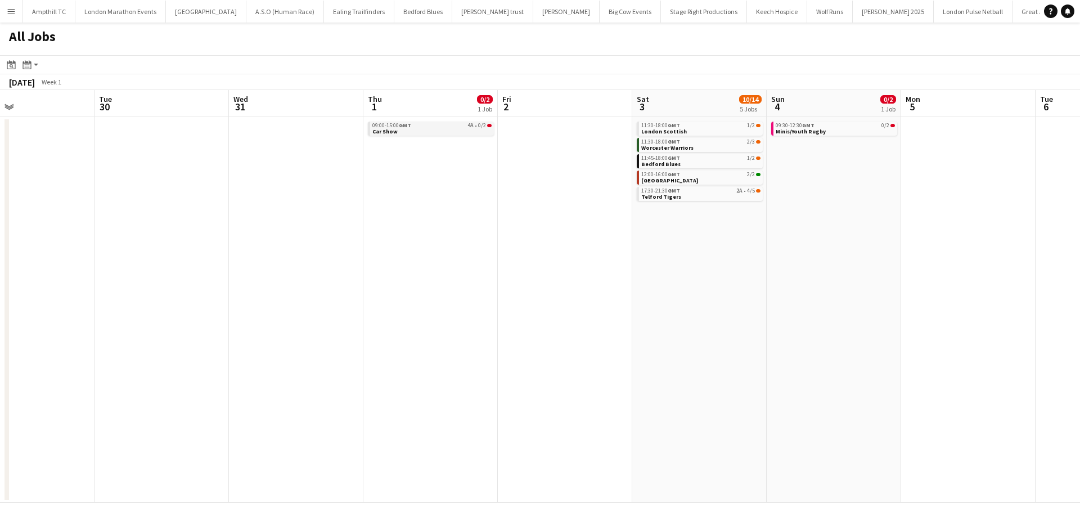
click at [467, 132] on link "09:00-15:00 GMT 4A • 0/2 Car Show" at bounding box center [431, 127] width 119 height 13
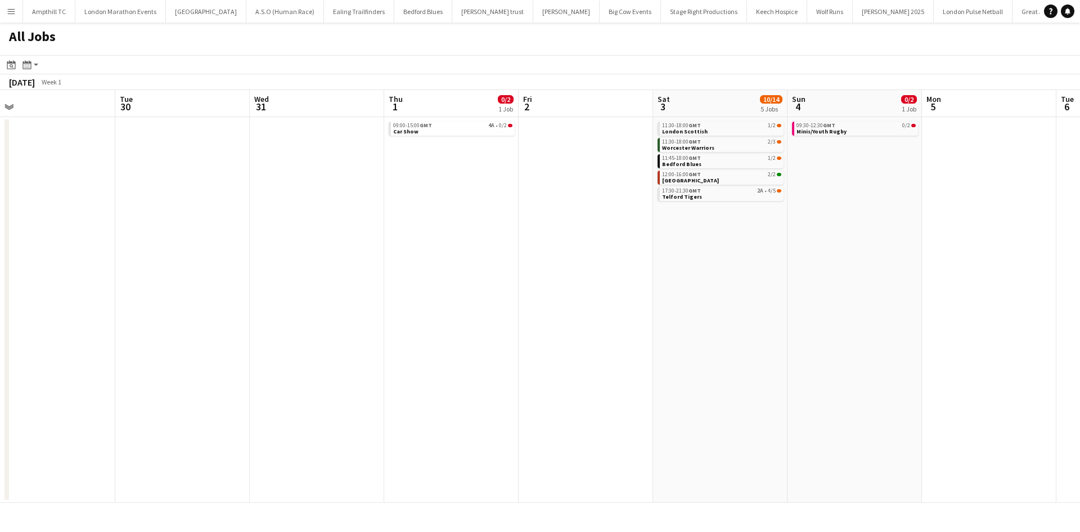
drag, startPoint x: 779, startPoint y: 169, endPoint x: 797, endPoint y: 175, distance: 19.0
click at [790, 173] on app-calendar-viewport "Sat 27 4/5 1 Job Sun 28 Mon 29 Tue 30 Wed 31 Thu 1 0/2 1 Job Fri 2 Sat 3 10/14 …" at bounding box center [540, 296] width 1080 height 412
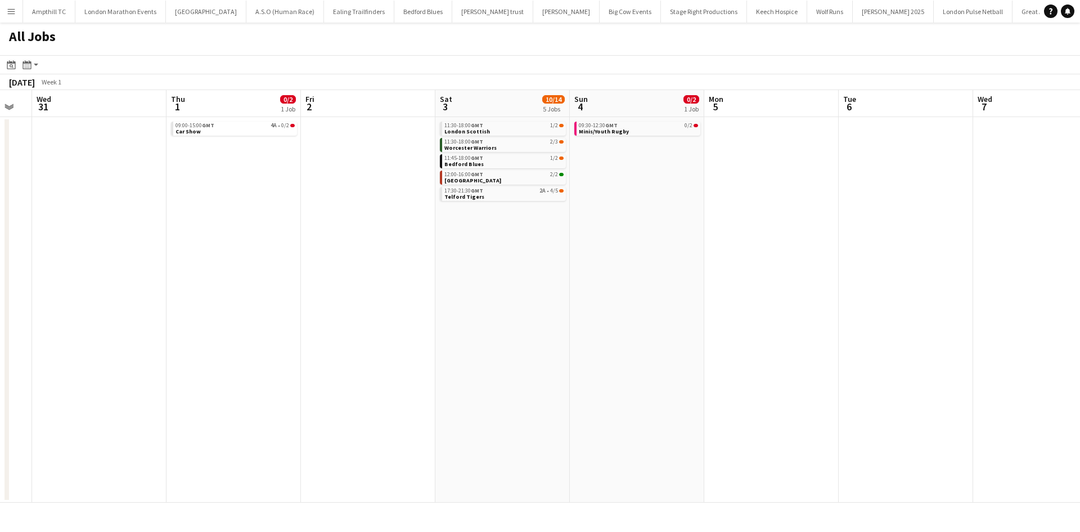
drag, startPoint x: 829, startPoint y: 206, endPoint x: 562, endPoint y: 205, distance: 266.6
click at [547, 206] on app-calendar-viewport "Sat 27 4/5 1 Job Sun 28 Mon 29 Tue 30 Wed 31 Thu 1 0/2 1 Job Fri 2 Sat 3 10/14 …" at bounding box center [540, 296] width 1080 height 412
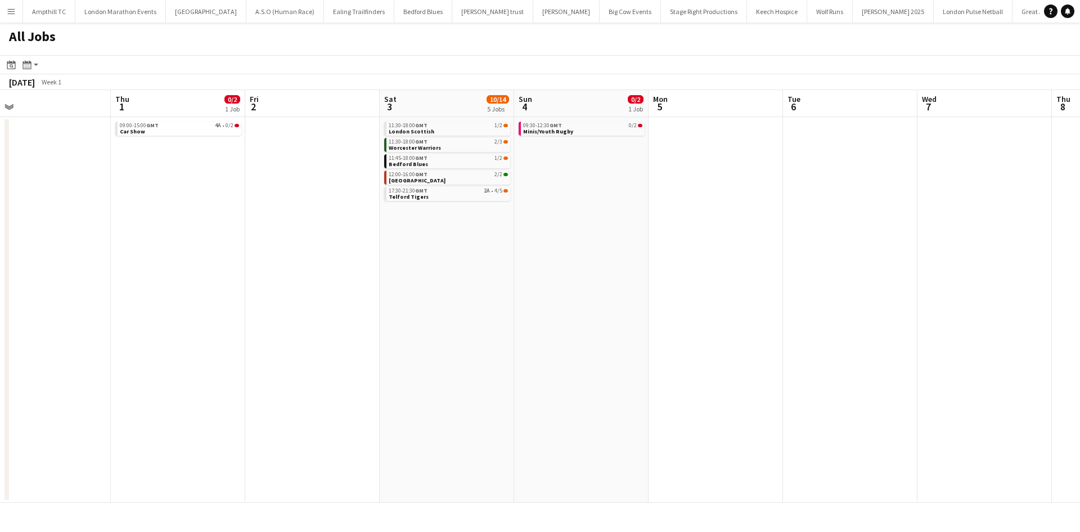
drag, startPoint x: 681, startPoint y: 196, endPoint x: 308, endPoint y: 197, distance: 372.9
click at [417, 199] on app-calendar-viewport "Sat 27 4/5 1 Job Sun 28 Mon 29 Tue 30 Wed 31 Thu 1 0/2 1 Job Fri 2 Sat 3 10/14 …" at bounding box center [540, 296] width 1080 height 412
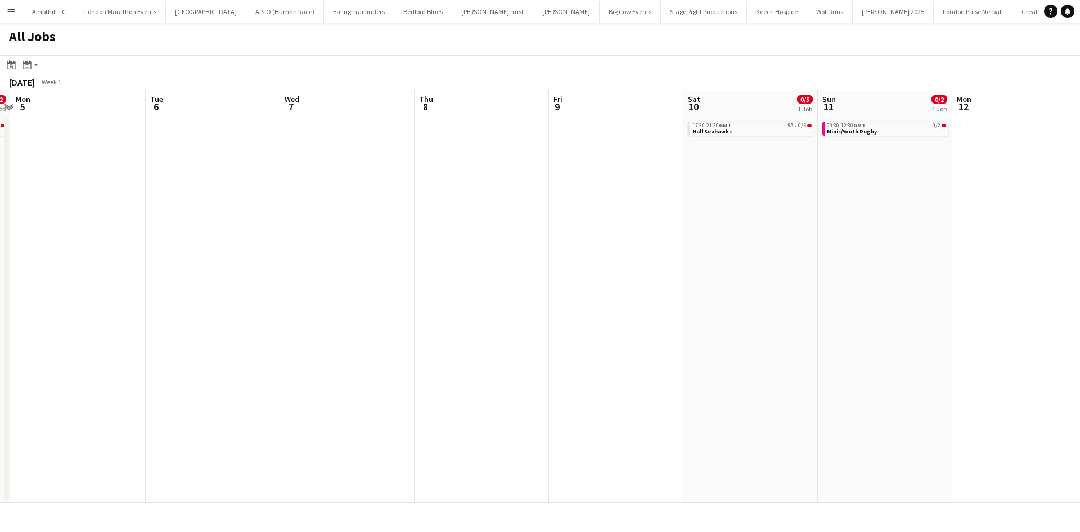
drag, startPoint x: 666, startPoint y: 219, endPoint x: 210, endPoint y: 227, distance: 456.2
click at [285, 228] on app-calendar-viewport "Fri 2 Sat 3 10/14 5 Jobs Sun 4 0/2 1 Job Mon 5 Tue 6 Wed 7 Thu 8 Fri 9 Sat 10 0…" at bounding box center [540, 296] width 1080 height 412
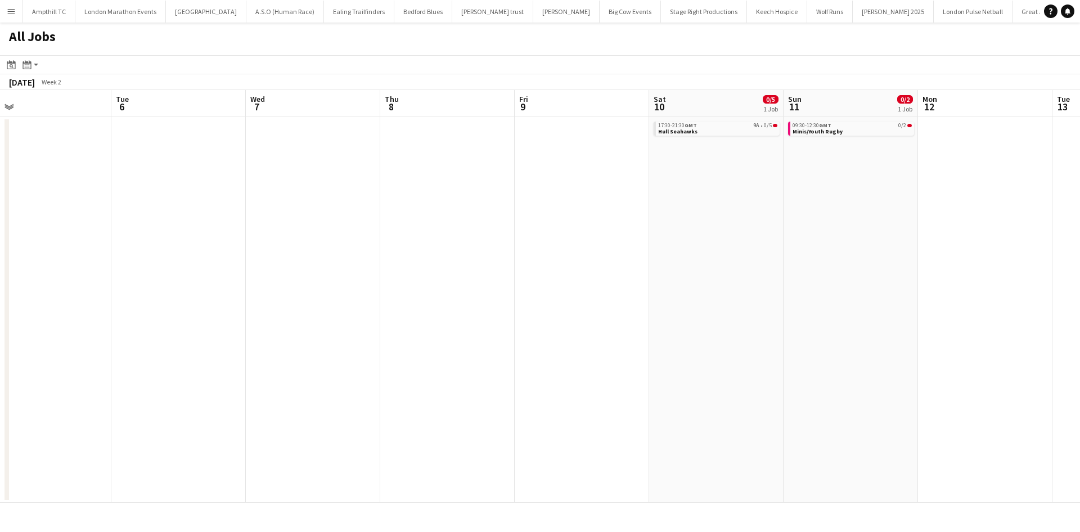
drag, startPoint x: 700, startPoint y: 195, endPoint x: 733, endPoint y: 195, distance: 33.2
click at [733, 195] on app-calendar-viewport "Fri 2 Sat 3 10/14 5 Jobs Sun 4 0/2 1 Job Mon 5 Tue 6 Wed 7 Thu 8 Fri 9 Sat 10 0…" at bounding box center [540, 296] width 1080 height 412
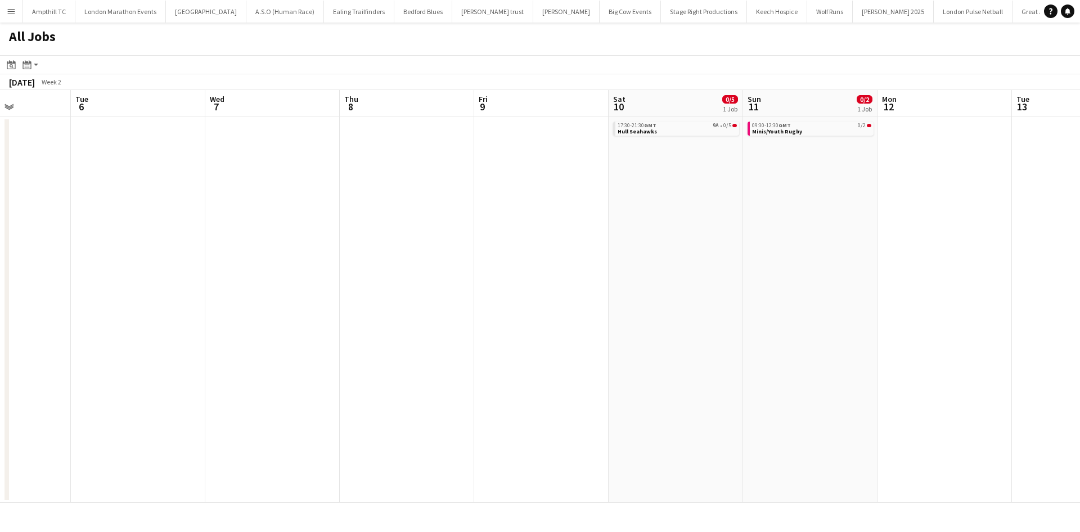
click at [474, 198] on app-all-jobs "All Jobs Date picker SEP 2025 SEP 2025 Monday M Tuesday T Wednesday W Thursday …" at bounding box center [540, 262] width 1080 height 480
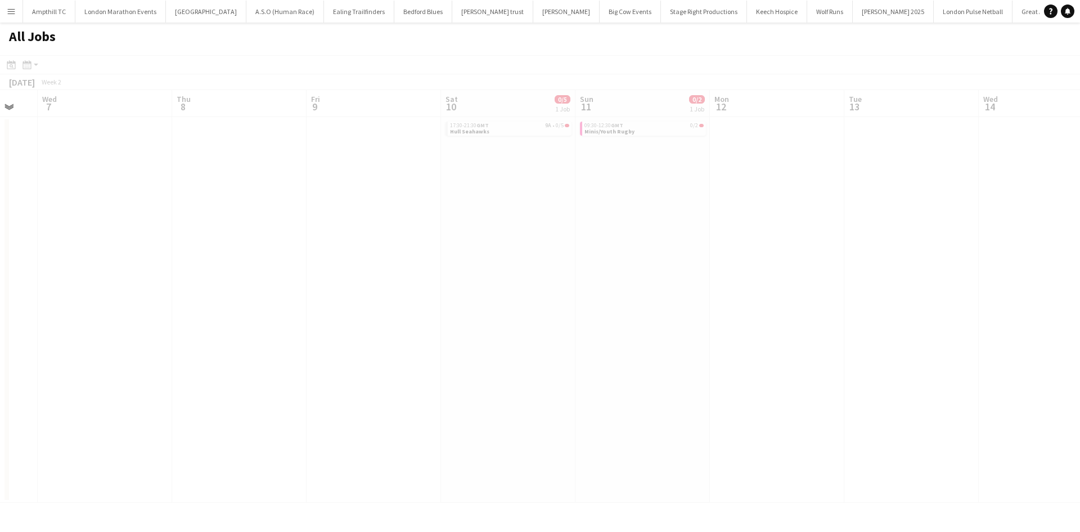
drag, startPoint x: 577, startPoint y: 209, endPoint x: 310, endPoint y: 206, distance: 266.6
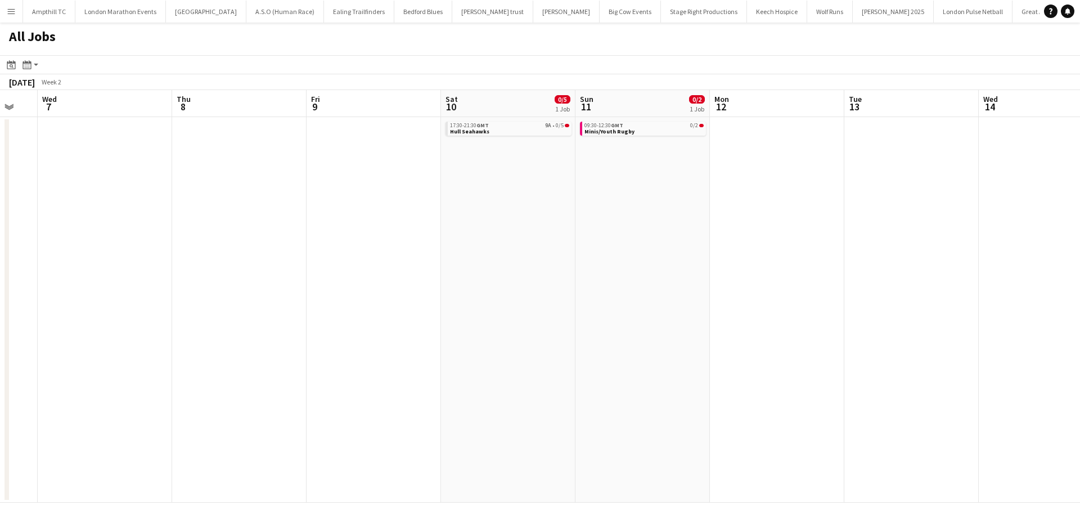
click at [569, 222] on app-calendar-viewport "Sun 4 0/2 1 Job Mon 5 Tue 6 Wed 7 Thu 8 Fri 9 Sat 10 0/5 1 Job Sun 11 0/2 1 Job…" at bounding box center [540, 296] width 1080 height 412
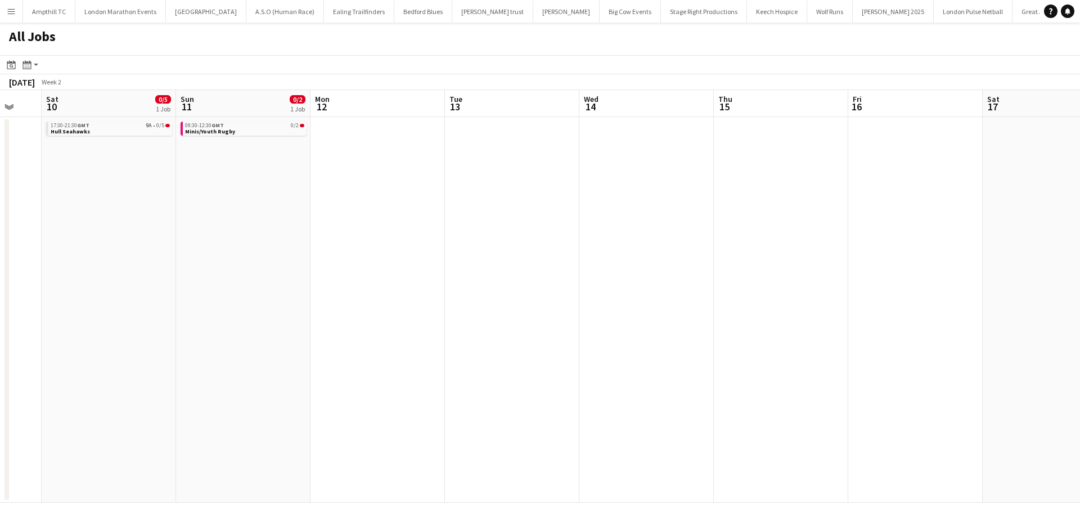
click at [354, 225] on app-all-jobs "All Jobs Date picker SEP 2025 SEP 2025 Monday M Tuesday T Wednesday W Thursday …" at bounding box center [540, 262] width 1080 height 480
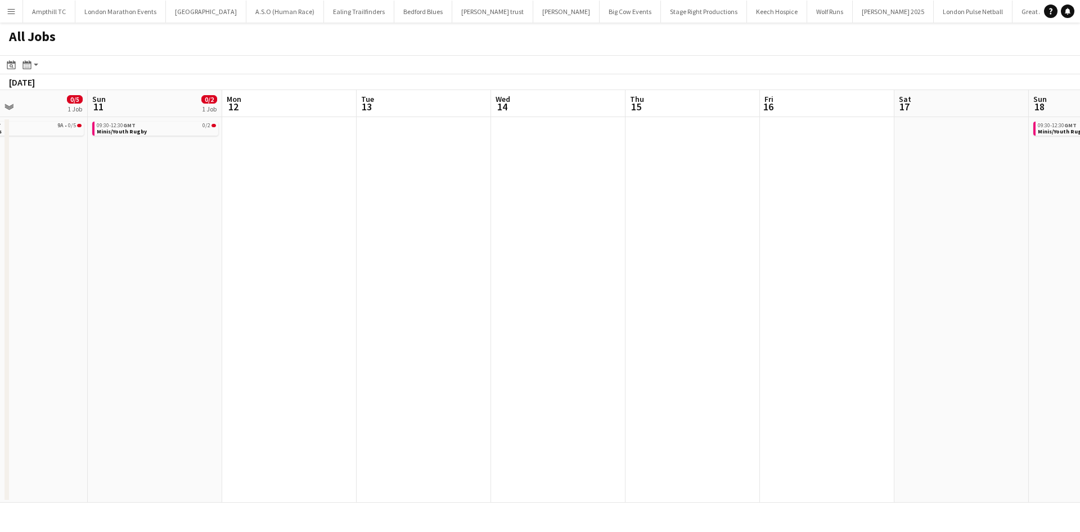
drag, startPoint x: 709, startPoint y: 214, endPoint x: 326, endPoint y: 197, distance: 383.4
click at [283, 210] on app-calendar-viewport "Thu 8 Fri 9 Sat 10 0/5 1 Job Sun 11 0/2 1 Job Mon 12 Tue 13 Wed 14 Thu 15 Fri 1…" at bounding box center [540, 296] width 1080 height 412
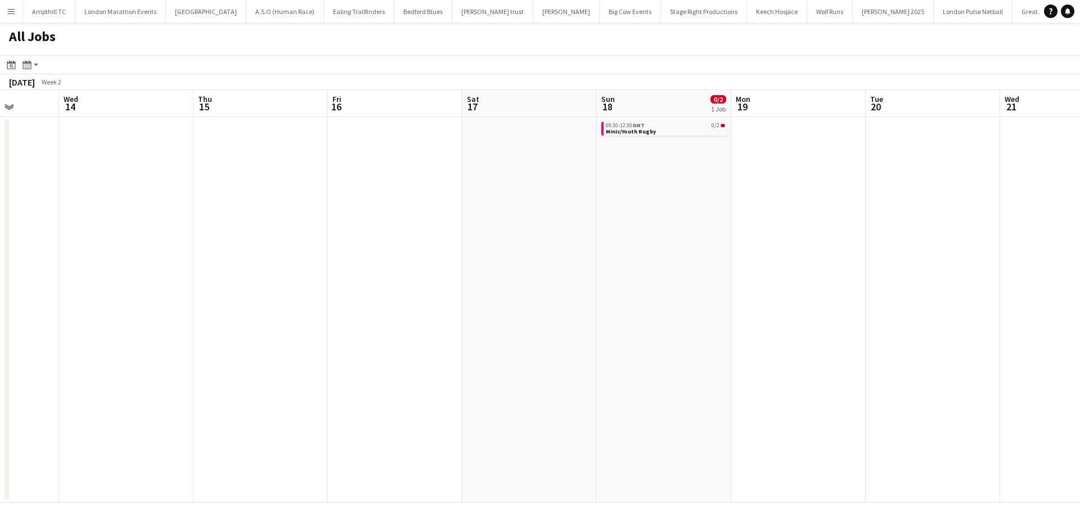
click at [371, 216] on app-all-jobs "All Jobs Date picker SEP 2025 SEP 2025 Monday M Tuesday T Wednesday W Thursday …" at bounding box center [540, 262] width 1080 height 480
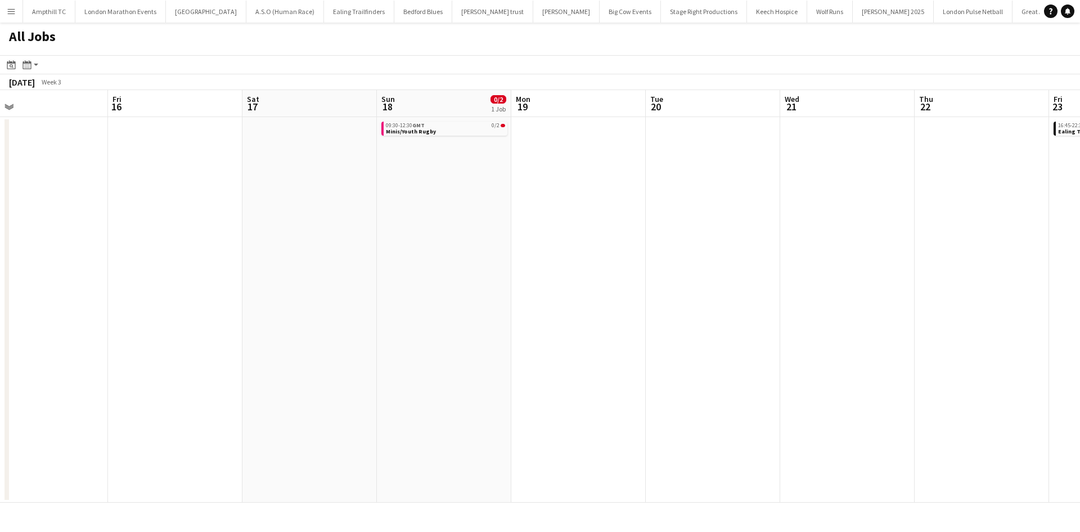
drag, startPoint x: 637, startPoint y: 222, endPoint x: 214, endPoint y: 204, distance: 423.4
click at [249, 207] on app-calendar-viewport "Tue 13 Wed 14 Thu 15 Fri 16 Sat 17 Sun 18 0/2 1 Job Mon 19 Tue 20 Wed 21 Thu 22…" at bounding box center [540, 296] width 1080 height 412
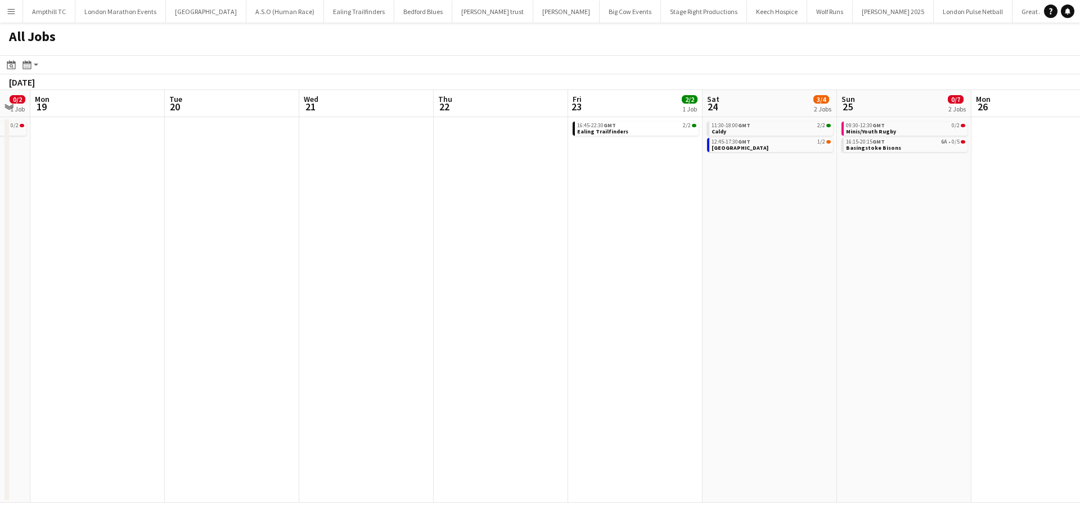
scroll to position [0, 313]
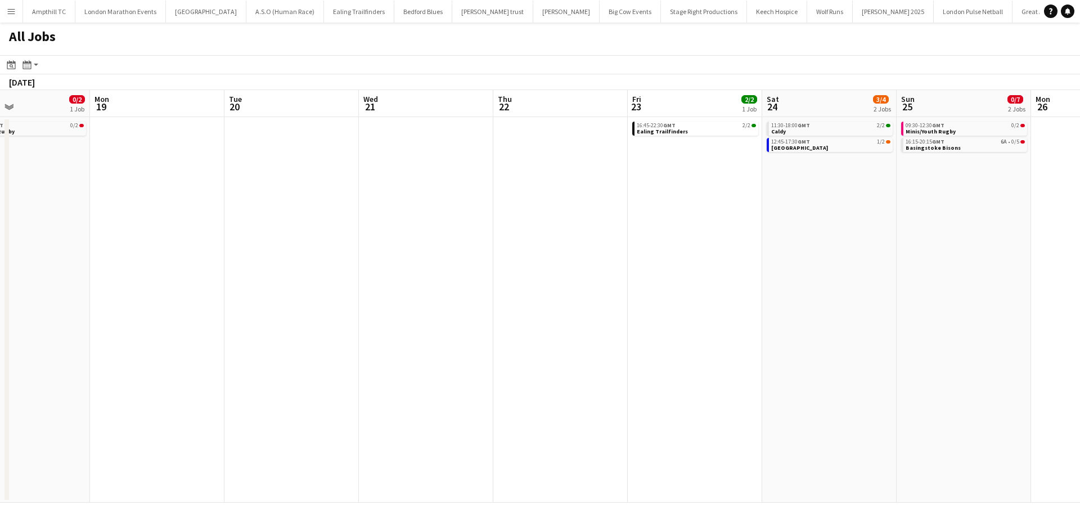
click at [276, 212] on app-all-jobs "All Jobs Date picker SEP 2025 SEP 2025 Monday M Tuesday T Wednesday W Thursday …" at bounding box center [540, 262] width 1080 height 480
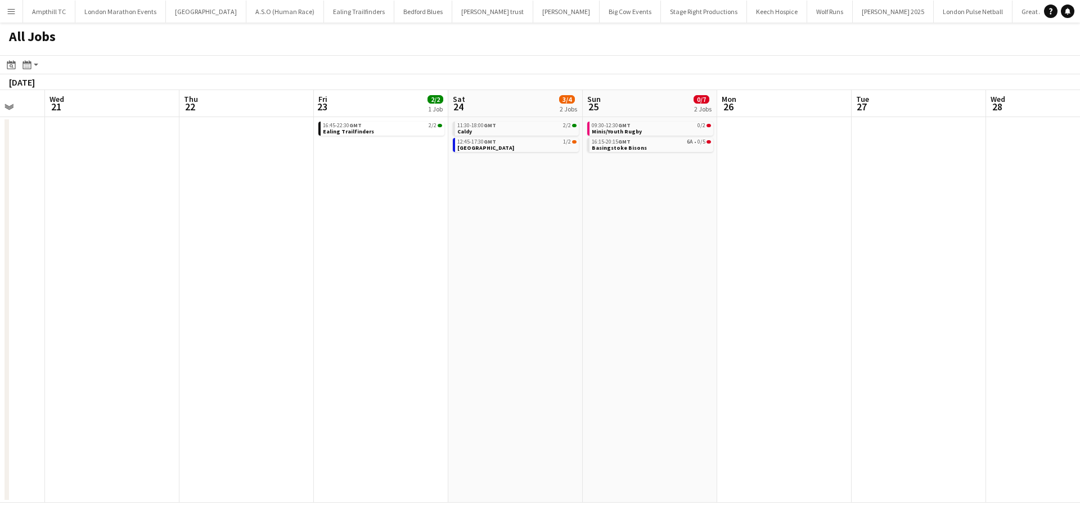
drag, startPoint x: 960, startPoint y: 237, endPoint x: 980, endPoint y: 236, distance: 20.3
click at [981, 236] on app-calendar-viewport "Sun 18 0/2 1 Job Mon 19 Tue 20 Wed 21 Thu 22 Fri 23 2/2 1 Job Sat 24 3/4 2 Jobs…" at bounding box center [540, 296] width 1080 height 412
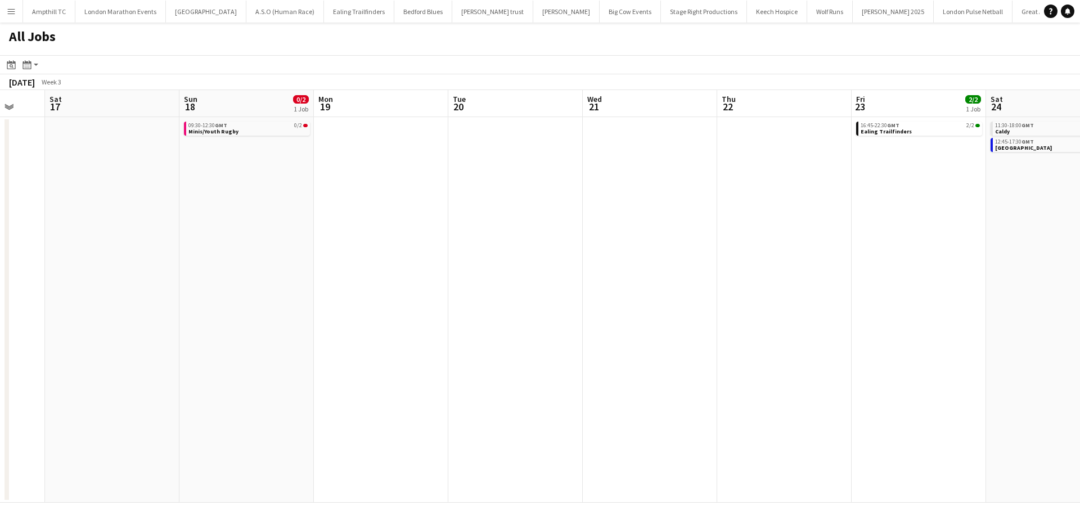
scroll to position [0, 337]
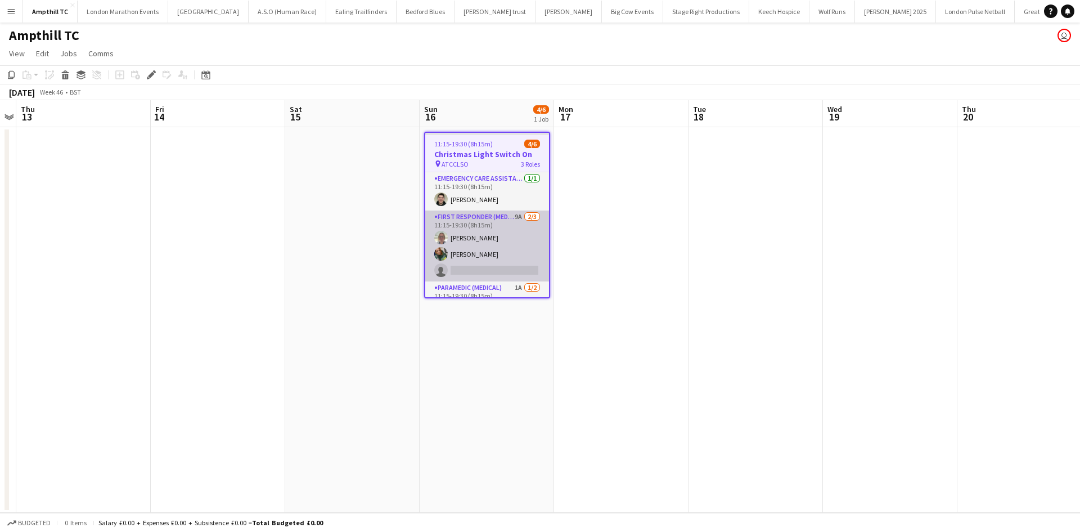
click at [500, 222] on app-card-role "First Responder (Medical) 9A 2/3 11:15-19:30 (8h15m) Lorna Millar Regan Beecham…" at bounding box center [487, 245] width 124 height 71
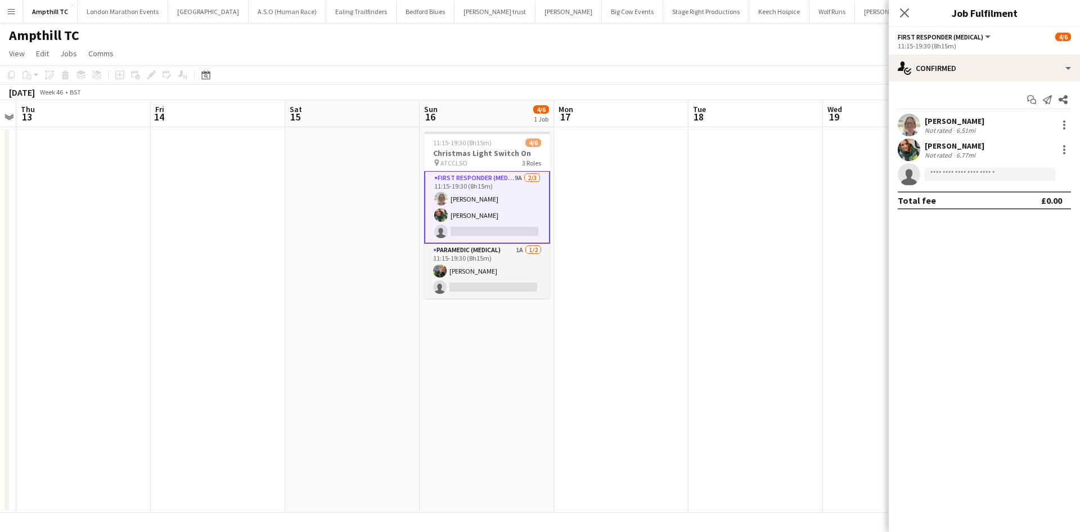
click at [497, 254] on app-card-role "Paramedic (Medical) 1A 1/2 11:15-19:30 (8h15m) Bryony McCormick single-neutral-…" at bounding box center [487, 271] width 126 height 55
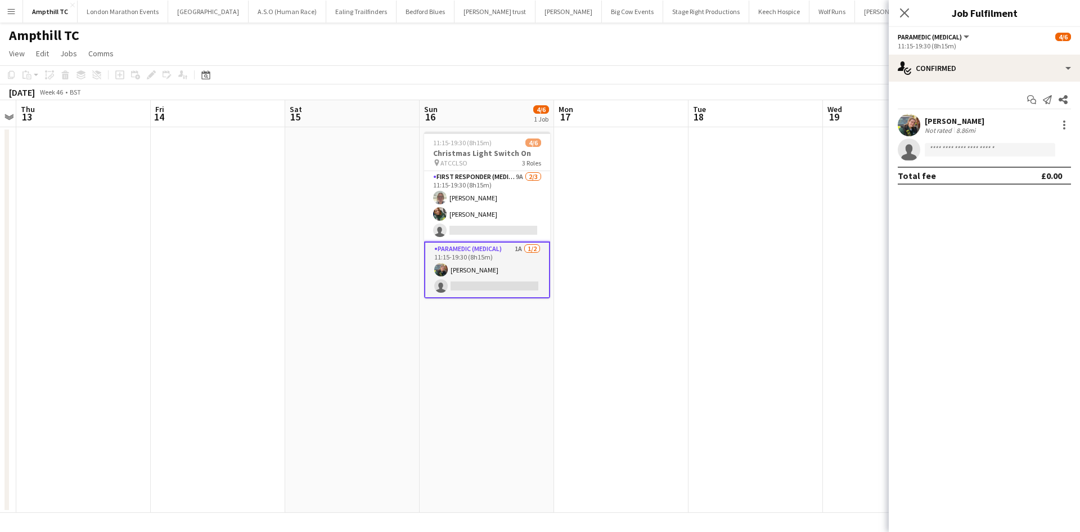
scroll to position [38, 0]
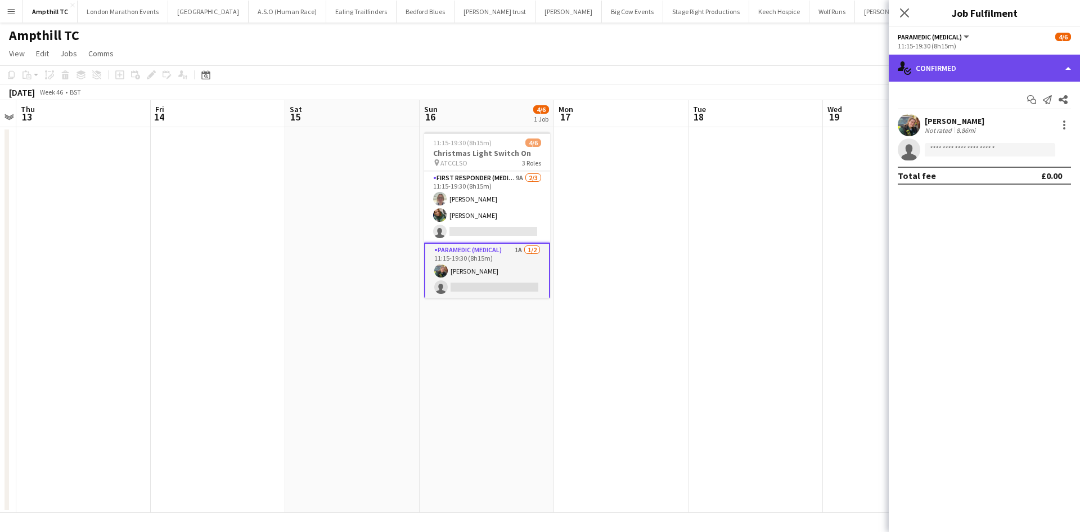
click at [998, 67] on div "single-neutral-actions-check-2 Confirmed" at bounding box center [984, 68] width 191 height 27
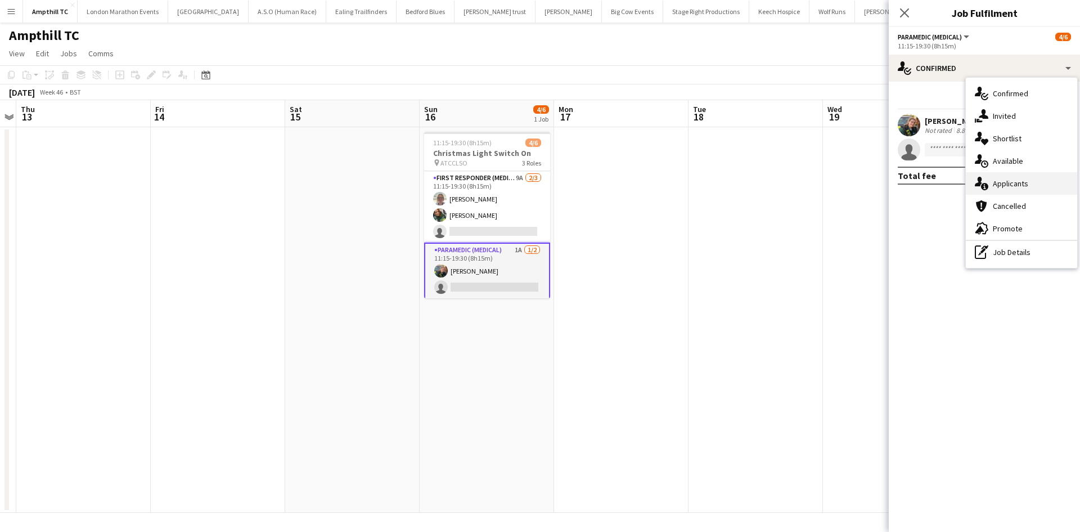
click at [1037, 183] on div "single-neutral-actions-information Applicants" at bounding box center [1021, 183] width 111 height 22
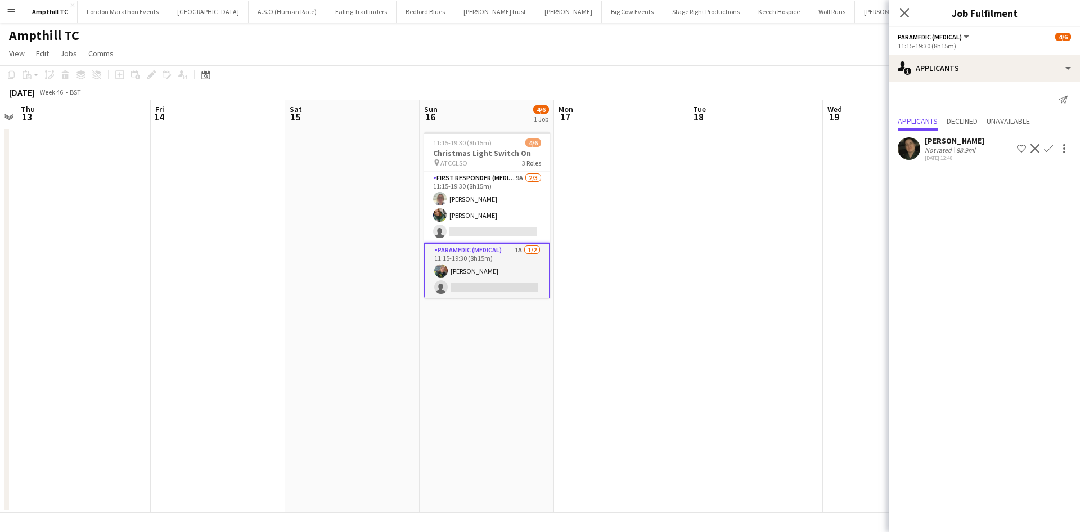
click at [1044, 151] on app-icon "Confirm" at bounding box center [1048, 148] width 9 height 9
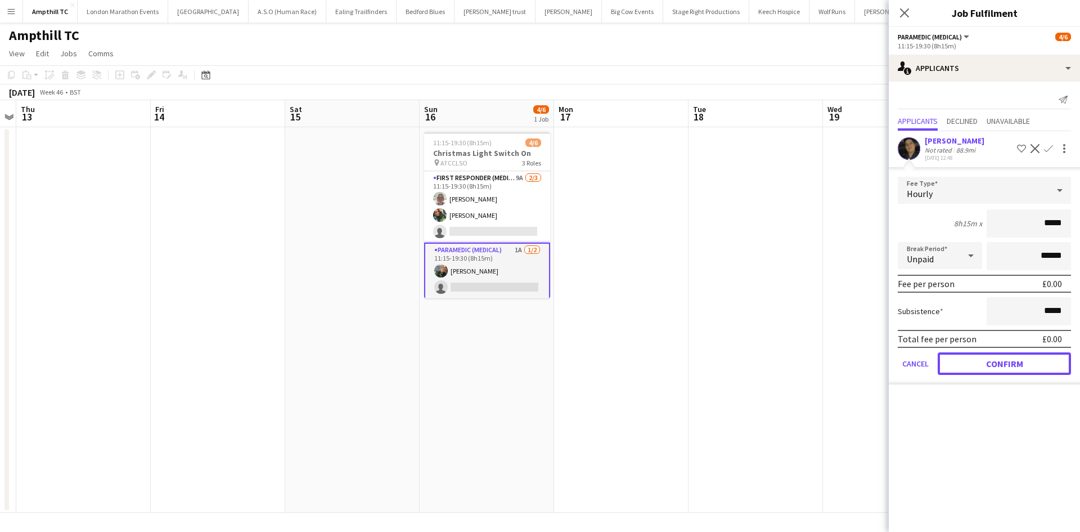
click at [1005, 364] on button "Confirm" at bounding box center [1004, 363] width 133 height 22
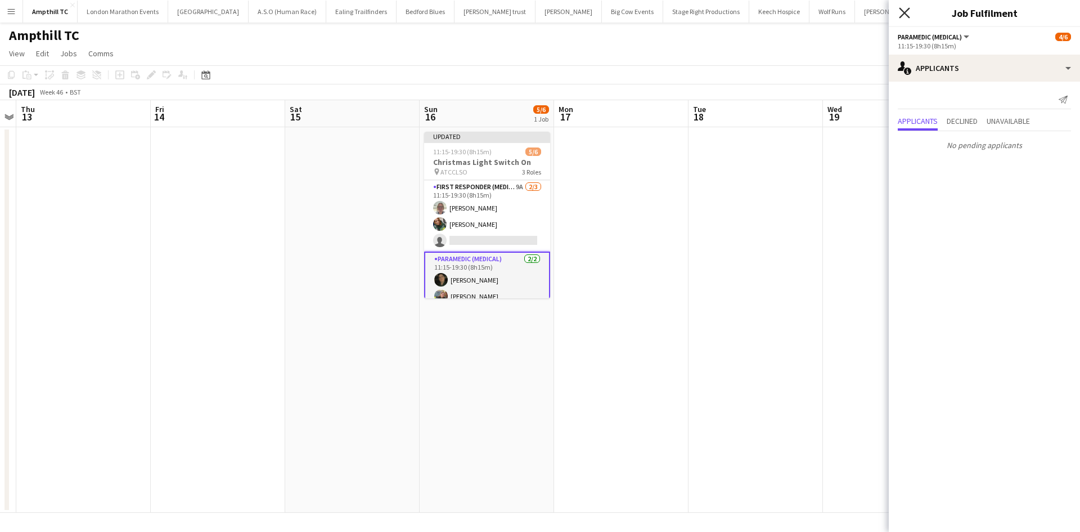
click at [904, 13] on icon at bounding box center [904, 12] width 11 height 11
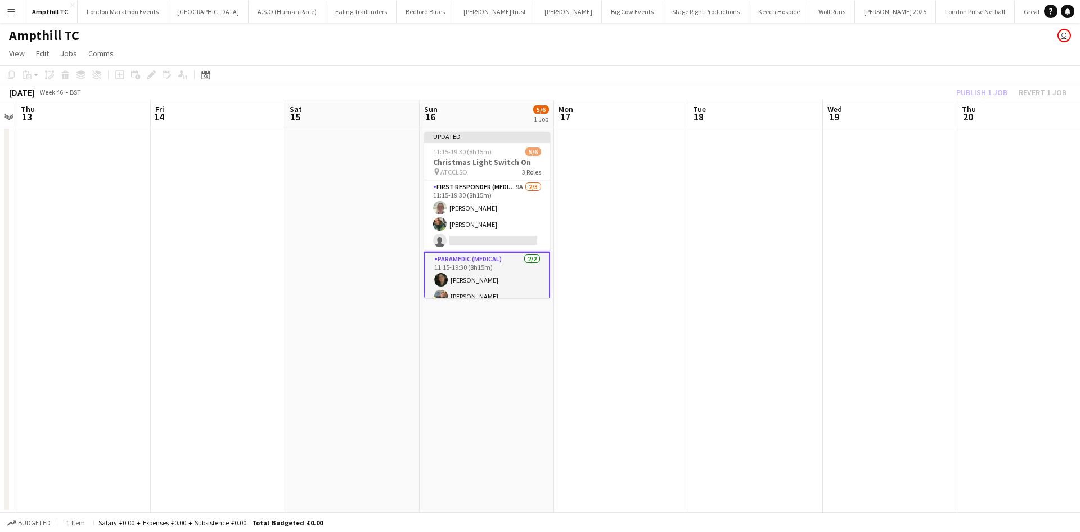
click at [956, 94] on div "Publish 1 job Revert 1 job" at bounding box center [1011, 92] width 137 height 15
click at [965, 91] on button "Publish 1 job" at bounding box center [982, 92] width 60 height 15
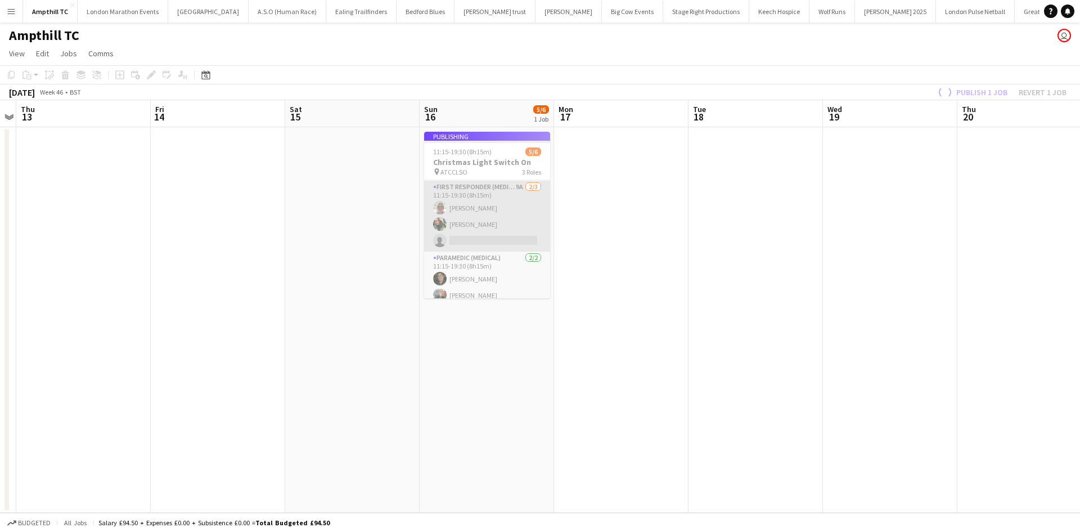
scroll to position [37, 0]
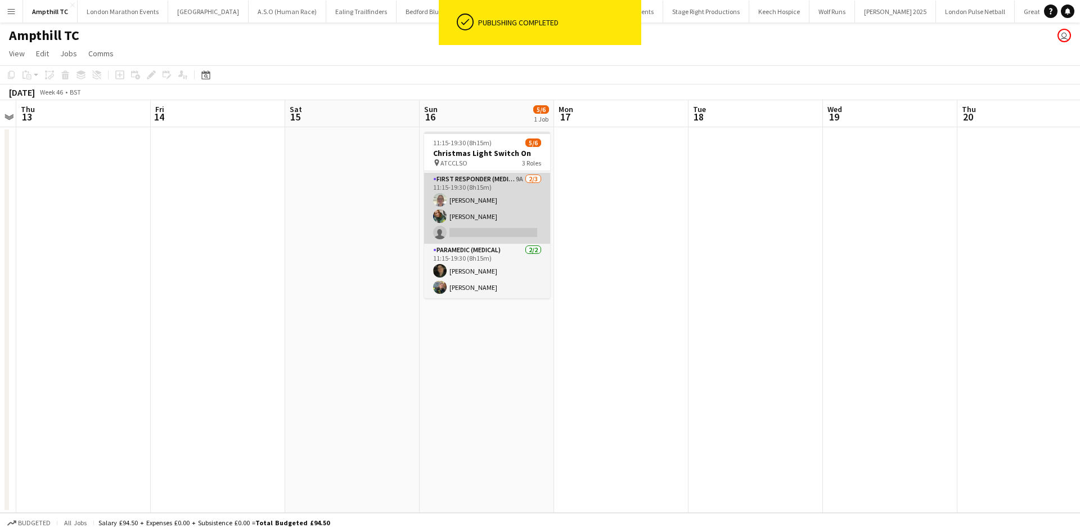
click at [473, 186] on app-card-role "First Responder (Medical) 9A 2/3 11:15-19:30 (8h15m) Lorna Millar Regan Beecham…" at bounding box center [487, 208] width 126 height 71
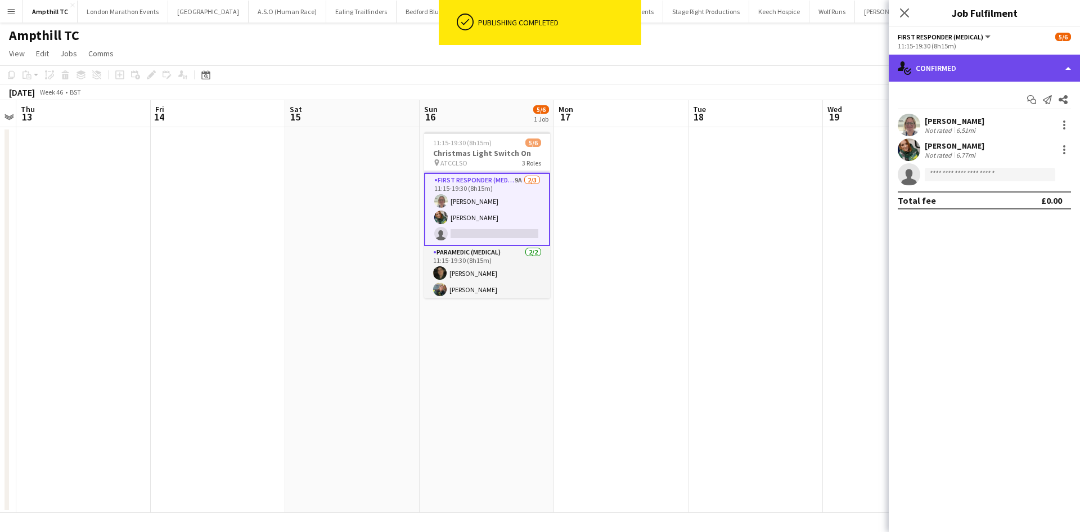
click at [965, 72] on div "single-neutral-actions-check-2 Confirmed" at bounding box center [984, 68] width 191 height 27
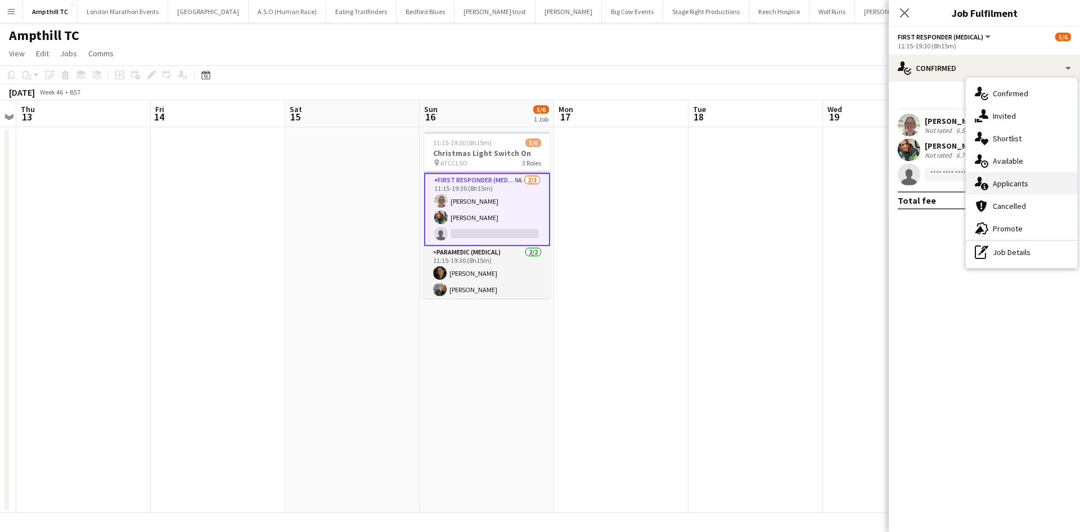
click at [1029, 184] on div "single-neutral-actions-information Applicants" at bounding box center [1021, 183] width 111 height 22
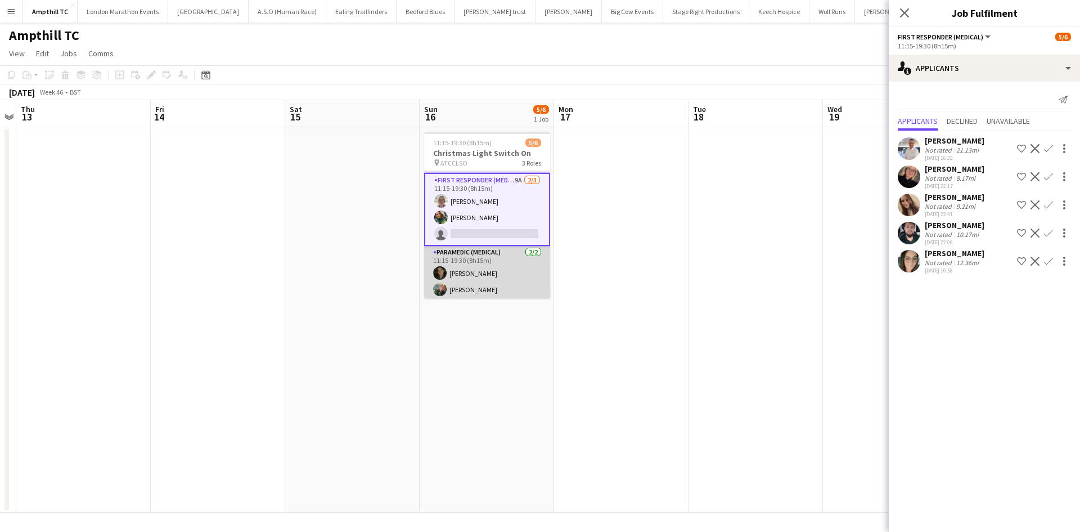
click at [490, 272] on app-card-role "Paramedic (Medical) 2/2 11:15-19:30 (8h15m) Chrissy Sykes Bryony McCormick" at bounding box center [487, 273] width 126 height 55
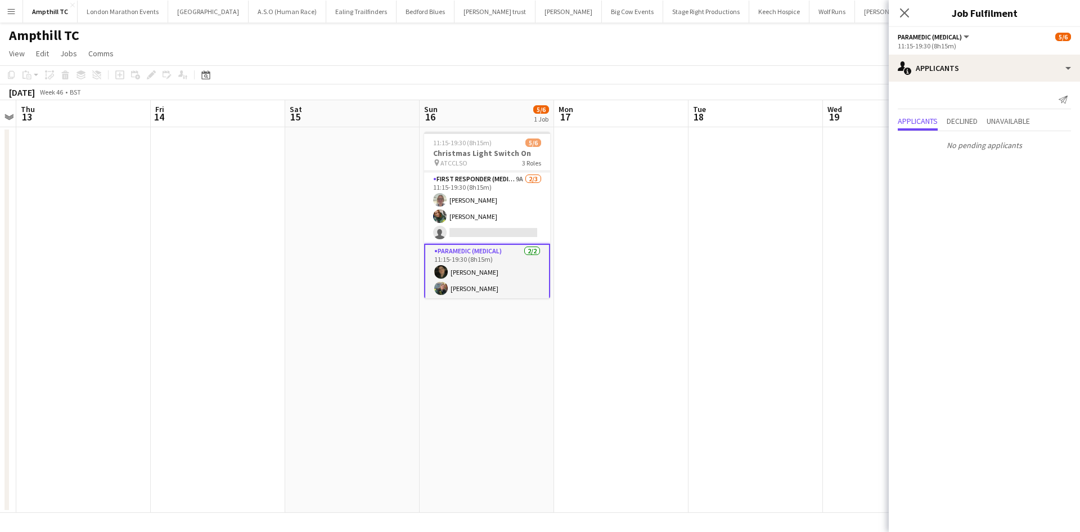
drag, startPoint x: 485, startPoint y: 273, endPoint x: 501, endPoint y: 273, distance: 16.3
click at [485, 273] on app-card-role "Paramedic (Medical) 2/2 11:15-19:30 (8h15m) Chrissy Sykes Bryony McCormick" at bounding box center [487, 272] width 126 height 57
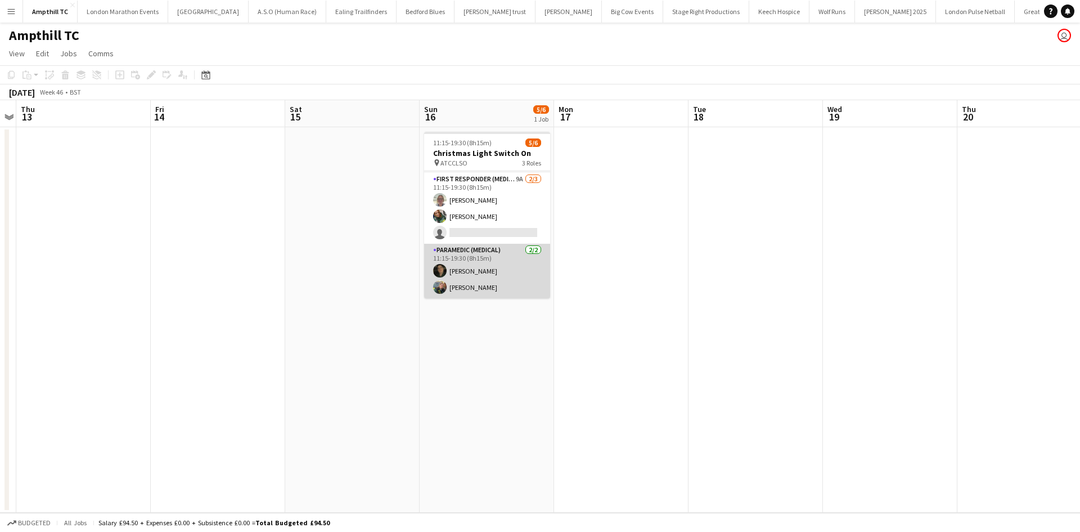
click at [466, 272] on app-card-role "Paramedic (Medical) 2/2 11:15-19:30 (8h15m) Chrissy Sykes Bryony McCormick" at bounding box center [487, 271] width 126 height 55
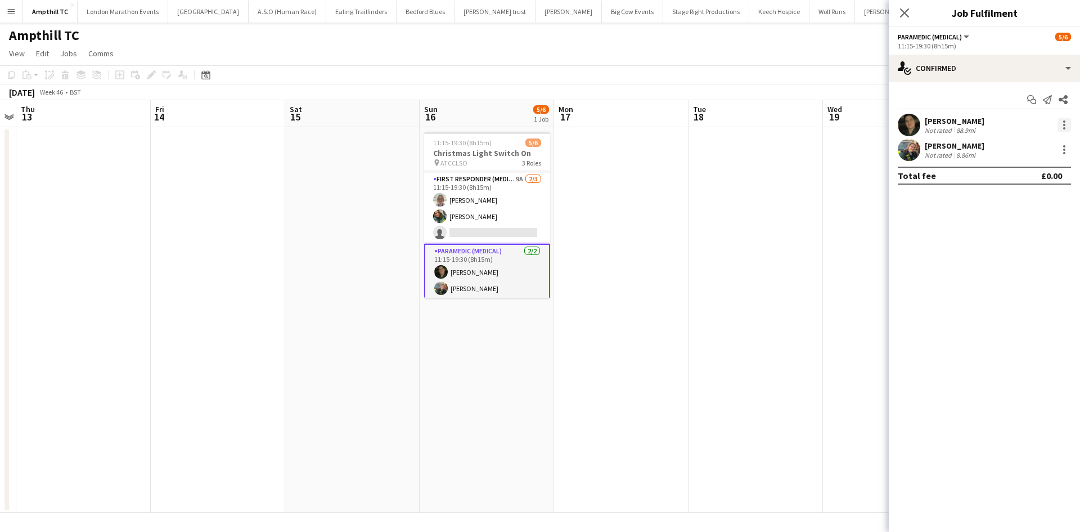
click at [1066, 123] on div at bounding box center [1063, 124] width 13 height 13
drag, startPoint x: 1014, startPoint y: 248, endPoint x: 1003, endPoint y: 250, distance: 11.5
click at [1014, 249] on span "Remove" at bounding box center [1009, 254] width 34 height 10
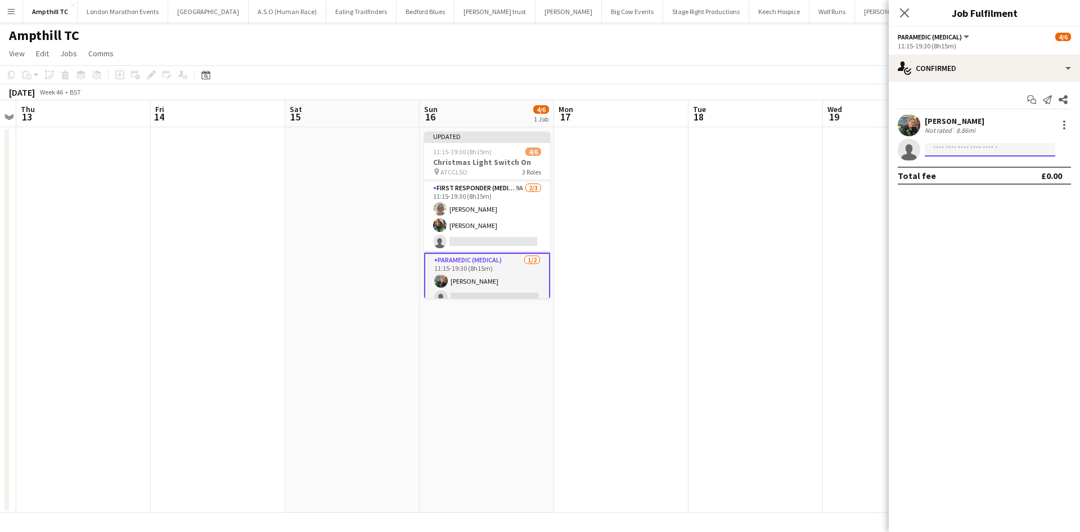
click at [944, 152] on input at bounding box center [990, 149] width 130 height 13
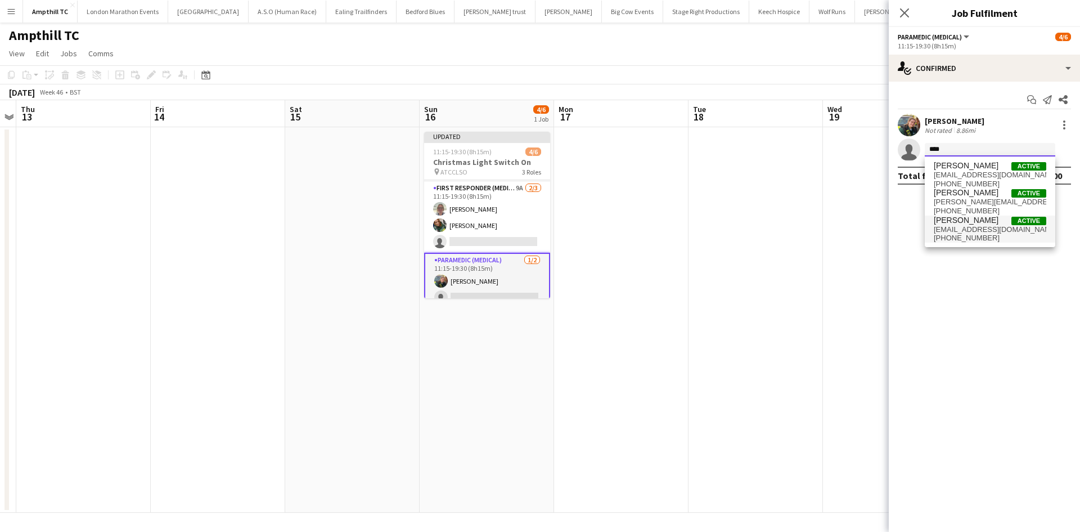
type input "****"
click at [958, 220] on span "Daniel White" at bounding box center [966, 220] width 65 height 10
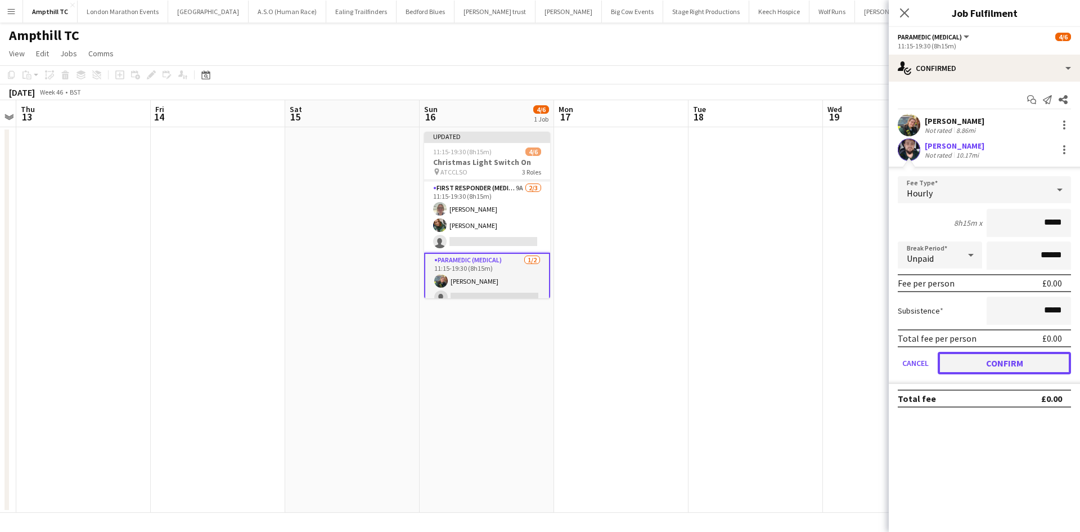
click at [996, 362] on button "Confirm" at bounding box center [1004, 363] width 133 height 22
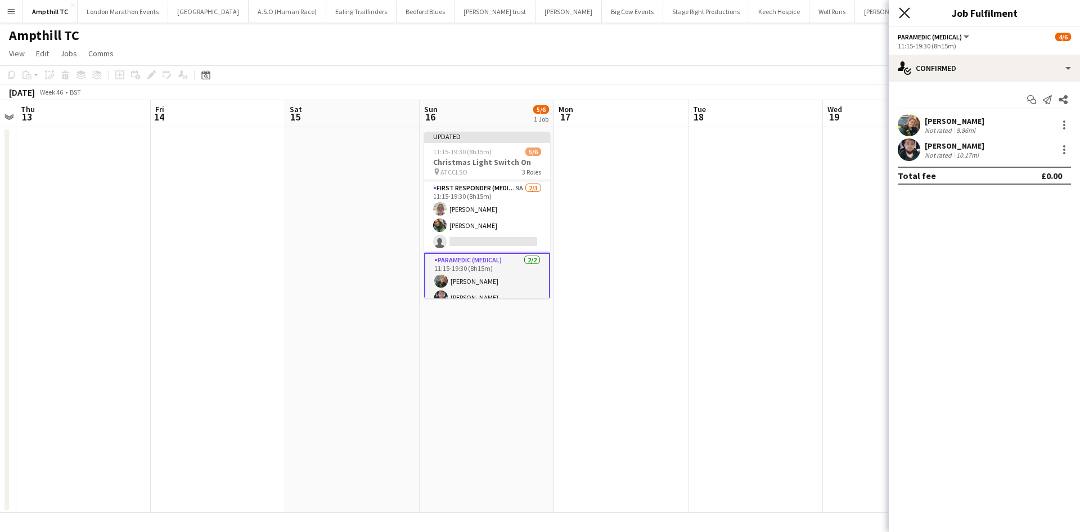
click at [906, 15] on icon at bounding box center [904, 12] width 11 height 11
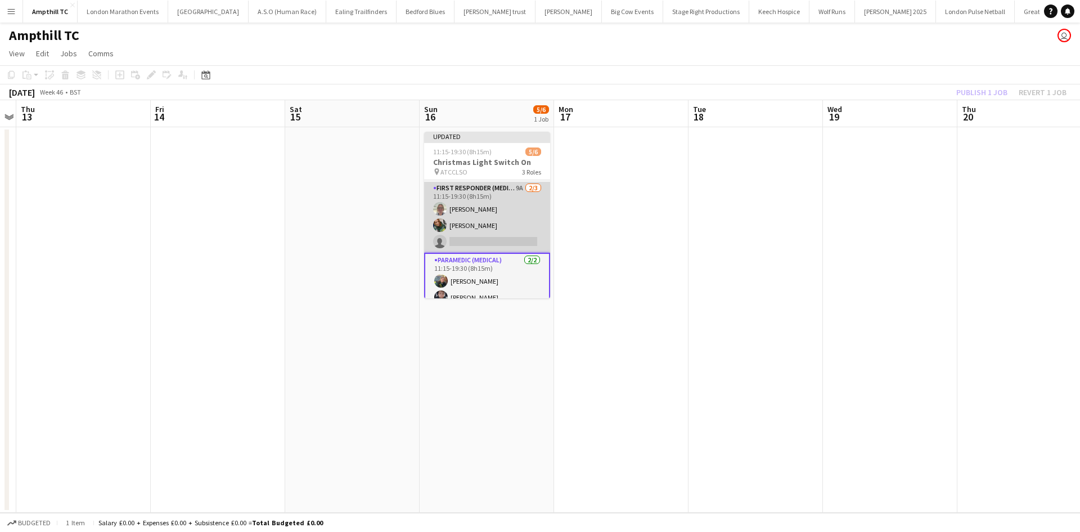
click at [498, 240] on app-card-role "First Responder (Medical) 9A 2/3 11:15-19:30 (8h15m) Lorna Millar Regan Beecham…" at bounding box center [487, 217] width 126 height 71
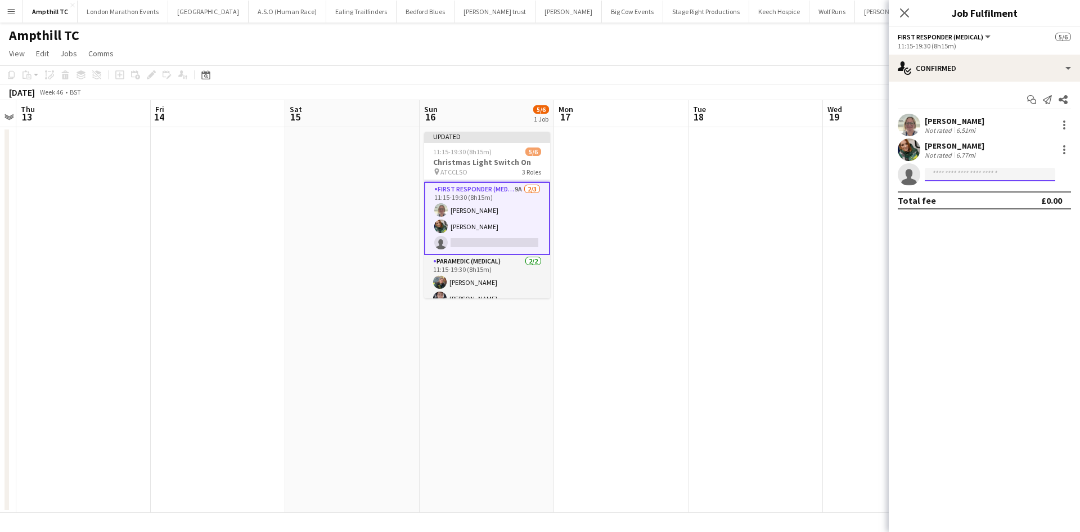
click at [983, 176] on input at bounding box center [990, 174] width 130 height 13
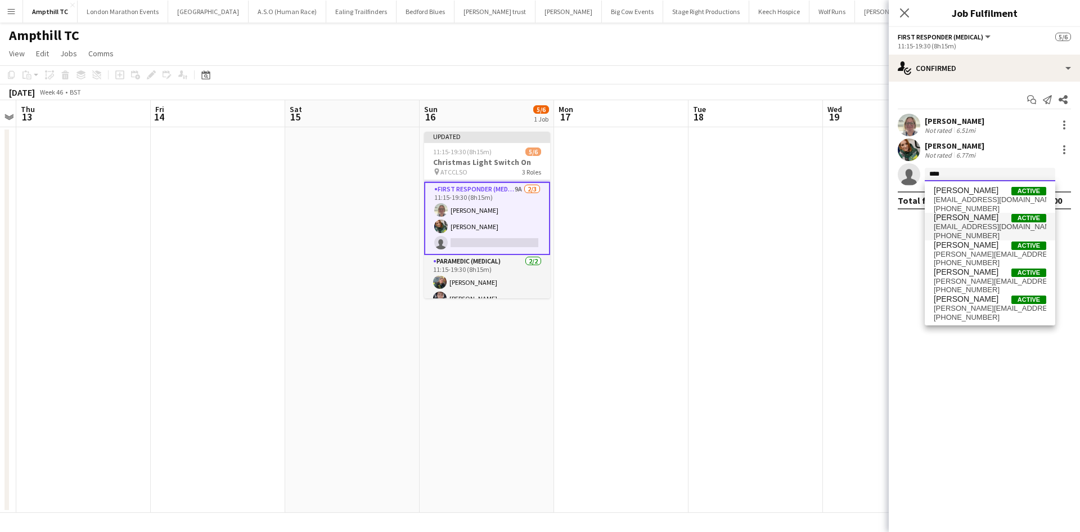
type input "****"
click at [987, 217] on span "Chris Dickens Active" at bounding box center [990, 218] width 112 height 10
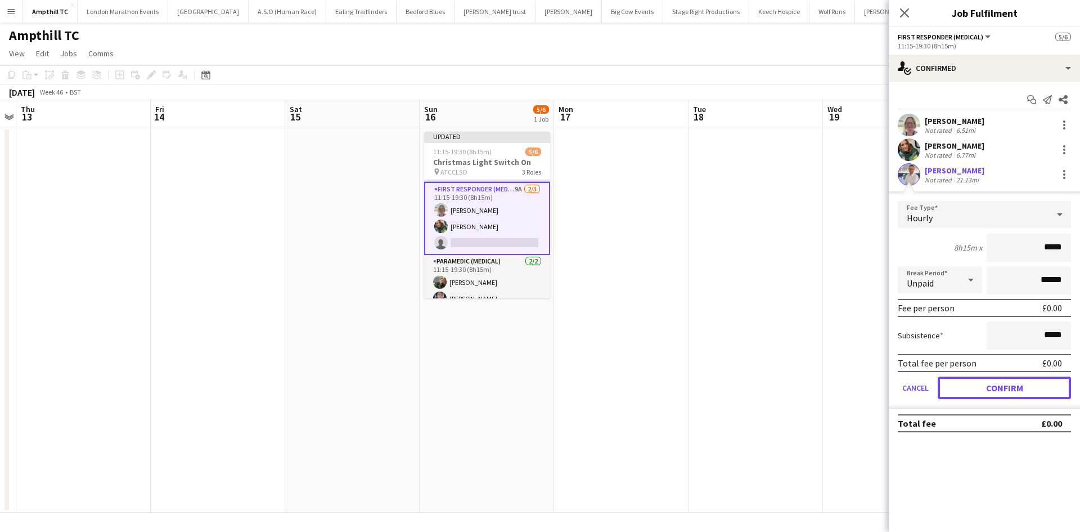
drag, startPoint x: 1005, startPoint y: 384, endPoint x: 994, endPoint y: 377, distance: 13.1
click at [1005, 382] on button "Confirm" at bounding box center [1004, 387] width 133 height 22
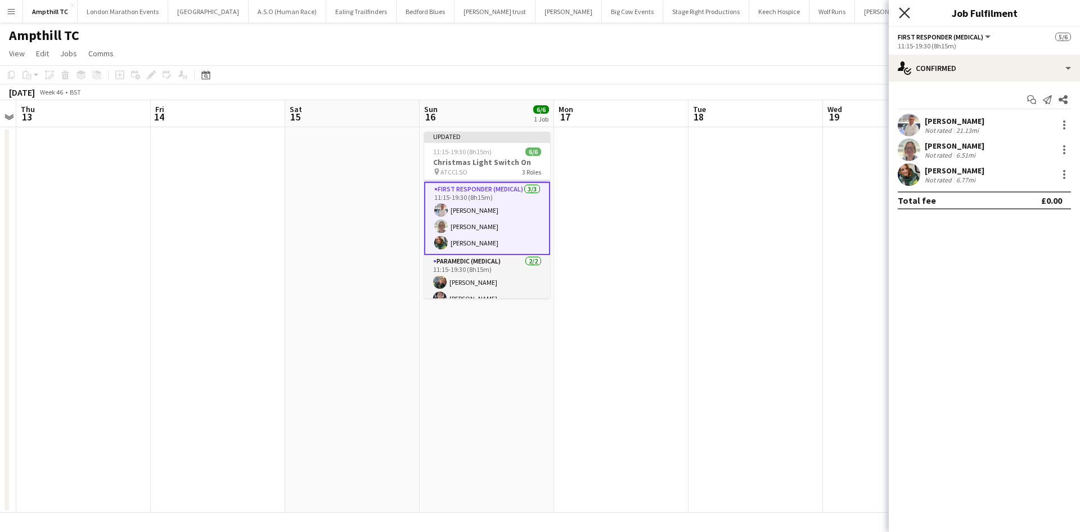
click at [907, 13] on icon "Close pop-in" at bounding box center [904, 12] width 11 height 11
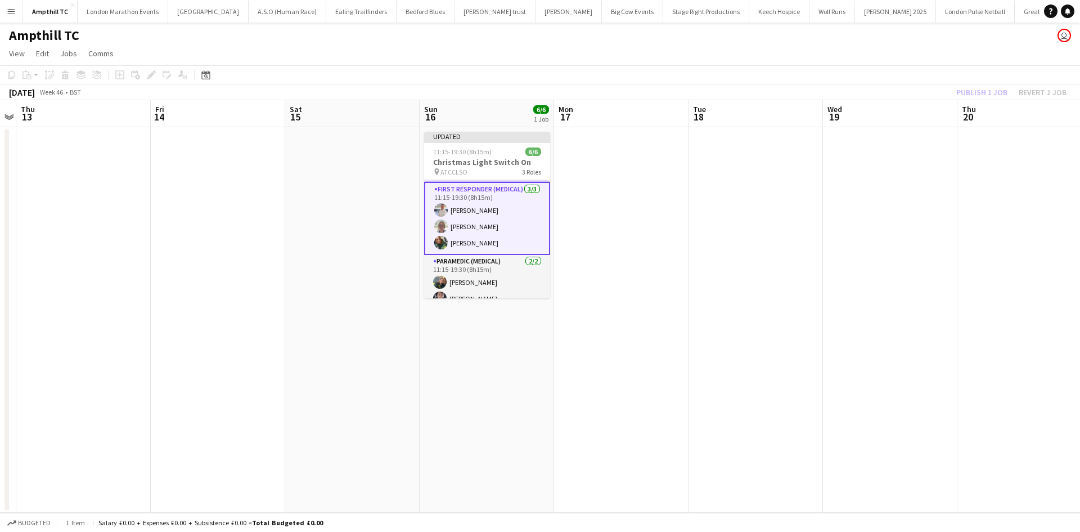
drag, startPoint x: 940, startPoint y: 97, endPoint x: 949, endPoint y: 94, distance: 8.7
click at [941, 97] on div "November 2025 Week 46 • BST Publish 1 job Revert 1 job" at bounding box center [540, 92] width 1080 height 16
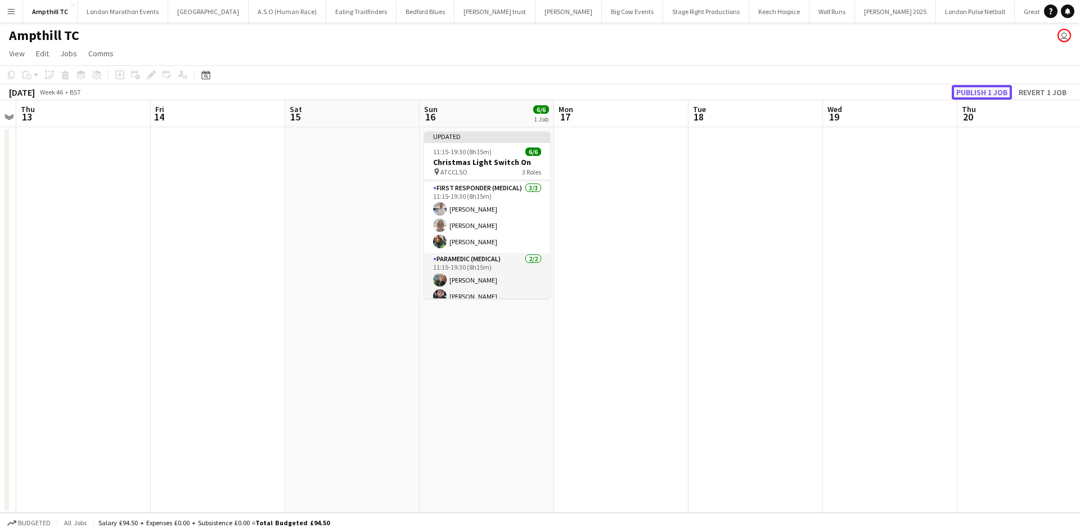
click at [965, 88] on button "Publish 1 job" at bounding box center [982, 92] width 60 height 15
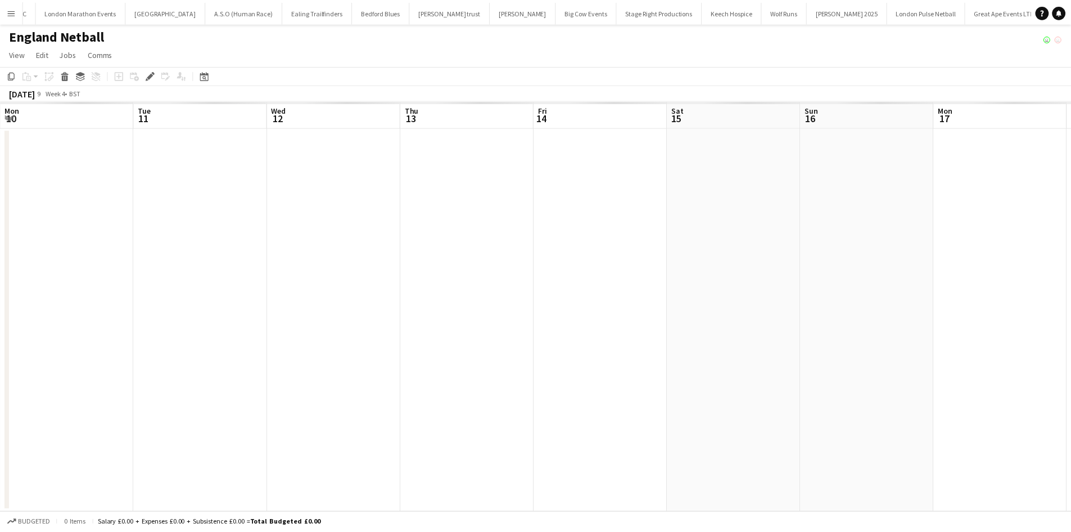
scroll to position [0, 387]
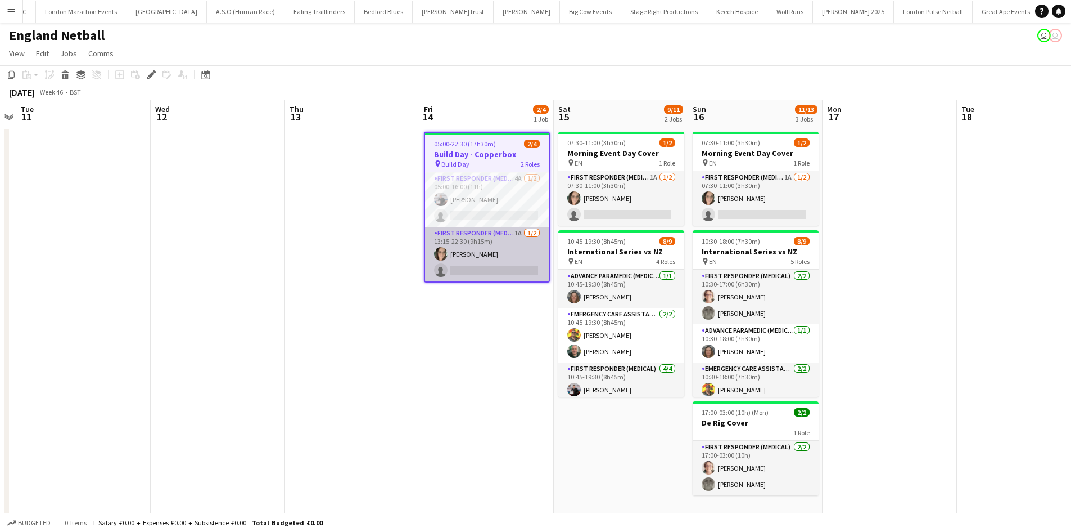
click at [492, 237] on app-card-role "First Responder (Medical) 1A 1/2 13:15-22:30 (9h15m) Natasha Evans single-neutr…" at bounding box center [487, 254] width 124 height 55
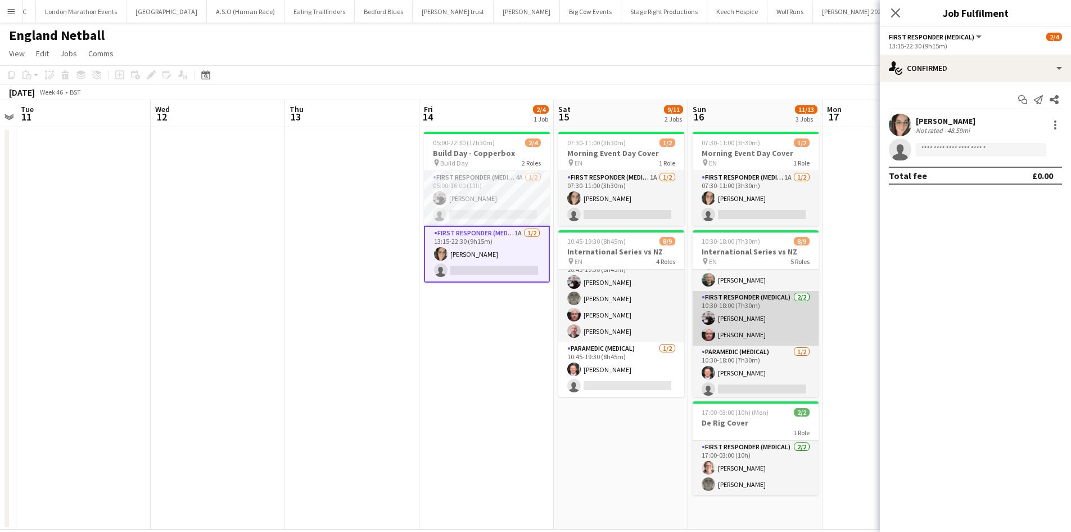
scroll to position [129, 0]
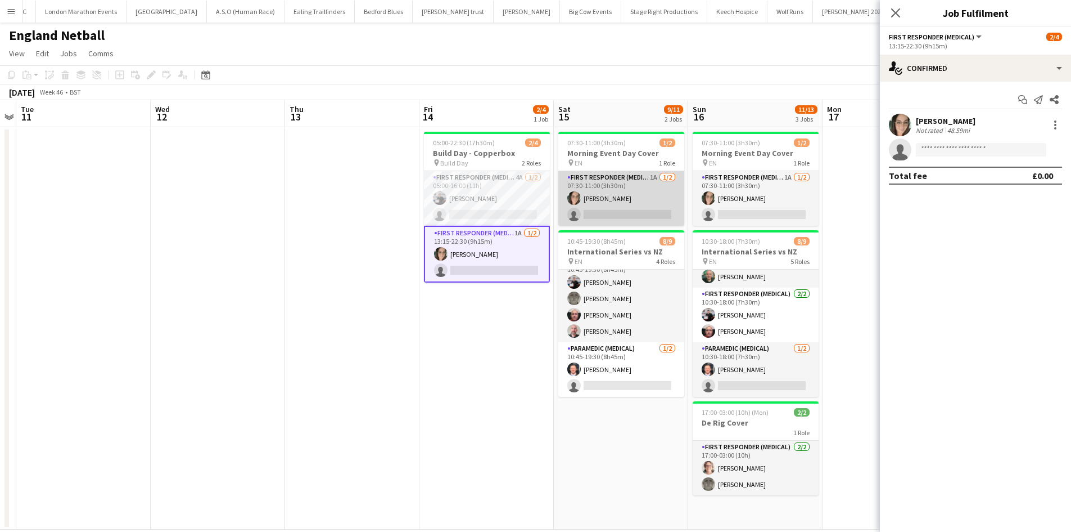
click at [634, 185] on app-card-role "First Responder (Medical) 1A 1/2 07:30-11:00 (3h30m) Natasha Evans single-neutr…" at bounding box center [622, 198] width 126 height 55
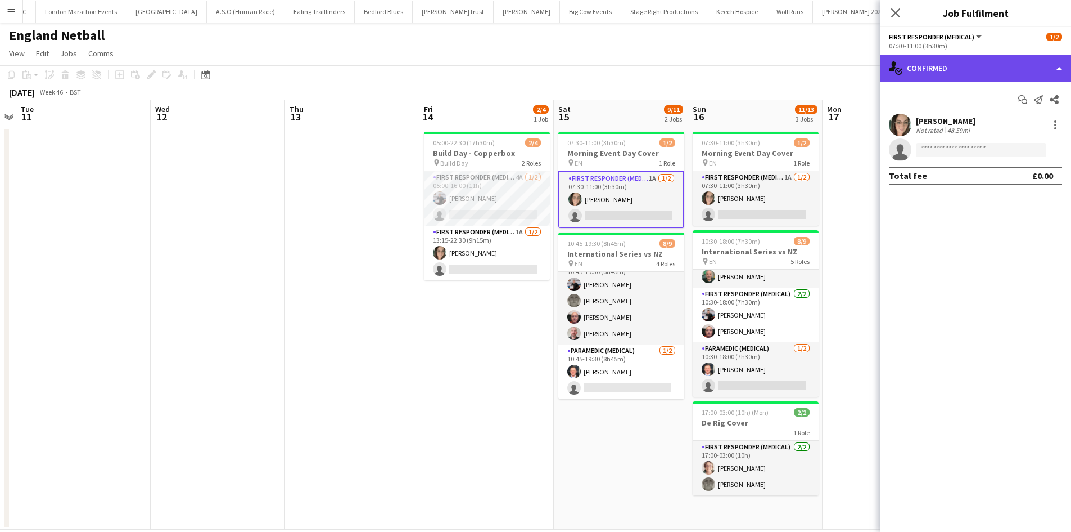
click at [969, 73] on div "single-neutral-actions-check-2 Confirmed" at bounding box center [975, 68] width 191 height 27
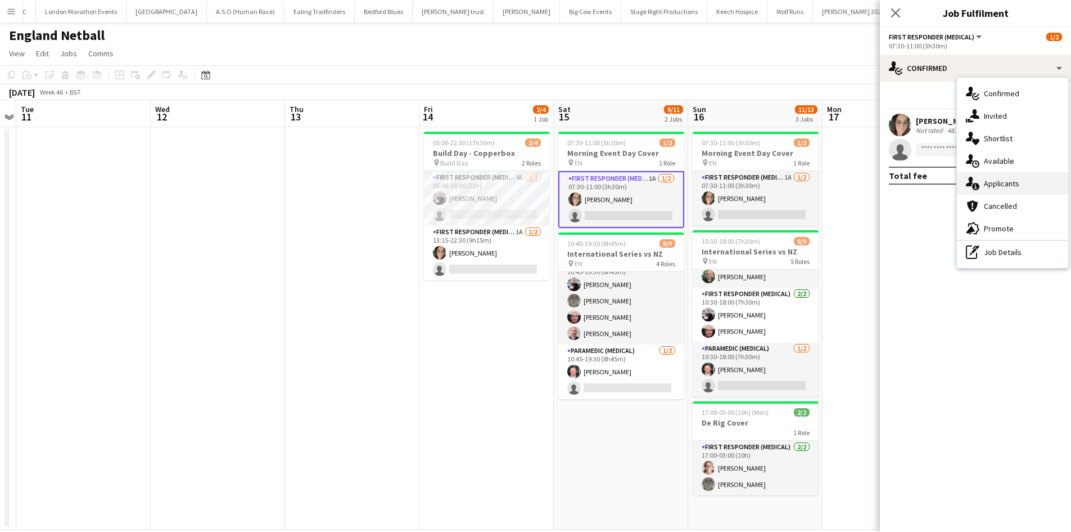
click at [998, 179] on span "Applicants" at bounding box center [1001, 183] width 35 height 10
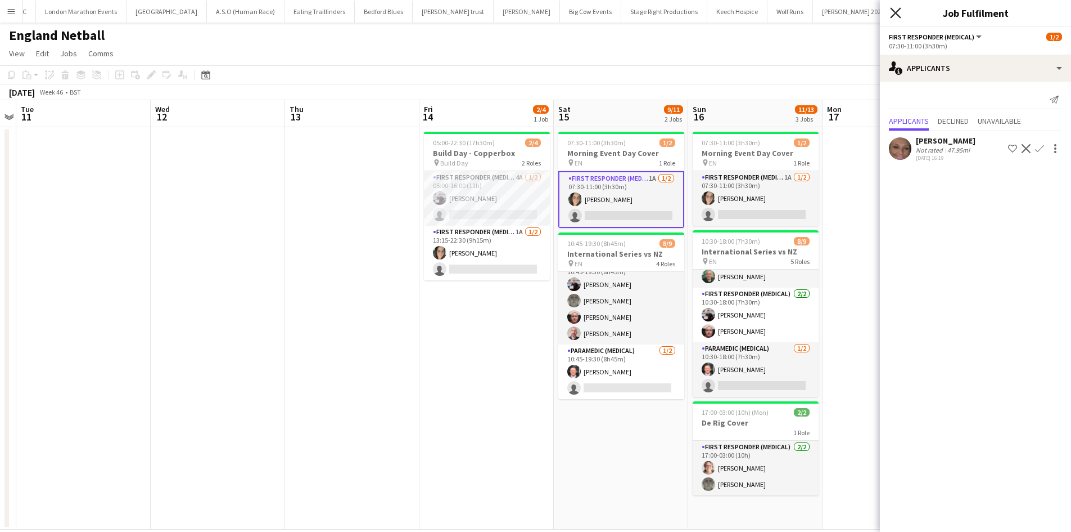
click at [900, 13] on icon "Close pop-in" at bounding box center [895, 12] width 11 height 11
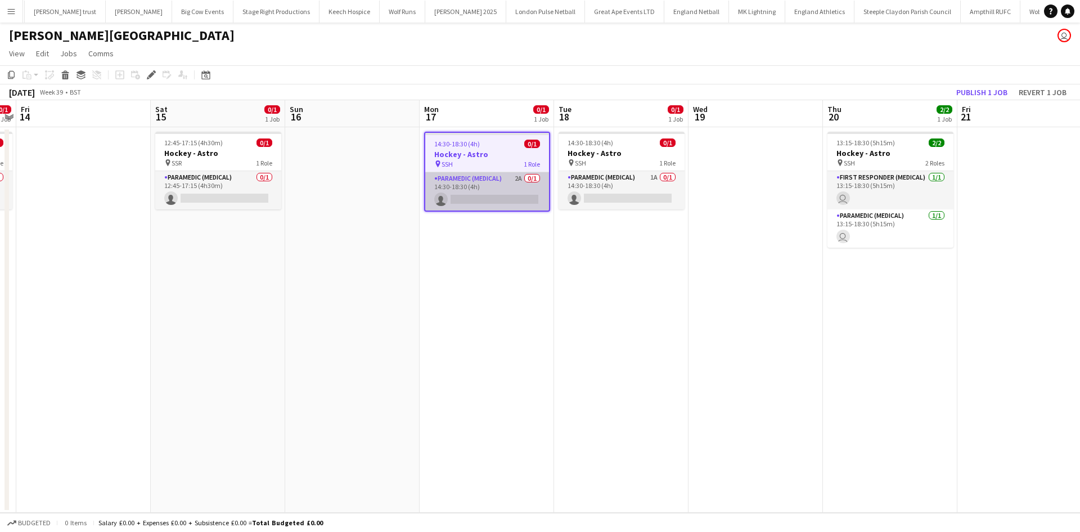
scroll to position [0, 443]
click at [501, 176] on app-card-role "Paramedic (Medical) 2A 0/1 14:30-18:30 (4h) single-neutral-actions" at bounding box center [487, 191] width 124 height 38
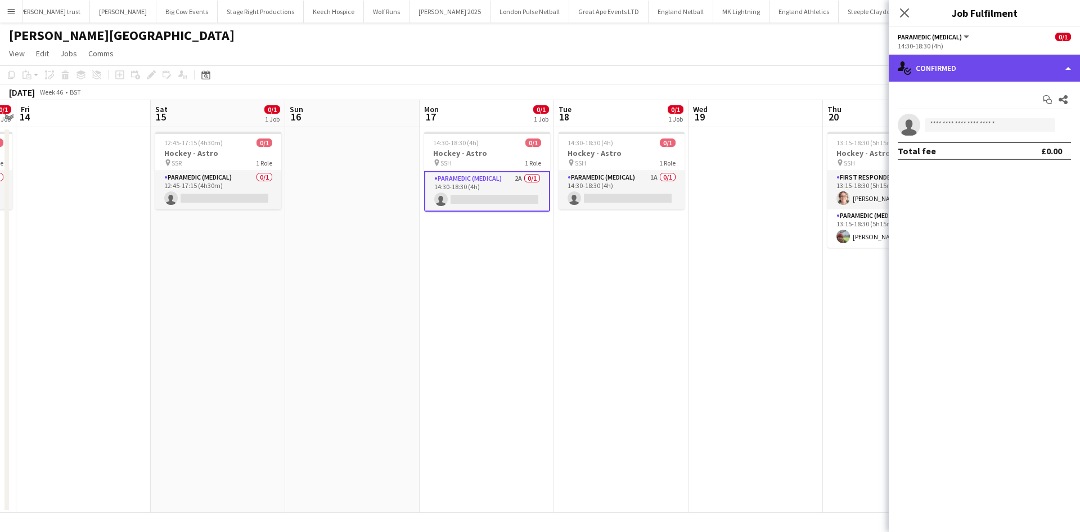
click at [974, 69] on div "single-neutral-actions-check-2 Confirmed" at bounding box center [984, 68] width 191 height 27
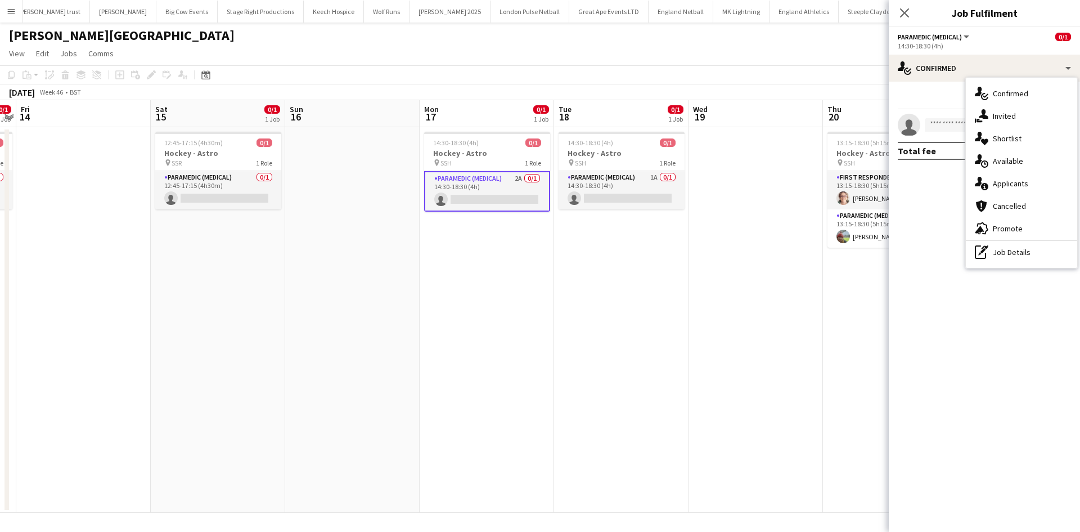
click at [997, 186] on span "Applicants" at bounding box center [1010, 183] width 35 height 10
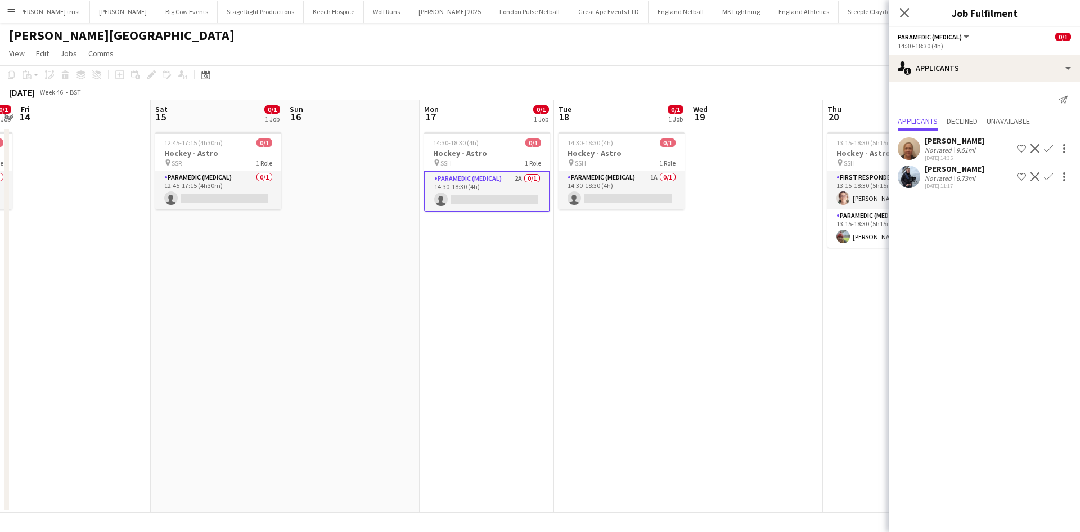
click at [1050, 149] on app-icon "Confirm" at bounding box center [1048, 148] width 9 height 9
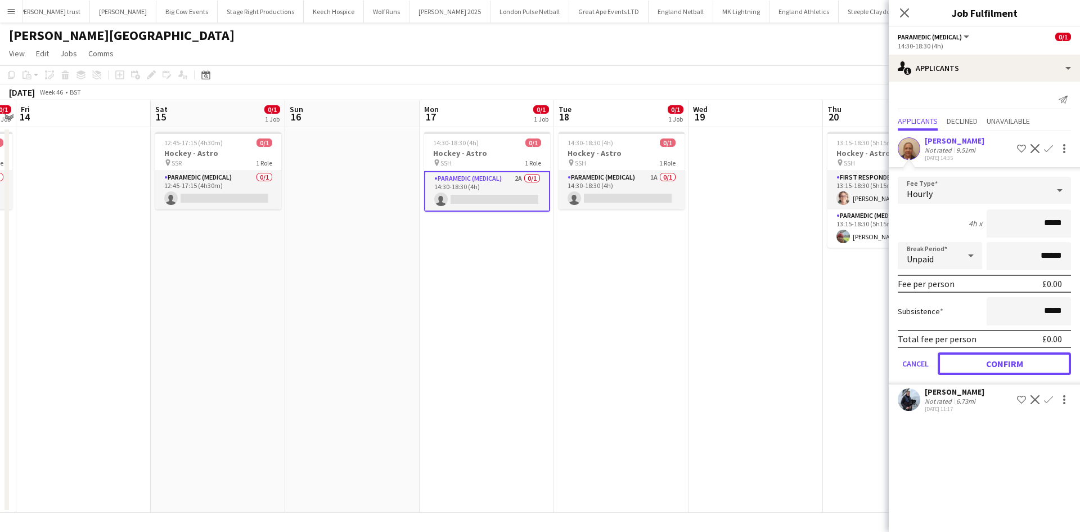
drag, startPoint x: 1010, startPoint y: 361, endPoint x: 989, endPoint y: 294, distance: 70.1
click at [1010, 361] on button "Confirm" at bounding box center [1004, 363] width 133 height 22
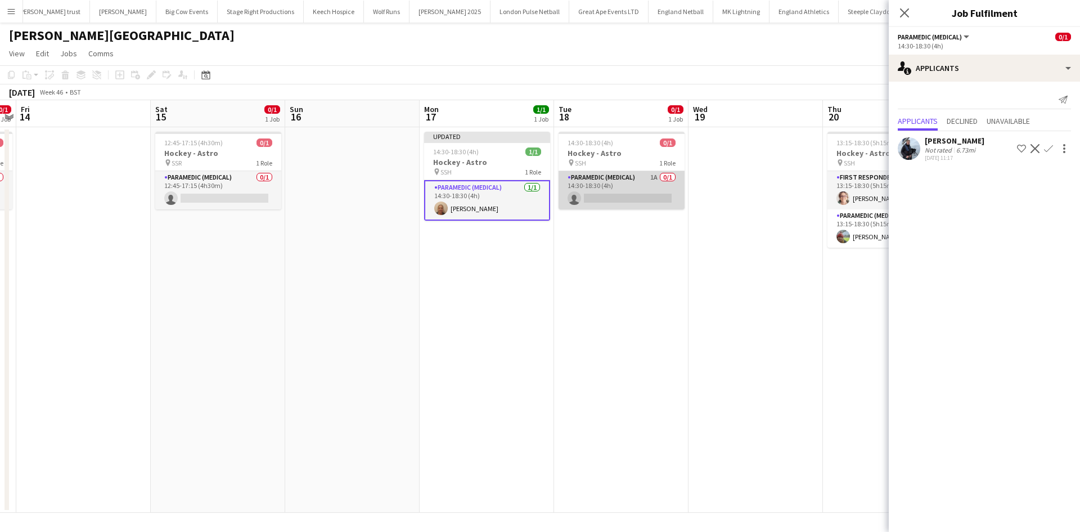
click at [618, 175] on app-card-role "Paramedic (Medical) 1A 0/1 14:30-18:30 (4h) single-neutral-actions" at bounding box center [622, 190] width 126 height 38
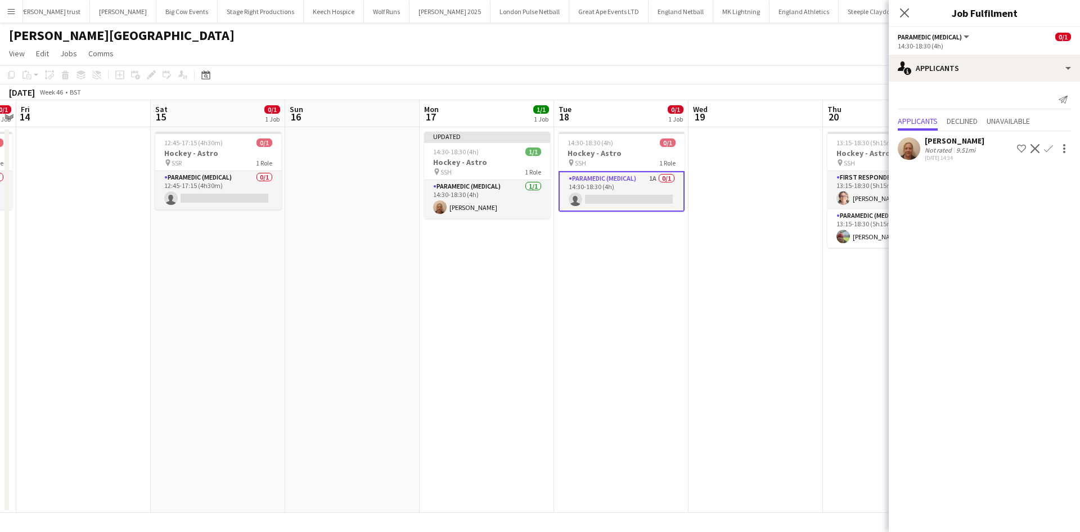
click at [1047, 148] on app-icon "Confirm" at bounding box center [1048, 148] width 9 height 9
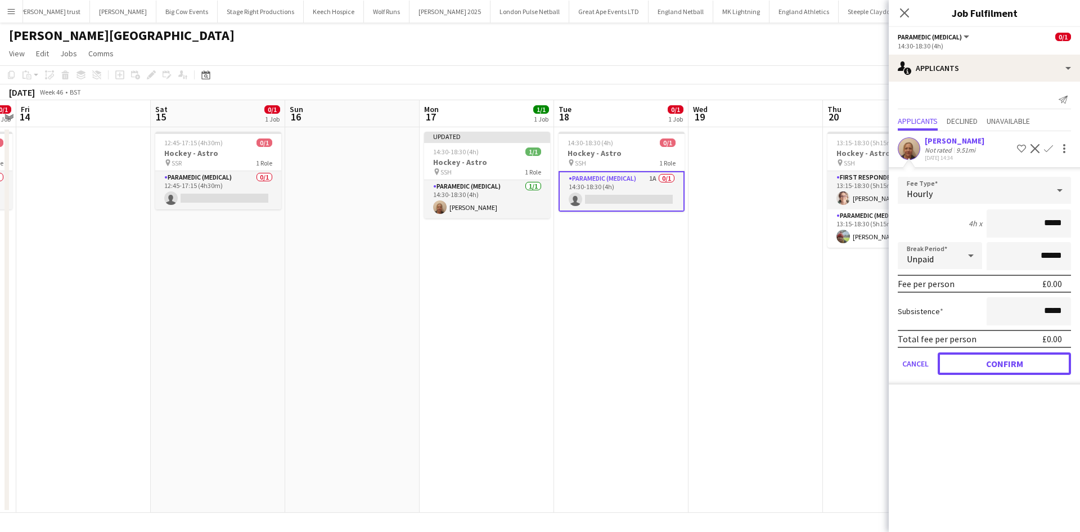
click at [985, 363] on button "Confirm" at bounding box center [1004, 363] width 133 height 22
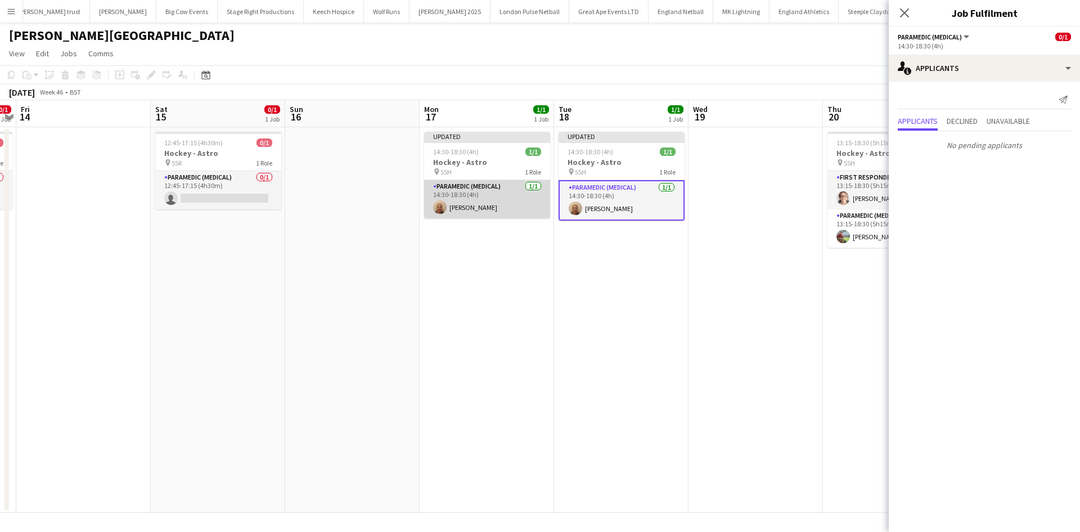
click at [476, 182] on app-card-role "Paramedic (Medical) 1/1 14:30-18:30 (4h) Leanne Bleasdale" at bounding box center [487, 199] width 126 height 38
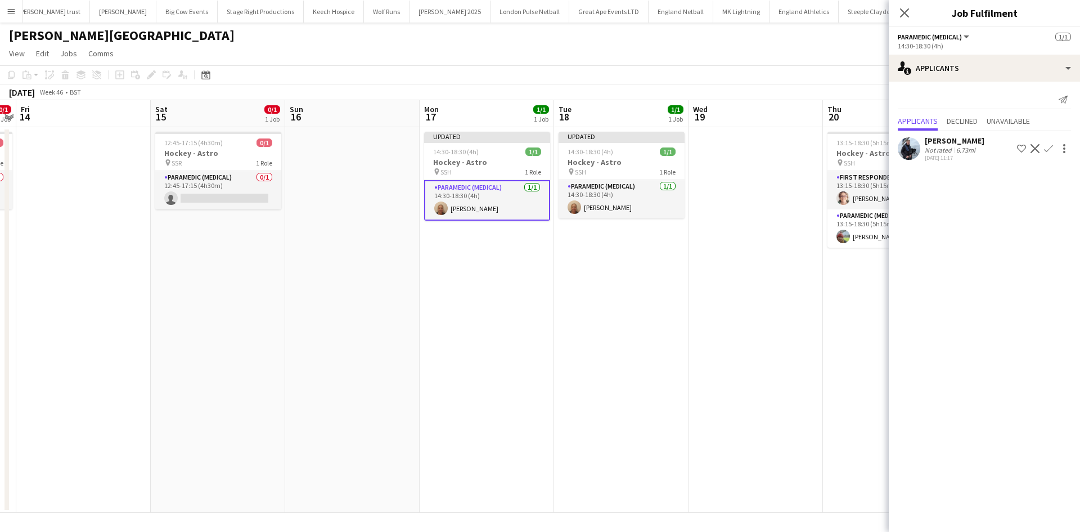
click at [1052, 147] on app-icon "Confirm" at bounding box center [1048, 148] width 9 height 9
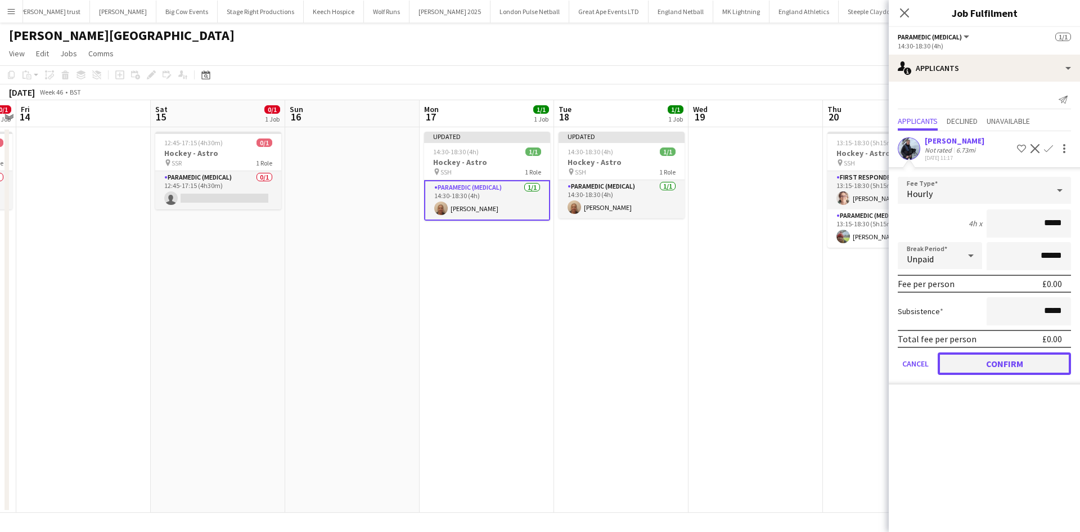
click at [997, 359] on button "Confirm" at bounding box center [1004, 363] width 133 height 22
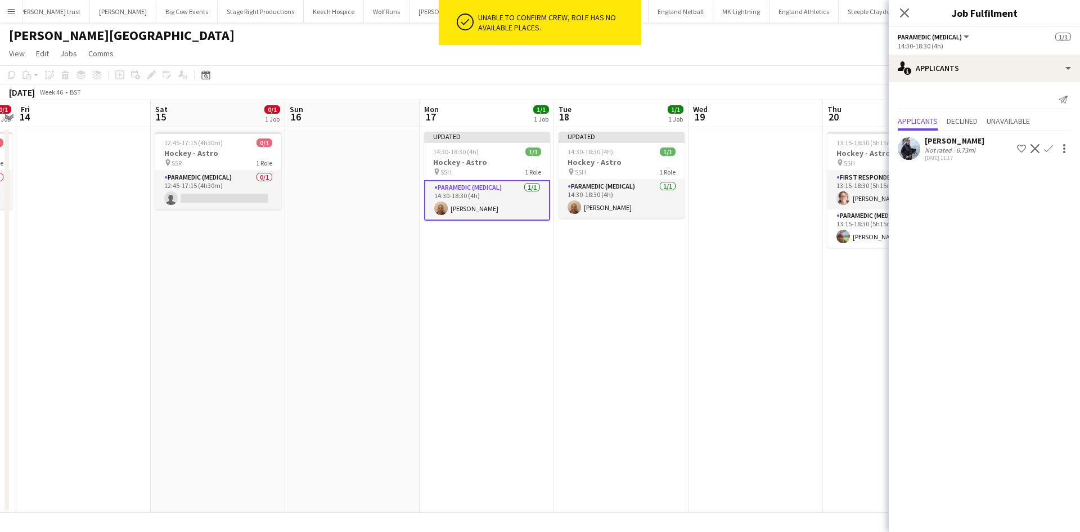
drag, startPoint x: 487, startPoint y: 204, endPoint x: 519, endPoint y: 202, distance: 32.1
click at [487, 204] on app-card-role "Paramedic (Medical) 1/1 14:30-18:30 (4h) Leanne Bleasdale" at bounding box center [487, 200] width 126 height 40
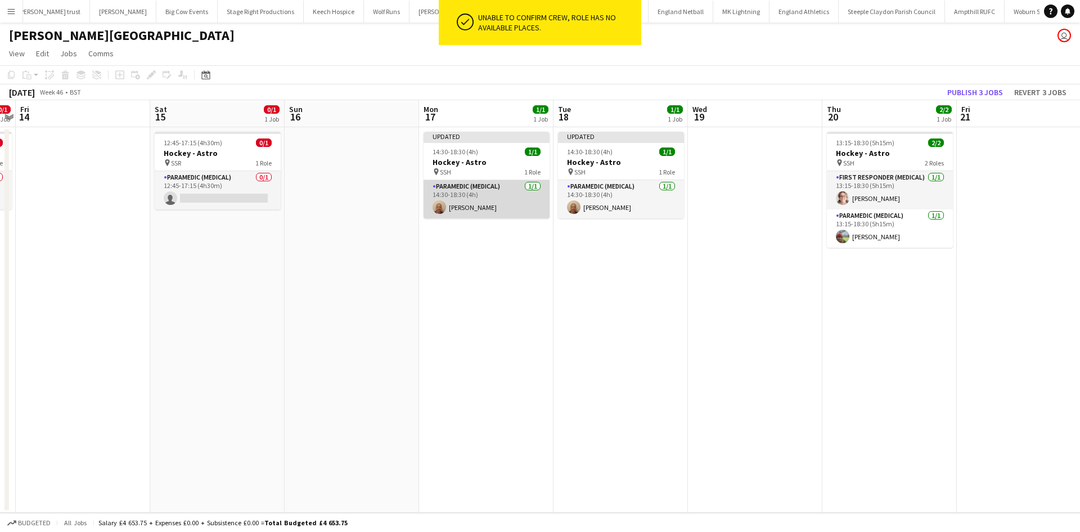
click at [507, 199] on app-card-role "Paramedic (Medical) 1/1 14:30-18:30 (4h) Leanne Bleasdale" at bounding box center [487, 199] width 126 height 38
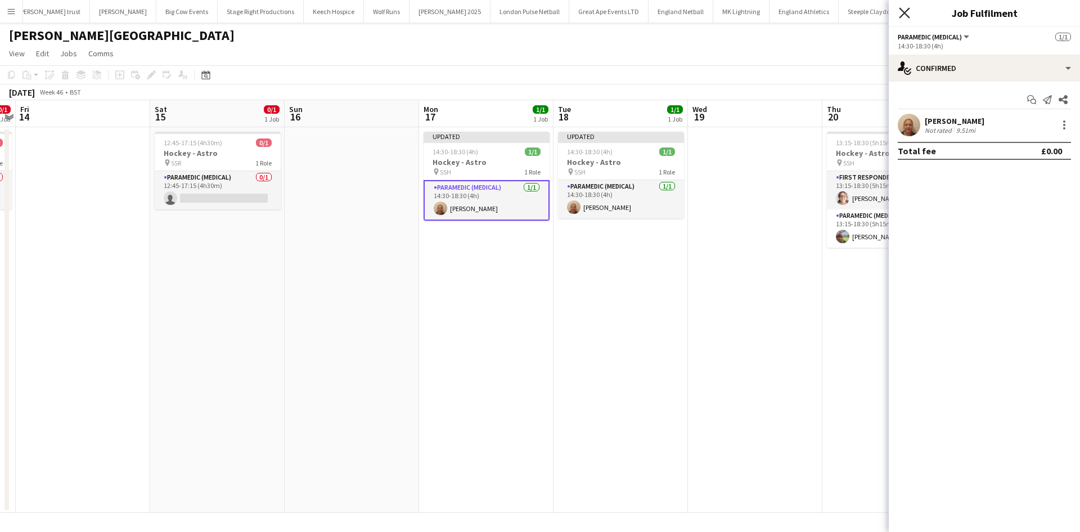
click at [900, 13] on icon "Close pop-in" at bounding box center [904, 12] width 11 height 11
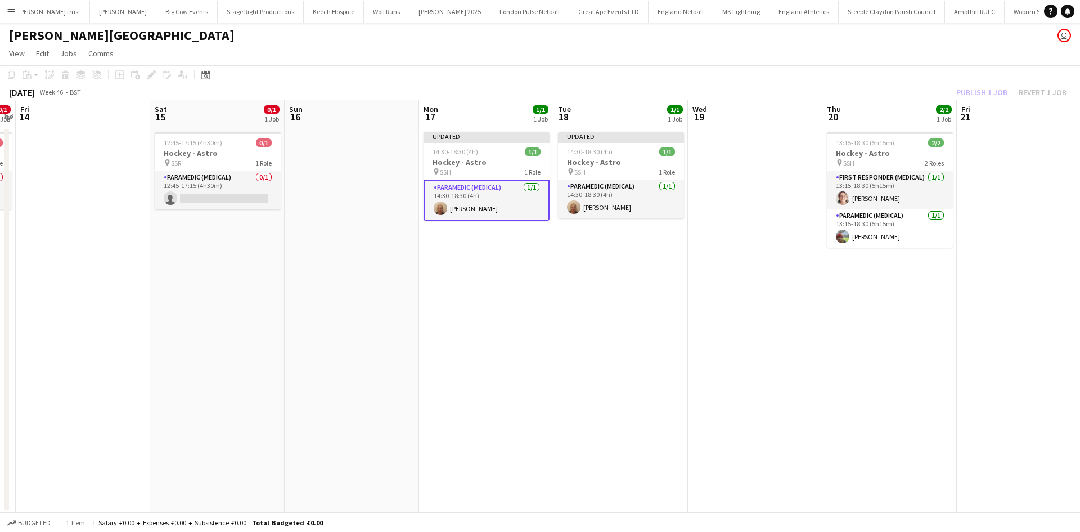
click at [968, 94] on div "Publish 1 job Revert 1 job" at bounding box center [1011, 92] width 137 height 15
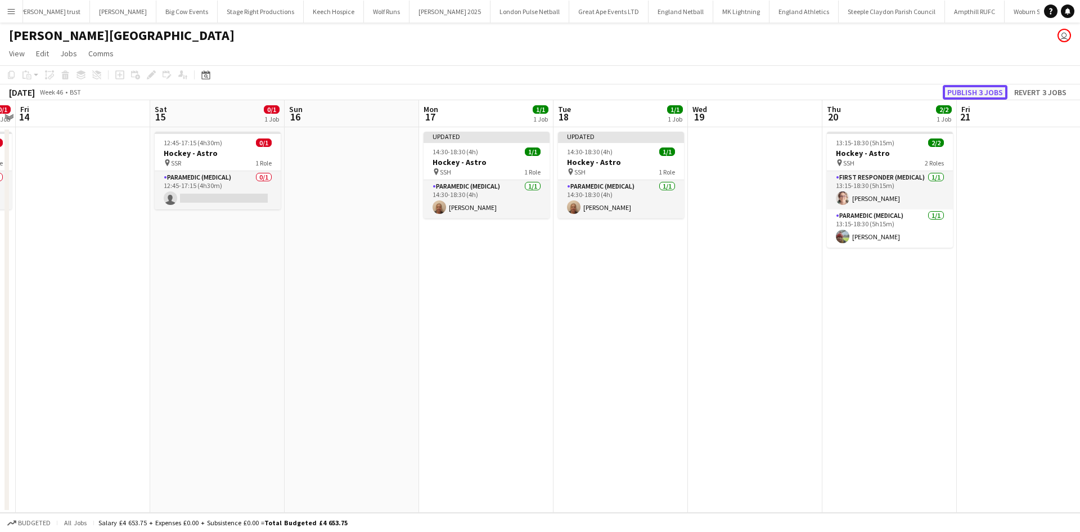
click at [963, 94] on button "Publish 3 jobs" at bounding box center [975, 92] width 65 height 15
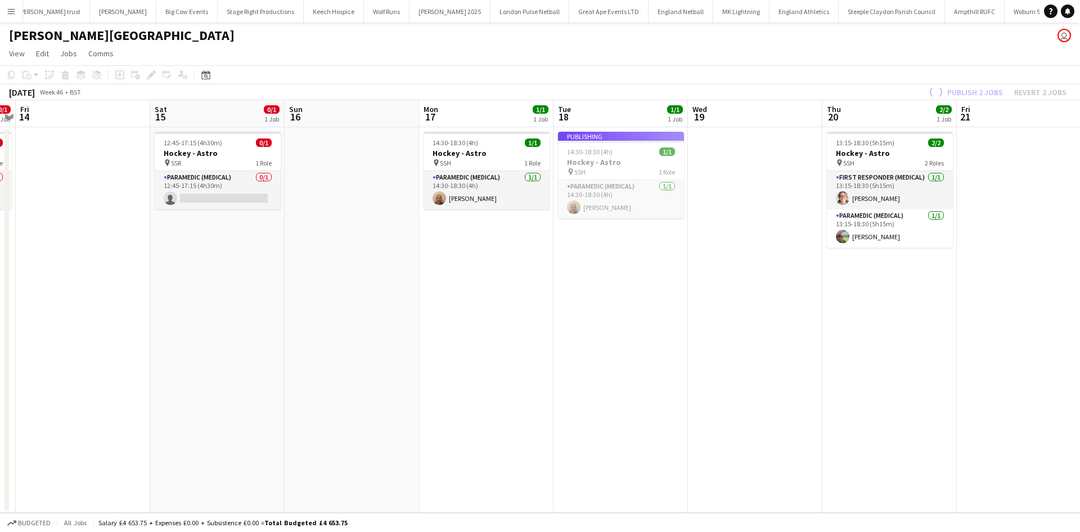
drag, startPoint x: 705, startPoint y: 254, endPoint x: 291, endPoint y: 274, distance: 413.9
click at [297, 274] on app-calendar-viewport "Tue 11 Wed 12 Thu 13 0/1 1 Job Fri 14 Sat 15 0/1 1 Job Sun 16 Mon 17 1/1 1 Job …" at bounding box center [540, 306] width 1080 height 412
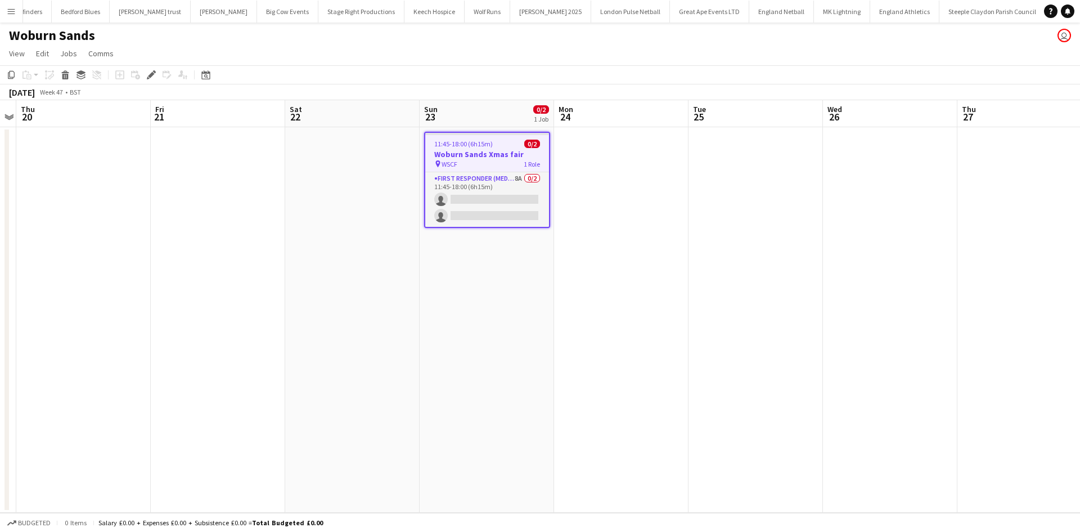
scroll to position [0, 386]
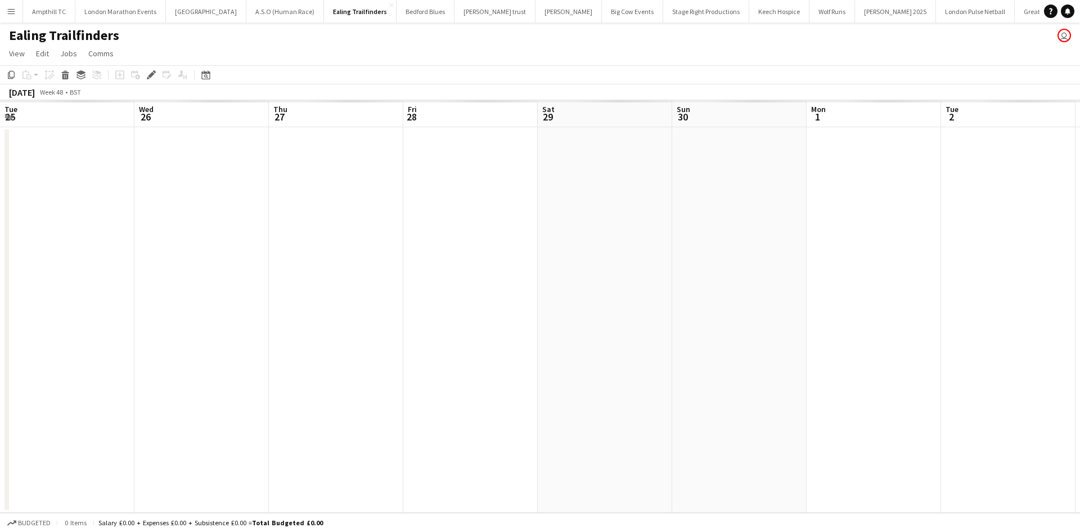
scroll to position [0, 387]
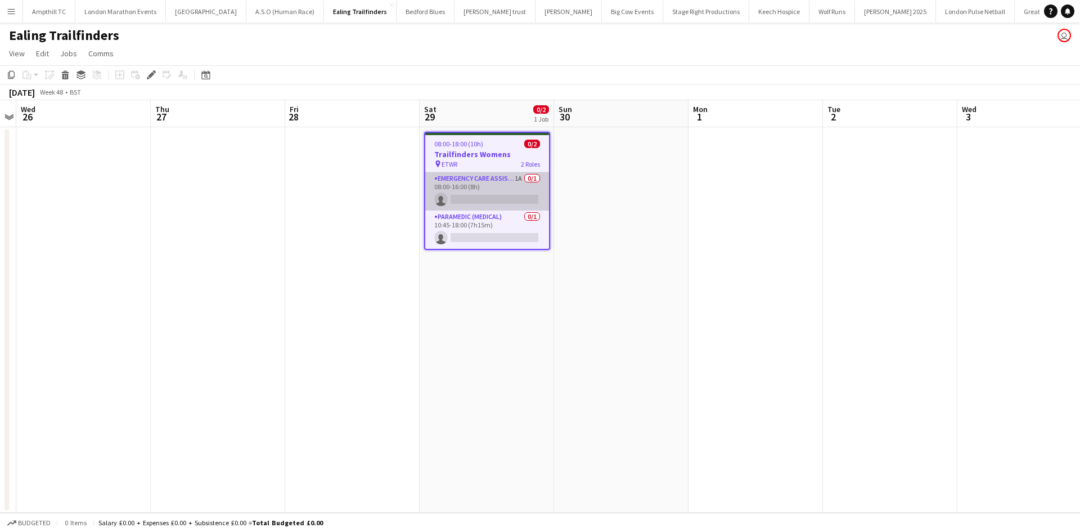
click at [500, 186] on app-card-role "Emergency Care Assistant (Medical) 1A 0/1 08:00-16:00 (8h) single-neutral-actio…" at bounding box center [487, 191] width 124 height 38
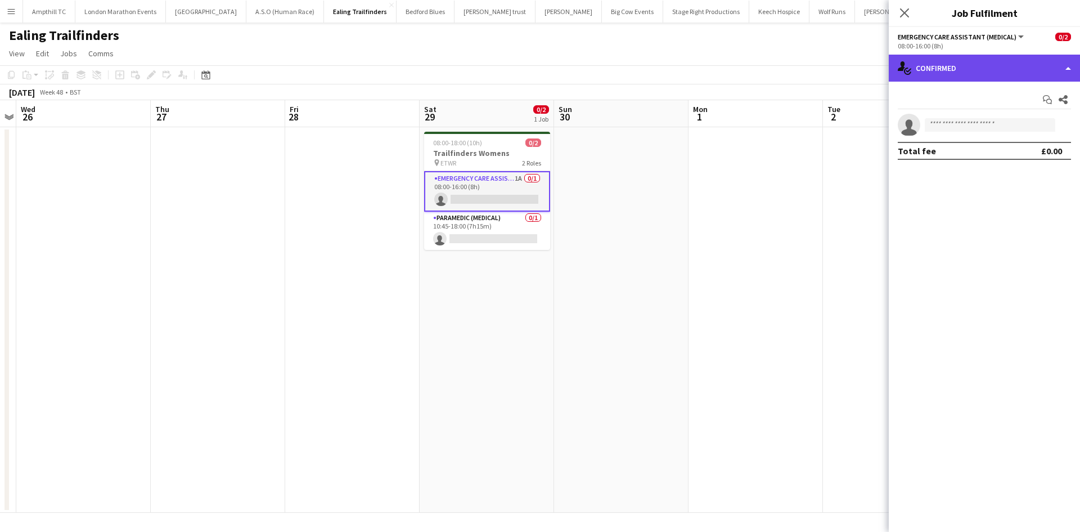
click at [1008, 74] on div "single-neutral-actions-check-2 Confirmed" at bounding box center [984, 68] width 191 height 27
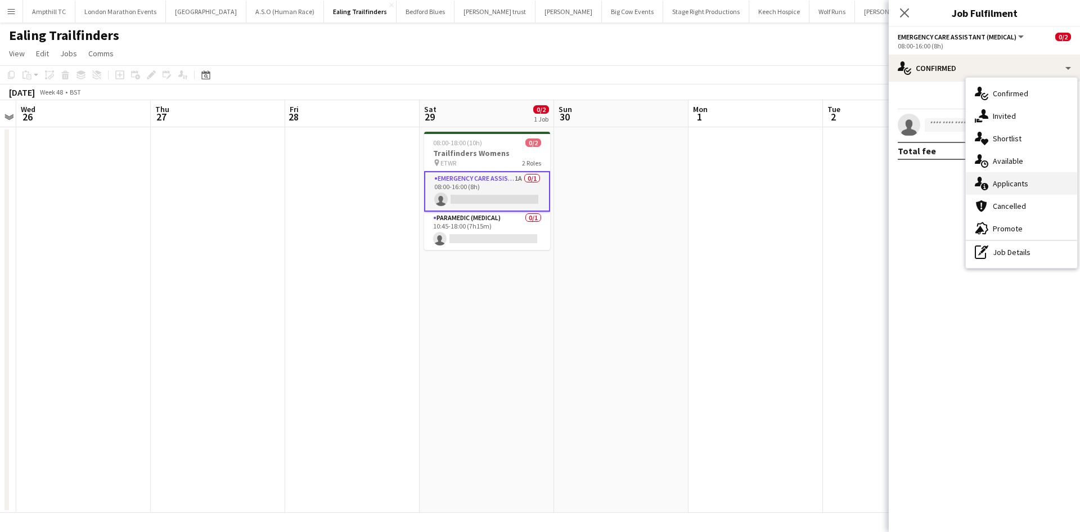
click at [1017, 189] on div "single-neutral-actions-information Applicants" at bounding box center [1021, 183] width 111 height 22
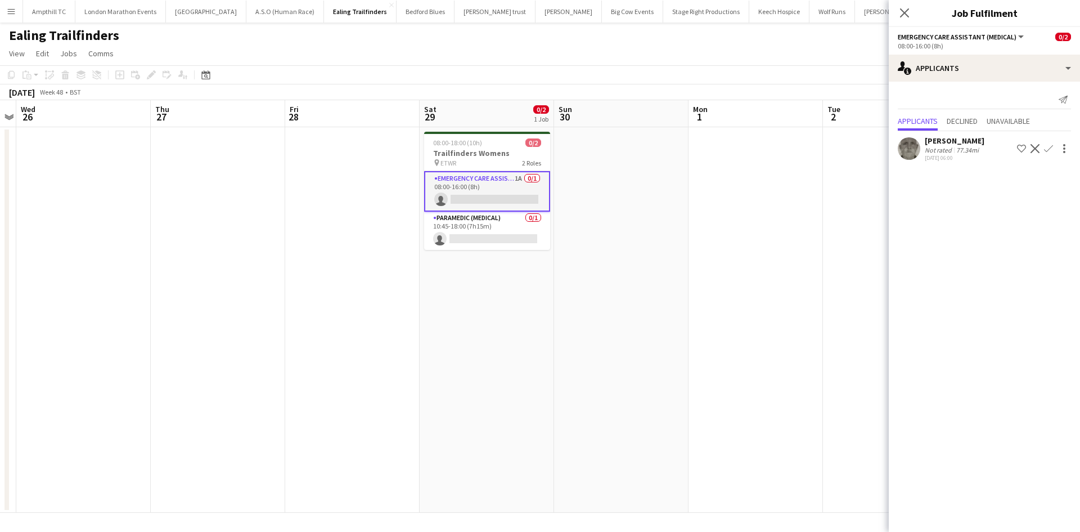
click at [1051, 147] on app-icon "Confirm" at bounding box center [1048, 148] width 9 height 9
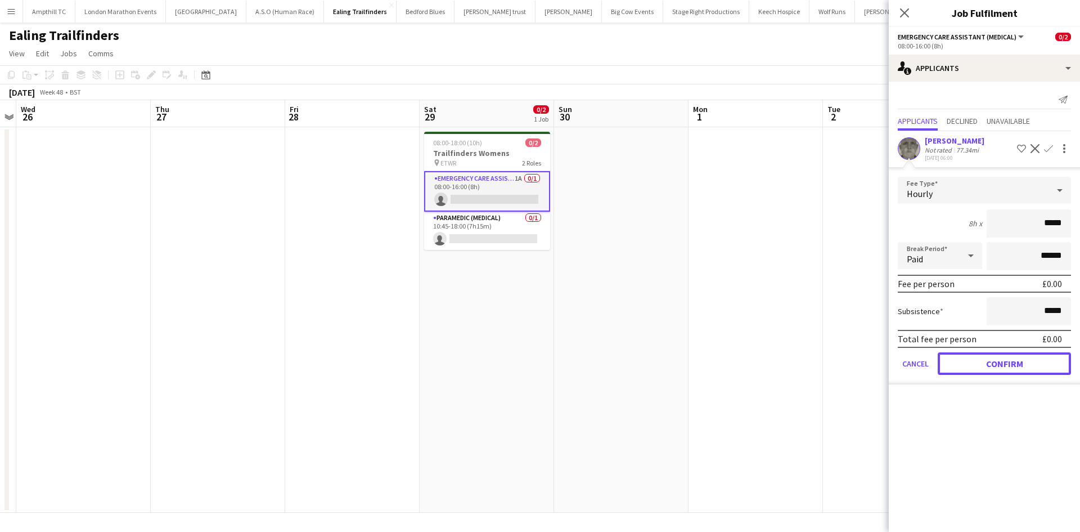
click at [1001, 367] on button "Confirm" at bounding box center [1004, 363] width 133 height 22
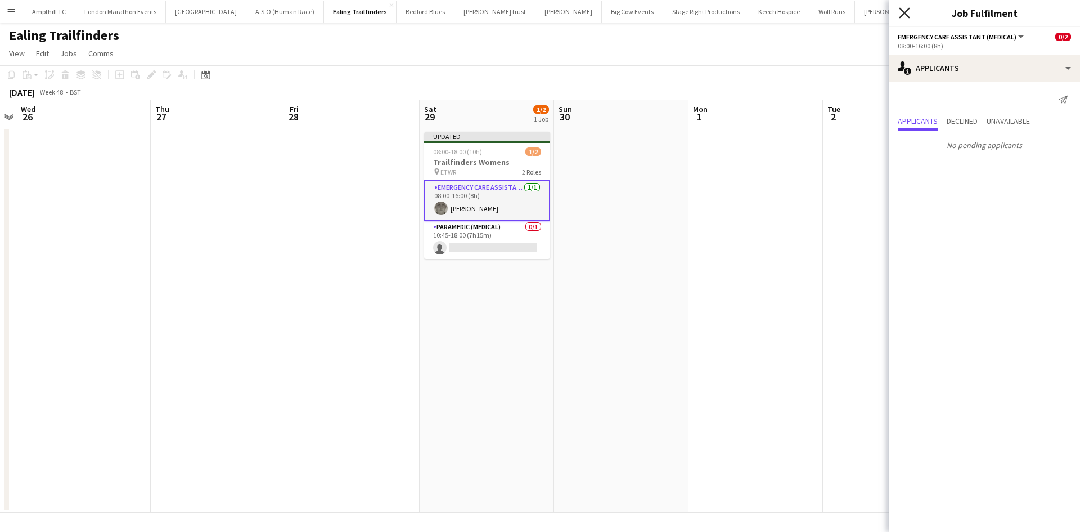
drag, startPoint x: 907, startPoint y: 10, endPoint x: 892, endPoint y: 67, distance: 58.7
click at [906, 10] on icon "Close pop-in" at bounding box center [904, 12] width 11 height 11
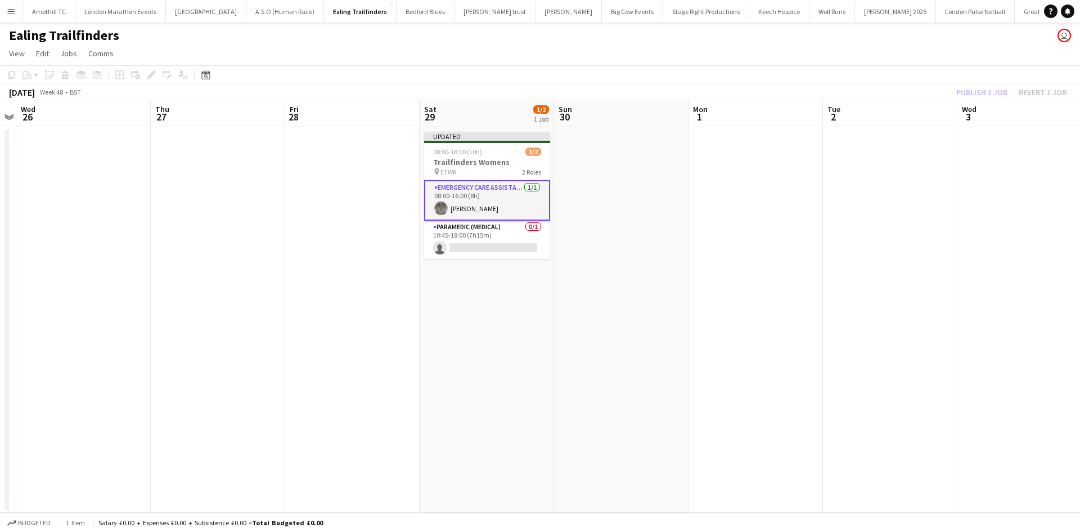
click at [993, 90] on div "Publish 1 job Revert 1 job" at bounding box center [1011, 92] width 137 height 15
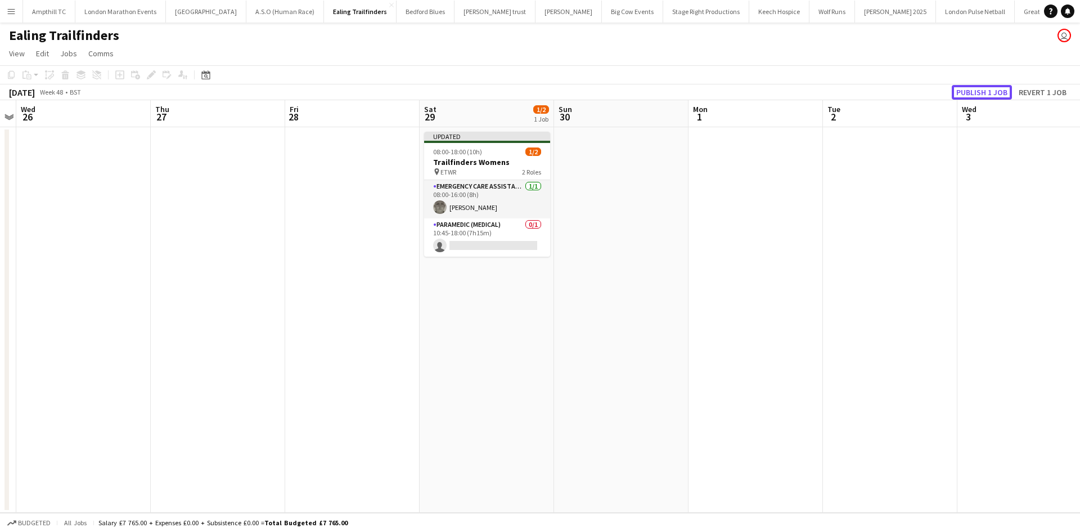
click at [987, 90] on button "Publish 1 job" at bounding box center [982, 92] width 60 height 15
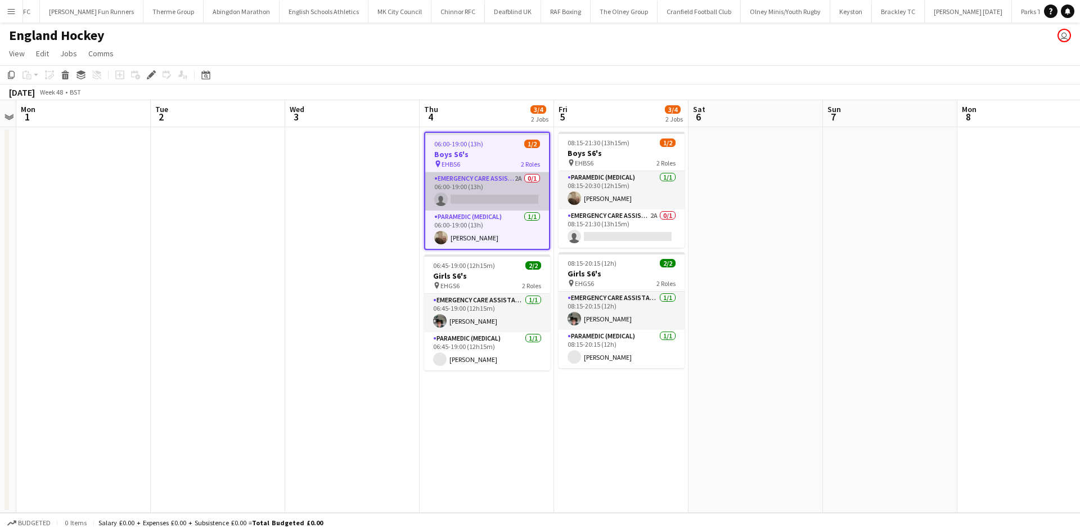
scroll to position [0, 1724]
click at [496, 183] on app-card-role "Emergency Care Assistant (Medical) 2A 0/1 06:00-19:00 (13h) single-neutral-acti…" at bounding box center [487, 191] width 124 height 38
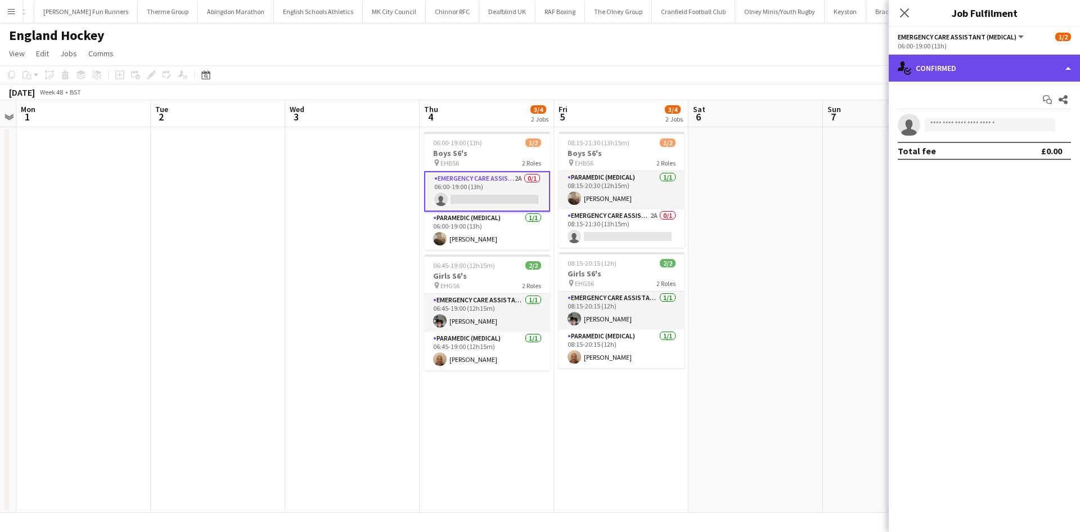
click at [1011, 70] on div "single-neutral-actions-check-2 Confirmed" at bounding box center [984, 68] width 191 height 27
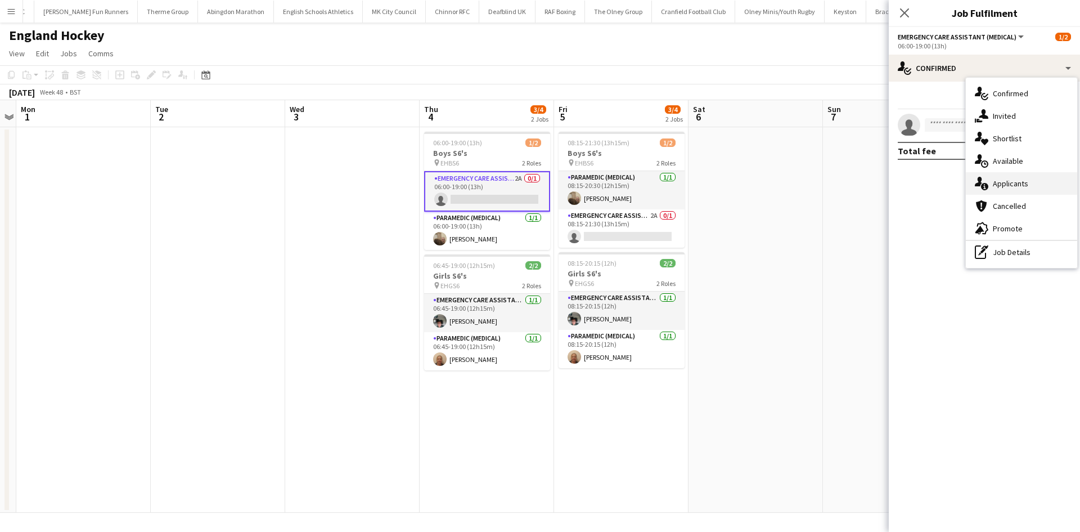
click at [1039, 182] on div "single-neutral-actions-information Applicants" at bounding box center [1021, 183] width 111 height 22
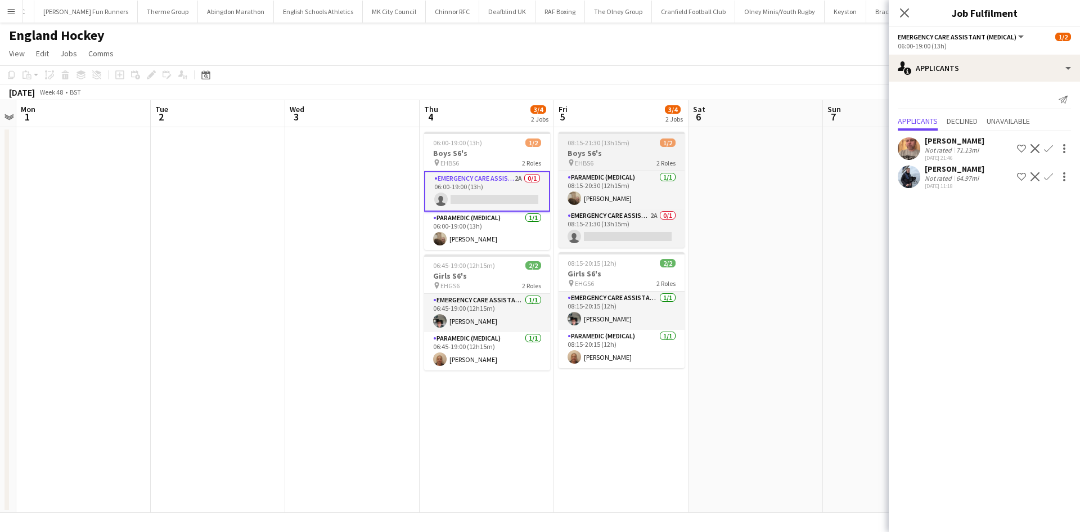
click at [627, 162] on div "pin EHBS6 2 Roles" at bounding box center [622, 162] width 126 height 9
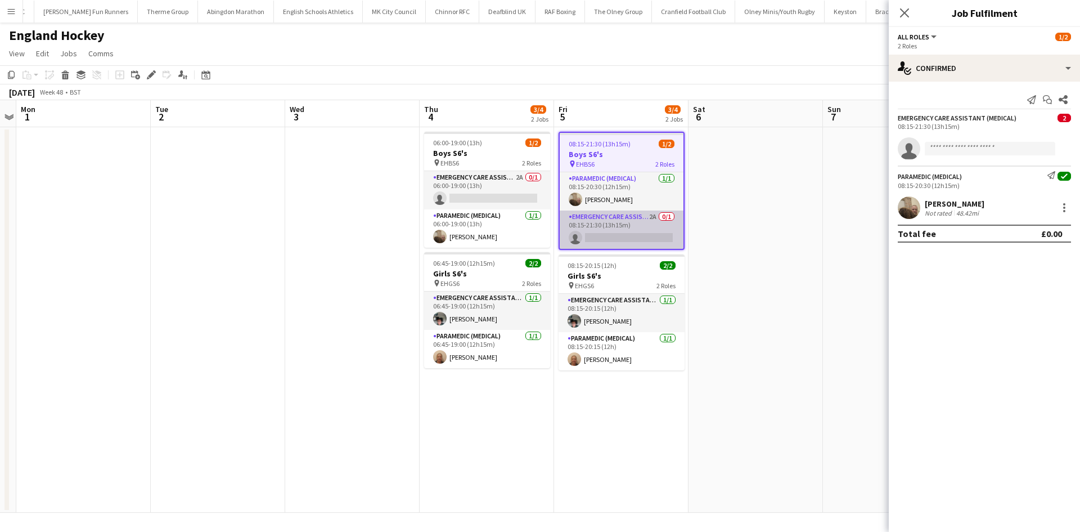
click at [625, 218] on app-card-role "Emergency Care Assistant (Medical) 2A 0/1 08:15-21:30 (13h15m) single-neutral-a…" at bounding box center [622, 229] width 124 height 38
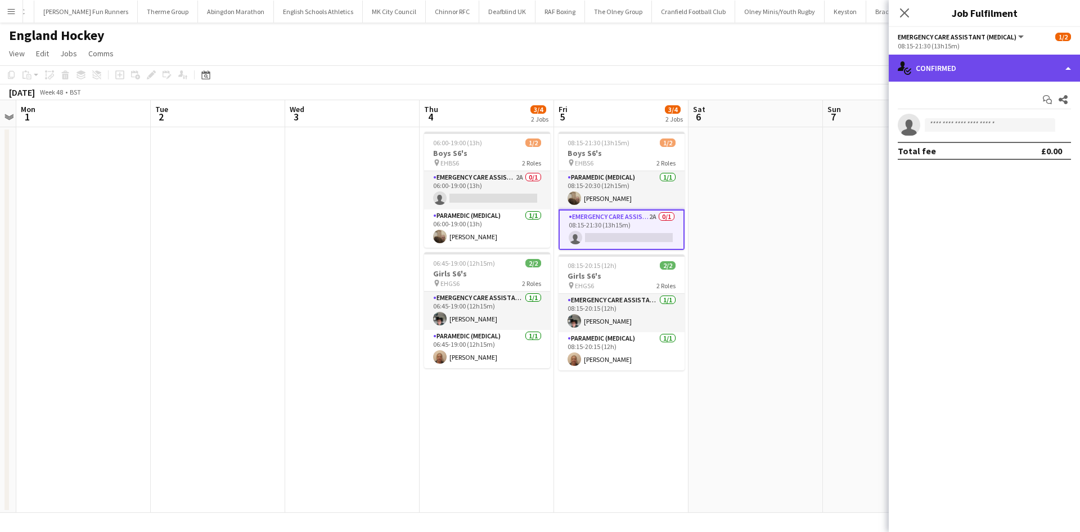
click at [971, 71] on div "single-neutral-actions-check-2 Confirmed" at bounding box center [984, 68] width 191 height 27
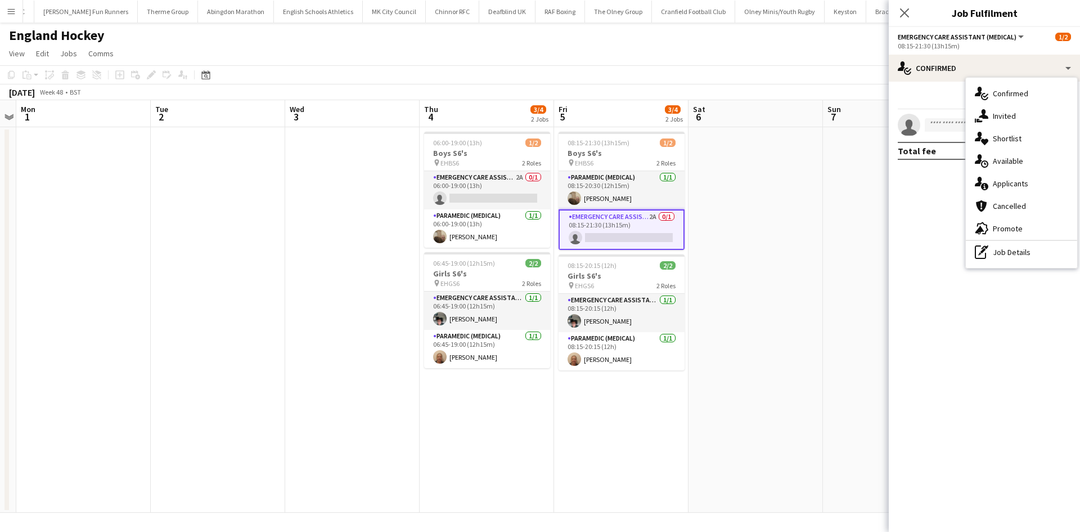
click at [1015, 187] on span "Applicants" at bounding box center [1010, 183] width 35 height 10
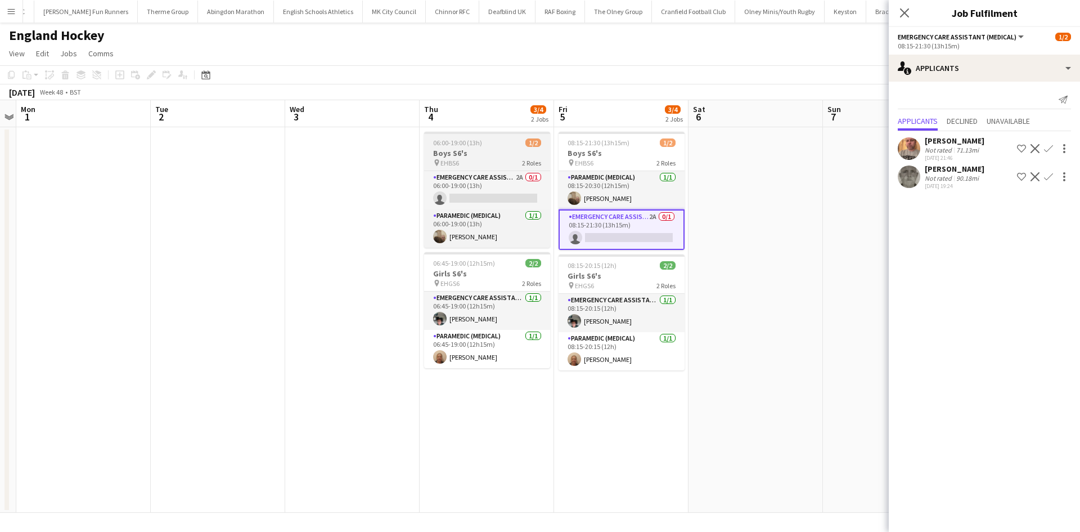
click at [476, 152] on h3 "Boys S6's" at bounding box center [487, 153] width 126 height 10
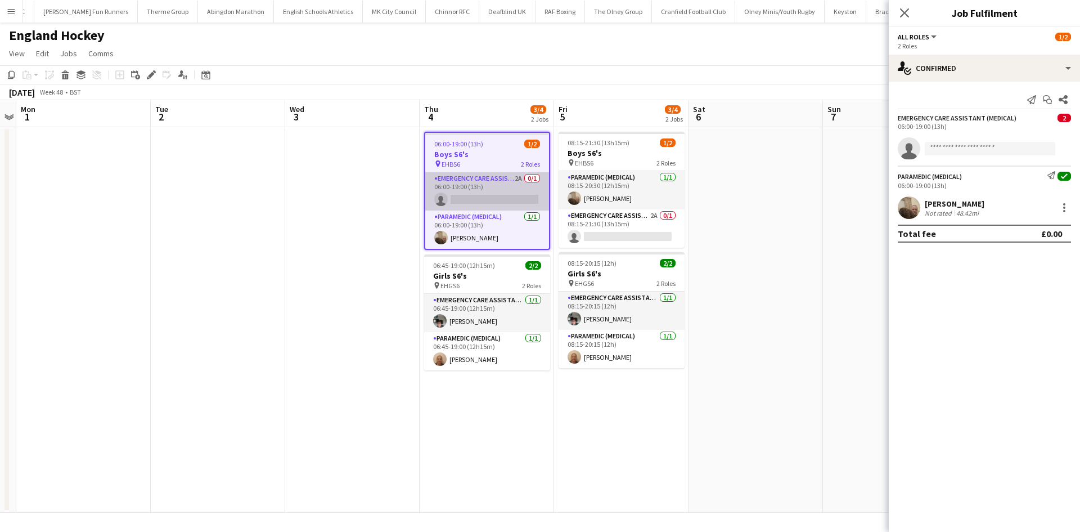
drag, startPoint x: 479, startPoint y: 204, endPoint x: 502, endPoint y: 202, distance: 23.1
click at [480, 204] on app-card-role "Emergency Care Assistant (Medical) 2A 0/1 06:00-19:00 (13h) single-neutral-acti…" at bounding box center [487, 191] width 124 height 38
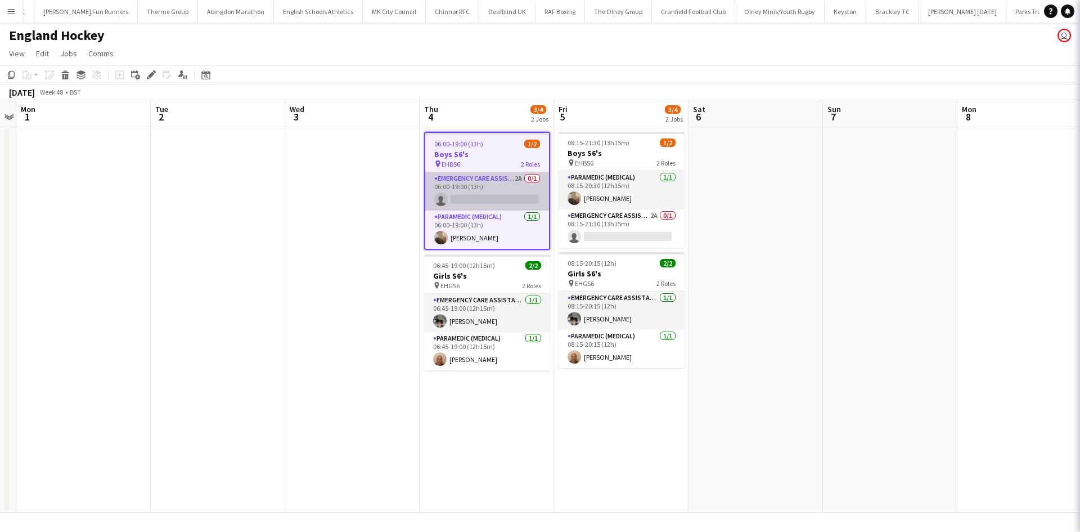
scroll to position [0, 385]
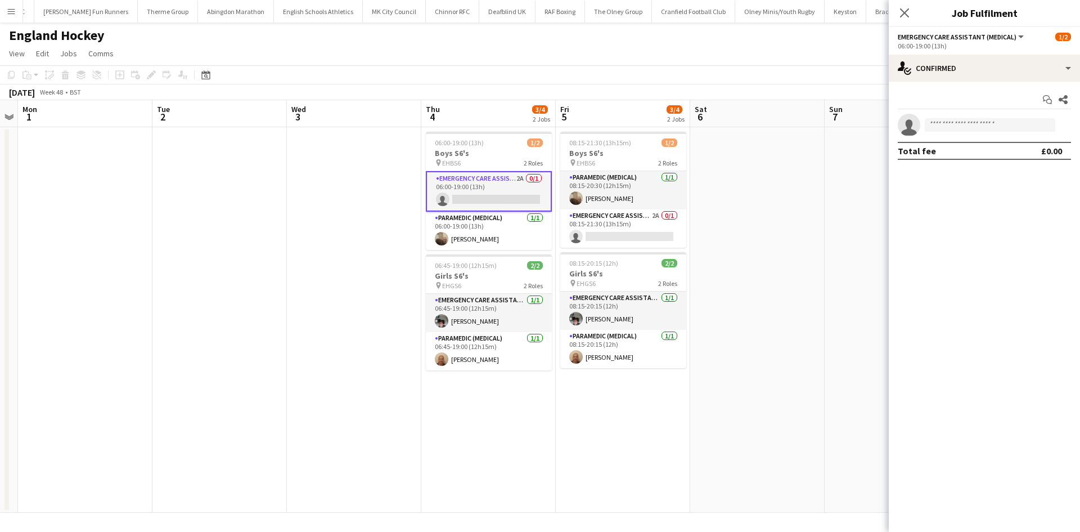
drag, startPoint x: 499, startPoint y: 199, endPoint x: 517, endPoint y: 198, distance: 18.0
click at [500, 198] on app-card-role "Emergency Care Assistant (Medical) 2A 0/1 06:00-19:00 (13h) single-neutral-acti…" at bounding box center [489, 191] width 126 height 40
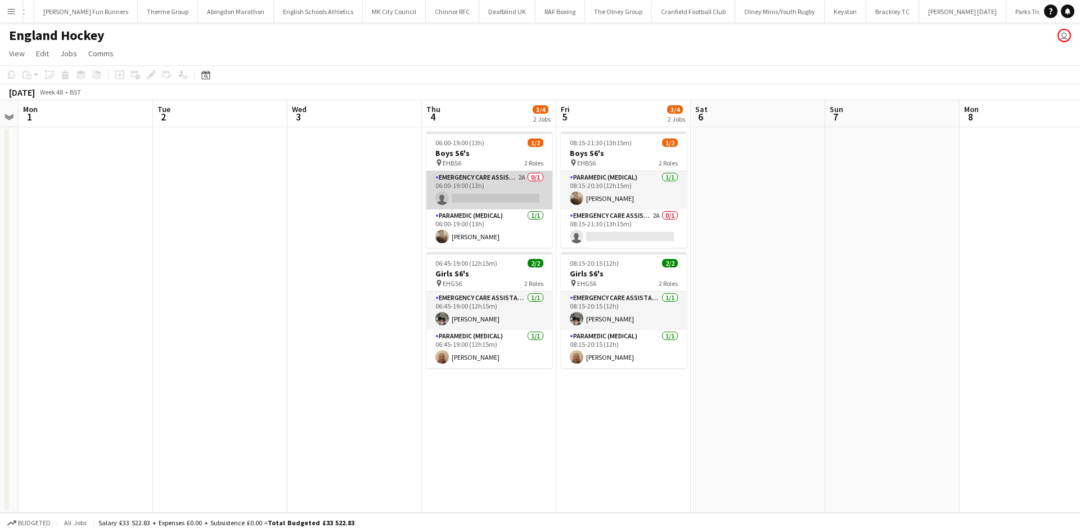
click at [498, 199] on app-card-role "Emergency Care Assistant (Medical) 2A 0/1 06:00-19:00 (13h) single-neutral-acti…" at bounding box center [489, 190] width 126 height 38
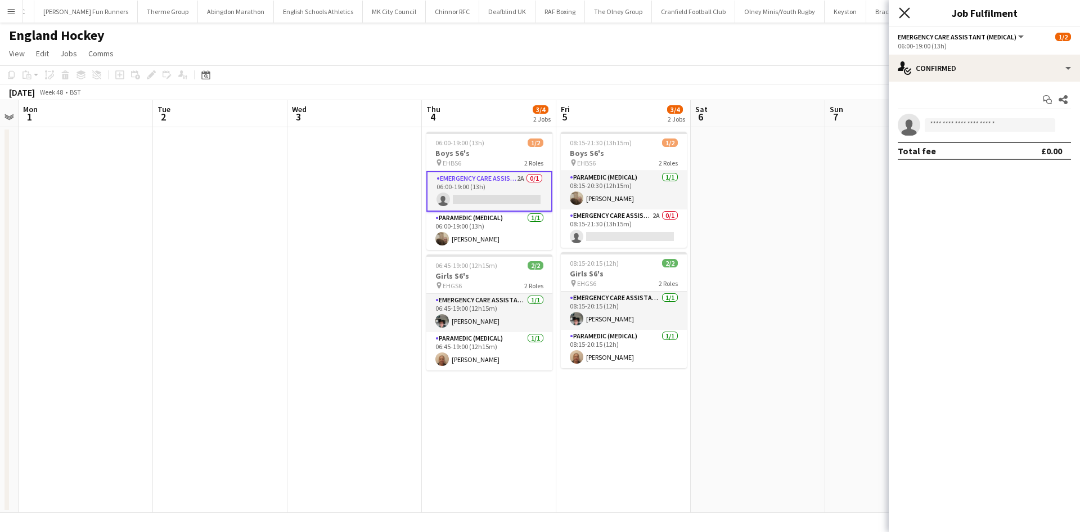
click at [907, 14] on icon "Close pop-in" at bounding box center [904, 12] width 11 height 11
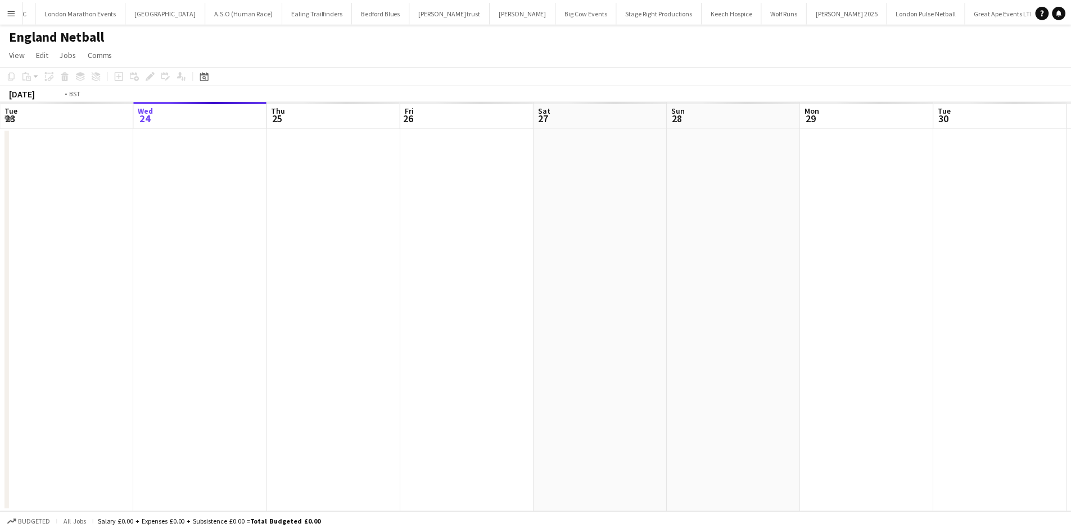
scroll to position [0, 387]
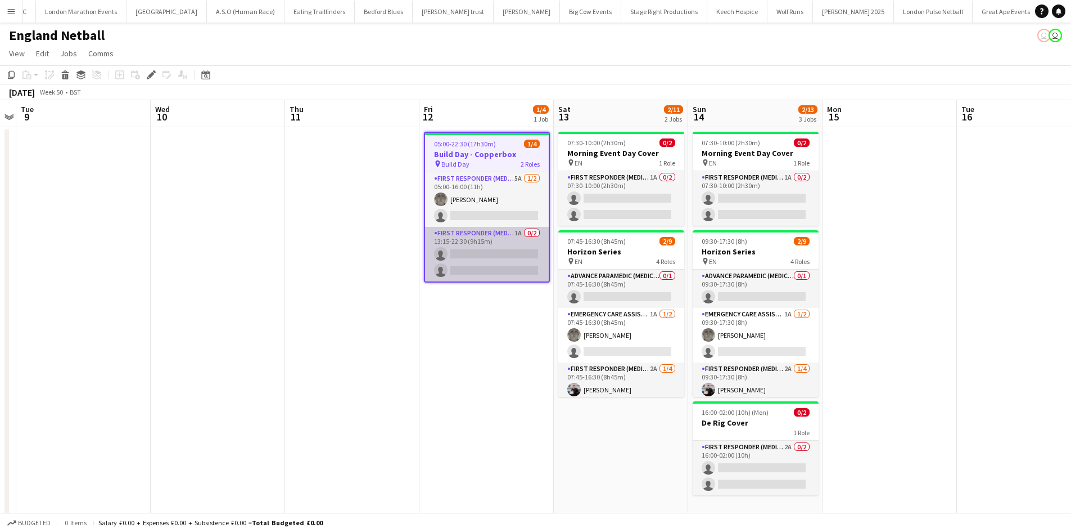
click at [485, 232] on app-card-role "First Responder (Medical) 1A 0/2 13:15-22:30 (9h15m) single-neutral-actions sin…" at bounding box center [487, 254] width 124 height 55
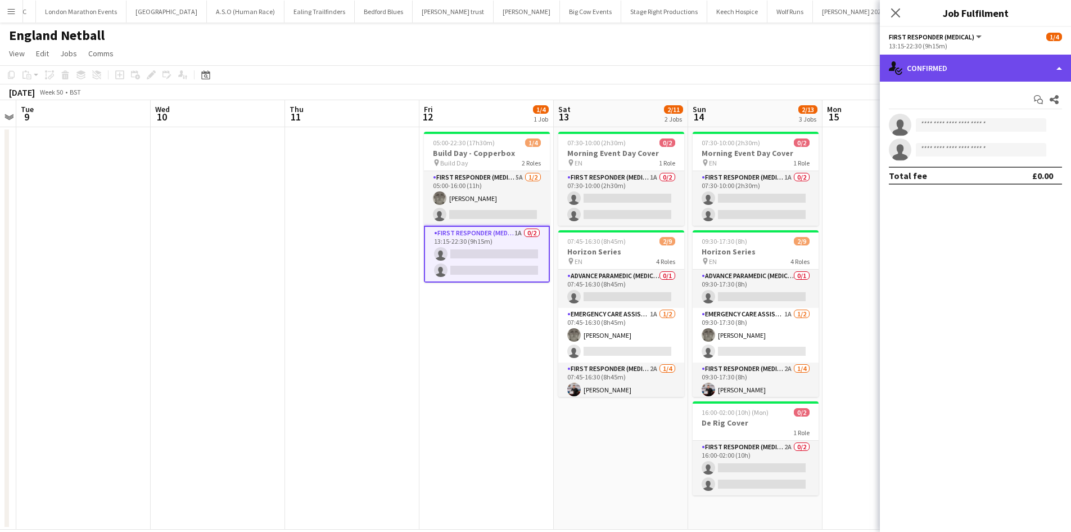
click at [978, 64] on div "single-neutral-actions-check-2 Confirmed" at bounding box center [975, 68] width 191 height 27
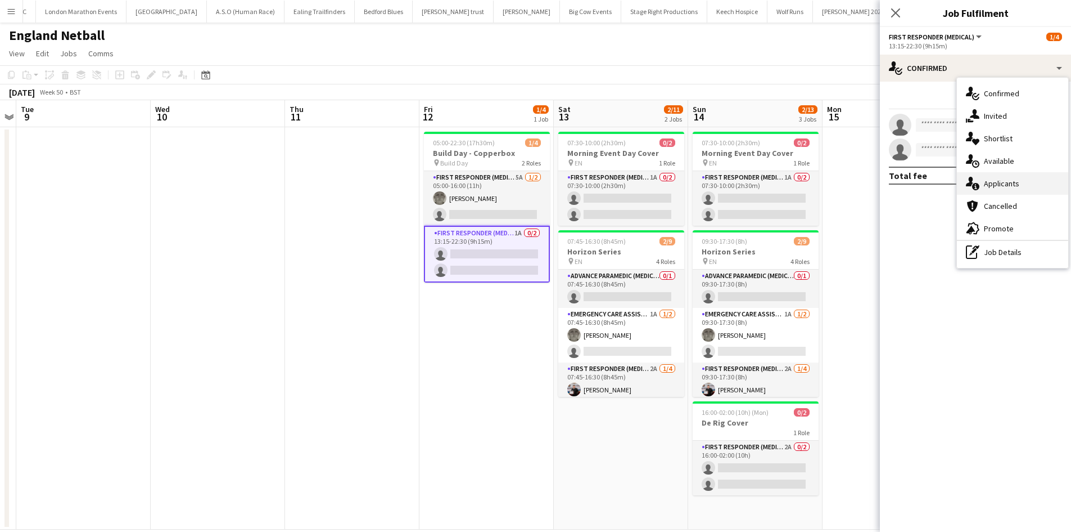
click at [985, 182] on span "Applicants" at bounding box center [1001, 183] width 35 height 10
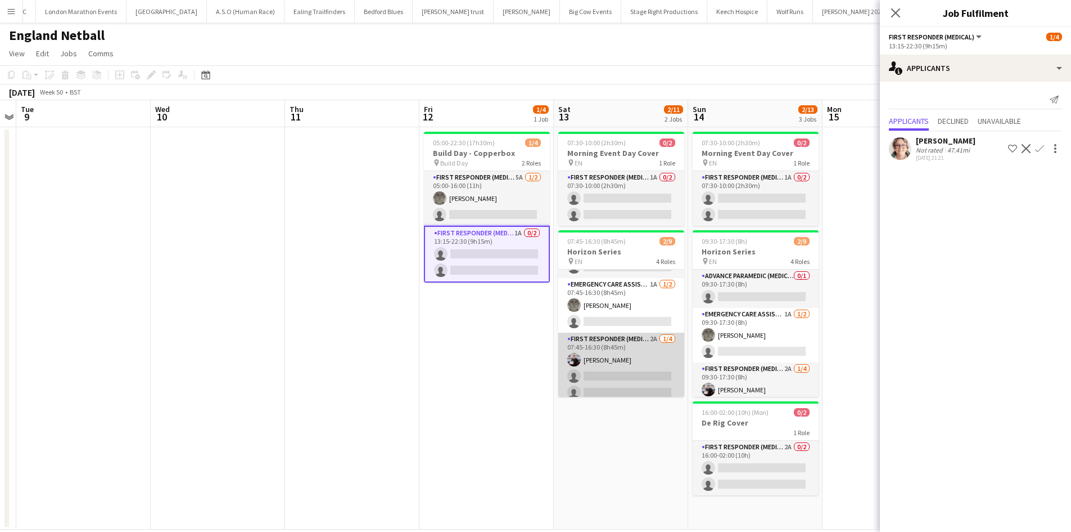
scroll to position [56, 0]
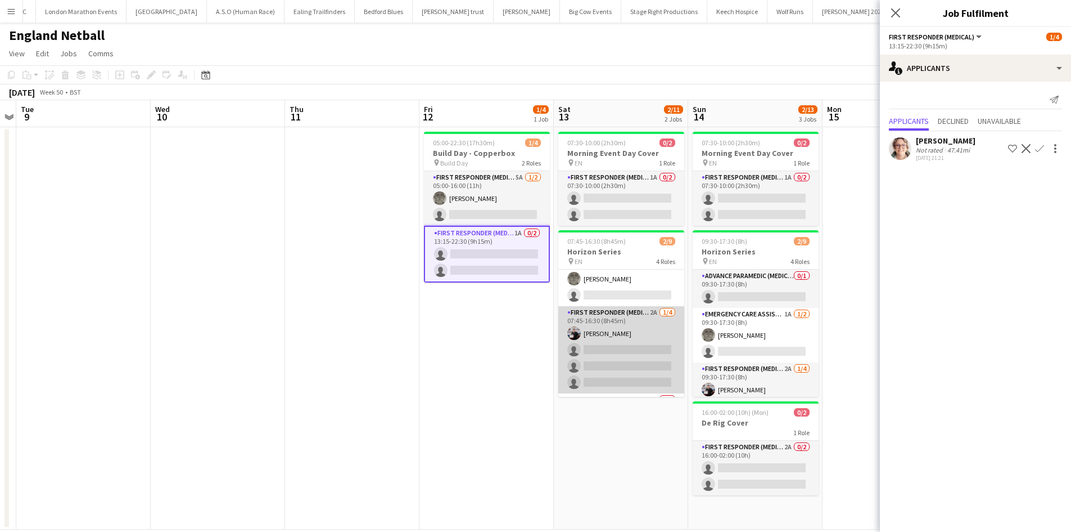
drag, startPoint x: 623, startPoint y: 321, endPoint x: 632, endPoint y: 317, distance: 9.6
click at [623, 320] on app-card-role "First Responder (Medical) 2A [DATE] 07:45-16:30 (8h45m) [PERSON_NAME] single-ne…" at bounding box center [622, 349] width 126 height 87
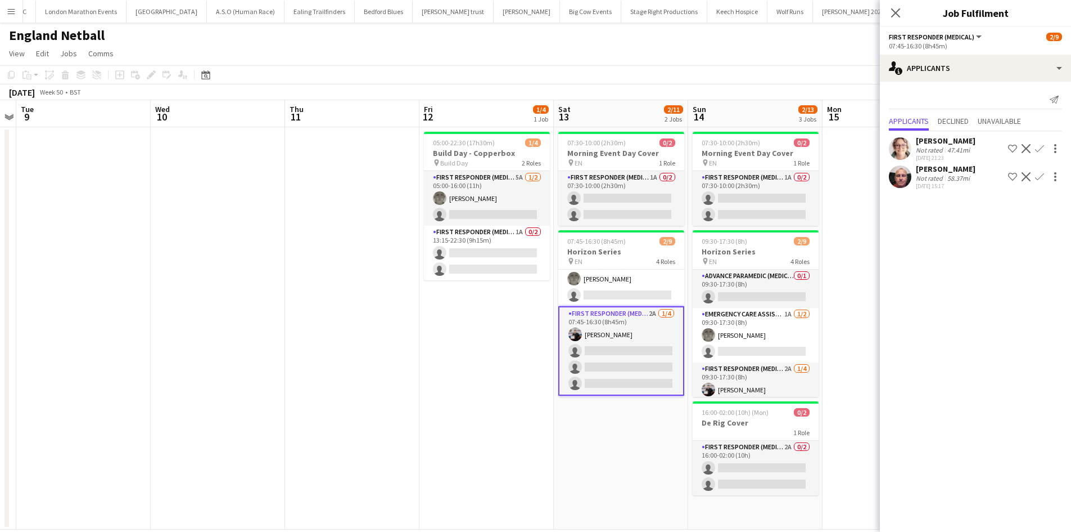
click at [1040, 148] on app-icon "Confirm" at bounding box center [1039, 148] width 9 height 9
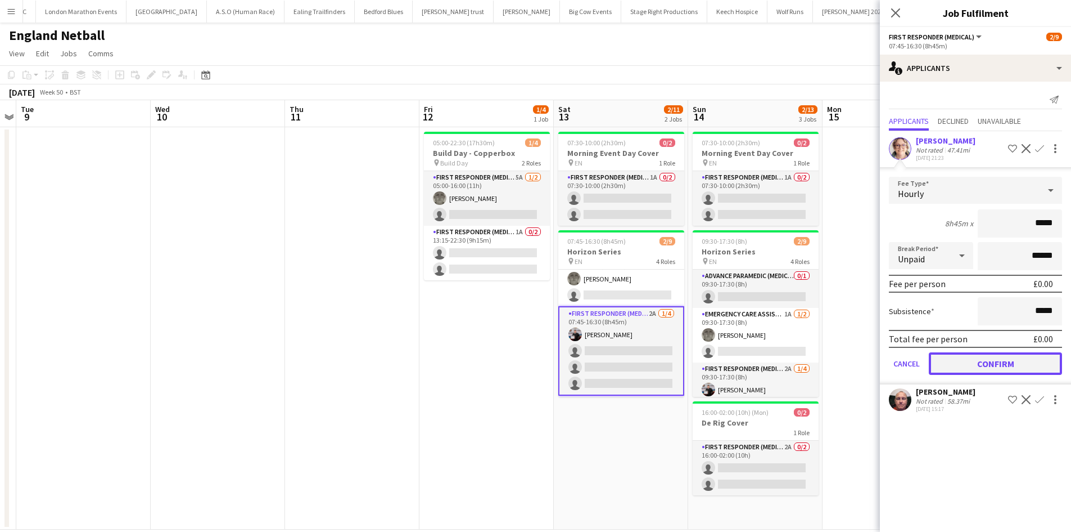
click at [957, 364] on button "Confirm" at bounding box center [995, 363] width 133 height 22
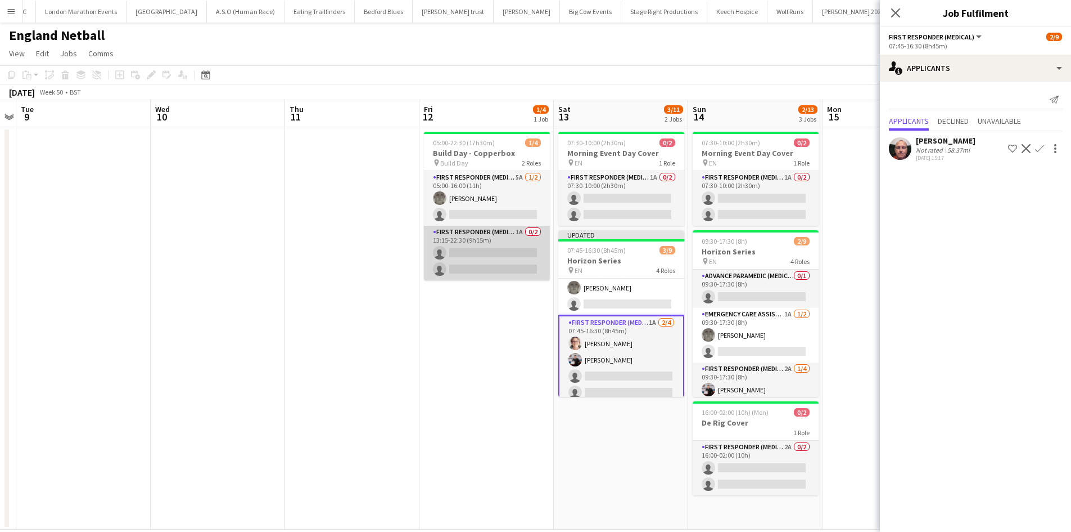
click at [468, 237] on app-card-role "First Responder (Medical) 1A 0/2 13:15-22:30 (9h15m) single-neutral-actions sin…" at bounding box center [487, 253] width 126 height 55
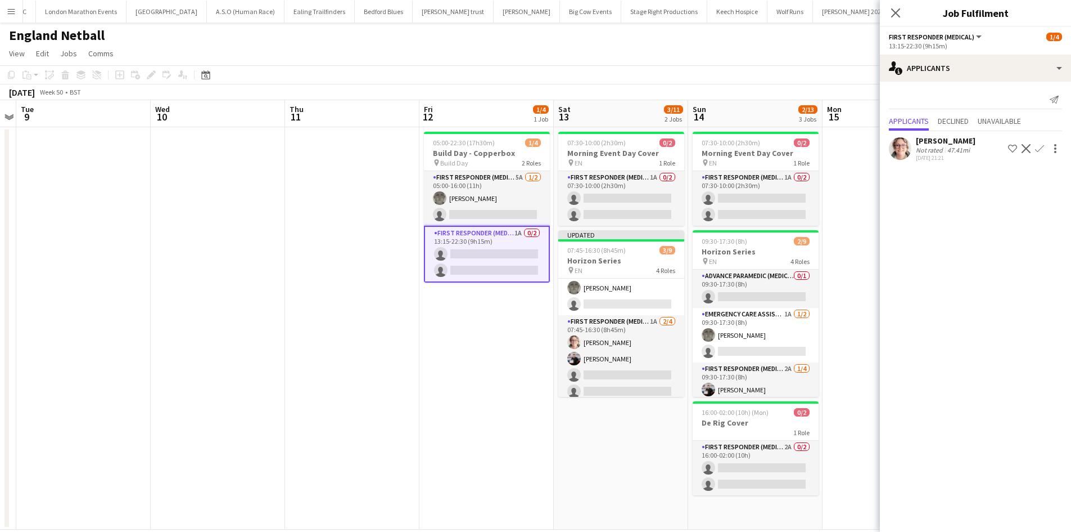
click at [1043, 148] on app-icon "Confirm" at bounding box center [1039, 148] width 9 height 9
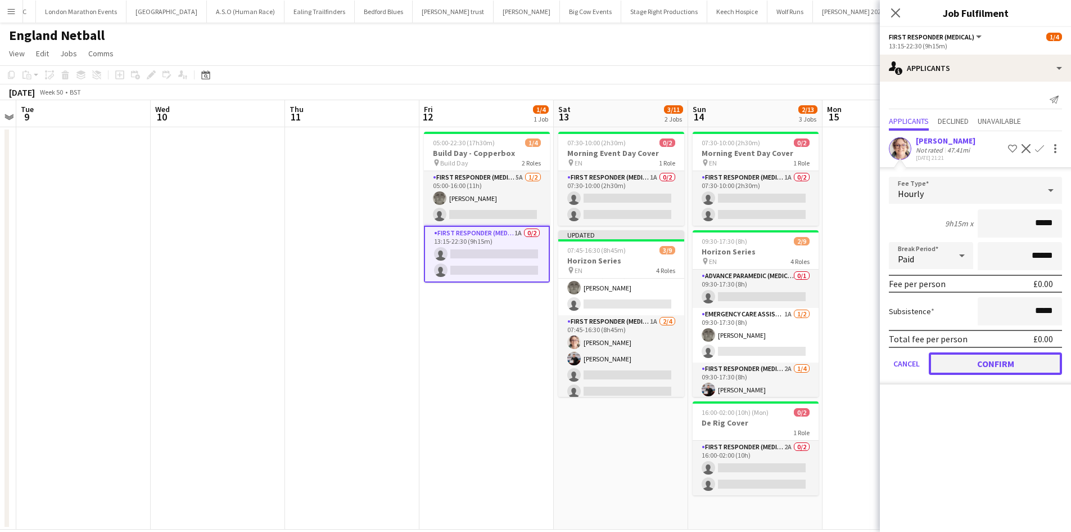
click at [982, 358] on button "Confirm" at bounding box center [995, 363] width 133 height 22
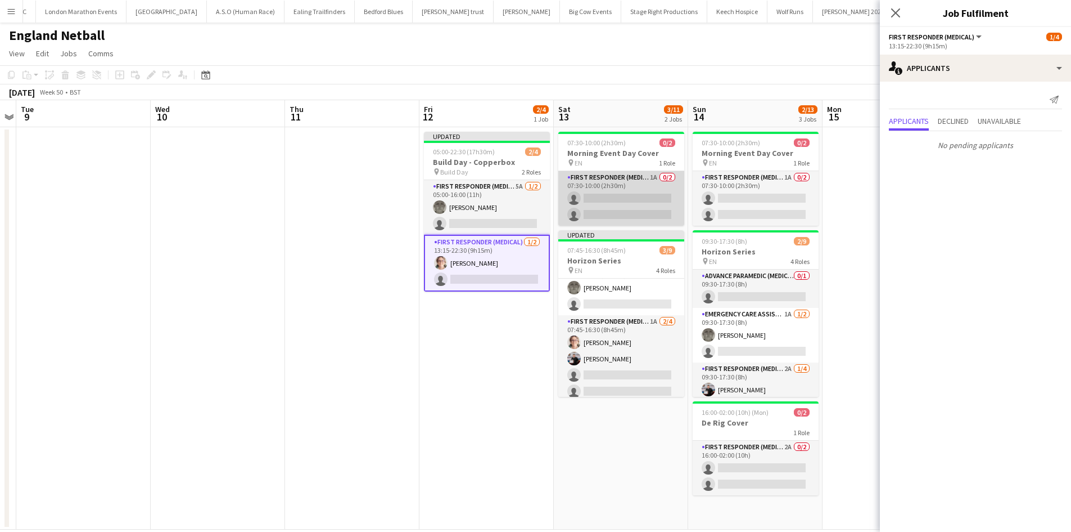
click at [621, 178] on app-card-role "First Responder (Medical) 1A 0/2 07:30-10:00 (2h30m) single-neutral-actions sin…" at bounding box center [622, 198] width 126 height 55
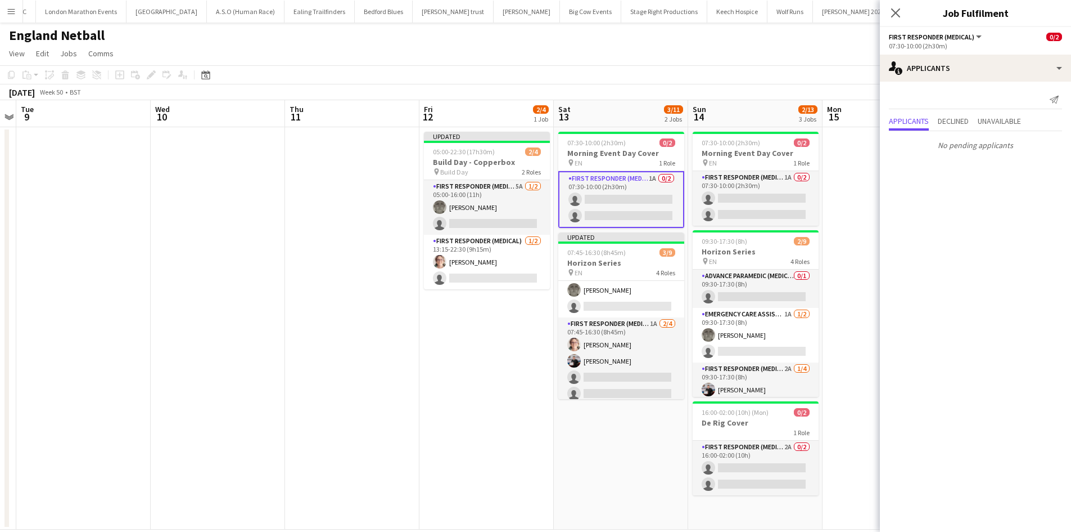
click at [620, 177] on app-card-role "First Responder (Medical) 1A 0/2 07:30-10:00 (2h30m) single-neutral-actions sin…" at bounding box center [622, 199] width 126 height 57
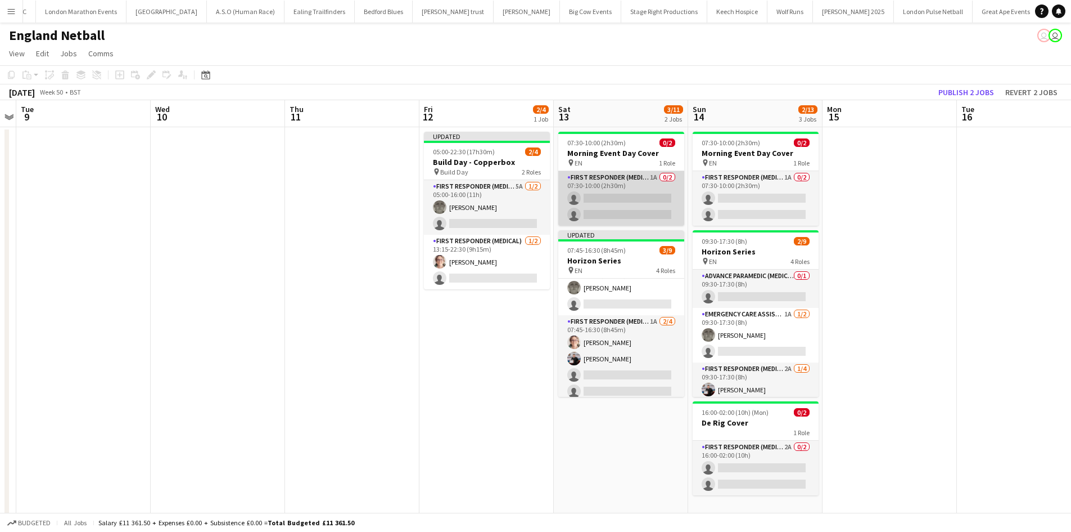
click at [620, 191] on app-card-role "First Responder (Medical) 1A 0/2 07:30-10:00 (2h30m) single-neutral-actions sin…" at bounding box center [622, 198] width 126 height 55
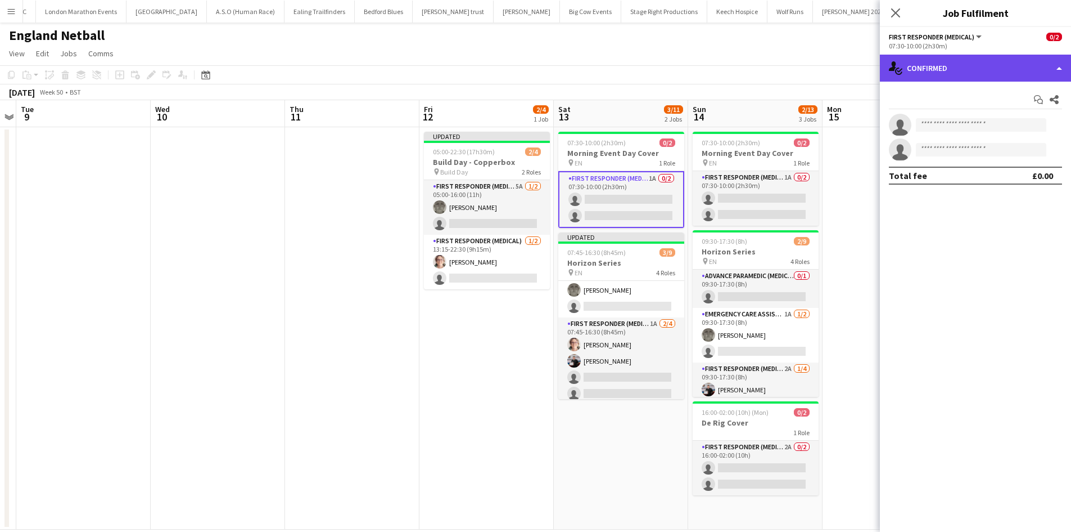
click at [986, 70] on div "single-neutral-actions-check-2 Confirmed" at bounding box center [975, 68] width 191 height 27
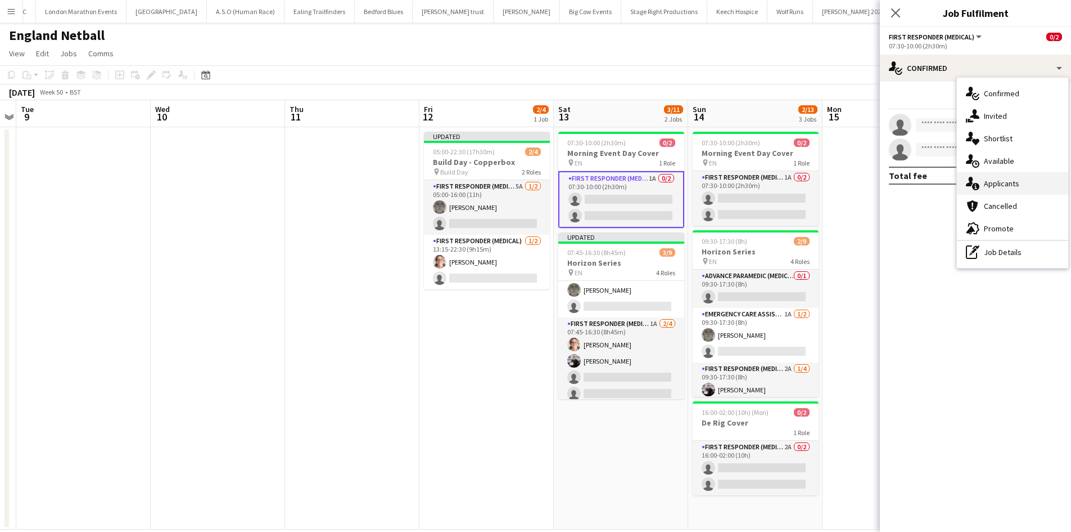
click at [1007, 178] on span "Applicants" at bounding box center [1001, 183] width 35 height 10
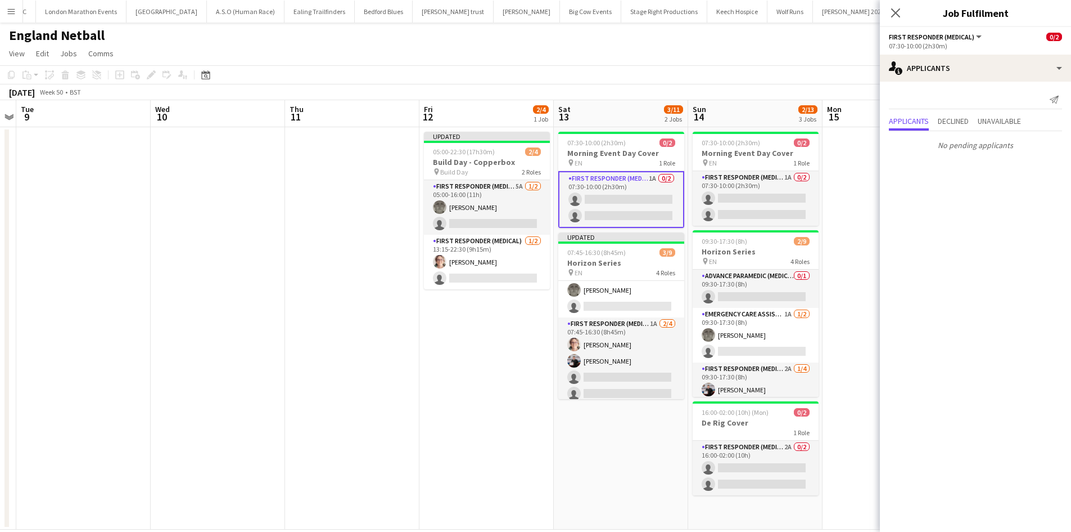
click at [618, 195] on app-card-role "First Responder (Medical) 1A 0/2 07:30-10:00 (2h30m) single-neutral-actions sin…" at bounding box center [622, 199] width 126 height 57
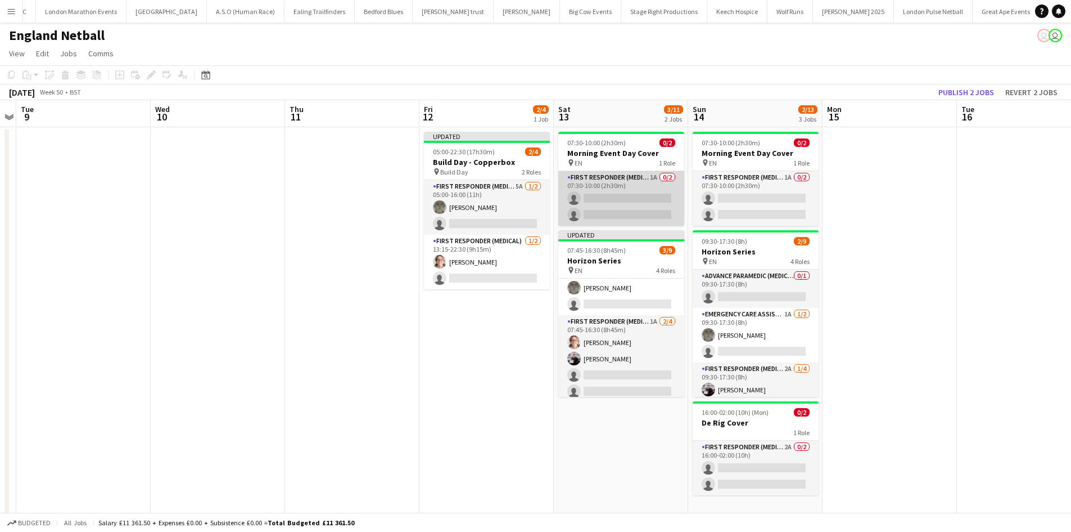
click at [605, 197] on app-card-role "First Responder (Medical) 1A 0/2 07:30-10:00 (2h30m) single-neutral-actions sin…" at bounding box center [622, 198] width 126 height 55
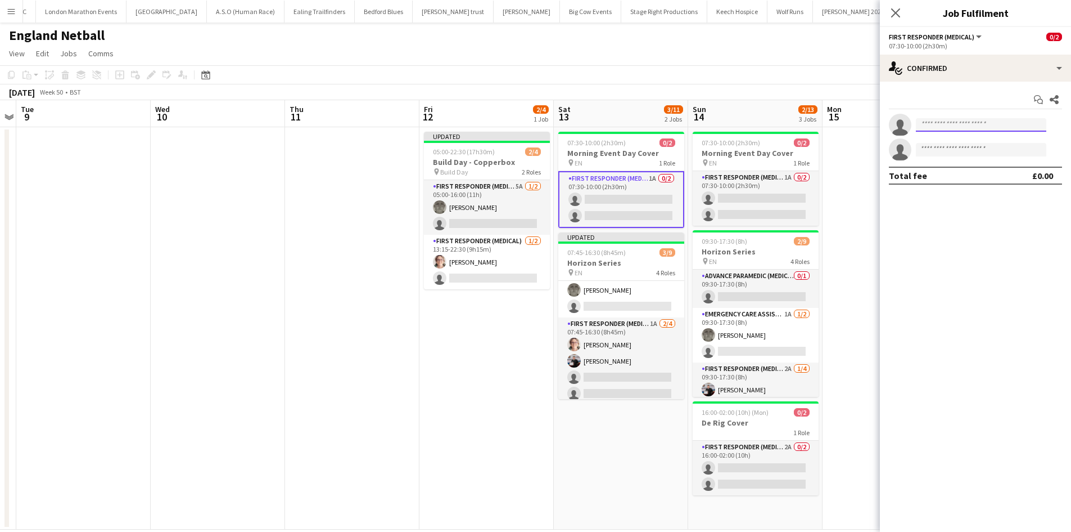
click at [933, 120] on input at bounding box center [981, 124] width 130 height 13
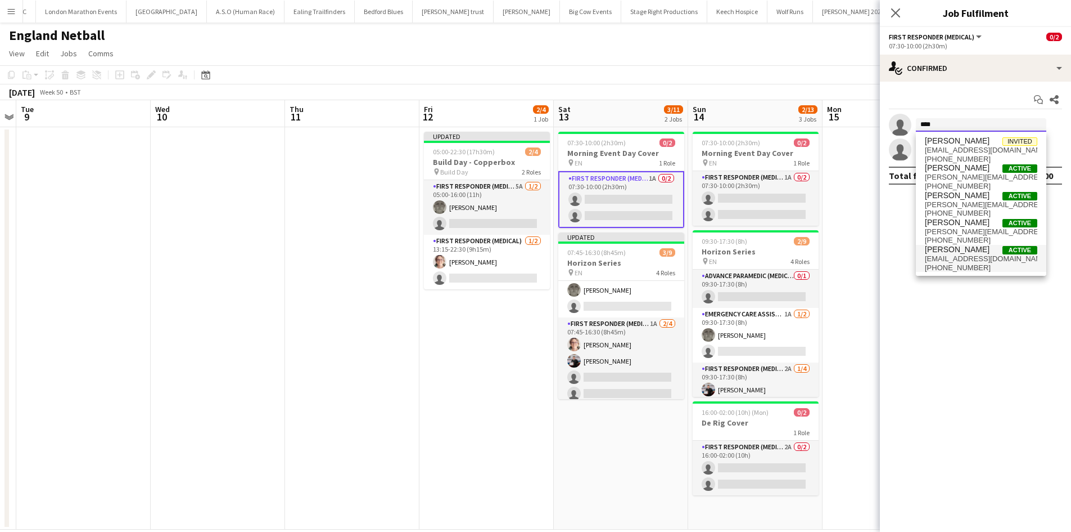
type input "****"
click at [954, 250] on span "[PERSON_NAME]" at bounding box center [957, 250] width 65 height 10
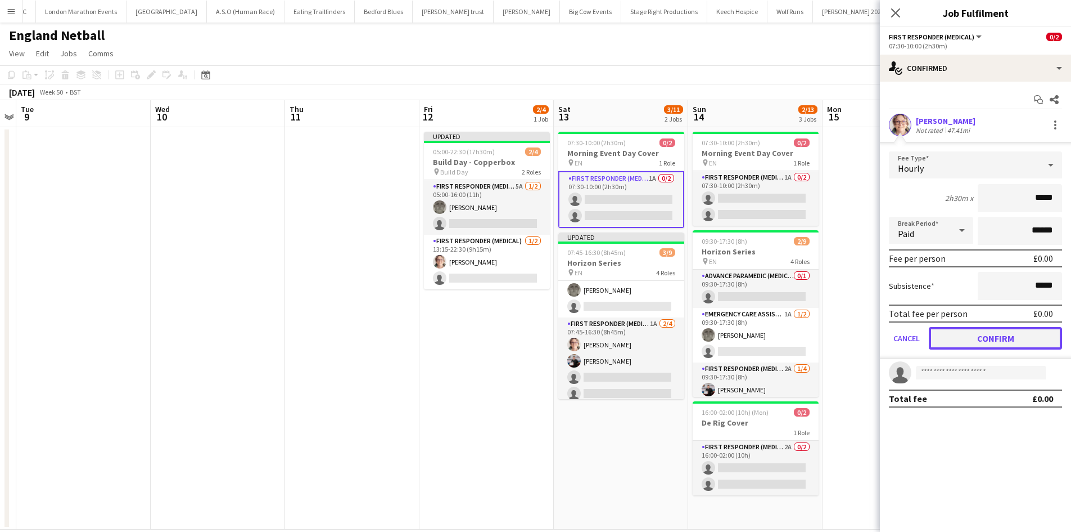
click at [966, 334] on button "Confirm" at bounding box center [995, 338] width 133 height 22
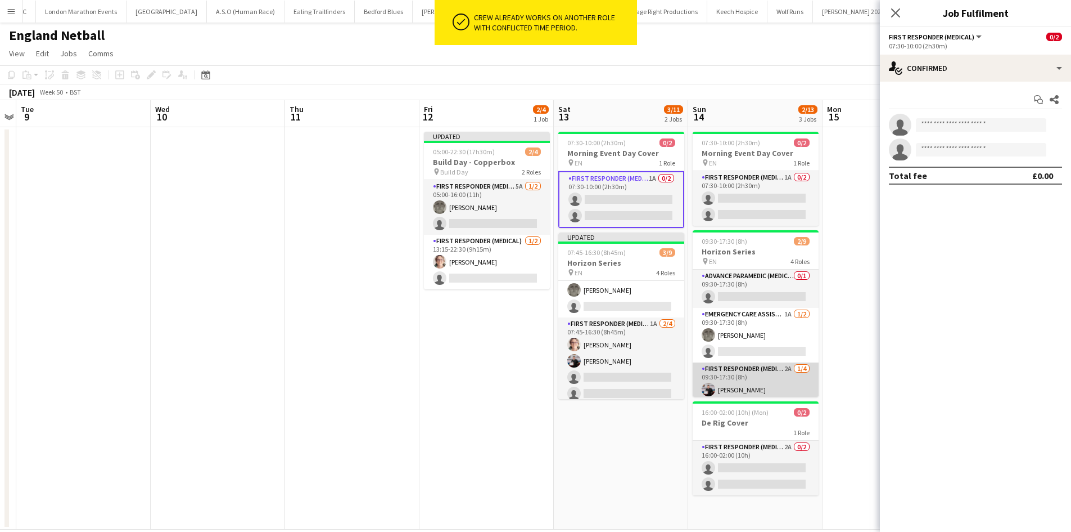
click at [750, 376] on app-card-role "First Responder (Medical) 2A [DATE] 09:30-17:30 (8h) [PERSON_NAME] single-neutr…" at bounding box center [756, 405] width 126 height 87
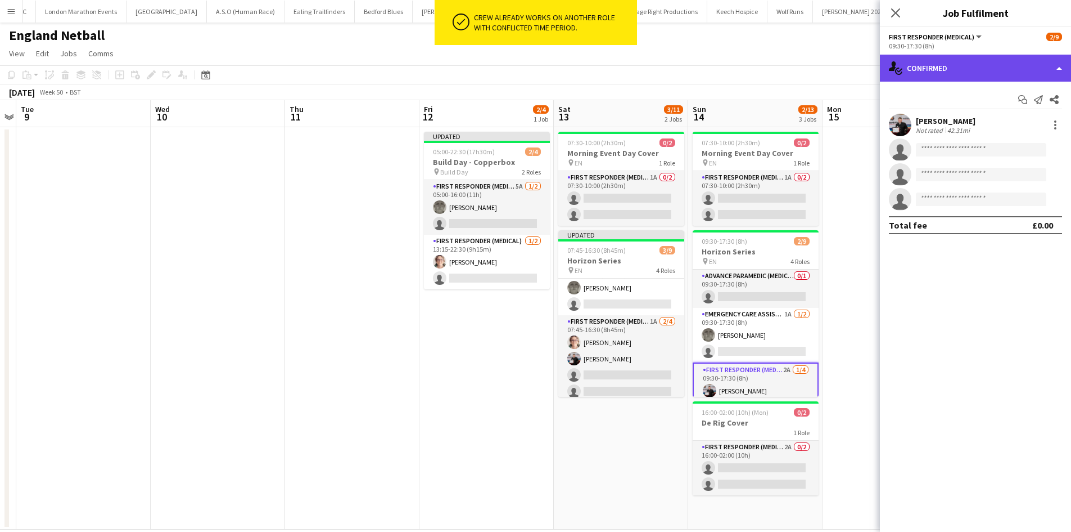
click at [987, 71] on div "single-neutral-actions-check-2 Confirmed" at bounding box center [975, 68] width 191 height 27
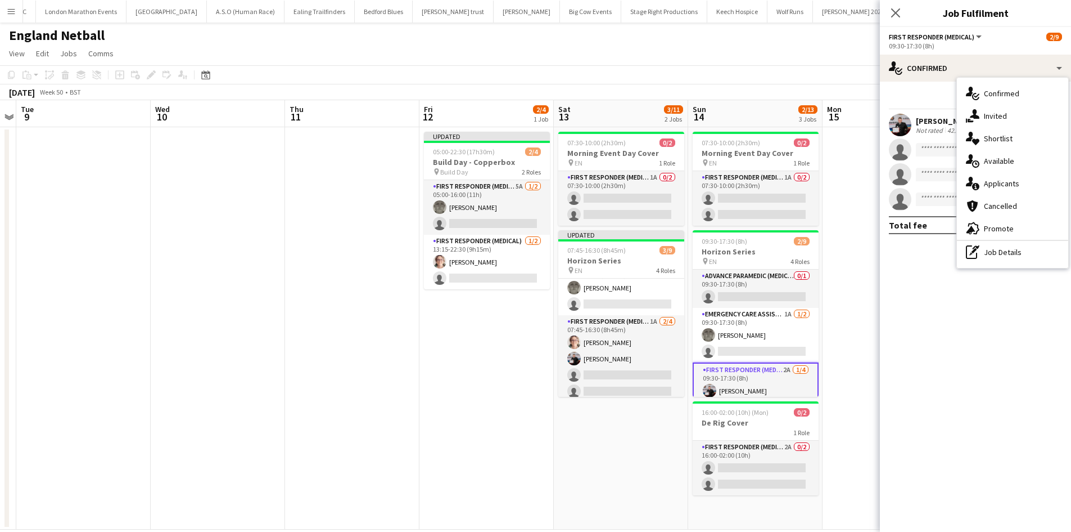
click at [1003, 188] on span "Applicants" at bounding box center [1001, 183] width 35 height 10
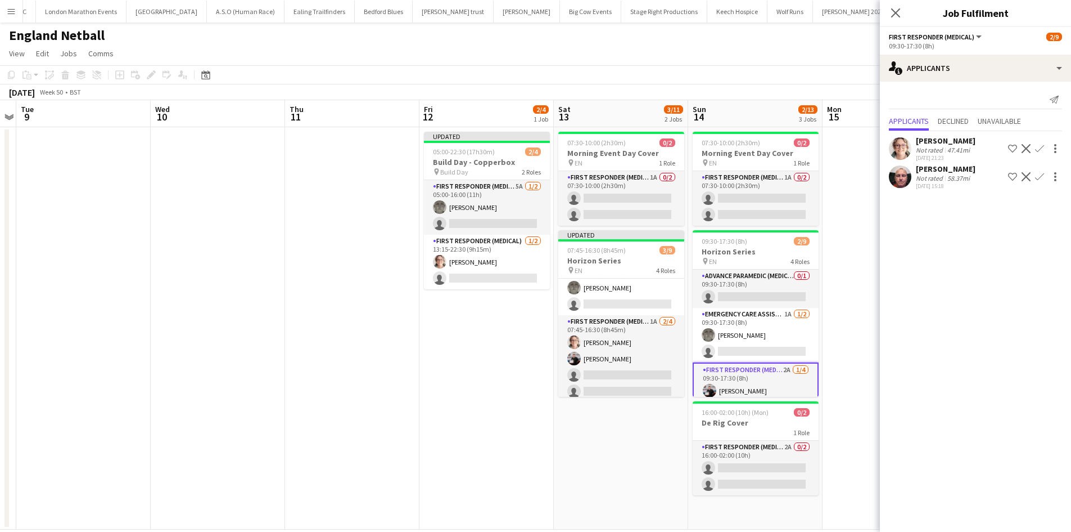
click at [1039, 151] on app-icon "Confirm" at bounding box center [1039, 148] width 9 height 9
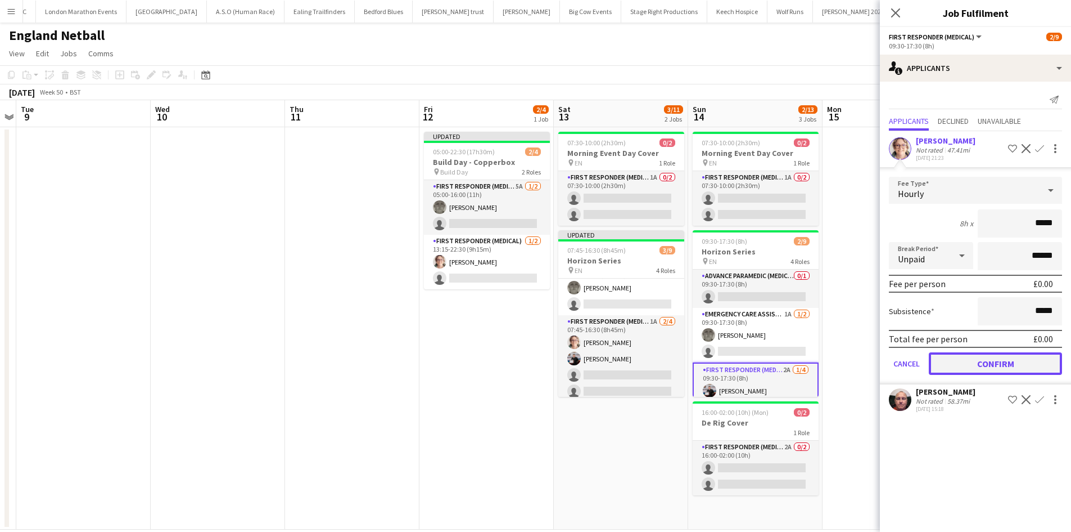
drag, startPoint x: 969, startPoint y: 366, endPoint x: 947, endPoint y: 358, distance: 23.5
click at [968, 366] on button "Confirm" at bounding box center [995, 363] width 133 height 22
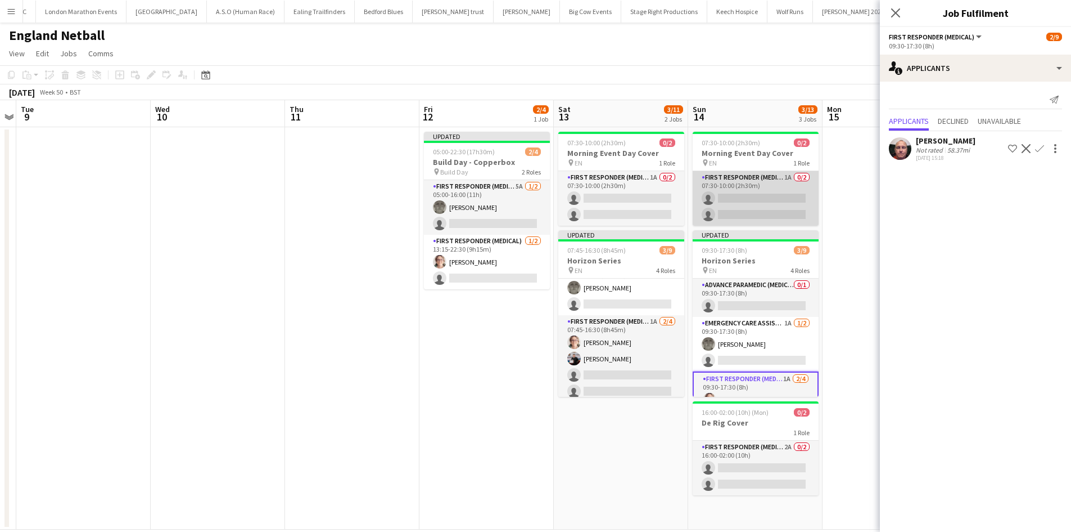
drag, startPoint x: 756, startPoint y: 186, endPoint x: 808, endPoint y: 186, distance: 51.7
click at [755, 185] on app-card-role "First Responder (Medical) 1A 0/2 07:30-10:00 (2h30m) single-neutral-actions sin…" at bounding box center [756, 198] width 126 height 55
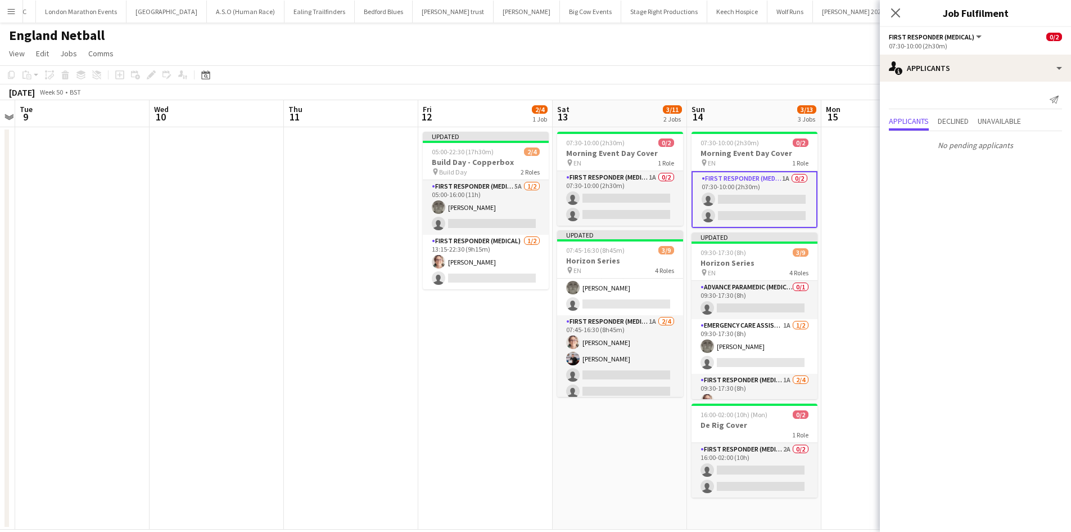
click at [777, 195] on app-card-role "First Responder (Medical) 1A 0/2 07:30-10:00 (2h30m) single-neutral-actions sin…" at bounding box center [755, 199] width 126 height 57
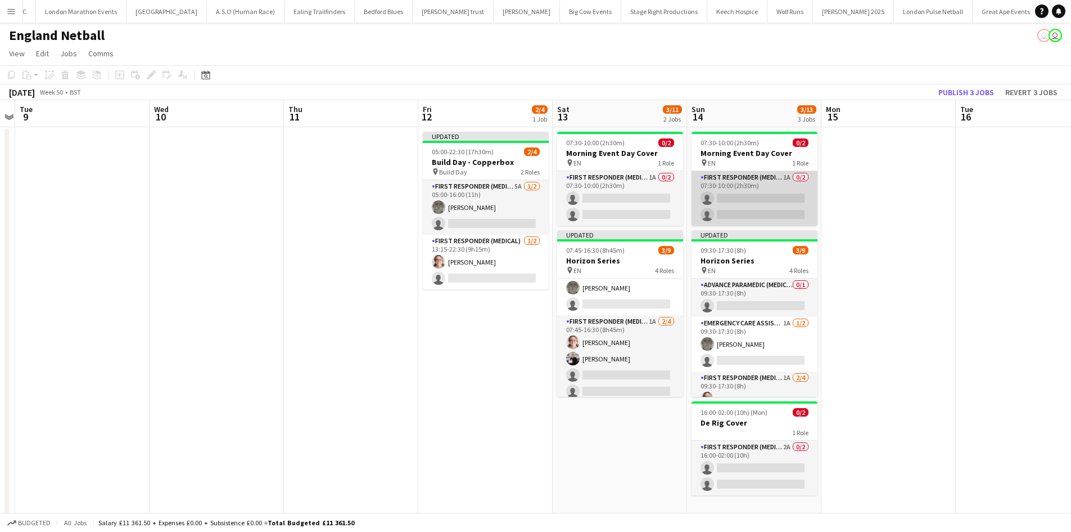
click at [771, 197] on app-card-role "First Responder (Medical) 1A 0/2 07:30-10:00 (2h30m) single-neutral-actions sin…" at bounding box center [755, 198] width 126 height 55
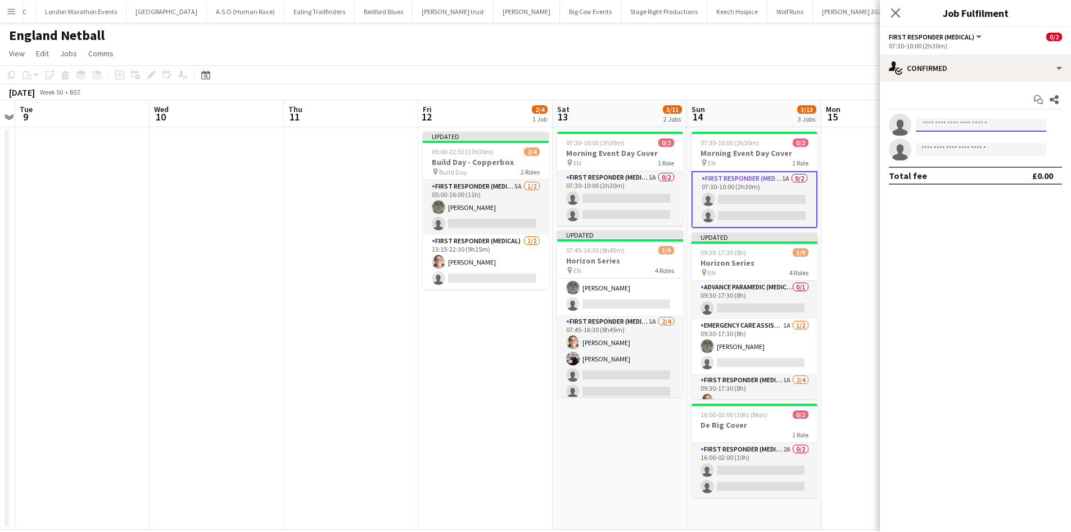
click at [924, 123] on input at bounding box center [981, 124] width 130 height 13
type input "*"
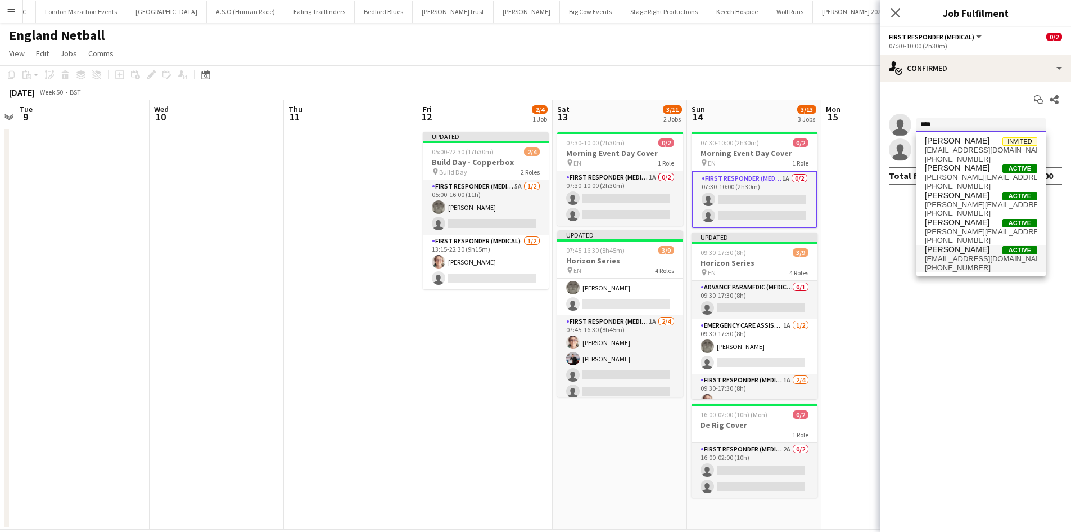
type input "****"
click at [961, 251] on span "[PERSON_NAME]" at bounding box center [957, 250] width 65 height 10
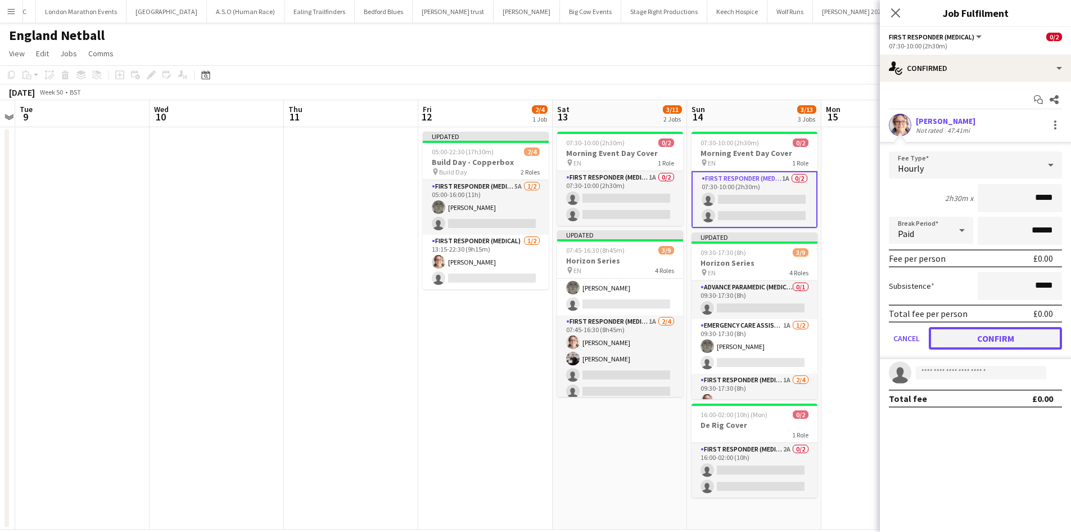
click at [953, 334] on button "Confirm" at bounding box center [995, 338] width 133 height 22
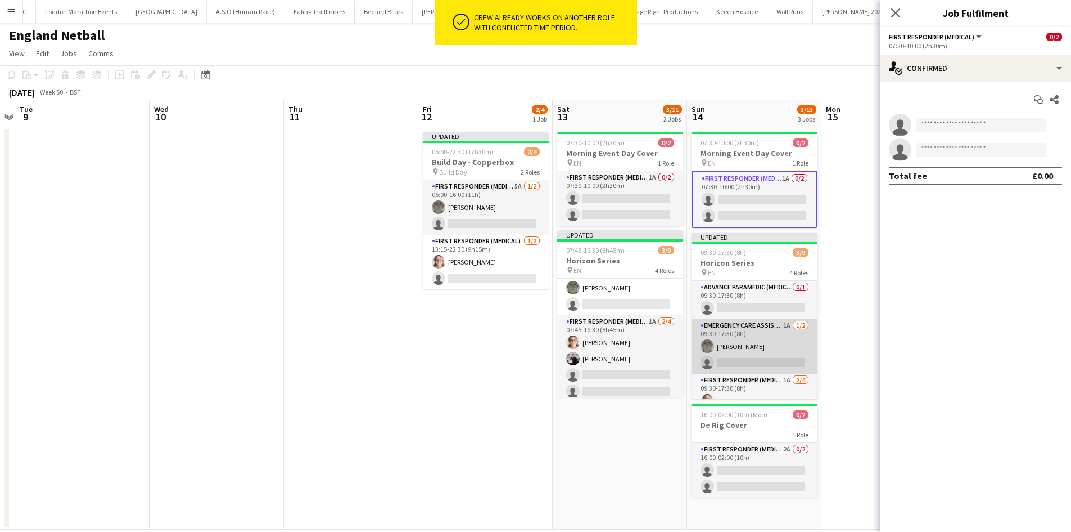
click at [753, 334] on app-card-role "Emergency Care Assistant (Medical) 1A [DATE] 09:30-17:30 (8h) [PERSON_NAME] sin…" at bounding box center [755, 346] width 126 height 55
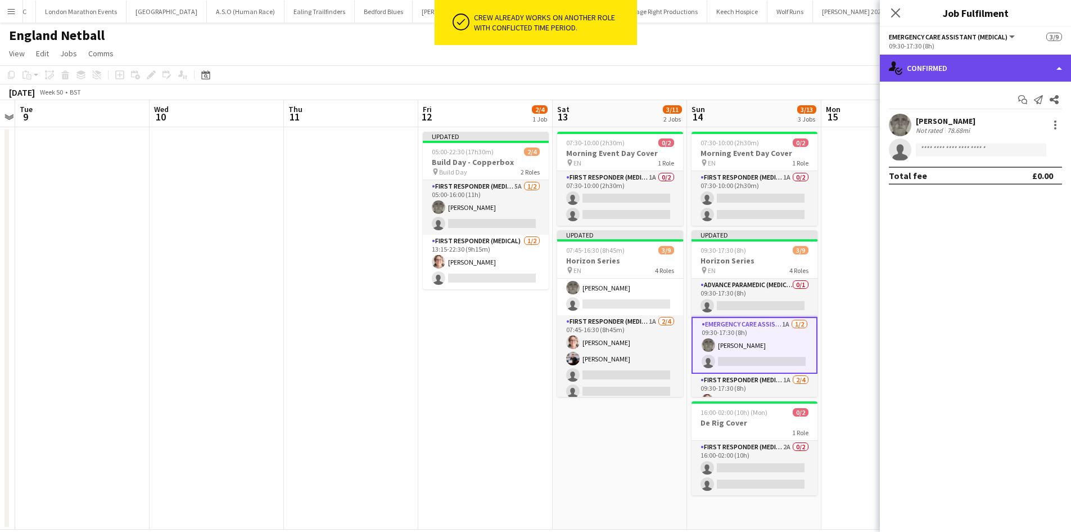
drag, startPoint x: 991, startPoint y: 73, endPoint x: 1003, endPoint y: 92, distance: 23.0
click at [992, 72] on div "single-neutral-actions-check-2 Confirmed" at bounding box center [975, 68] width 191 height 27
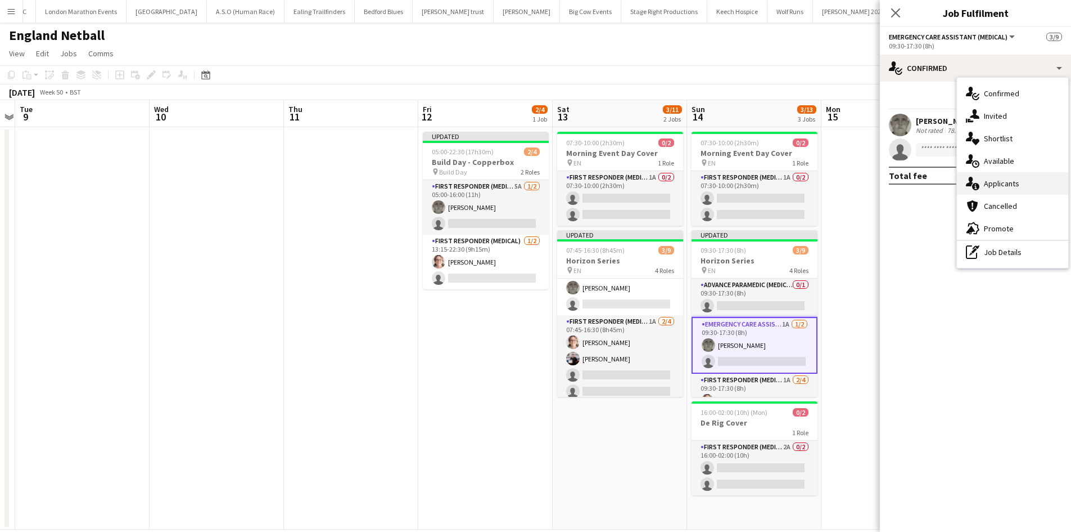
click at [1019, 194] on div "single-neutral-actions-information Applicants" at bounding box center [1012, 183] width 111 height 22
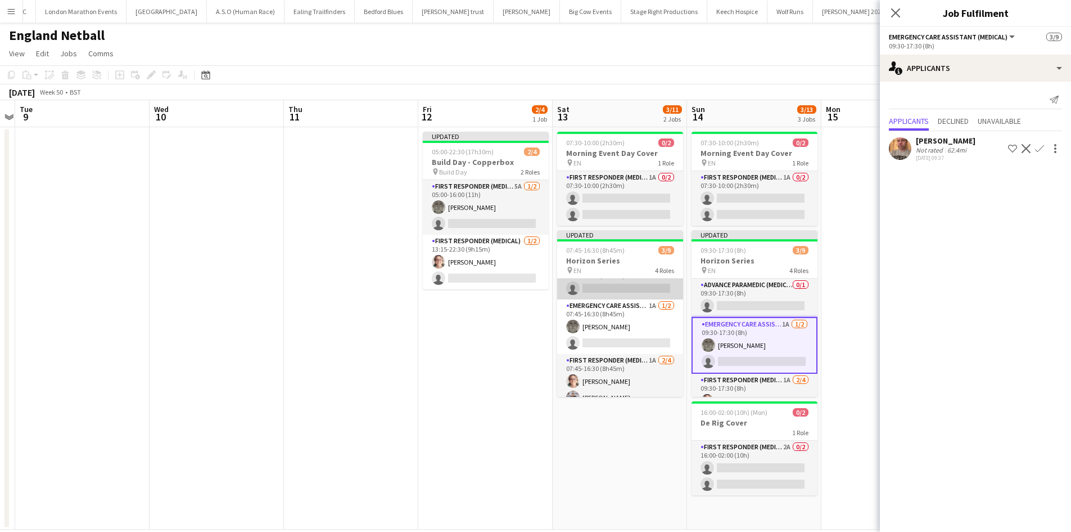
scroll to position [0, 0]
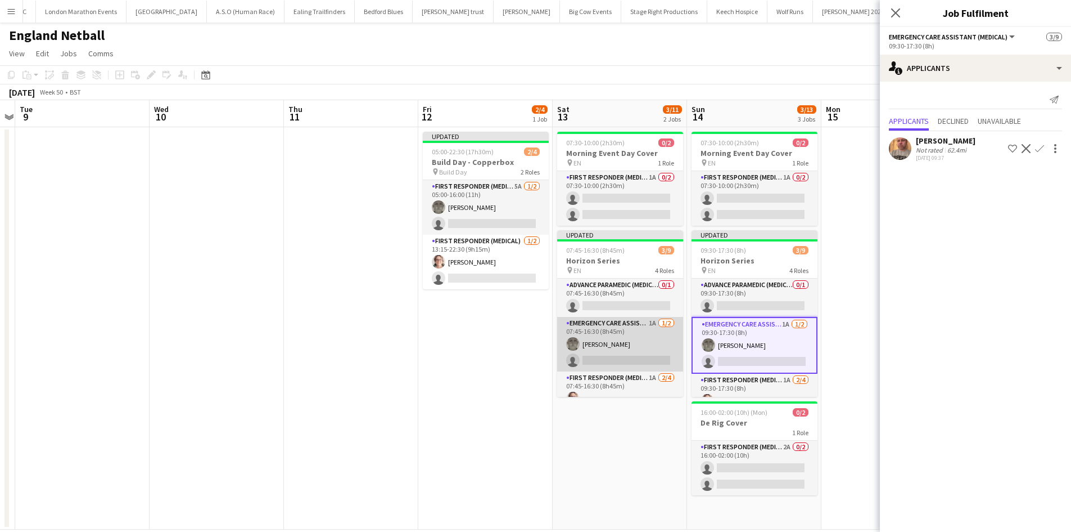
click at [629, 322] on app-card-role "Emergency Care Assistant (Medical) 1A [DATE] 07:45-16:30 (8h45m) [PERSON_NAME] …" at bounding box center [620, 344] width 126 height 55
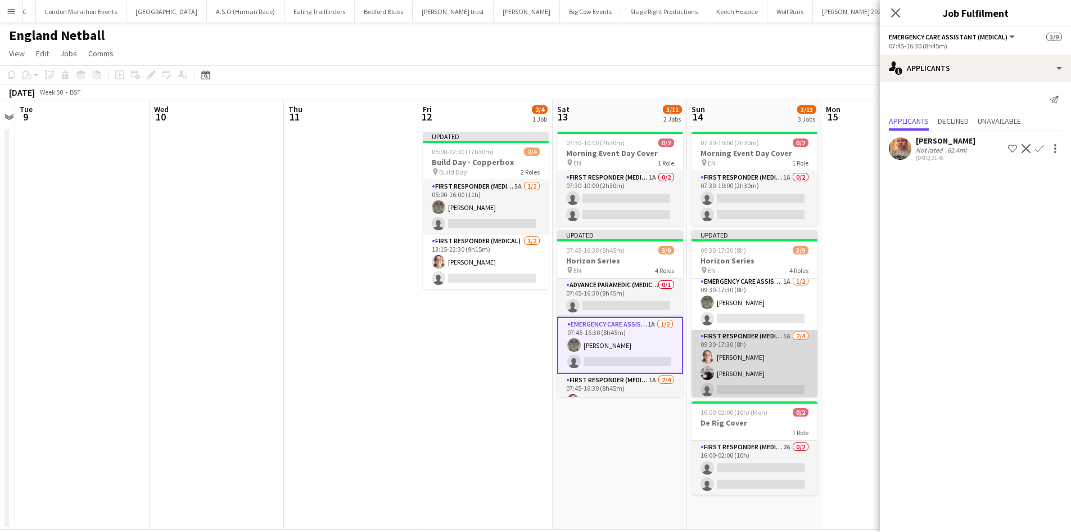
scroll to position [56, 0]
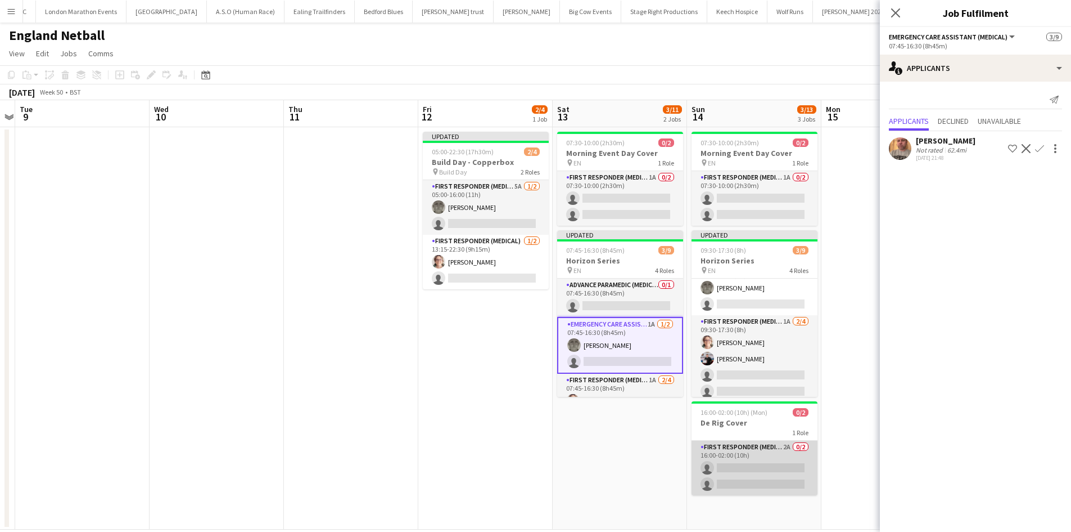
click at [748, 442] on app-card-role "First Responder (Medical) 2A 0/2 16:00-02:00 (10h) single-neutral-actions singl…" at bounding box center [755, 467] width 126 height 55
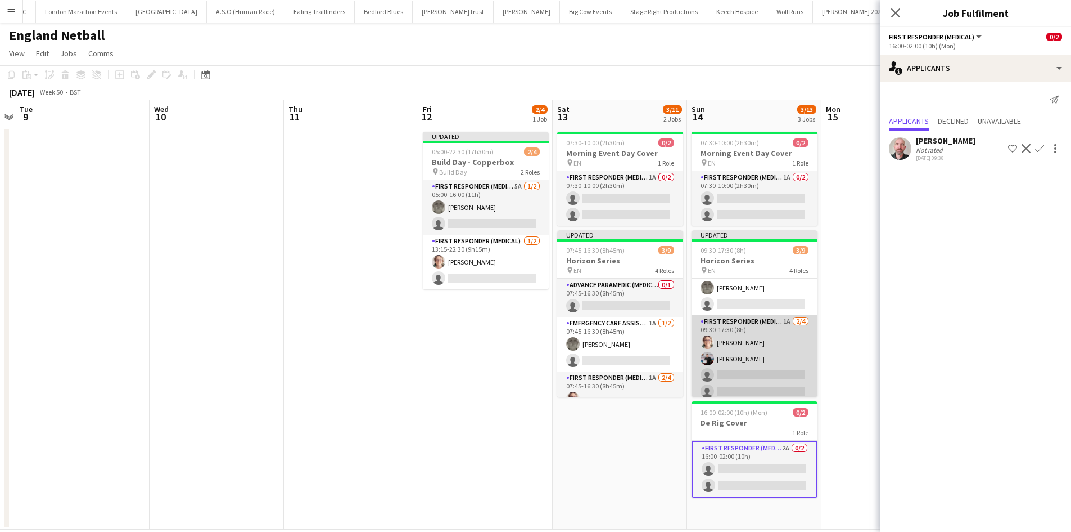
click at [752, 330] on app-card-role "First Responder (Medical) 1A [DATE] 09:30-17:30 (8h) [PERSON_NAME] [PERSON_NAME…" at bounding box center [755, 358] width 126 height 87
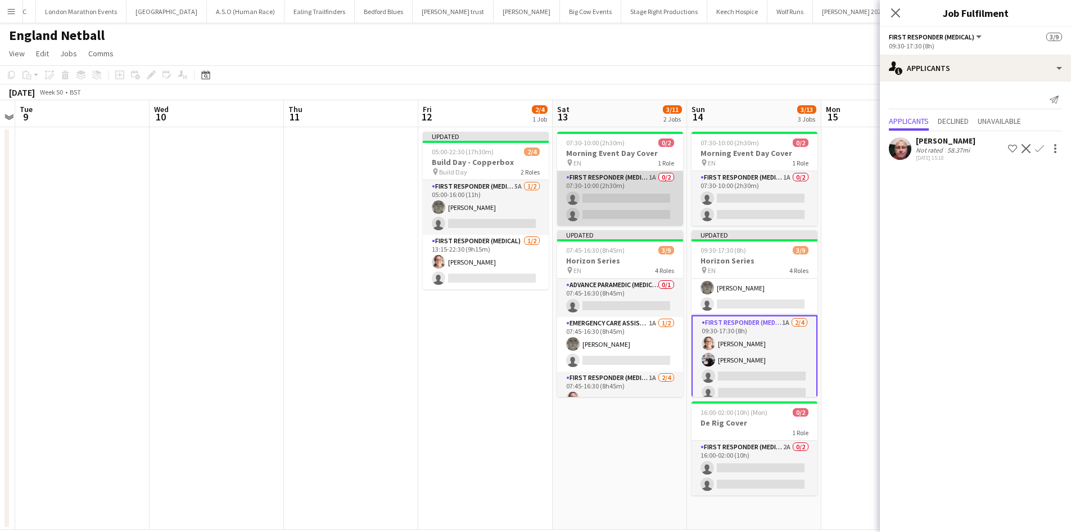
click at [623, 182] on app-card-role "First Responder (Medical) 1A 0/2 07:30-10:00 (2h30m) single-neutral-actions sin…" at bounding box center [620, 198] width 126 height 55
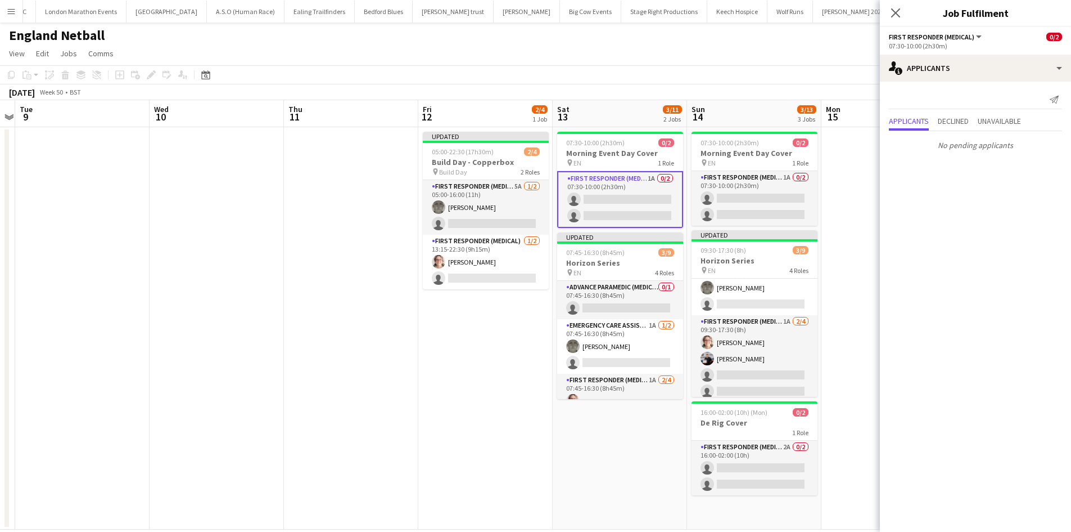
click at [619, 181] on app-card-role "First Responder (Medical) 1A 0/2 07:30-10:00 (2h30m) single-neutral-actions sin…" at bounding box center [620, 199] width 126 height 57
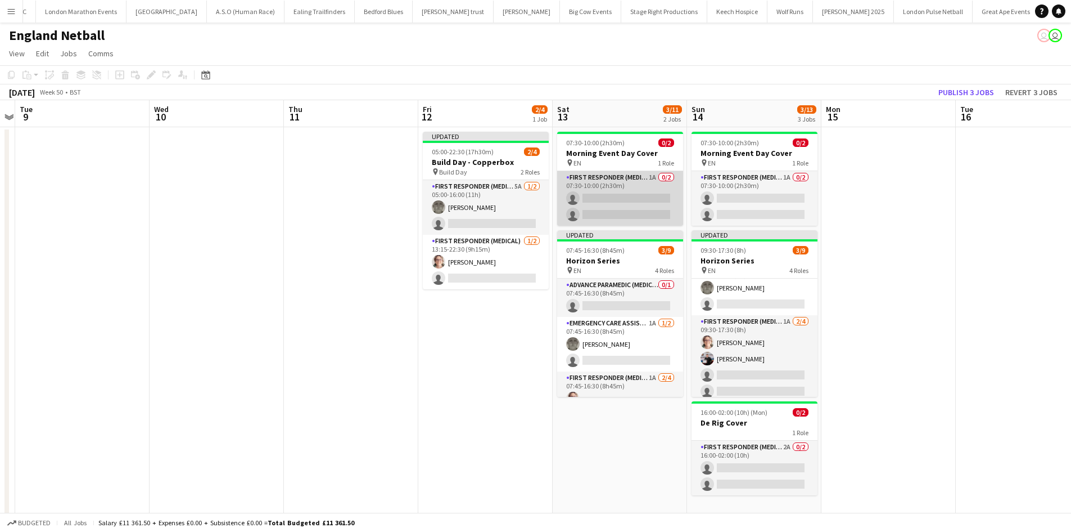
click at [627, 175] on app-card-role "First Responder (Medical) 1A 0/2 07:30-10:00 (2h30m) single-neutral-actions sin…" at bounding box center [620, 198] width 126 height 55
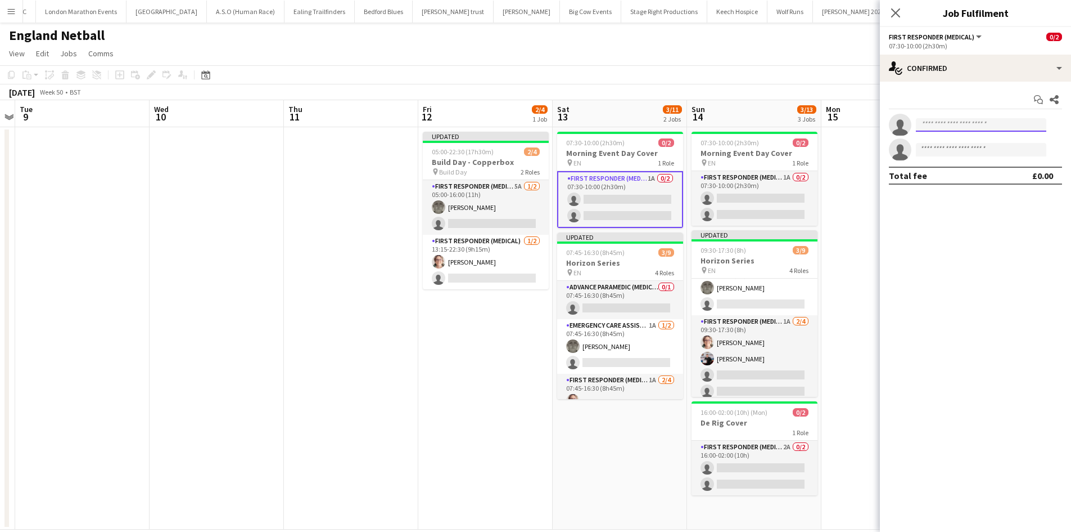
click at [969, 123] on input at bounding box center [981, 124] width 130 height 13
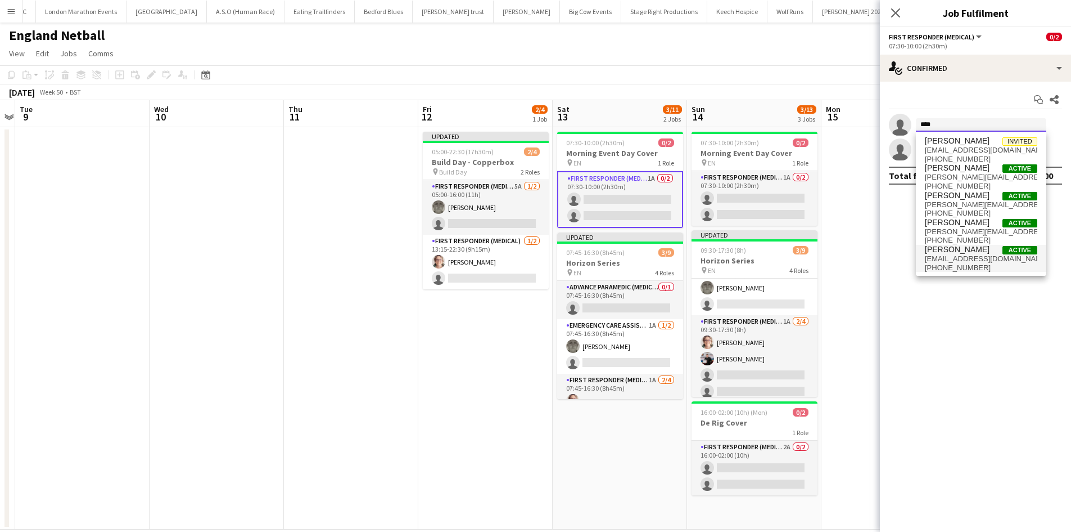
type input "****"
click at [965, 258] on span "[EMAIL_ADDRESS][DOMAIN_NAME]" at bounding box center [981, 258] width 112 height 9
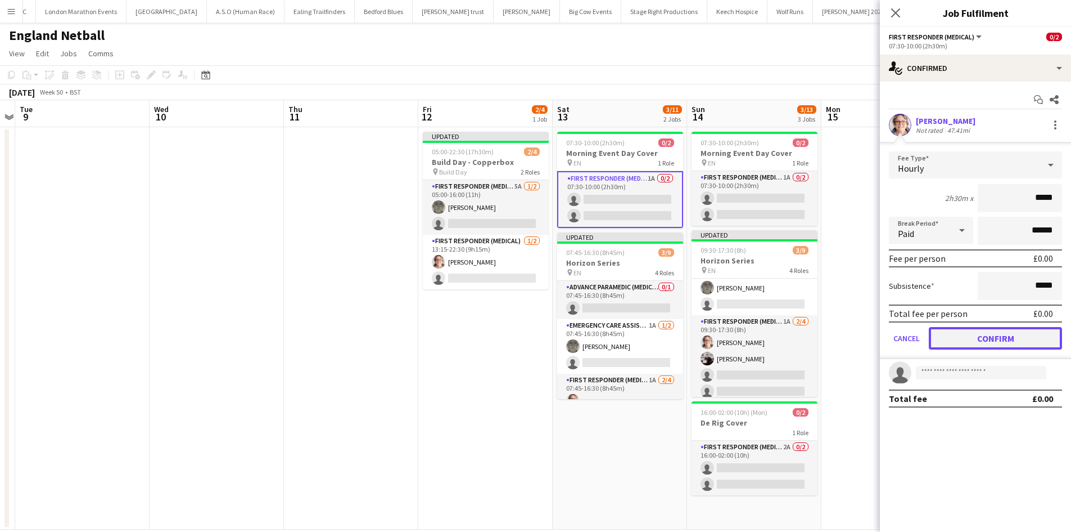
click at [980, 335] on button "Confirm" at bounding box center [995, 338] width 133 height 22
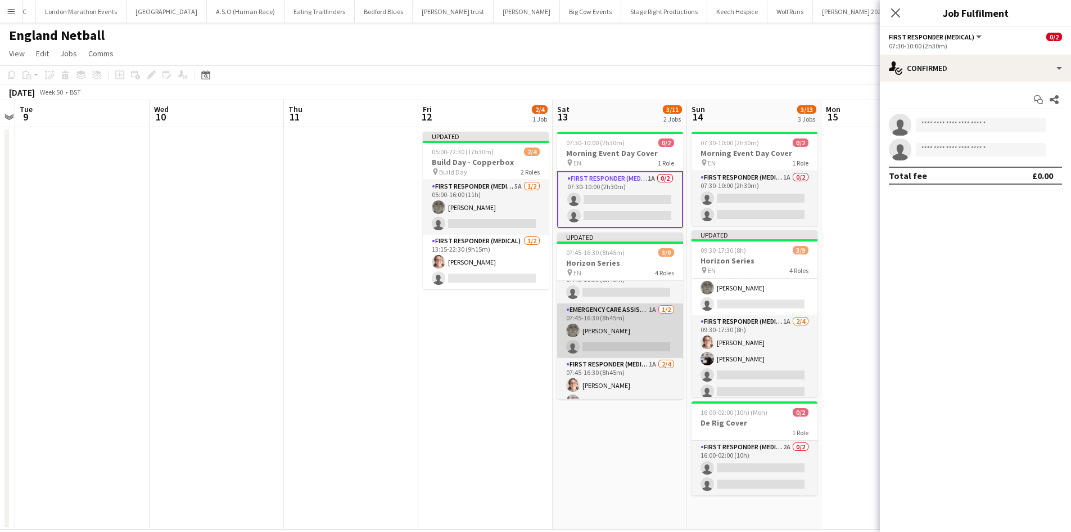
scroll to position [0, 0]
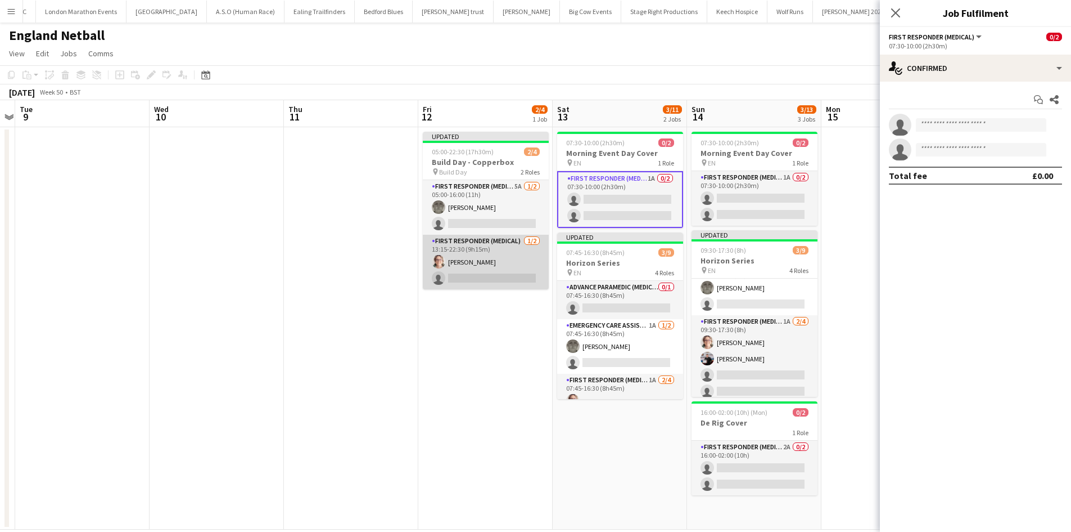
click at [470, 262] on app-card-role "First Responder (Medical) [DATE] 13:15-22:30 (9h15m) [PERSON_NAME] single-neutr…" at bounding box center [486, 262] width 126 height 55
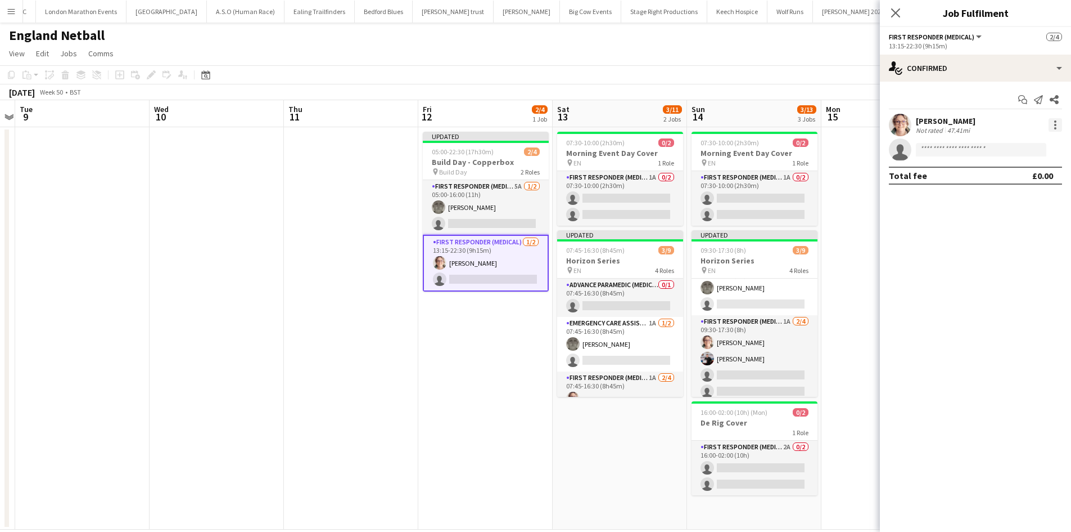
click at [1061, 124] on div at bounding box center [1055, 124] width 13 height 13
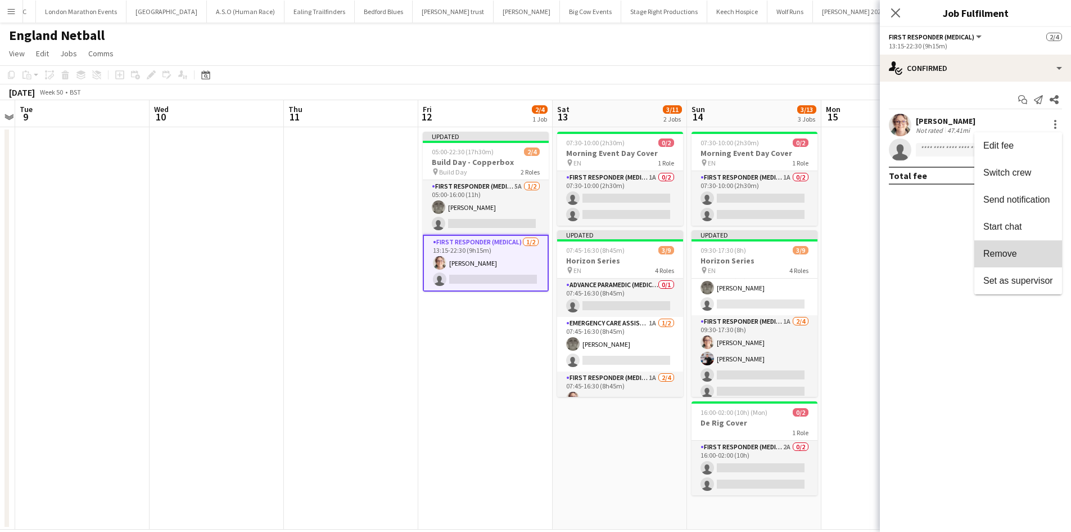
click at [1010, 258] on span "Remove" at bounding box center [1001, 254] width 34 height 10
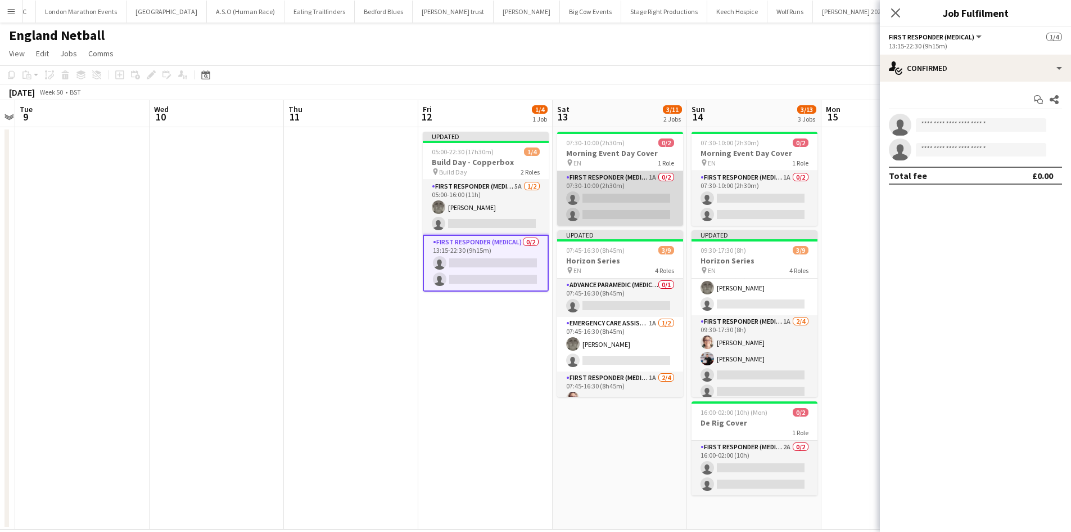
click at [633, 186] on app-card-role "First Responder (Medical) 1A 0/2 07:30-10:00 (2h30m) single-neutral-actions sin…" at bounding box center [620, 198] width 126 height 55
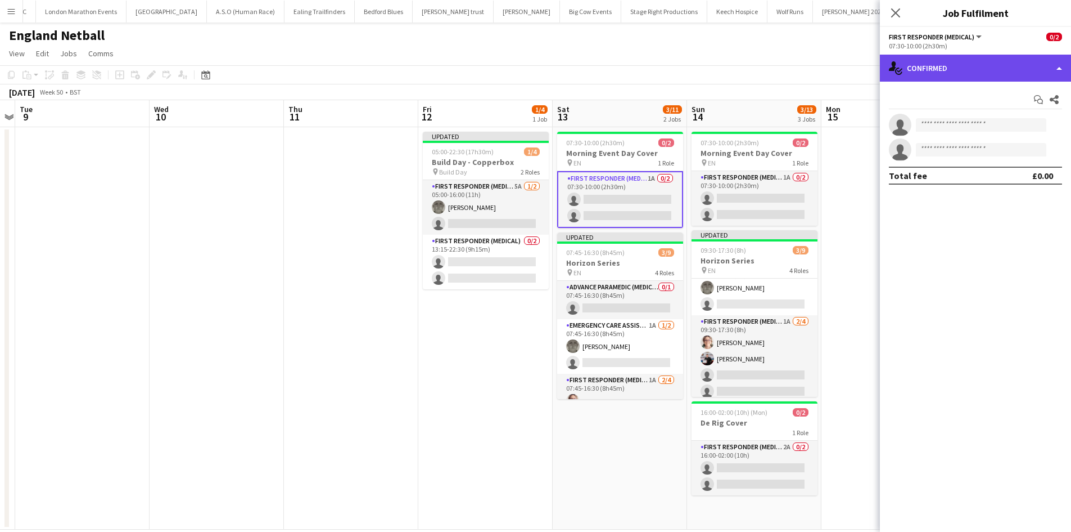
click at [978, 58] on div "single-neutral-actions-check-2 Confirmed" at bounding box center [975, 68] width 191 height 27
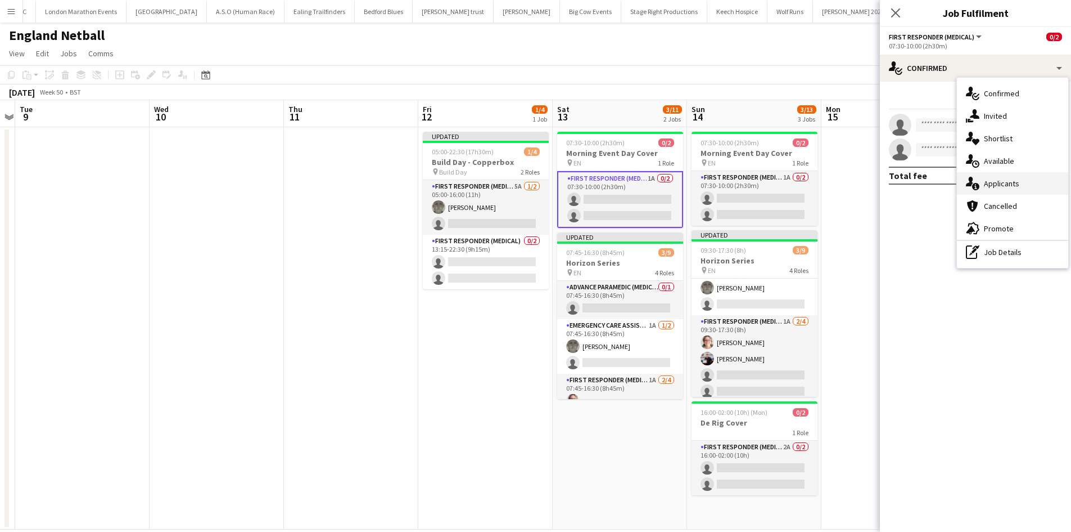
click at [1005, 186] on span "Applicants" at bounding box center [1001, 183] width 35 height 10
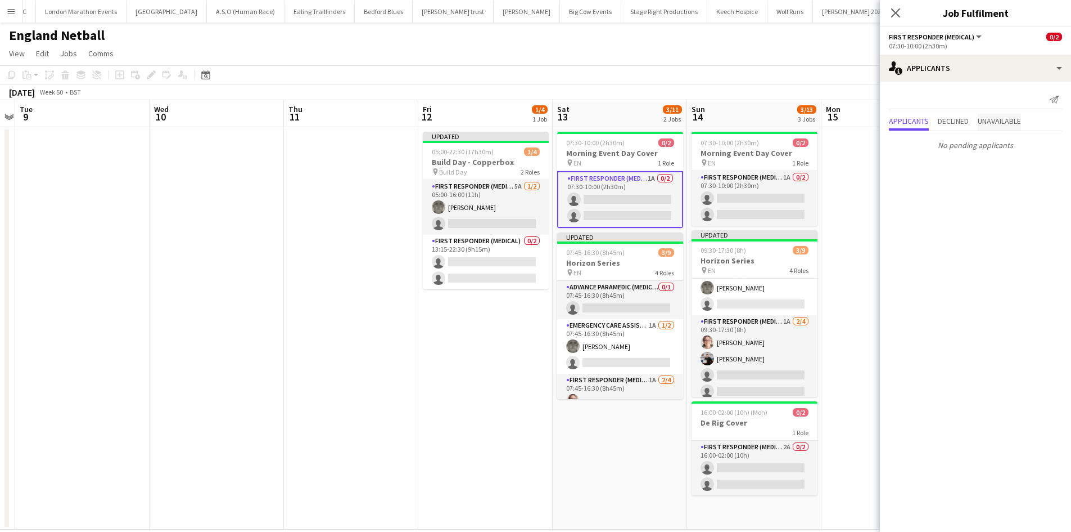
click at [1004, 121] on span "Unavailable" at bounding box center [999, 121] width 43 height 8
drag, startPoint x: 751, startPoint y: 183, endPoint x: 966, endPoint y: 51, distance: 251.8
click at [751, 183] on app-card-role "First Responder (Medical) 1A 0/2 07:30-10:00 (2h30m) single-neutral-actions sin…" at bounding box center [755, 198] width 126 height 55
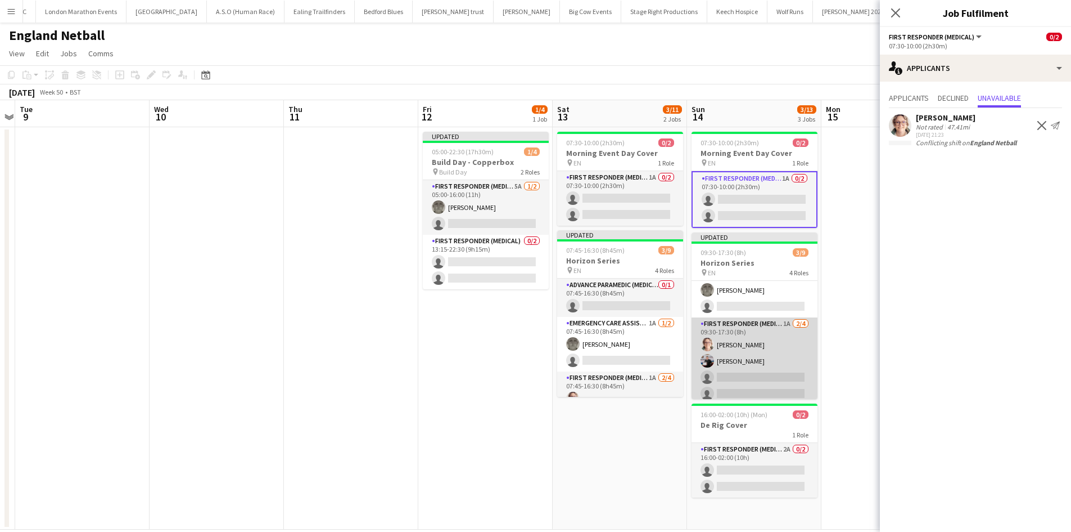
click at [762, 322] on app-card-role "First Responder (Medical) 1A 2/4 09:30-17:30 (8h) Sarah Rose Keown Seldon singl…" at bounding box center [755, 360] width 126 height 87
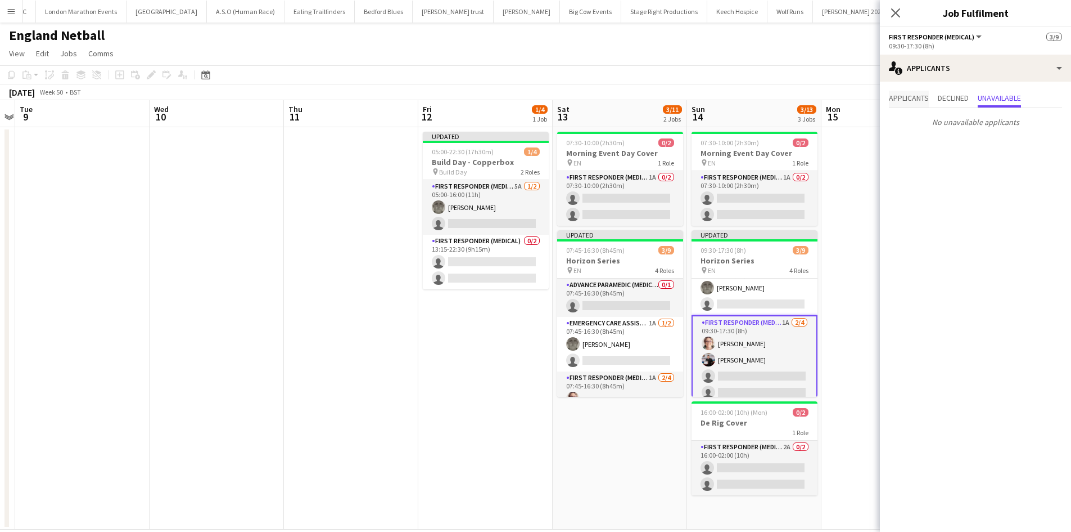
click at [900, 104] on span "Applicants" at bounding box center [909, 99] width 40 height 17
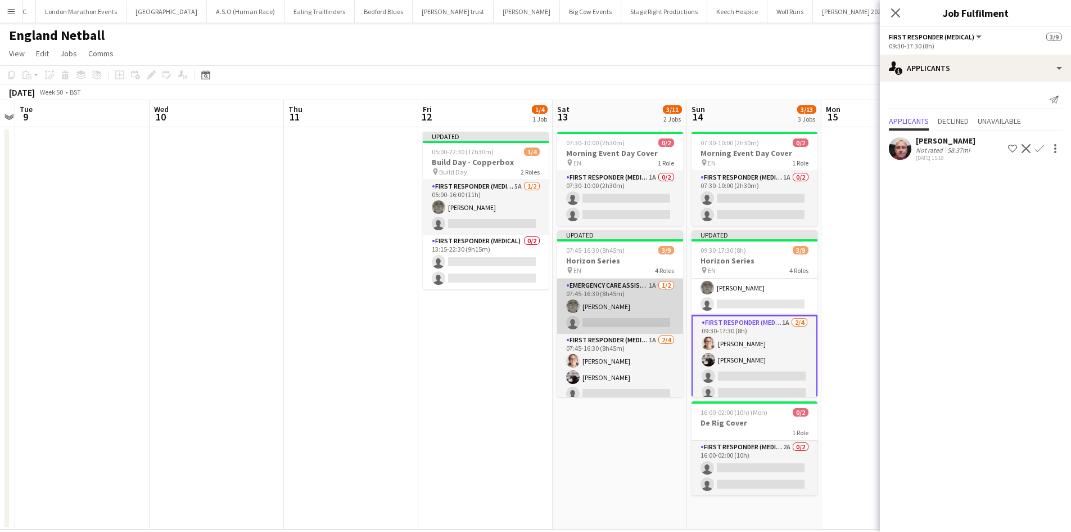
scroll to position [56, 0]
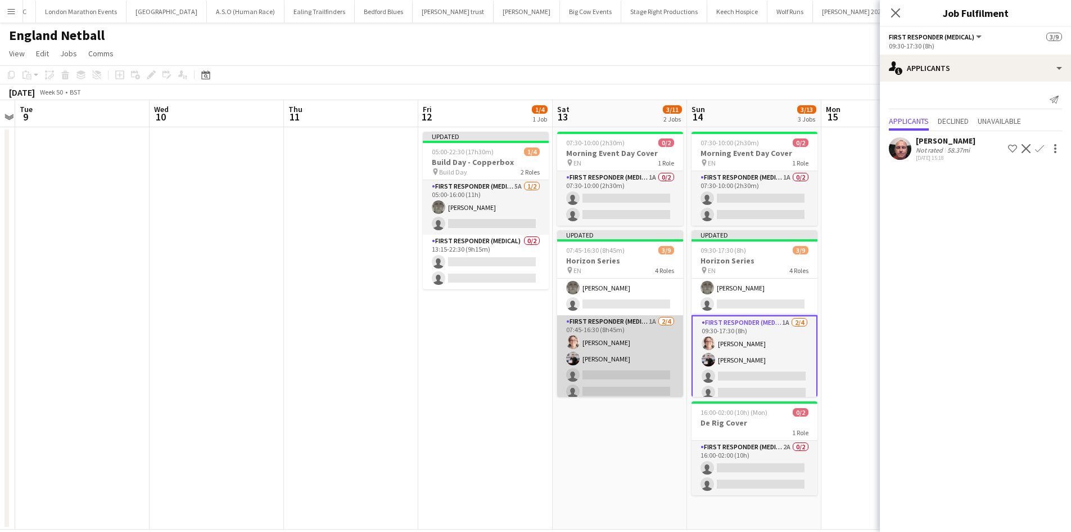
click at [630, 331] on app-card-role "First Responder (Medical) 1A 2/4 07:45-16:30 (8h45m) Sarah Rose Keown Seldon si…" at bounding box center [620, 358] width 126 height 87
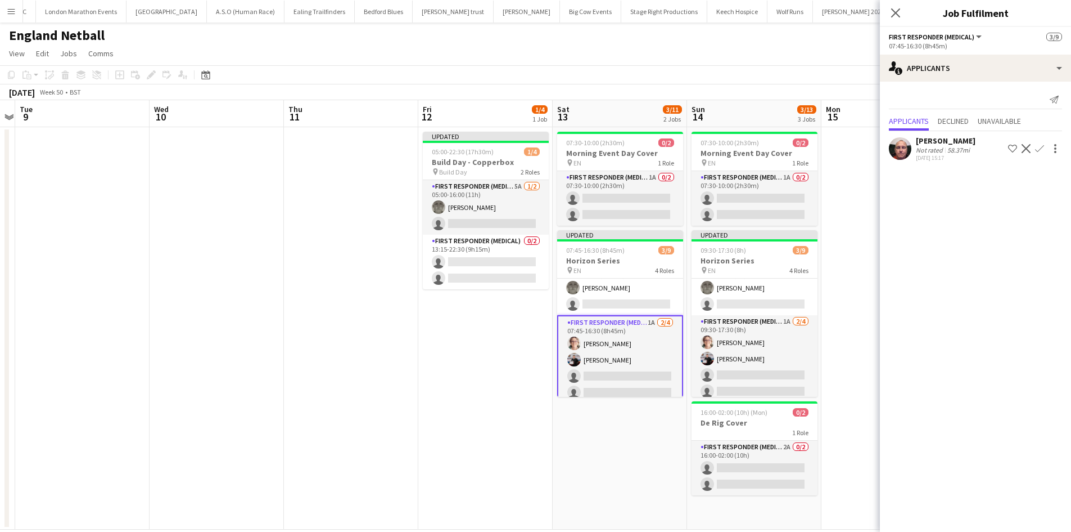
click at [1039, 148] on app-icon "Confirm" at bounding box center [1039, 148] width 9 height 9
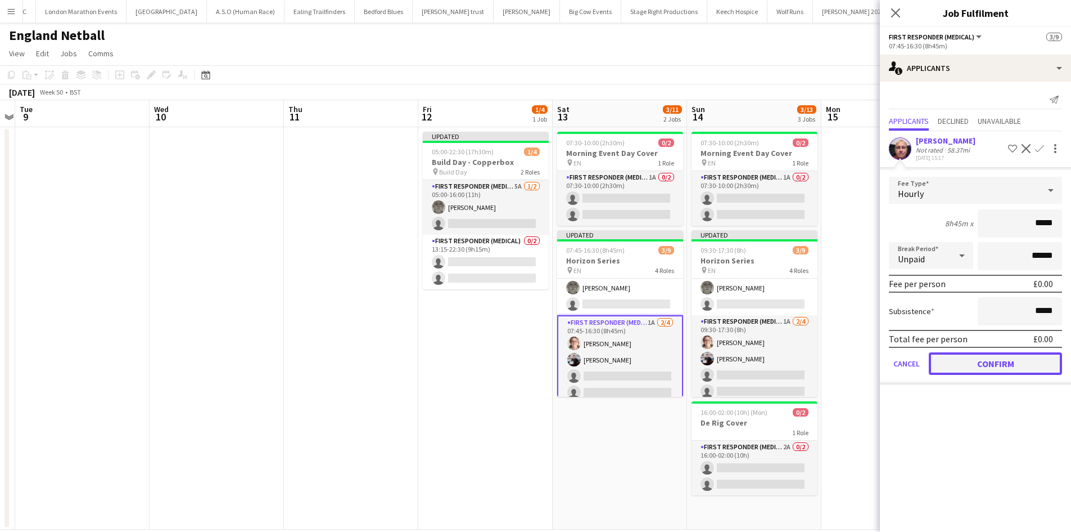
click at [968, 360] on button "Confirm" at bounding box center [995, 363] width 133 height 22
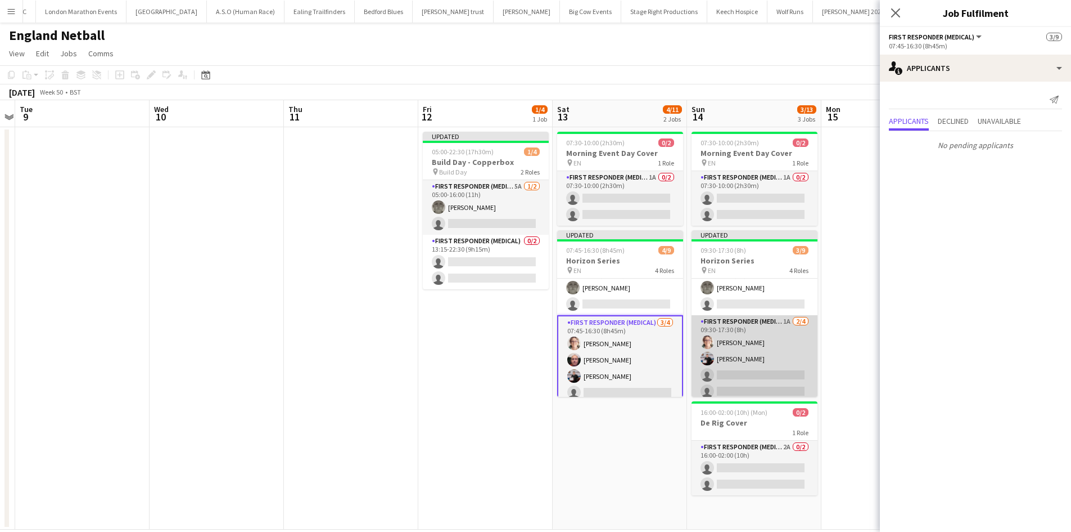
click at [767, 330] on app-card-role "First Responder (Medical) 1A 2/4 09:30-17:30 (8h) Sarah Rose Keown Seldon singl…" at bounding box center [755, 358] width 126 height 87
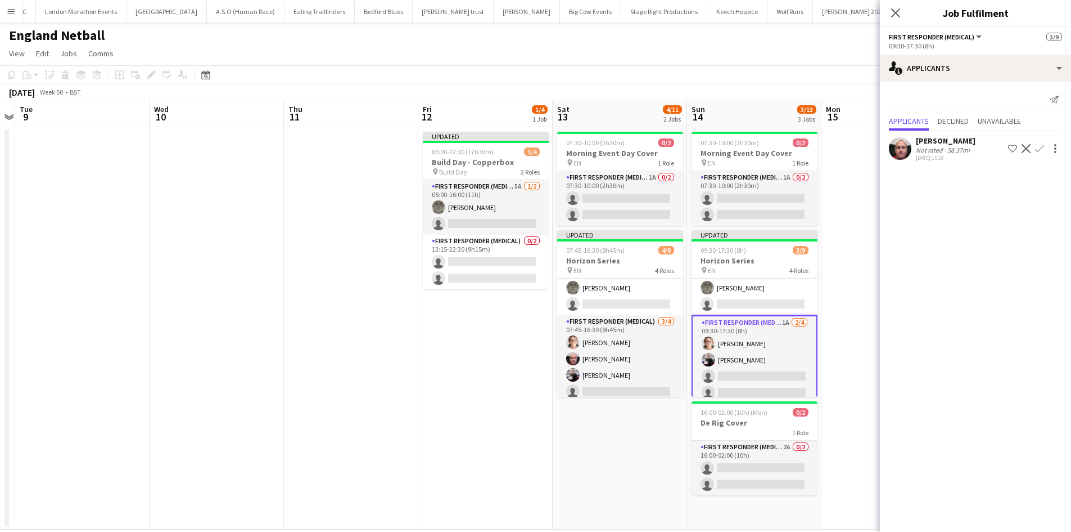
drag, startPoint x: 1035, startPoint y: 148, endPoint x: 1029, endPoint y: 165, distance: 17.4
click at [1035, 149] on button "Confirm" at bounding box center [1039, 148] width 13 height 13
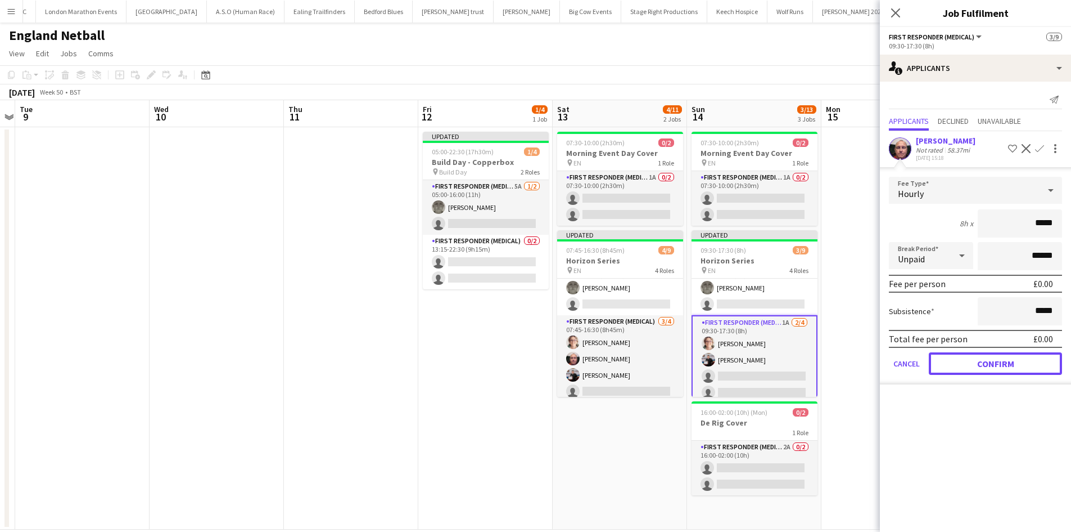
drag, startPoint x: 934, startPoint y: 361, endPoint x: 943, endPoint y: 356, distance: 9.6
click at [935, 361] on button "Confirm" at bounding box center [995, 363] width 133 height 22
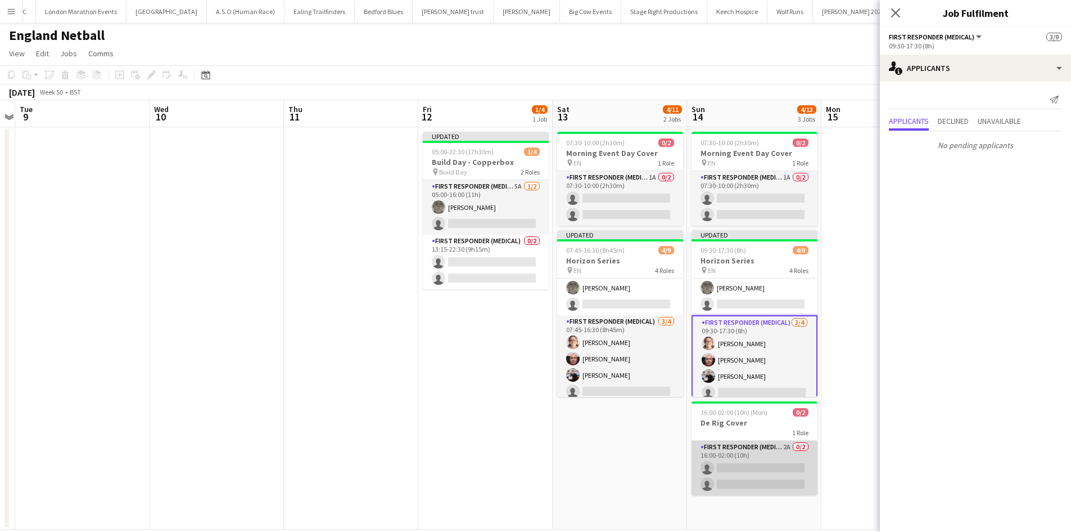
click at [751, 451] on app-card-role "First Responder (Medical) 2A 0/2 16:00-02:00 (10h) single-neutral-actions singl…" at bounding box center [755, 467] width 126 height 55
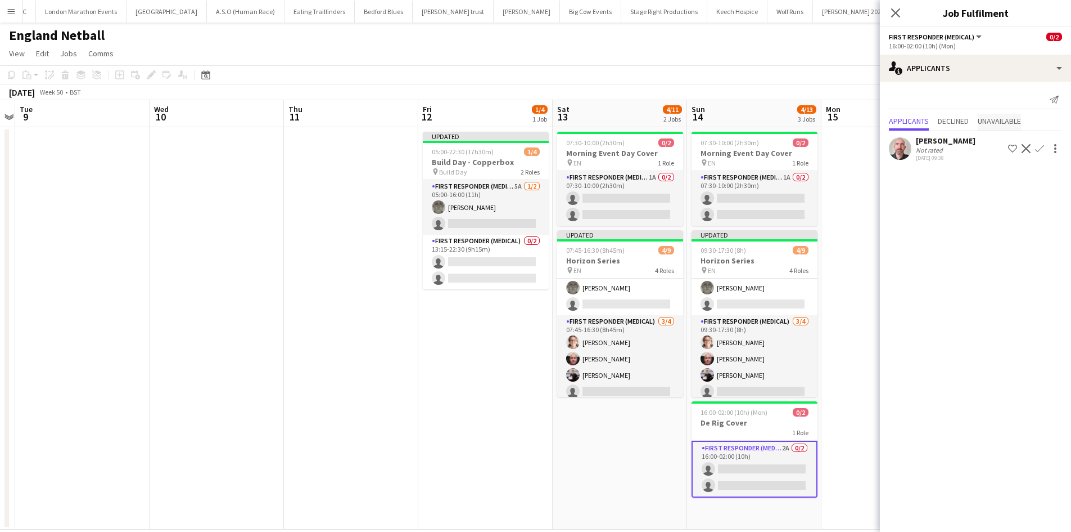
click at [999, 121] on span "Unavailable" at bounding box center [999, 121] width 43 height 8
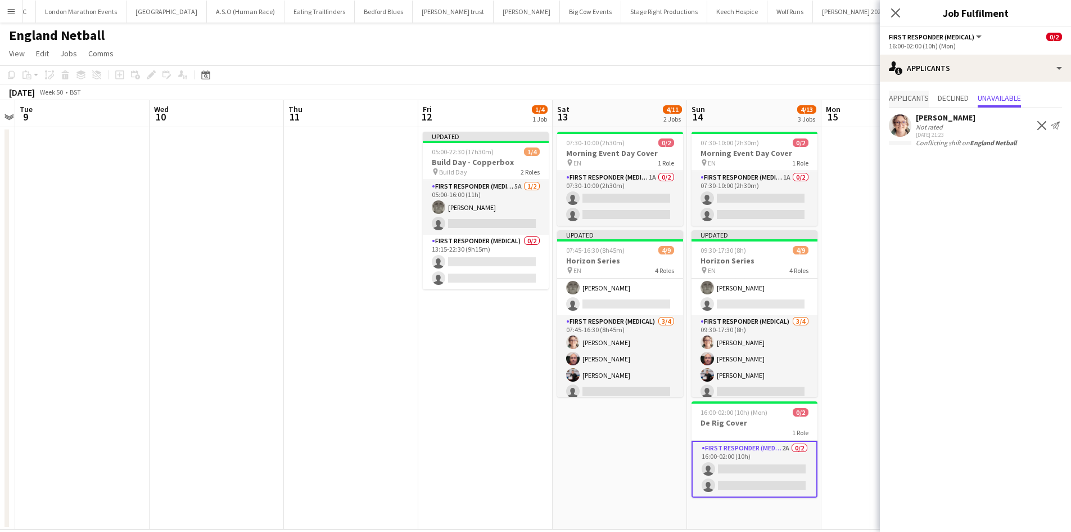
click at [922, 94] on span "Applicants" at bounding box center [909, 98] width 40 height 8
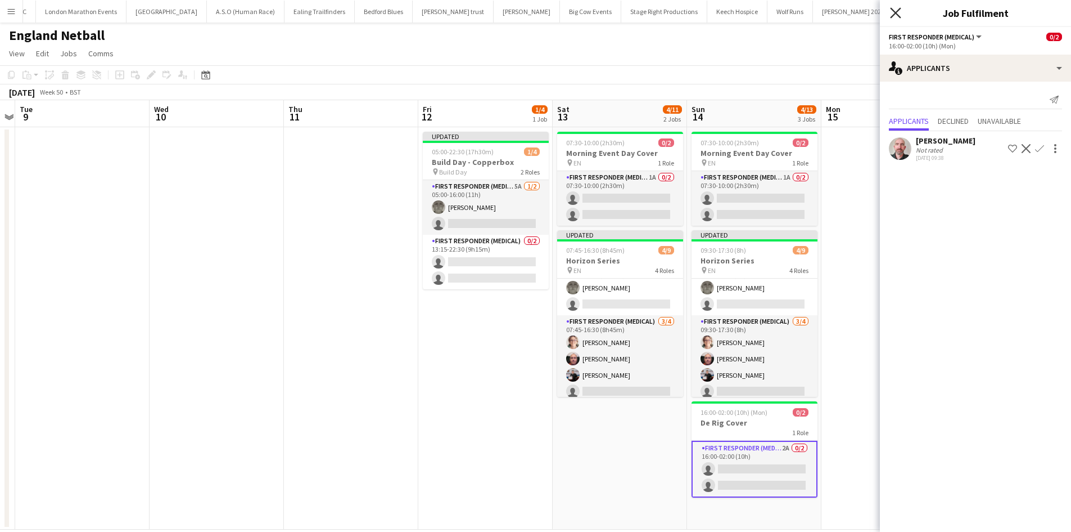
click at [897, 9] on icon "Close pop-in" at bounding box center [895, 12] width 11 height 11
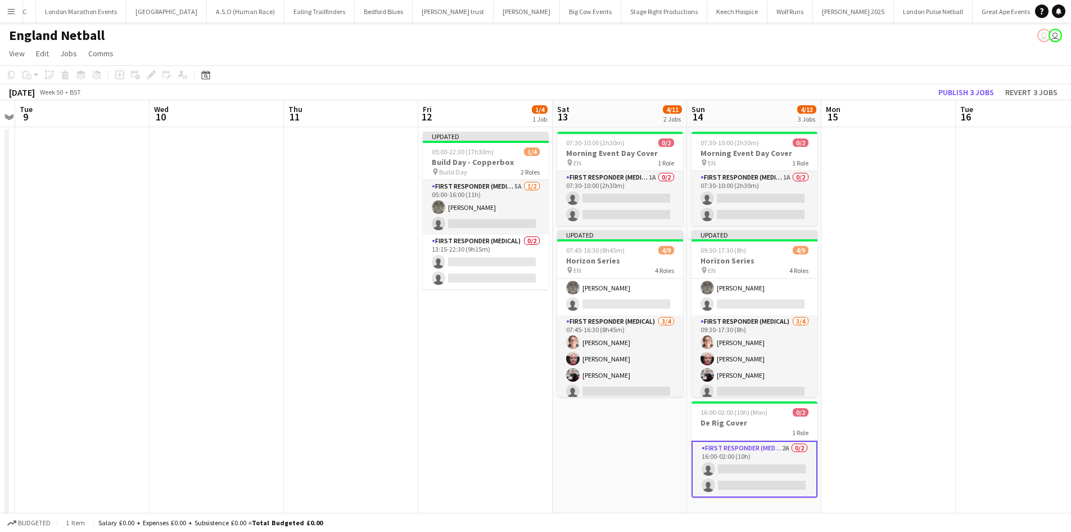
drag, startPoint x: 910, startPoint y: 132, endPoint x: 942, endPoint y: 100, distance: 44.9
click at [911, 131] on app-date-cell at bounding box center [889, 328] width 134 height 402
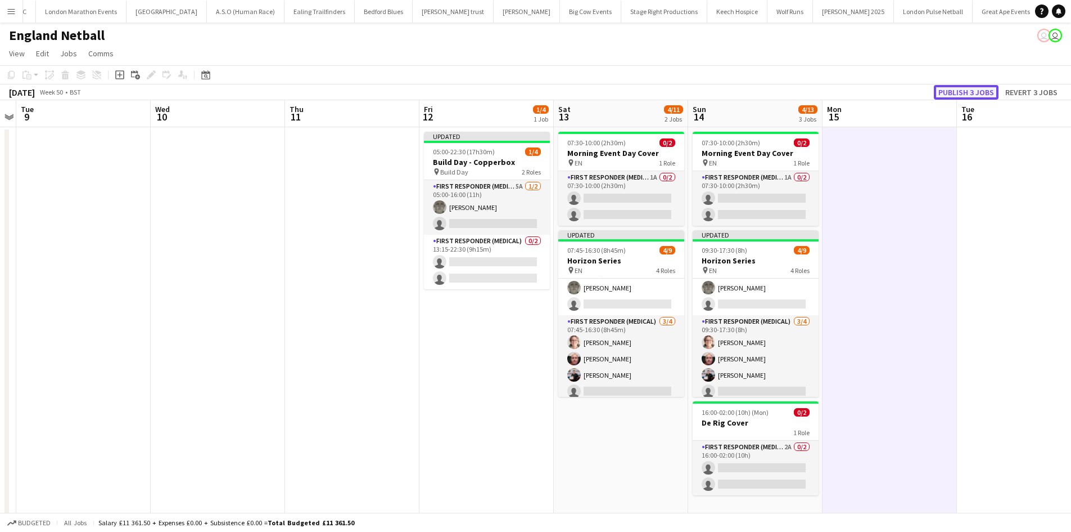
click at [965, 93] on button "Publish 3 jobs" at bounding box center [966, 92] width 65 height 15
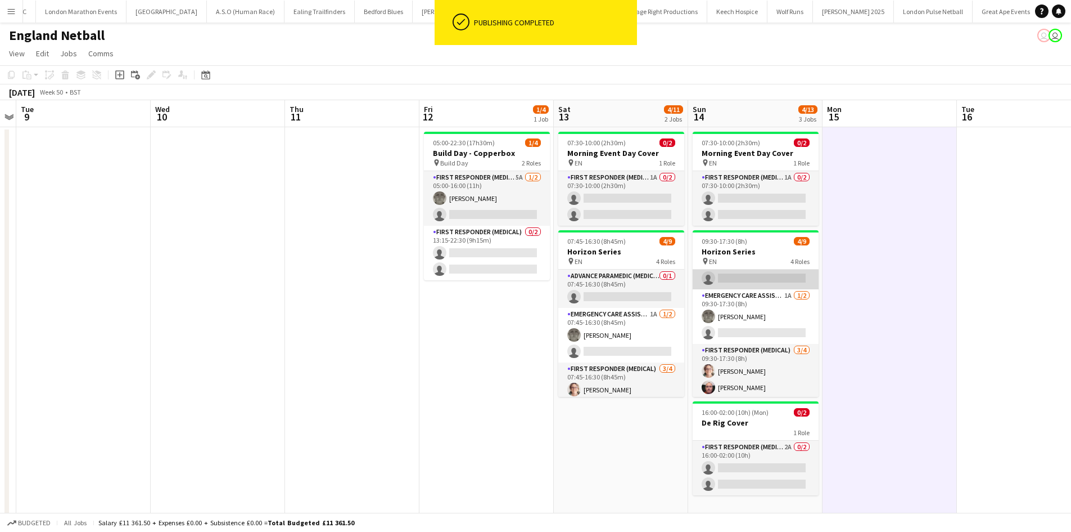
scroll to position [0, 0]
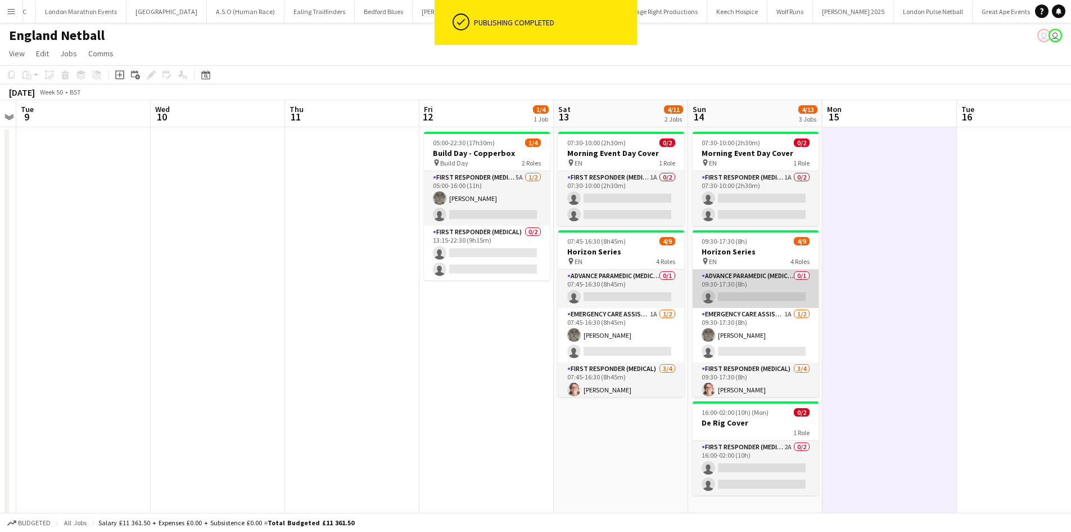
click at [787, 291] on app-card-role "Advance Paramedic (Medical) 0/1 09:30-17:30 (8h) single-neutral-actions" at bounding box center [756, 288] width 126 height 38
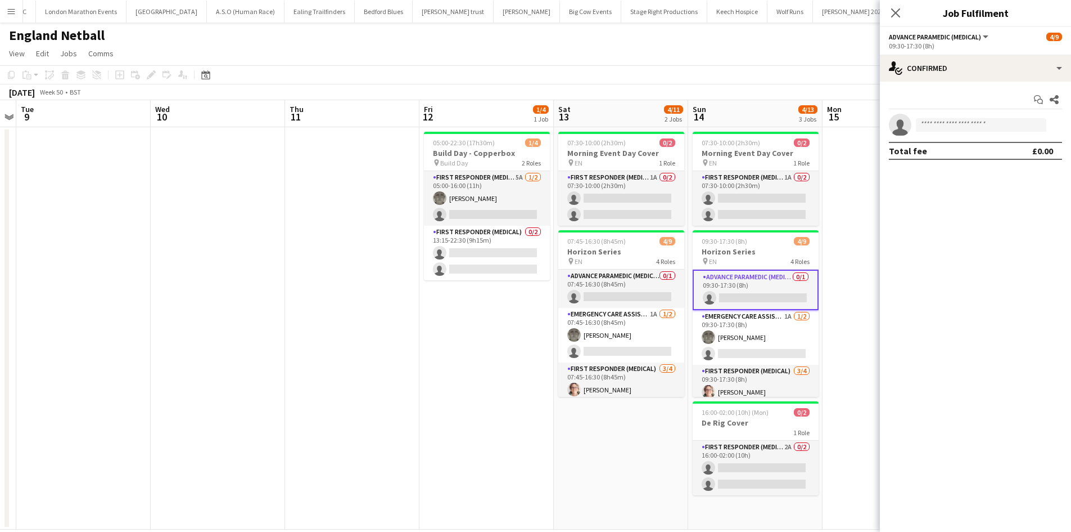
click at [898, 14] on icon "Close pop-in" at bounding box center [896, 12] width 9 height 9
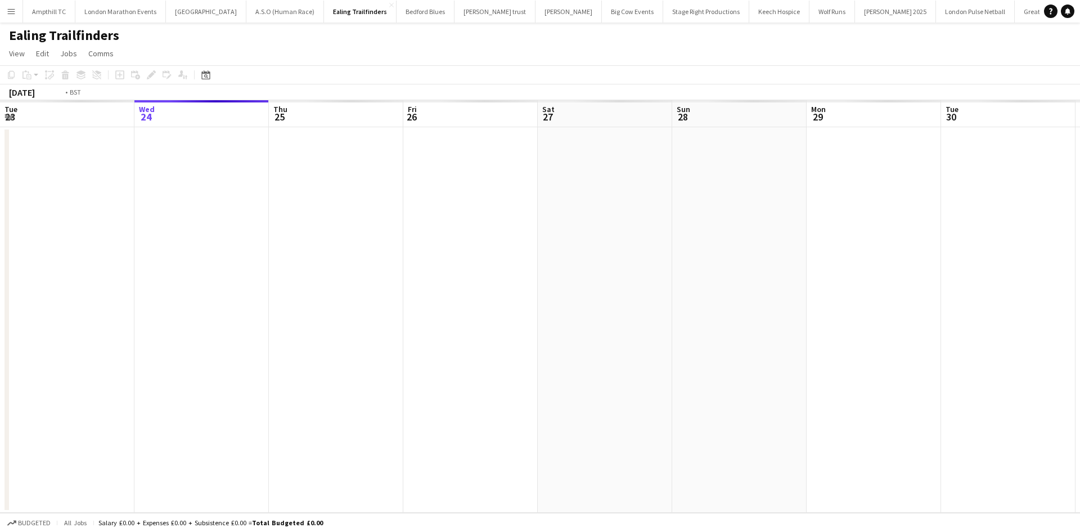
scroll to position [0, 387]
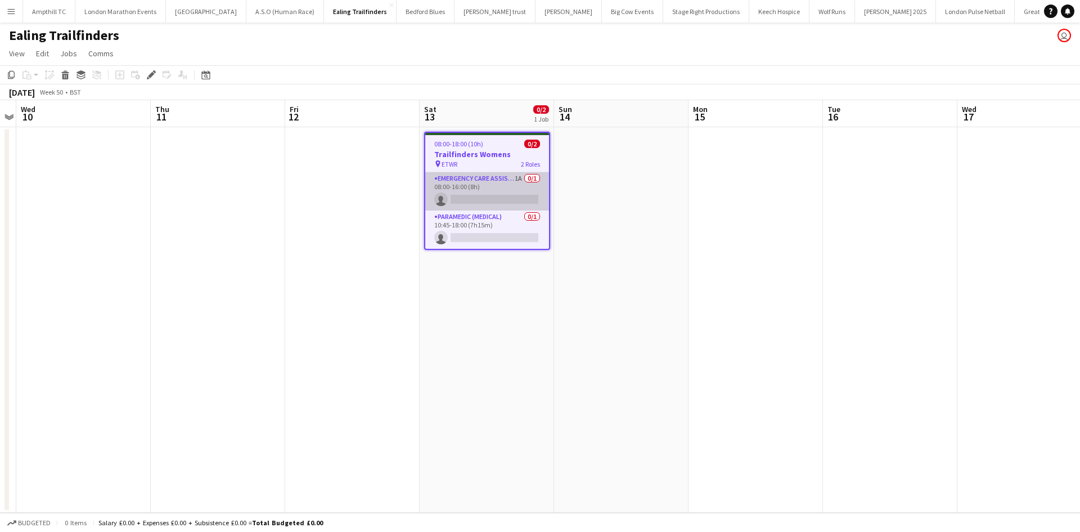
click at [504, 184] on app-card-role "Emergency Care Assistant (Medical) 1A 0/1 08:00-16:00 (8h) single-neutral-actio…" at bounding box center [487, 191] width 124 height 38
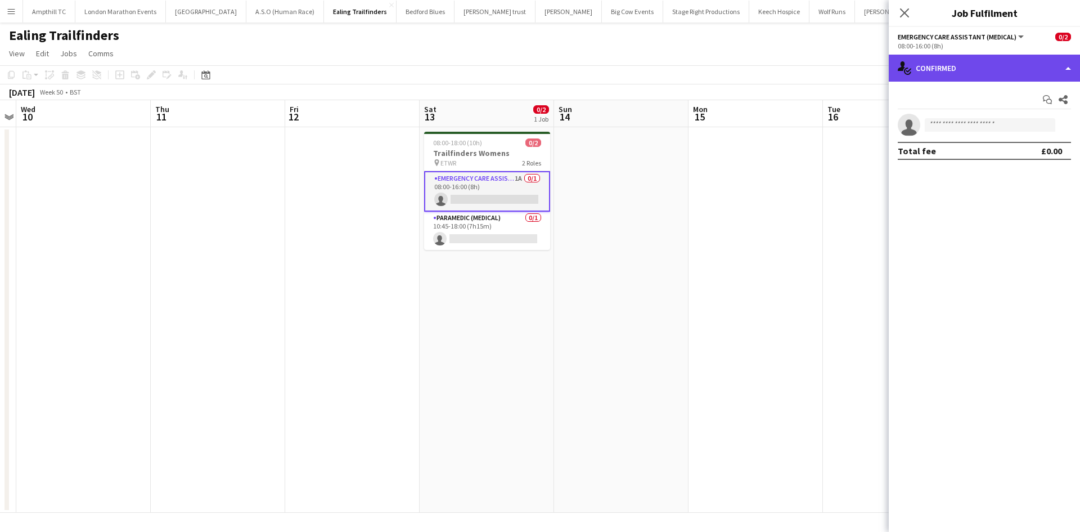
click at [956, 65] on div "single-neutral-actions-check-2 Confirmed" at bounding box center [984, 68] width 191 height 27
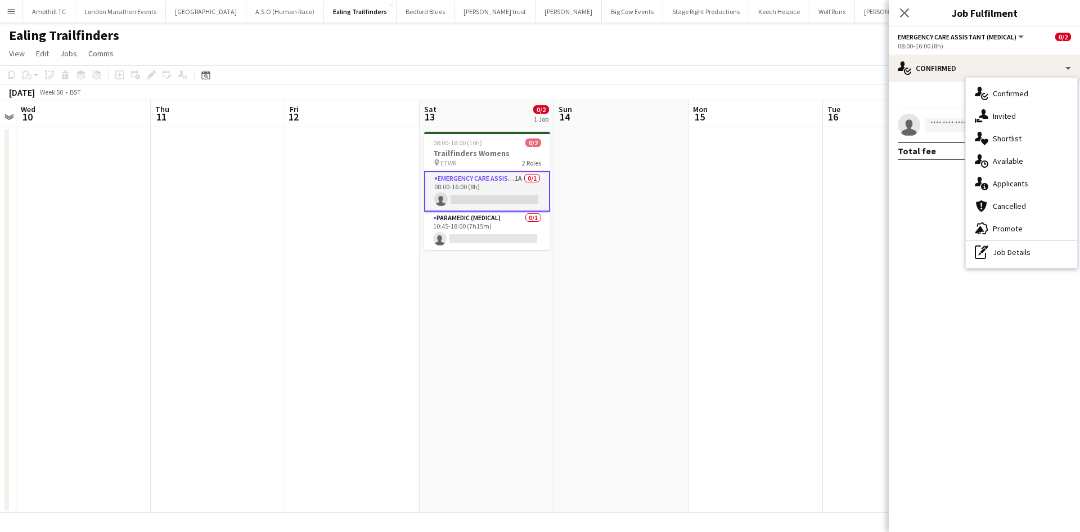
click at [1014, 183] on span "Applicants" at bounding box center [1010, 183] width 35 height 10
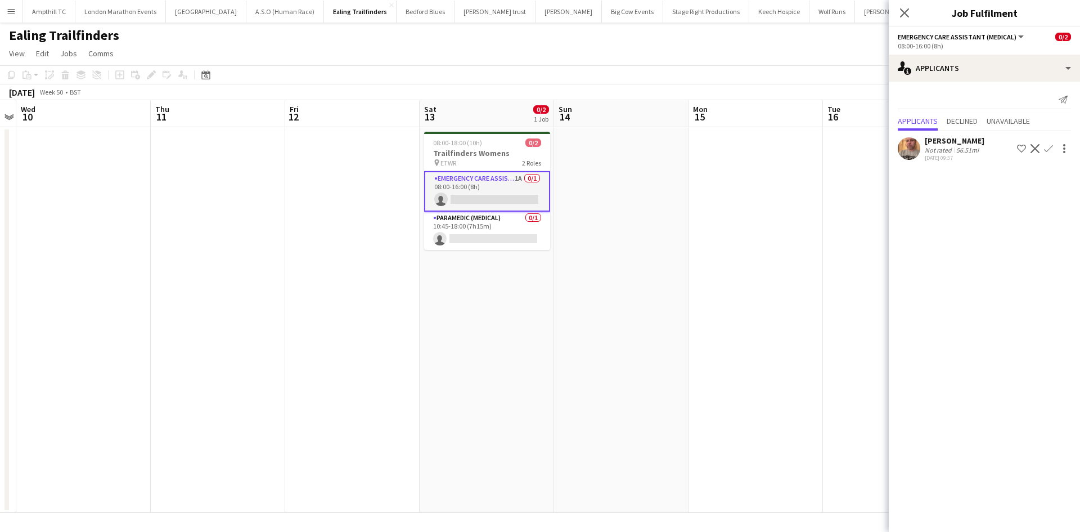
click at [1048, 147] on app-icon "Confirm" at bounding box center [1048, 148] width 9 height 9
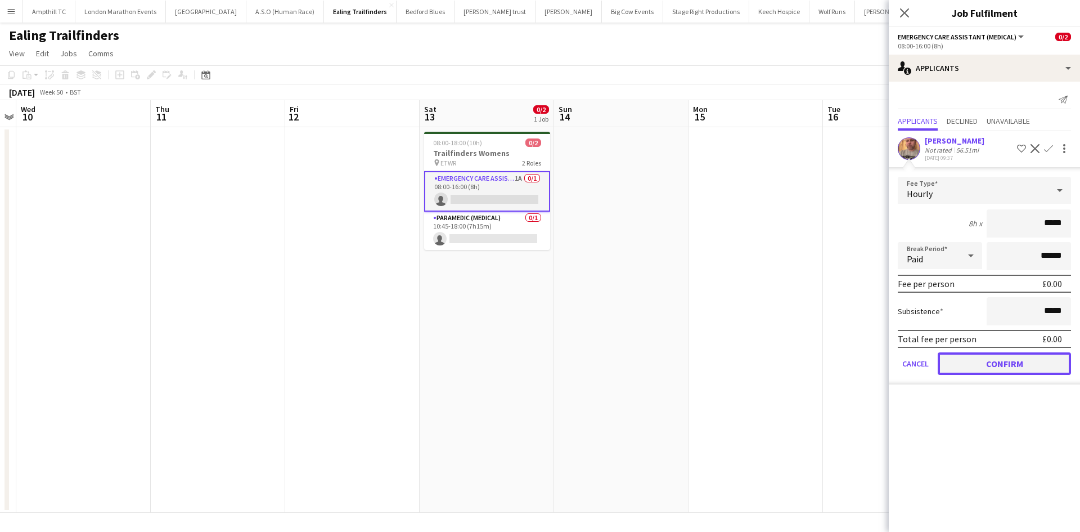
drag, startPoint x: 1009, startPoint y: 362, endPoint x: 997, endPoint y: 314, distance: 48.7
click at [1008, 362] on button "Confirm" at bounding box center [1004, 363] width 133 height 22
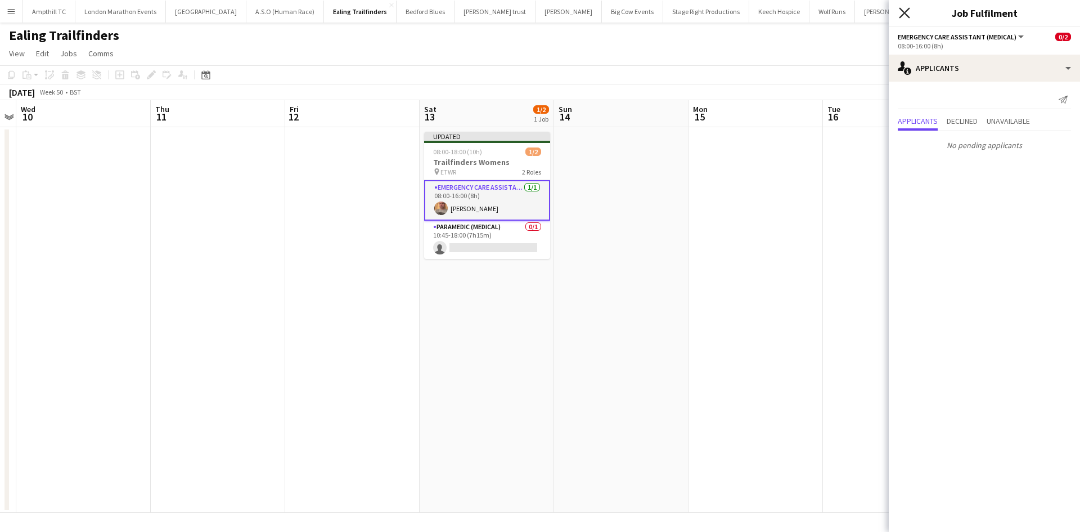
click at [908, 13] on icon "Close pop-in" at bounding box center [904, 12] width 11 height 11
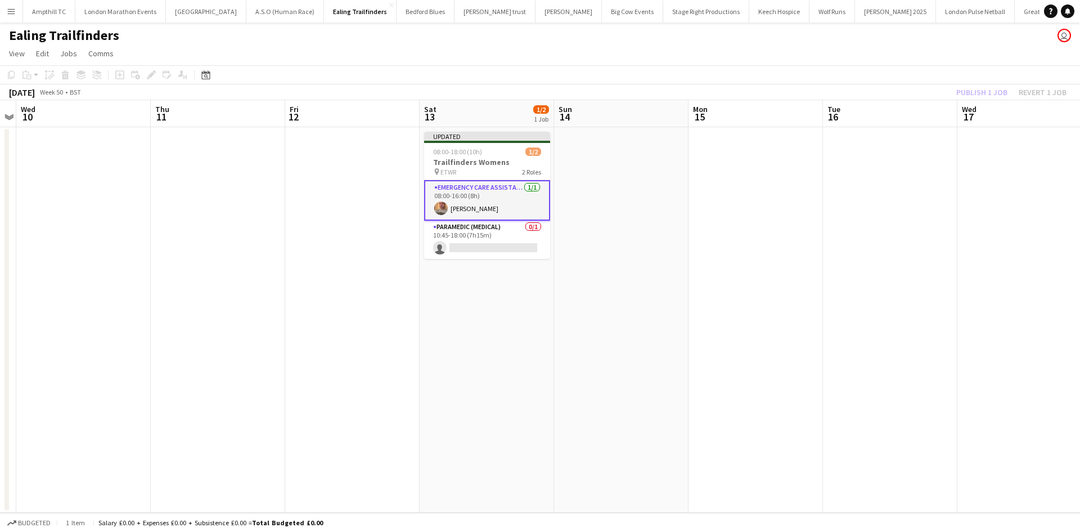
click at [992, 89] on div "Publish 1 job Revert 1 job" at bounding box center [1011, 92] width 137 height 15
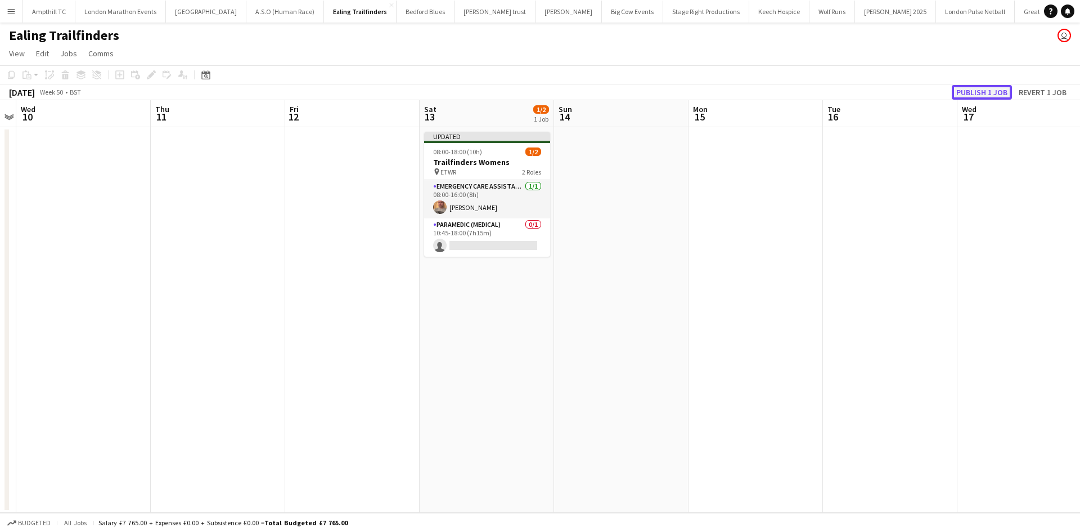
click at [992, 91] on button "Publish 1 job" at bounding box center [982, 92] width 60 height 15
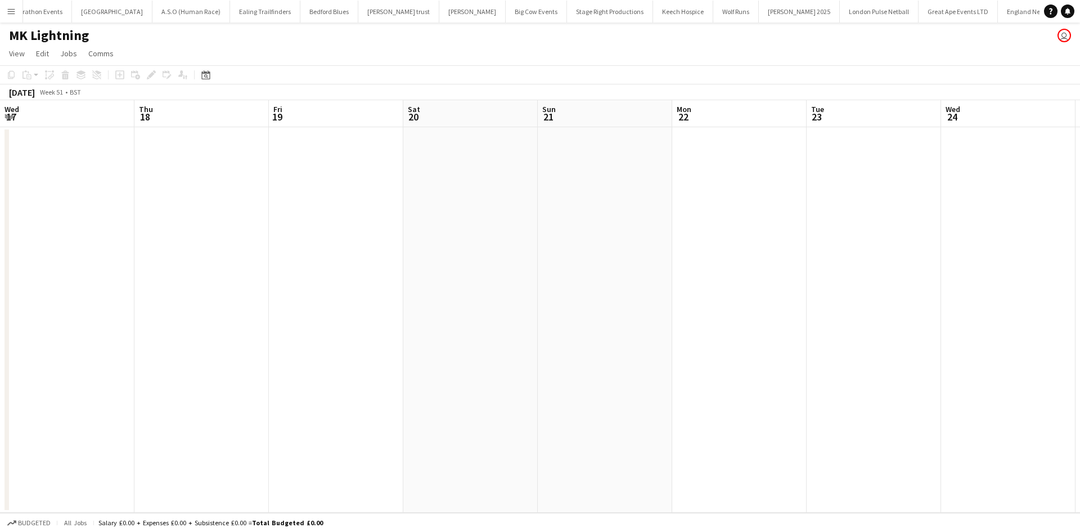
scroll to position [0, 387]
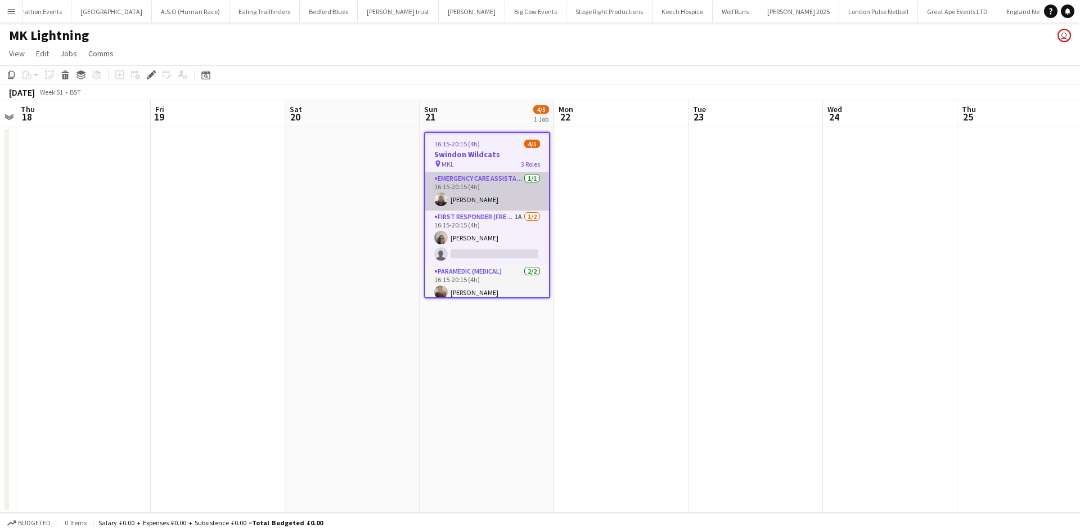
click at [487, 210] on div "Emergency Care Assistant (Medical) 1/1 16:15-20:15 (4h) Neil Podbransky First R…" at bounding box center [487, 234] width 124 height 125
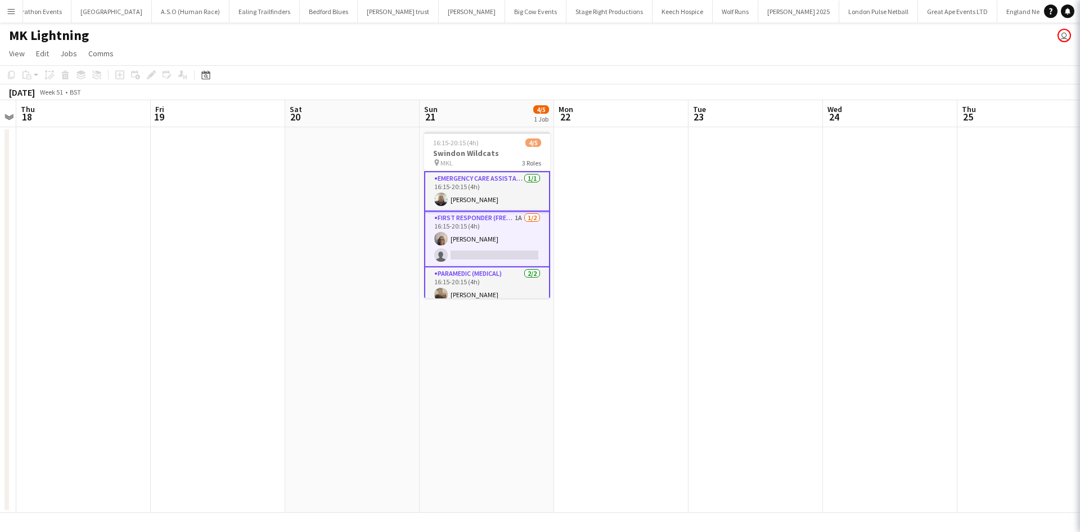
scroll to position [0, 388]
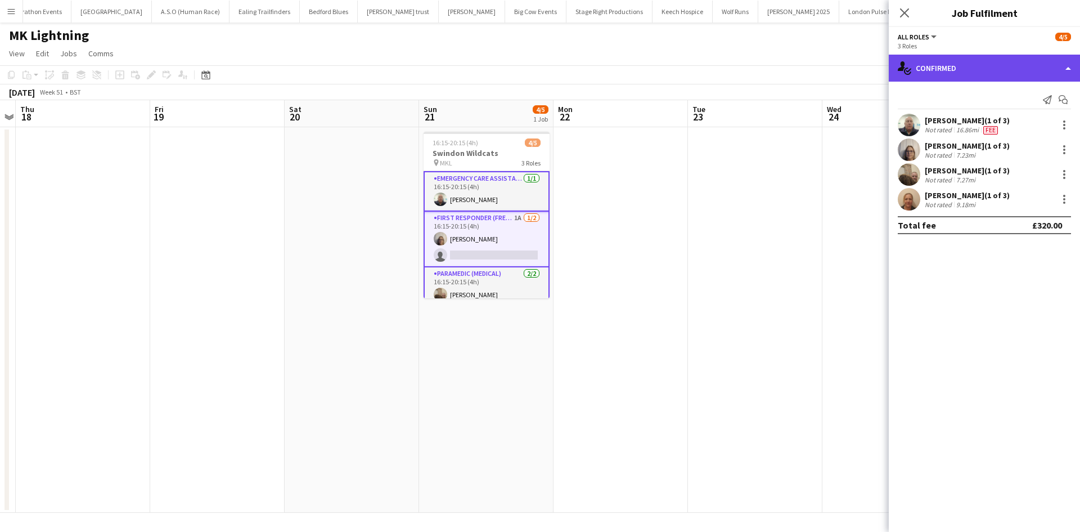
click at [958, 75] on div "single-neutral-actions-check-2 Confirmed" at bounding box center [984, 68] width 191 height 27
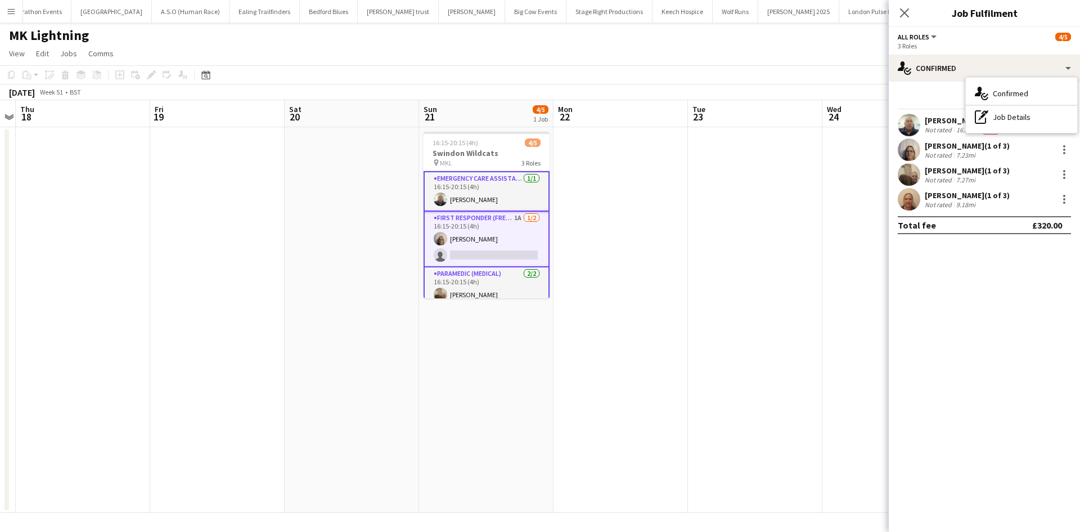
click at [472, 247] on app-card-role "First Responder (FREC 3) 1A 1/2 16:15-20:15 (4h) Lorraine Marson single-neutral…" at bounding box center [487, 239] width 126 height 56
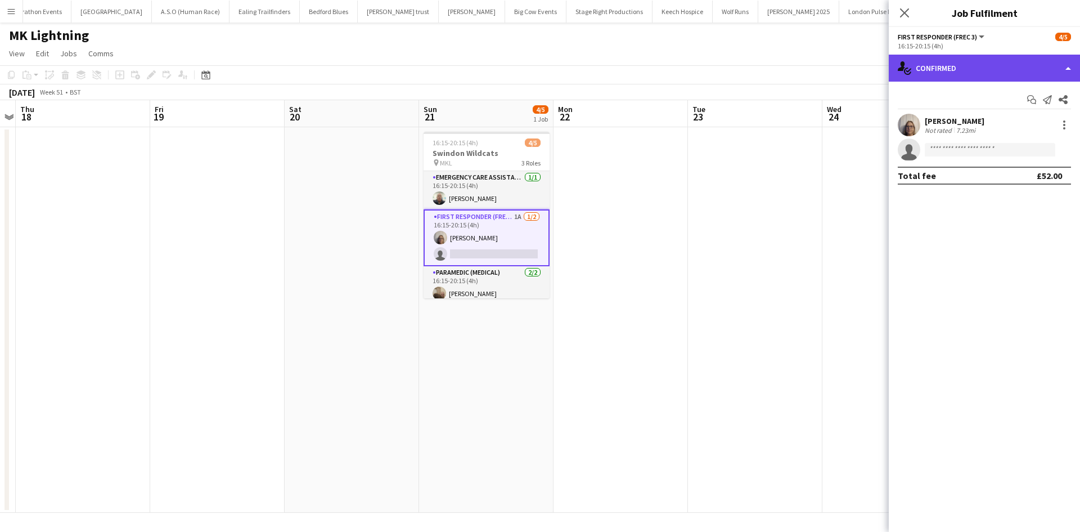
click at [1005, 73] on div "single-neutral-actions-check-2 Confirmed" at bounding box center [984, 68] width 191 height 27
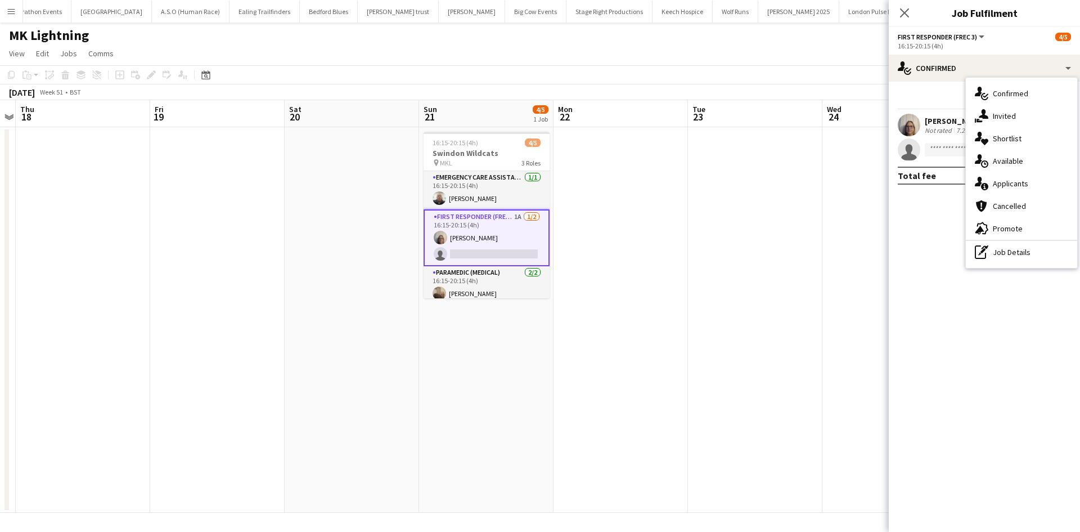
click at [1020, 186] on span "Applicants" at bounding box center [1010, 183] width 35 height 10
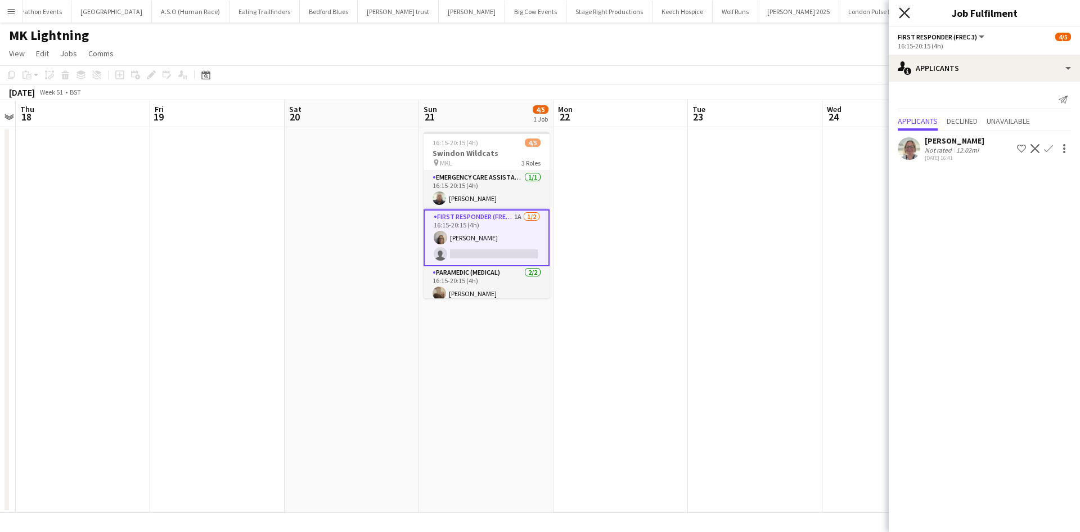
click at [906, 15] on icon at bounding box center [904, 12] width 11 height 11
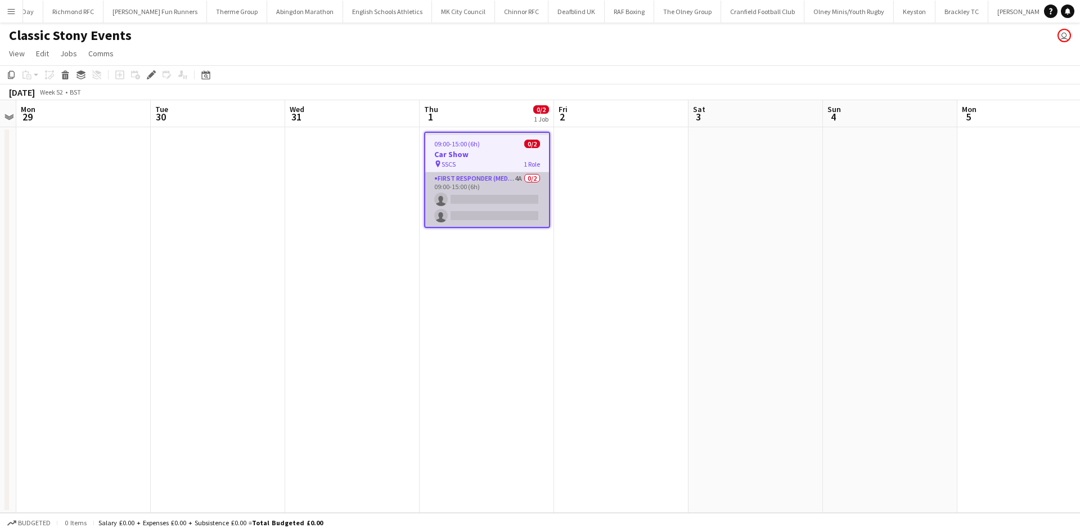
scroll to position [0, 1660]
click at [485, 187] on app-card-role "First Responder (Medical) 4A 0/2 09:00-15:00 (6h) single-neutral-actions single…" at bounding box center [487, 199] width 124 height 55
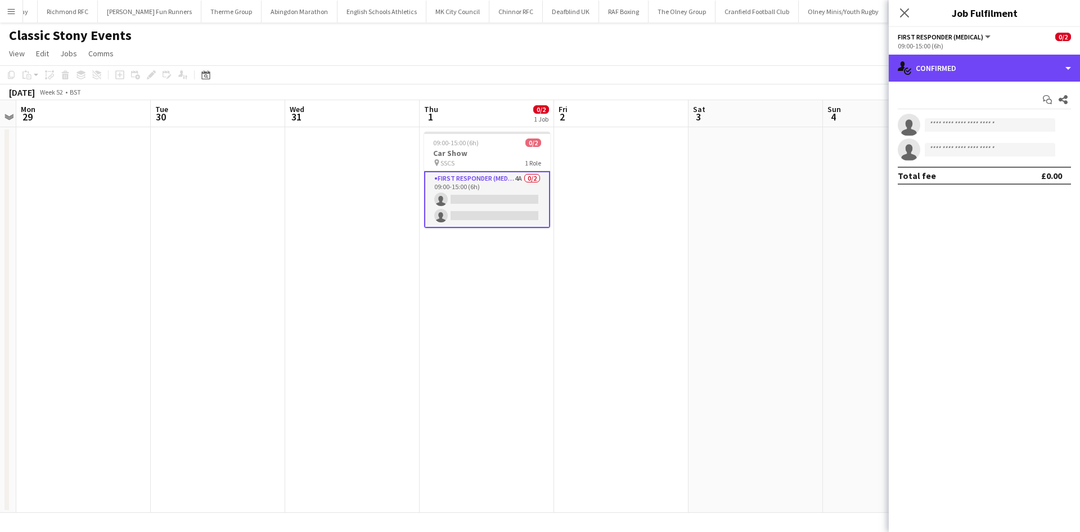
drag, startPoint x: 1018, startPoint y: 76, endPoint x: 1027, endPoint y: 92, distance: 18.1
click at [1020, 75] on div "single-neutral-actions-check-2 Confirmed" at bounding box center [984, 68] width 191 height 27
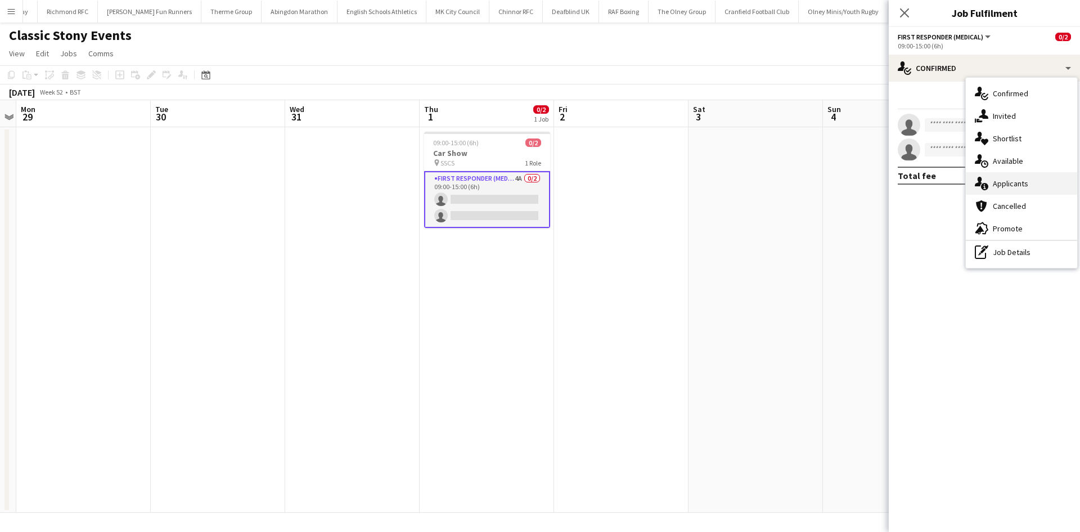
click at [1045, 181] on div "single-neutral-actions-information Applicants" at bounding box center [1021, 183] width 111 height 22
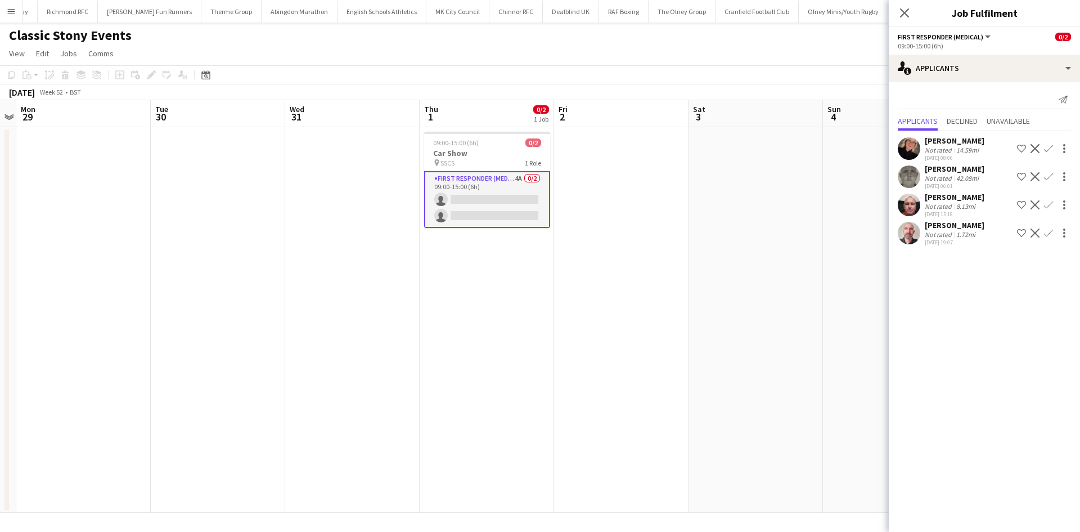
click at [1048, 235] on app-icon "Confirm" at bounding box center [1048, 232] width 9 height 9
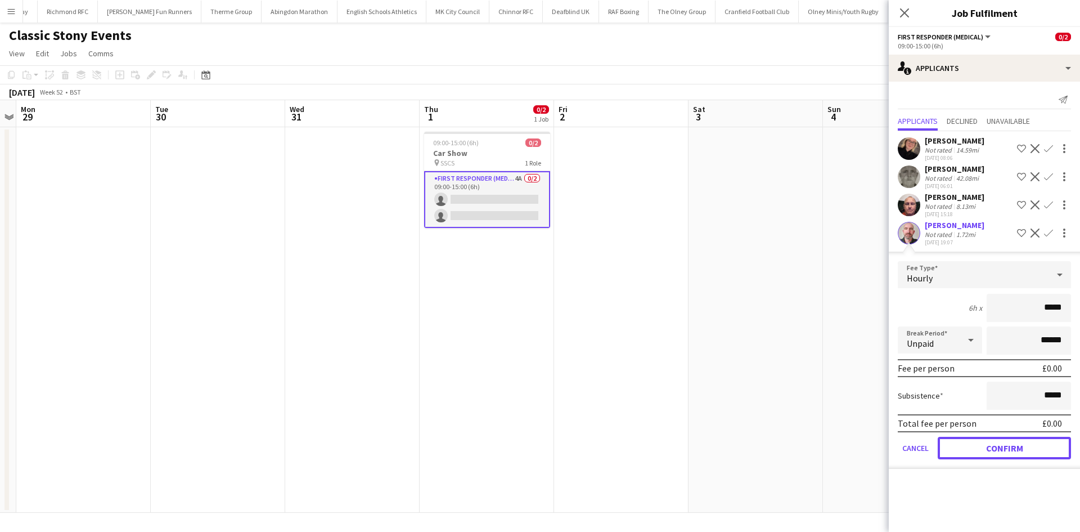
click at [988, 442] on button "Confirm" at bounding box center [1004, 447] width 133 height 22
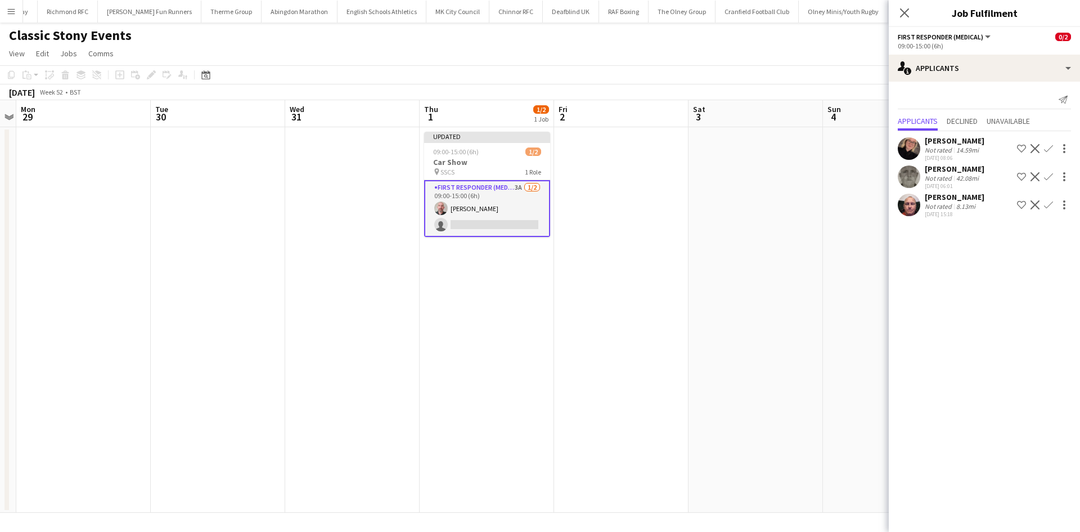
click at [1049, 147] on app-icon "Confirm" at bounding box center [1048, 148] width 9 height 9
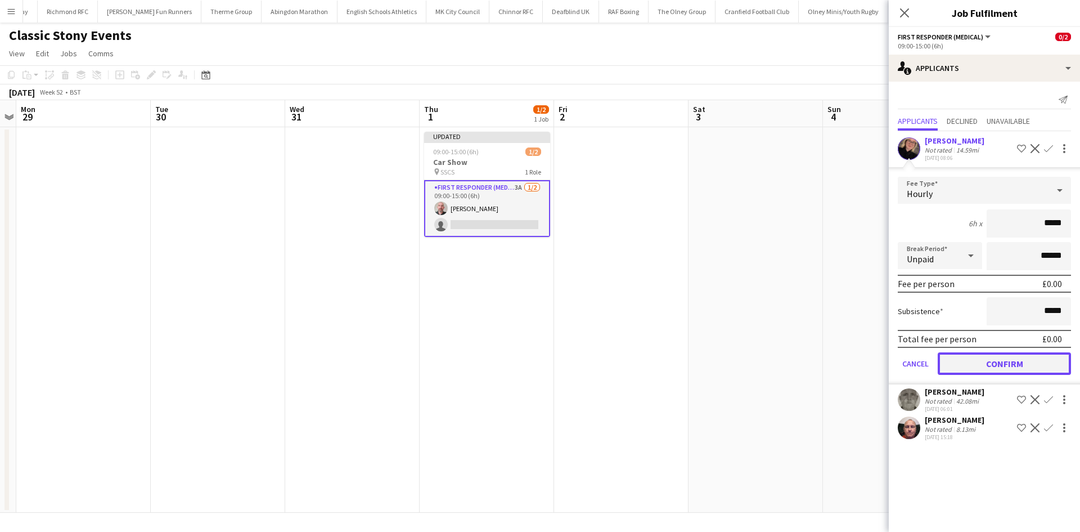
click at [990, 367] on button "Confirm" at bounding box center [1004, 363] width 133 height 22
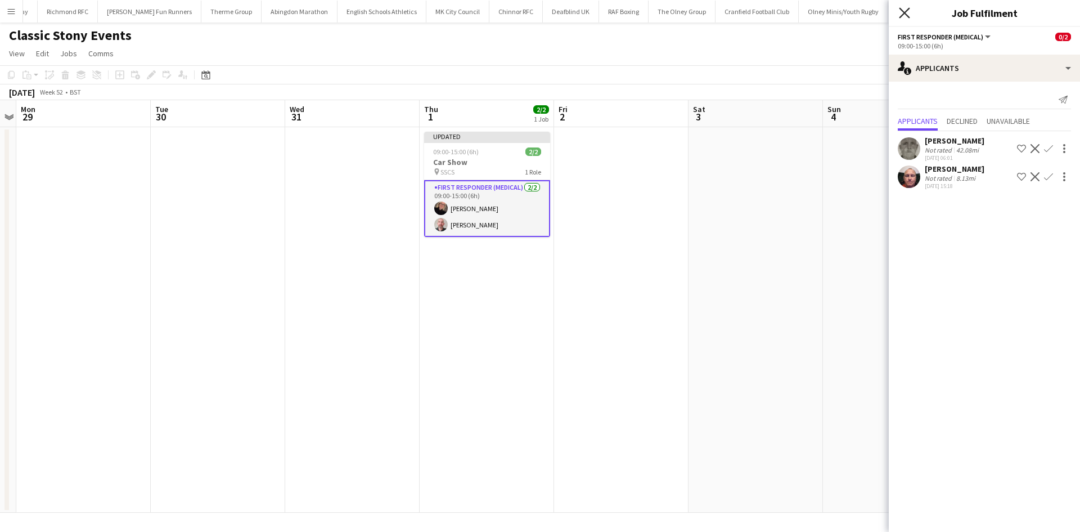
click at [900, 10] on icon "Close pop-in" at bounding box center [904, 12] width 11 height 11
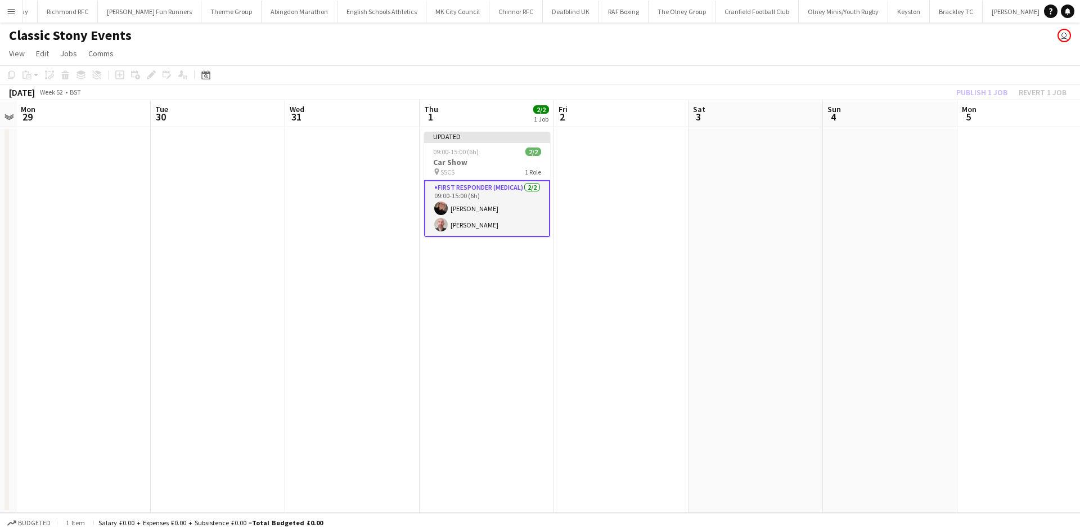
drag, startPoint x: 969, startPoint y: 82, endPoint x: 978, endPoint y: 87, distance: 10.1
click at [969, 82] on app-toolbar "Copy Paste Paste Ctrl+V Paste with crew Ctrl+Shift+V Paste linked Job [GEOGRAPH…" at bounding box center [540, 74] width 1080 height 19
click at [977, 91] on button "Publish 1 job" at bounding box center [982, 92] width 60 height 15
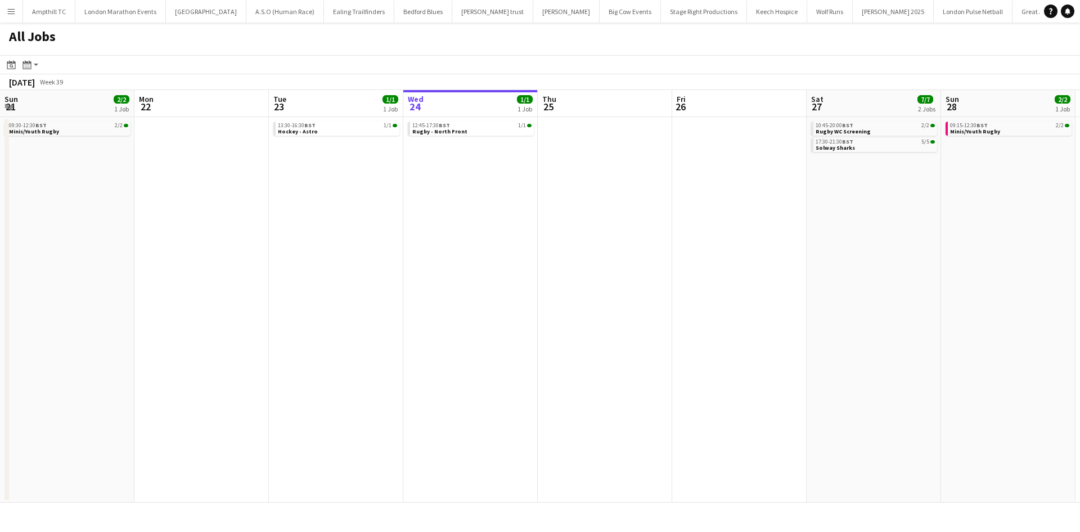
scroll to position [0, 269]
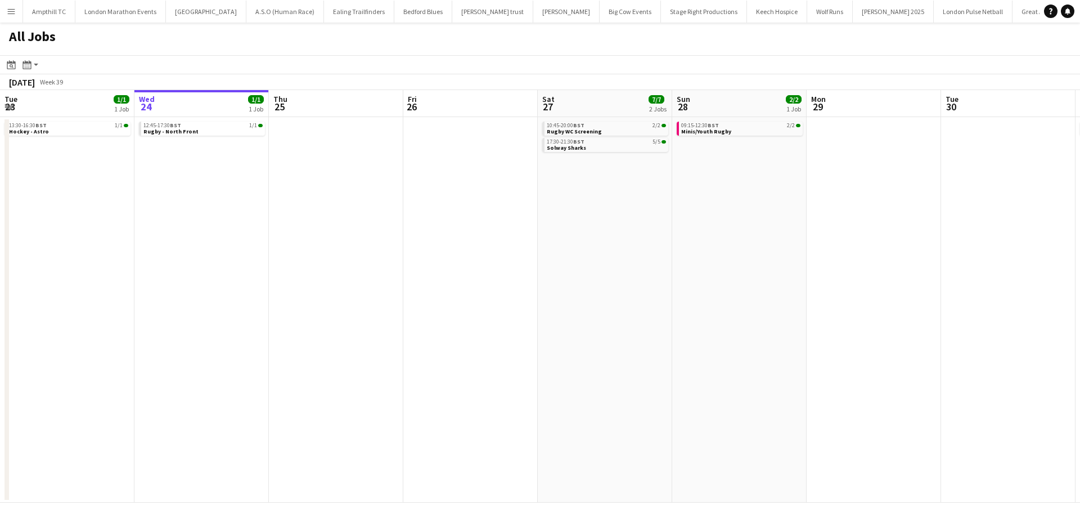
drag, startPoint x: 647, startPoint y: 213, endPoint x: 642, endPoint y: 212, distance: 5.7
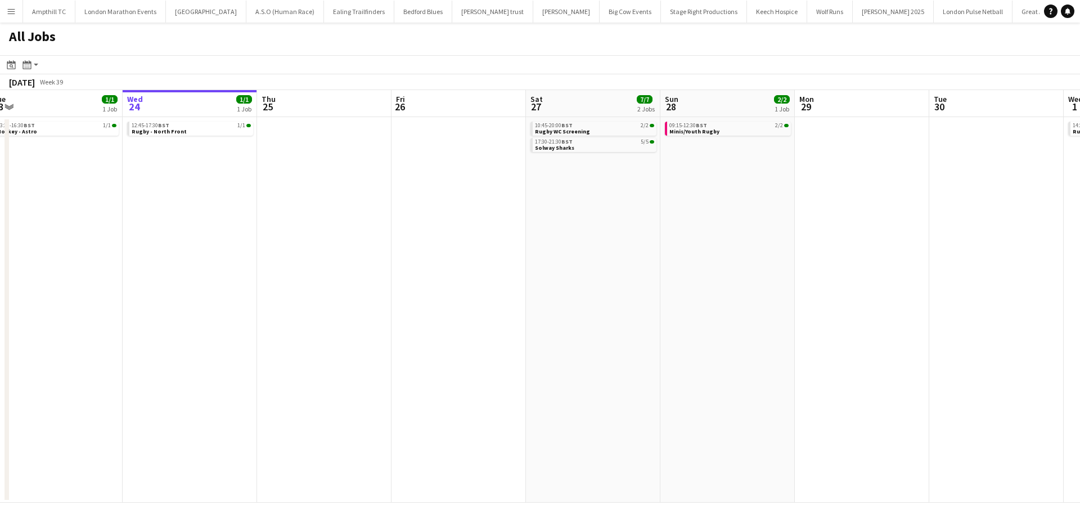
drag, startPoint x: 642, startPoint y: 212, endPoint x: 473, endPoint y: 235, distance: 170.3
click at [473, 235] on app-date-cell at bounding box center [458, 309] width 134 height 385
click at [614, 148] on link "17:30-21:30 BST 5/5 Solway Sharks" at bounding box center [594, 144] width 119 height 13
click at [705, 136] on div "09:15-12:30 BST 2/2 Minis/Youth Rugby" at bounding box center [728, 129] width 126 height 16
click at [699, 128] on span "Minis/Youth Rugby" at bounding box center [694, 131] width 50 height 7
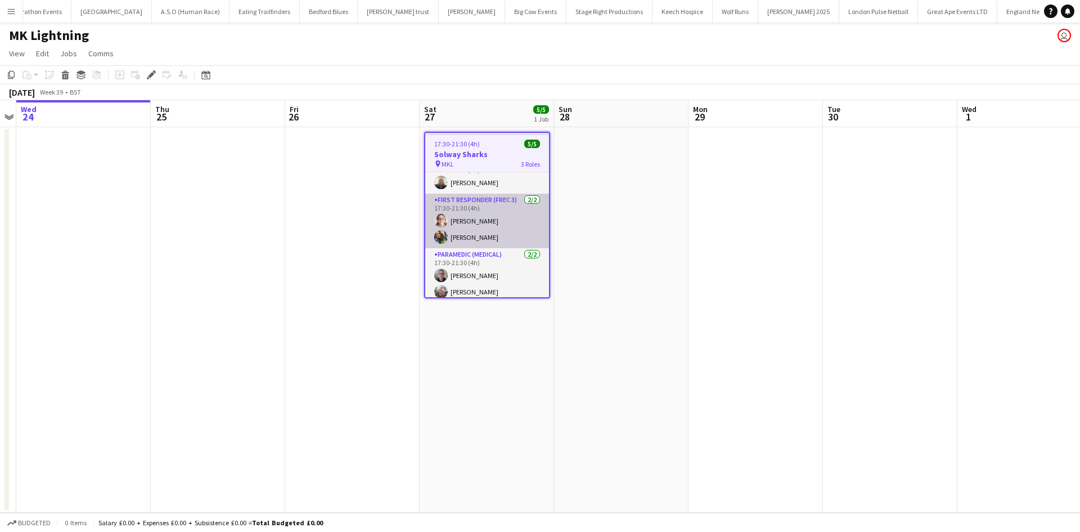
scroll to position [22, 0]
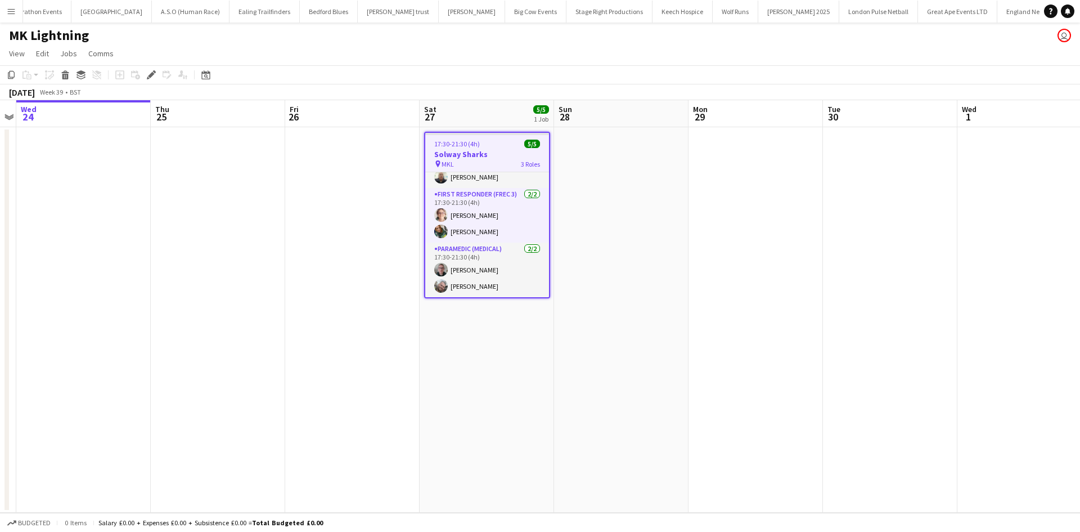
click at [465, 165] on div "pin MKL 3 Roles" at bounding box center [487, 163] width 124 height 9
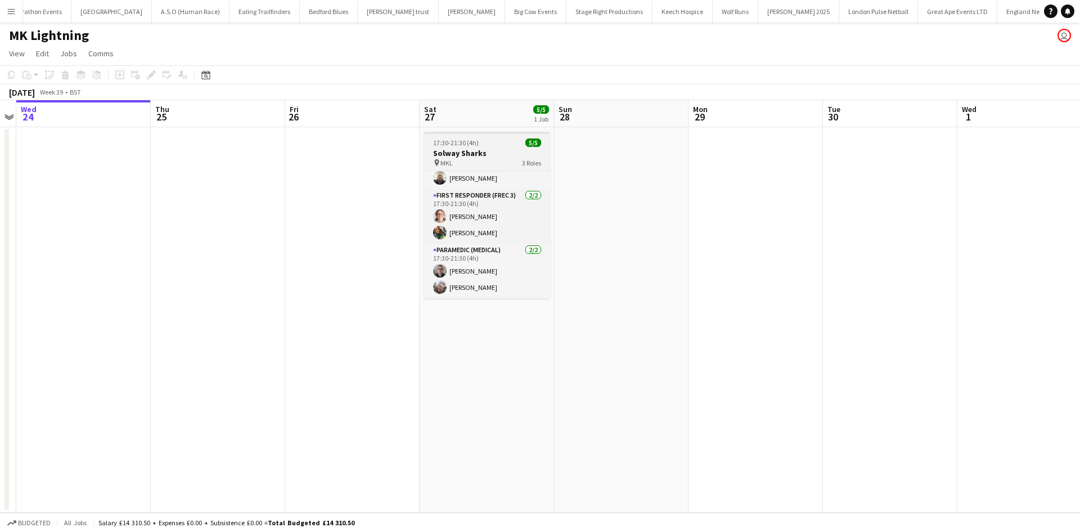
click at [463, 163] on div "pin MKL 3 Roles" at bounding box center [487, 162] width 126 height 9
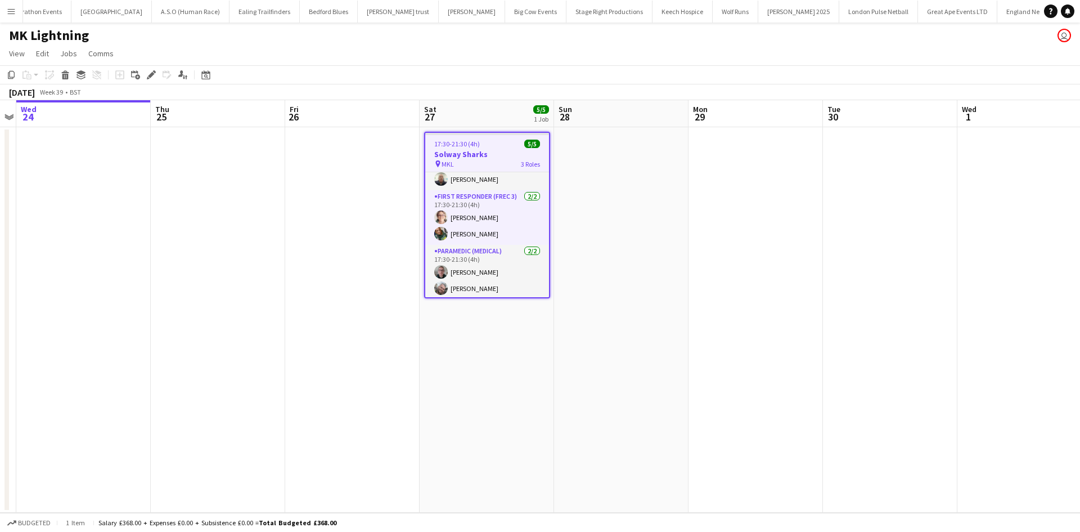
scroll to position [22, 0]
click at [151, 77] on icon "Edit" at bounding box center [151, 74] width 9 height 9
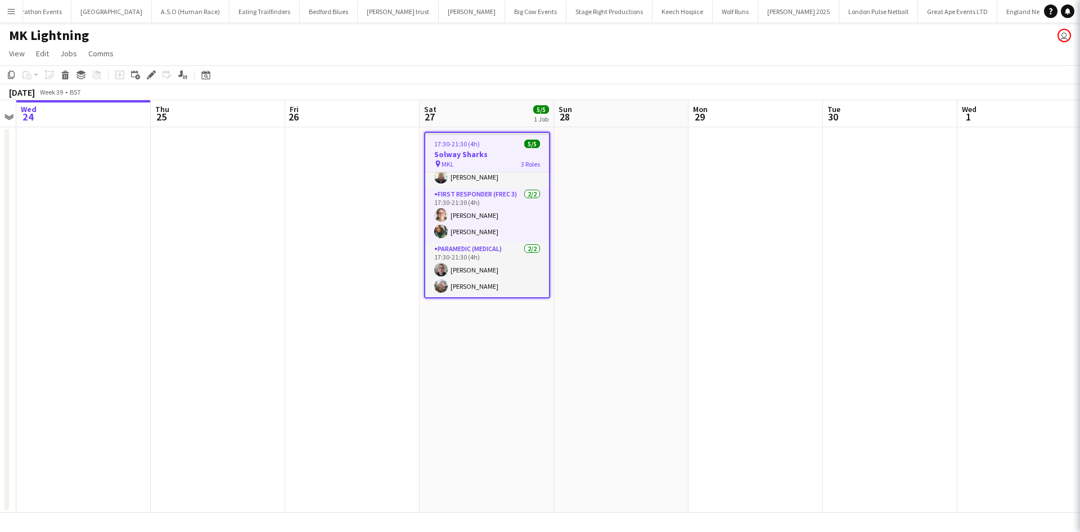
type input "**********"
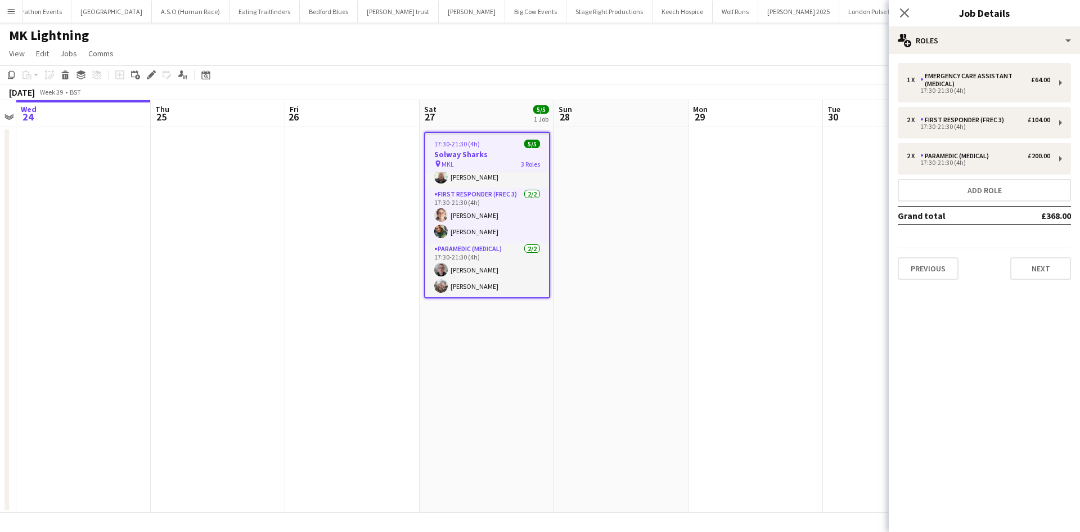
click at [1035, 280] on div "1 x Emergency Care Assistant (Medical) £64.00 17:30-21:30 (4h) 2 x First Respon…" at bounding box center [984, 171] width 191 height 235
click at [1032, 274] on button "Next" at bounding box center [1040, 268] width 61 height 22
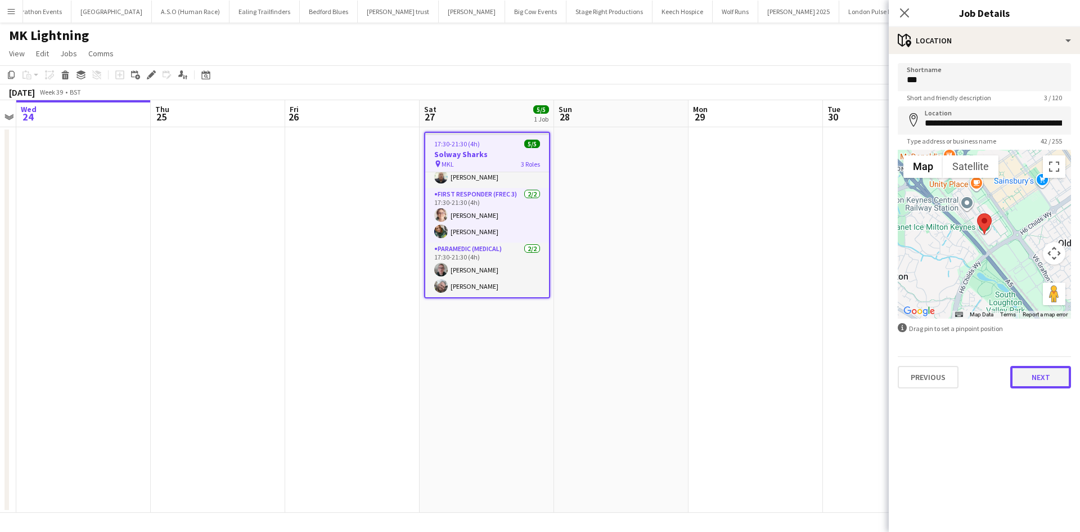
click at [1034, 387] on button "Next" at bounding box center [1040, 377] width 61 height 22
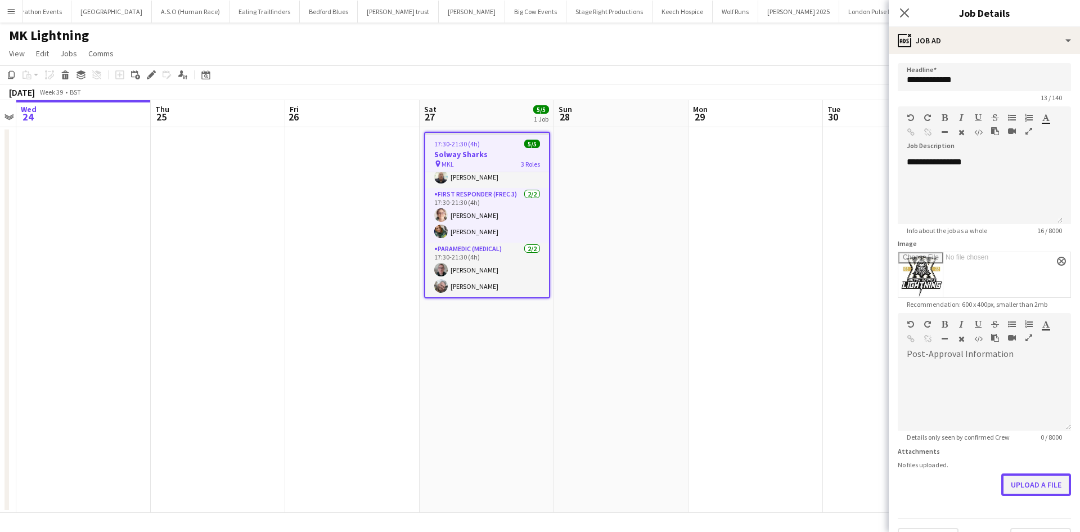
click at [1024, 488] on button "Upload a file" at bounding box center [1036, 484] width 70 height 22
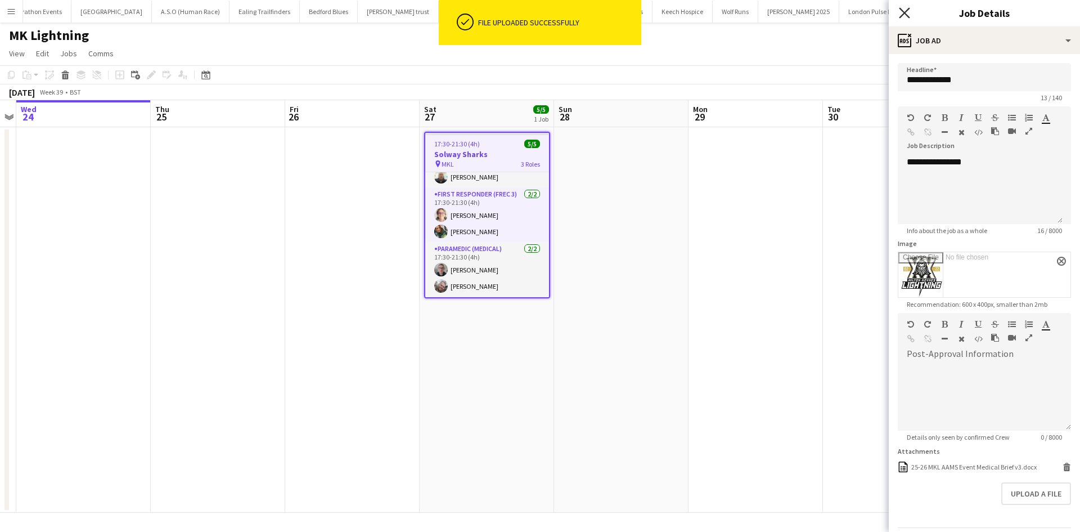
click at [904, 12] on icon at bounding box center [904, 12] width 11 height 11
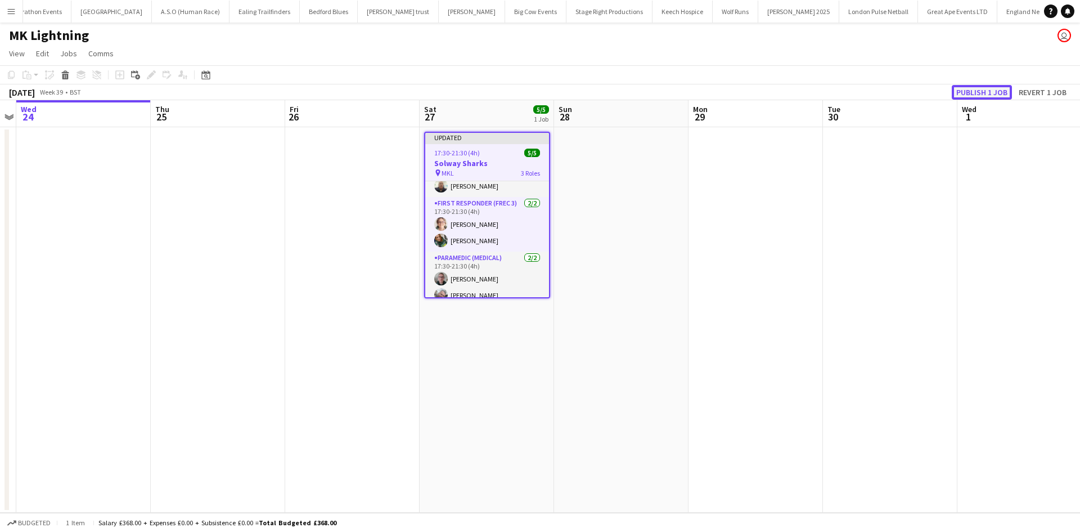
click at [972, 91] on button "Publish 1 job" at bounding box center [982, 92] width 60 height 15
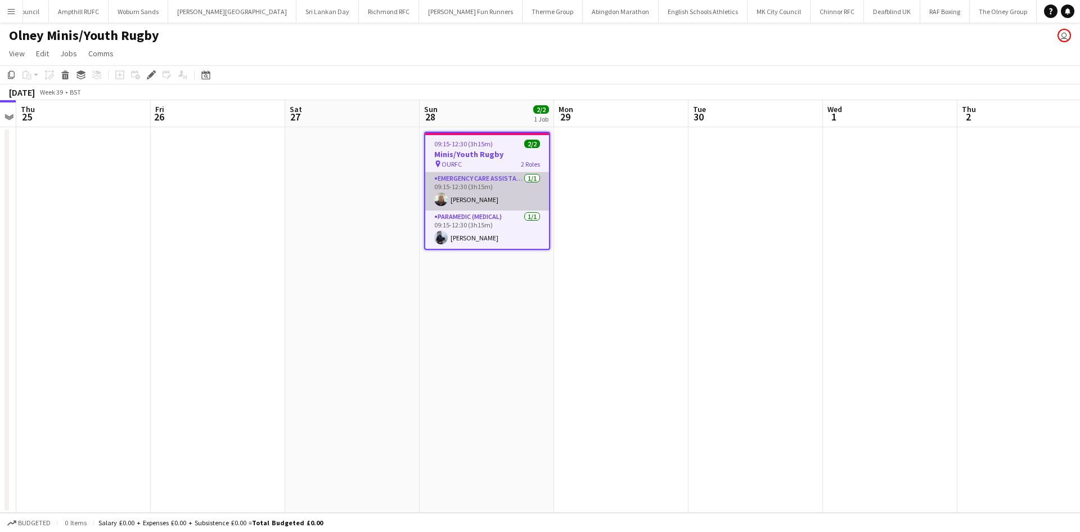
scroll to position [0, 1349]
click at [151, 75] on icon at bounding box center [151, 75] width 6 height 6
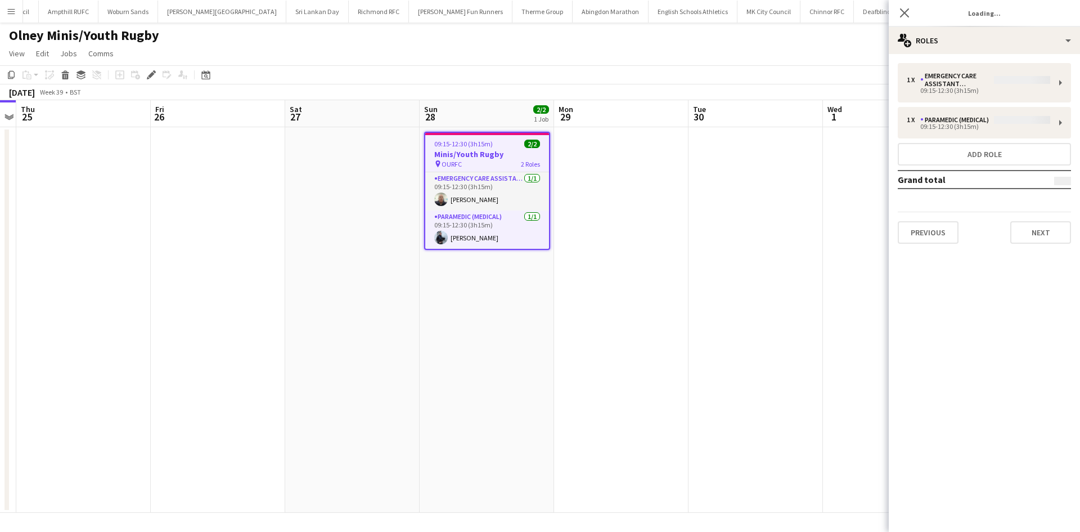
type input "**********"
click at [1057, 240] on button "Next" at bounding box center [1040, 232] width 61 height 22
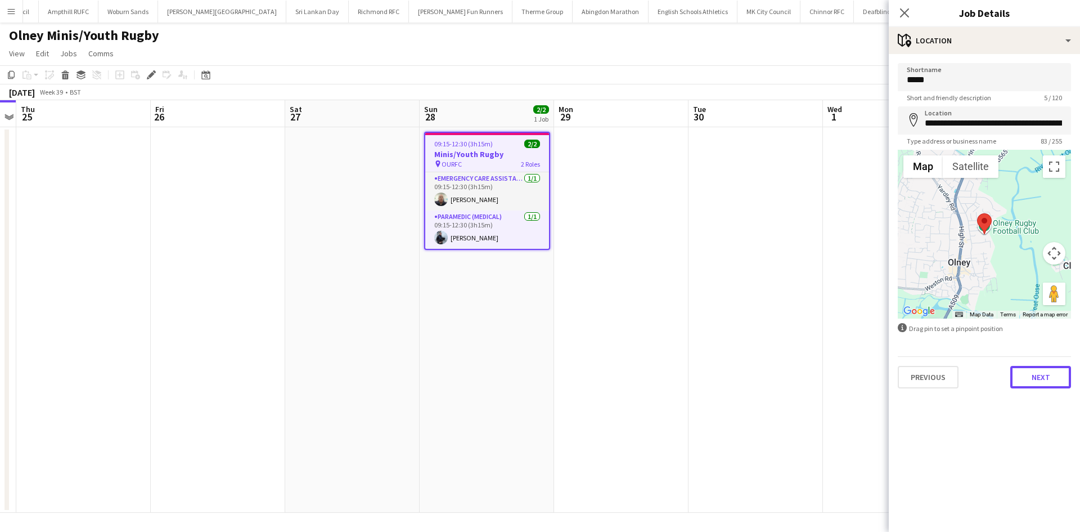
click at [1026, 377] on button "Next" at bounding box center [1040, 377] width 61 height 22
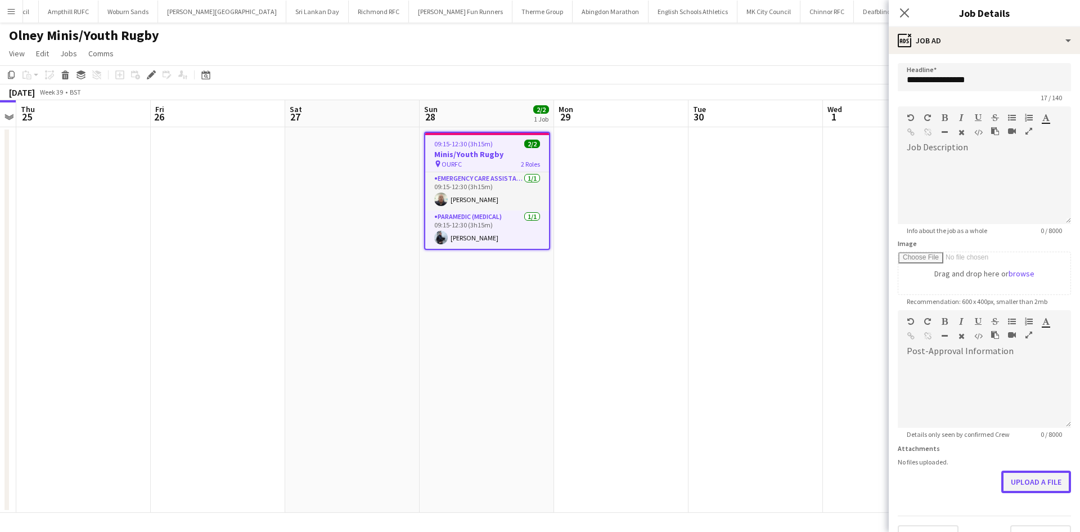
click at [1006, 479] on button "Upload a file" at bounding box center [1036, 481] width 70 height 22
click at [904, 13] on icon at bounding box center [904, 12] width 11 height 11
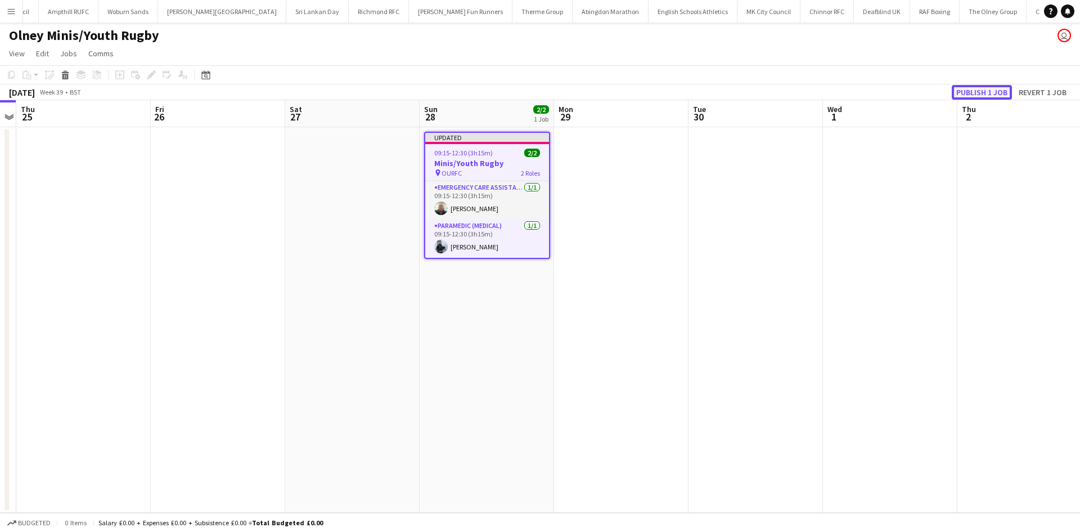
click at [995, 88] on button "Publish 1 job" at bounding box center [982, 92] width 60 height 15
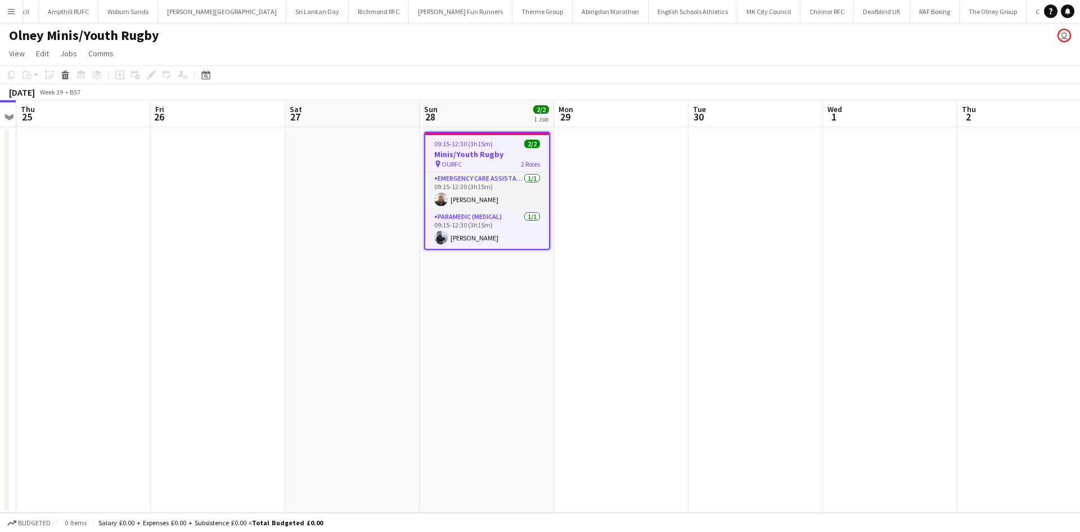
click at [11, 11] on app-icon "Menu" at bounding box center [11, 11] width 9 height 9
